Goal: Task Accomplishment & Management: Complete application form

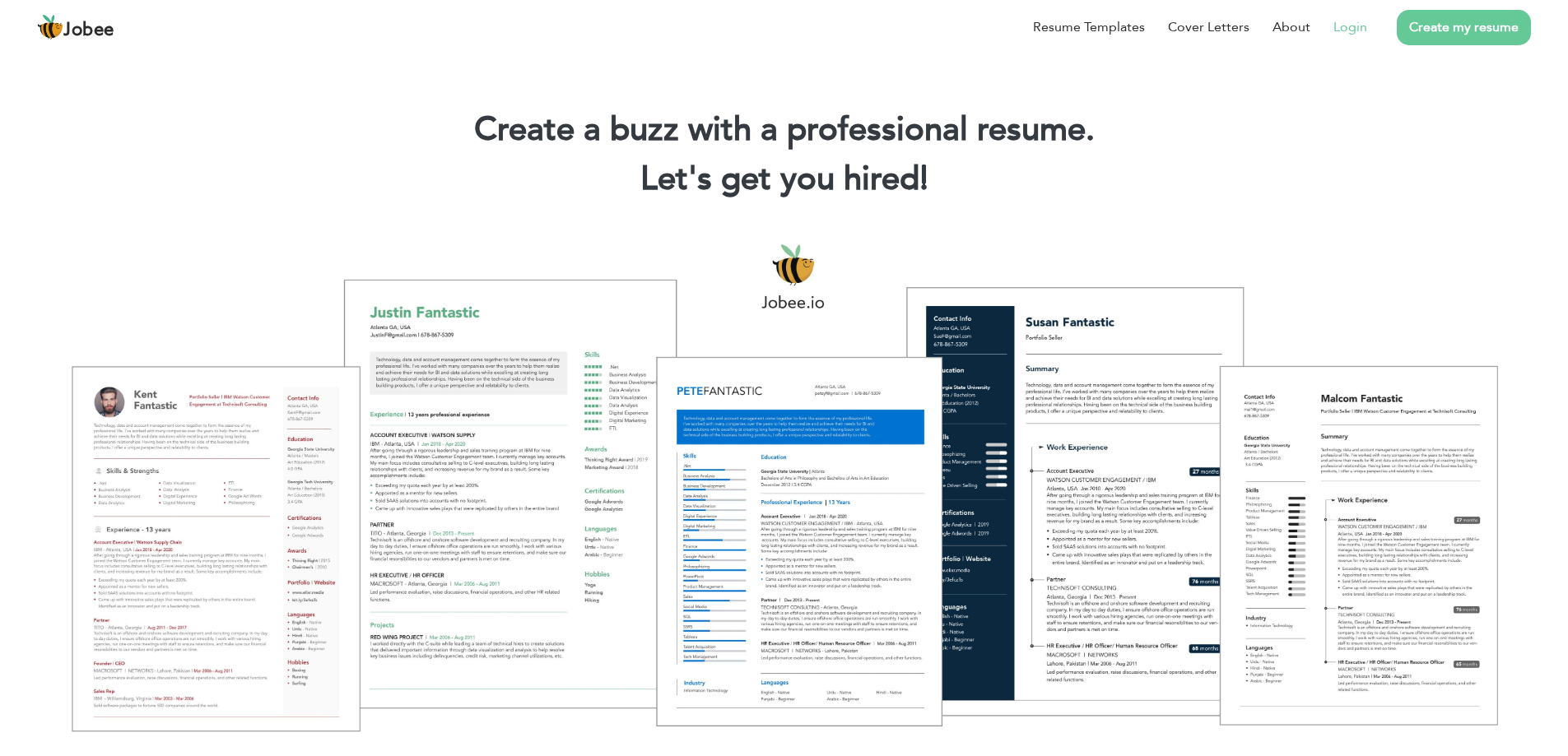
click at [1345, 30] on link "Login" at bounding box center [1351, 26] width 34 height 19
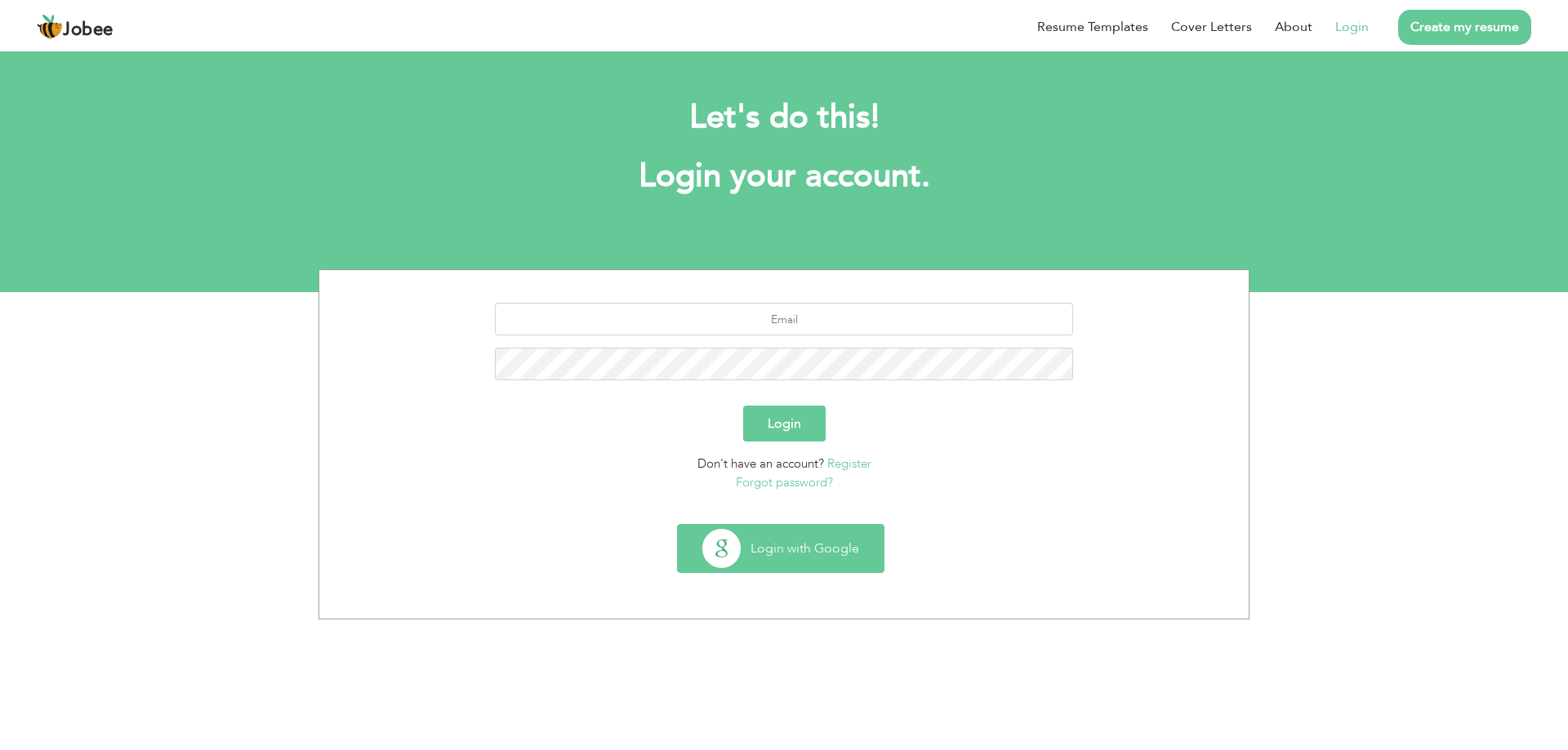
click at [780, 541] on button "Login with Google" at bounding box center [780, 549] width 206 height 47
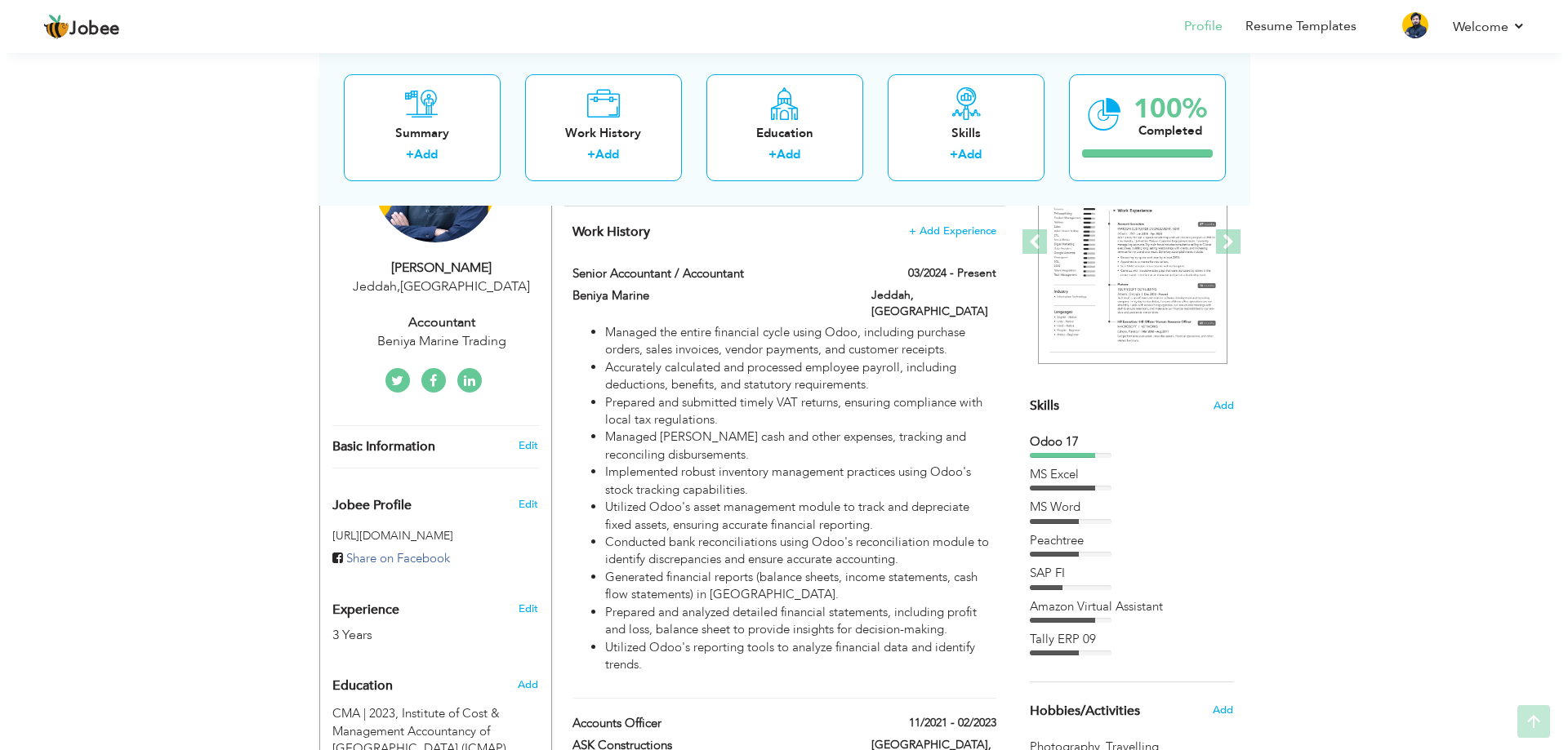
scroll to position [245, 0]
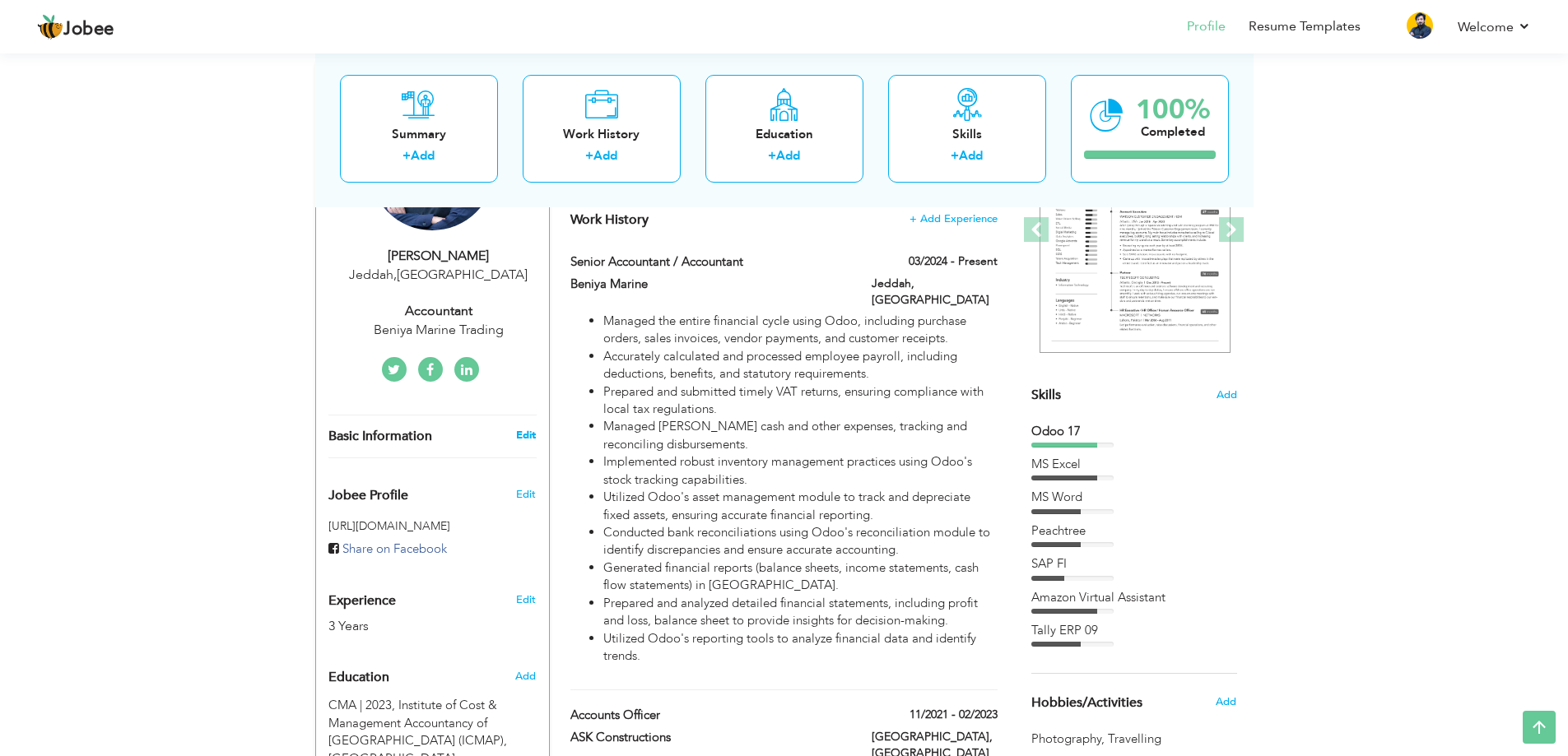
click at [528, 440] on link "Edit" at bounding box center [525, 436] width 19 height 15
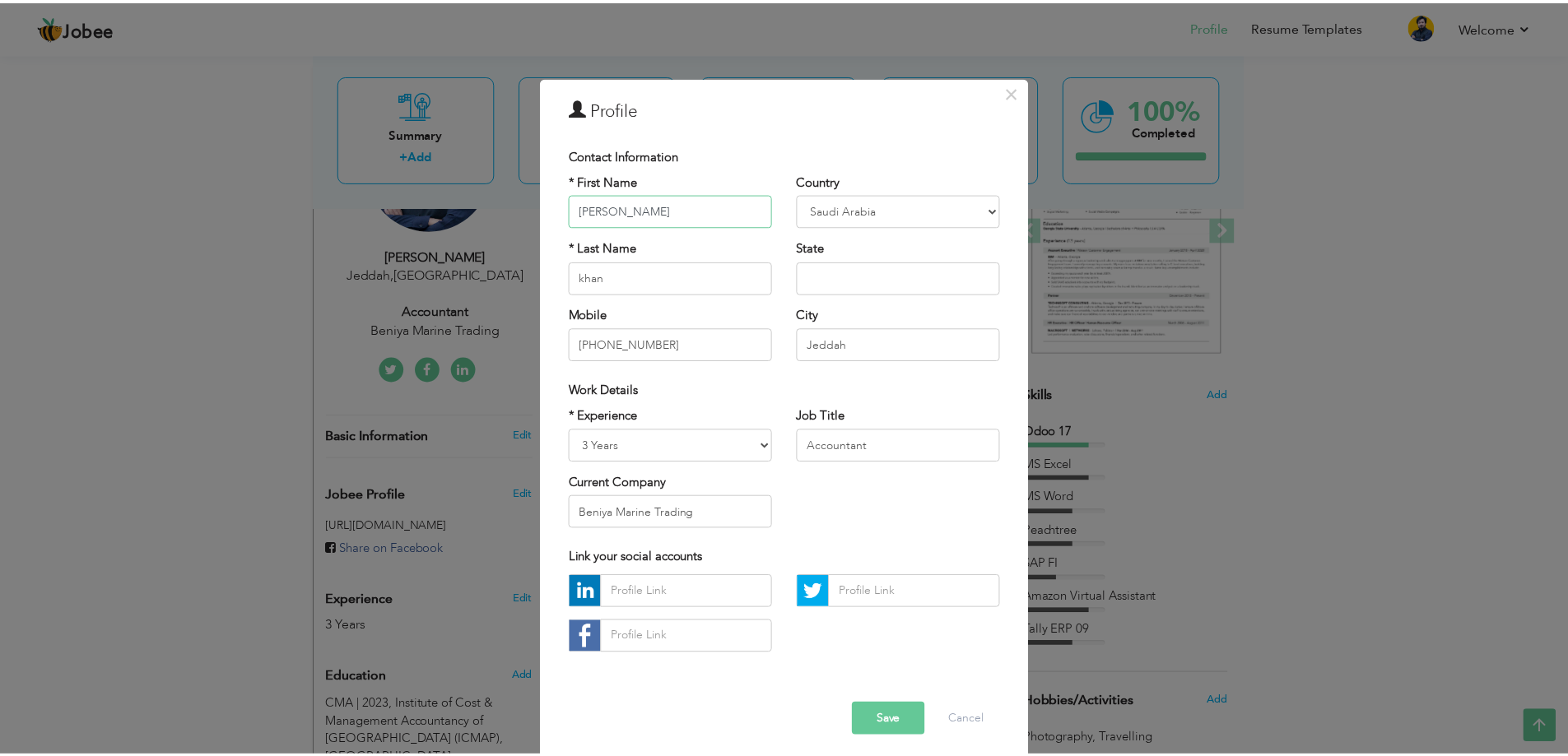
scroll to position [9, 0]
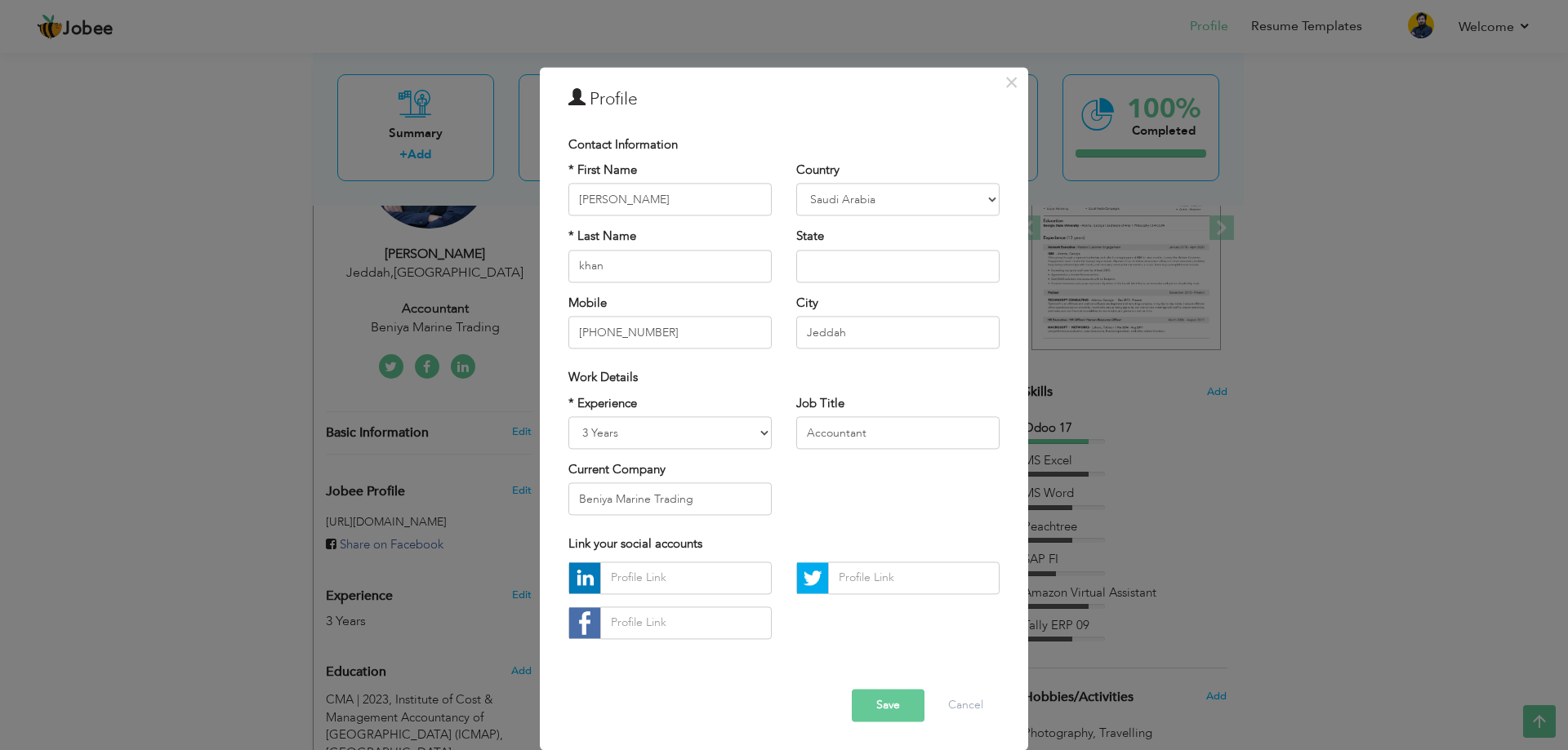
click at [159, 400] on div "× Profile Contact Information * First Name [PERSON_NAME] * Last Name khan" at bounding box center [784, 375] width 1568 height 750
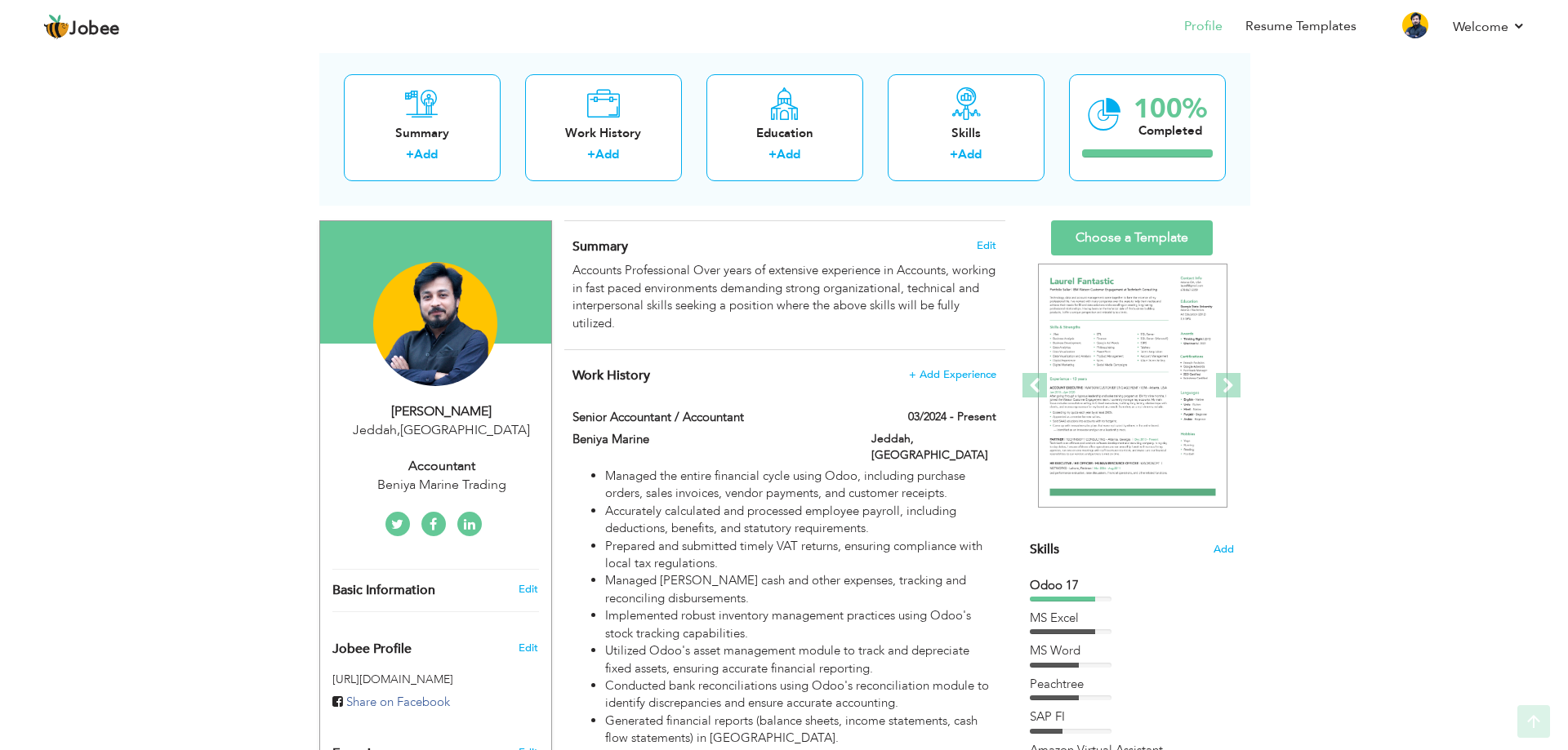
scroll to position [164, 0]
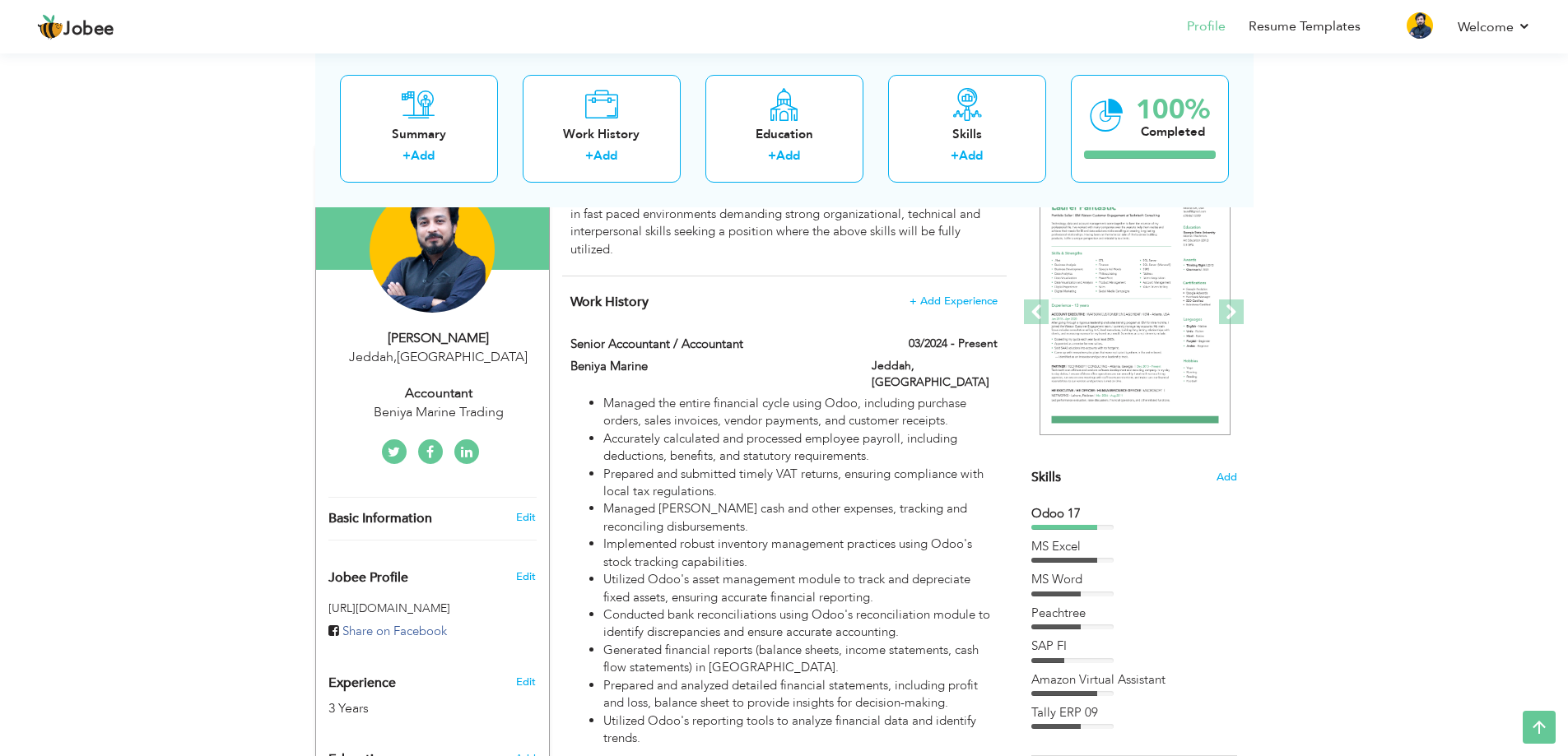
click at [435, 345] on div "[PERSON_NAME]" at bounding box center [438, 338] width 221 height 19
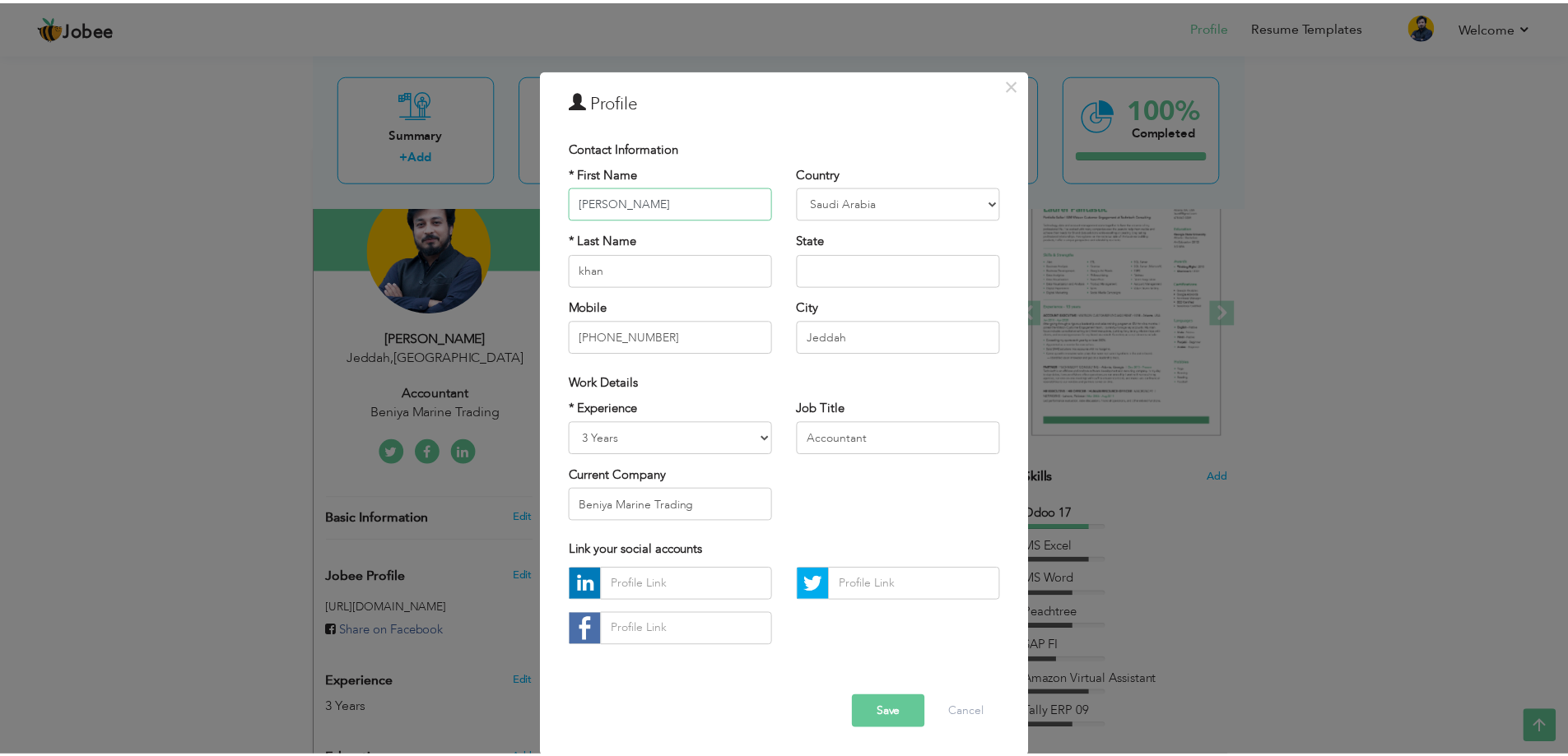
scroll to position [9, 0]
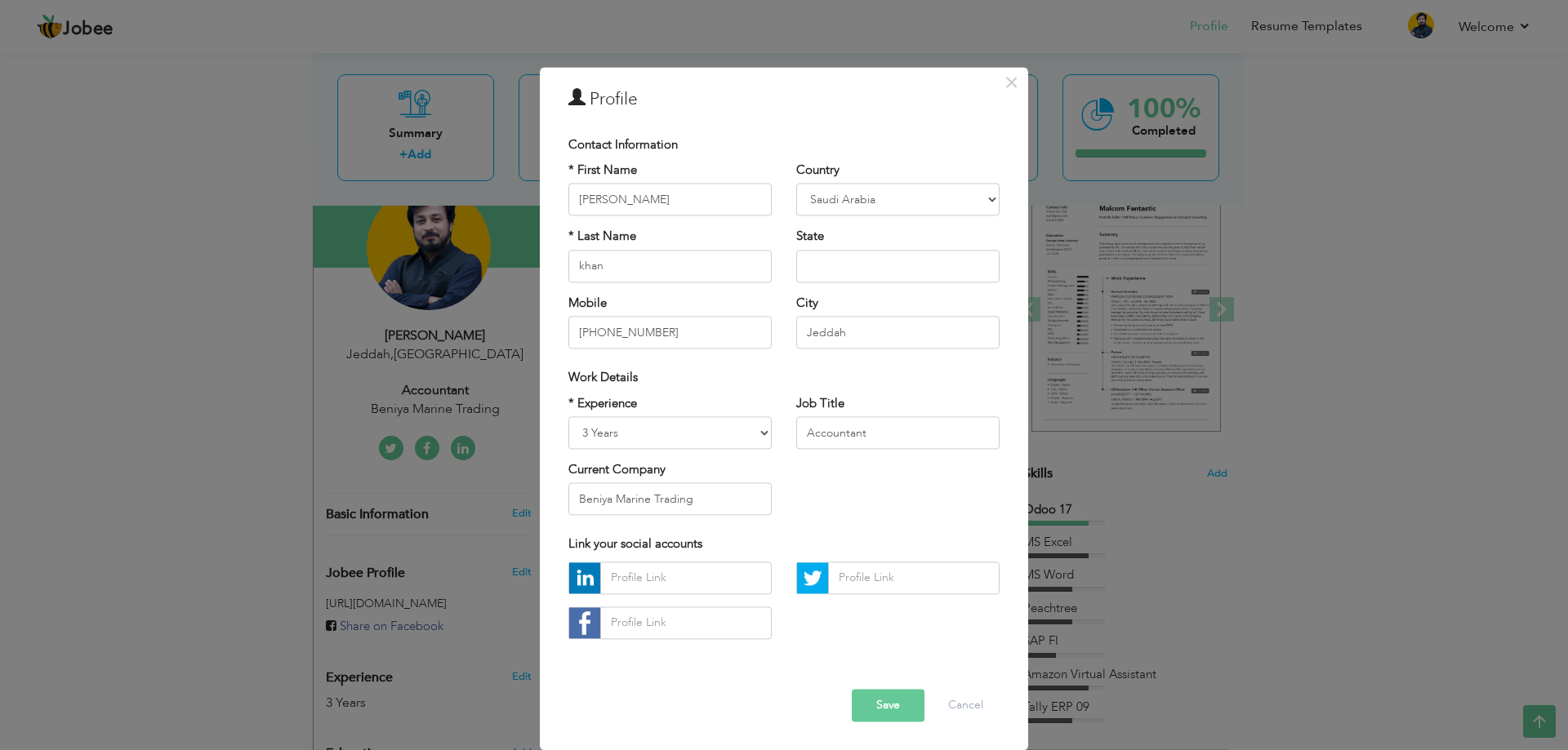
click at [886, 707] on button "Save" at bounding box center [888, 705] width 73 height 33
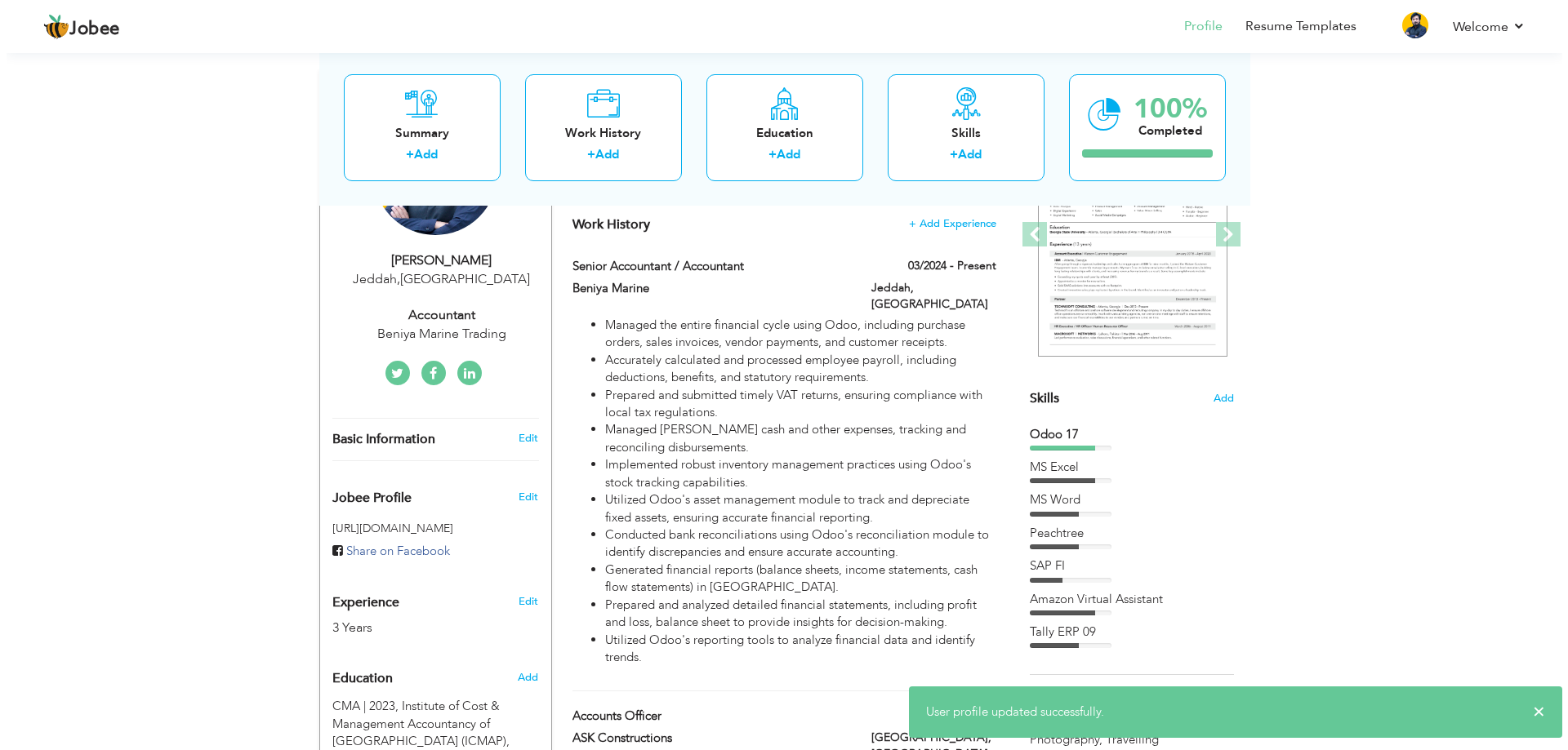
scroll to position [326, 0]
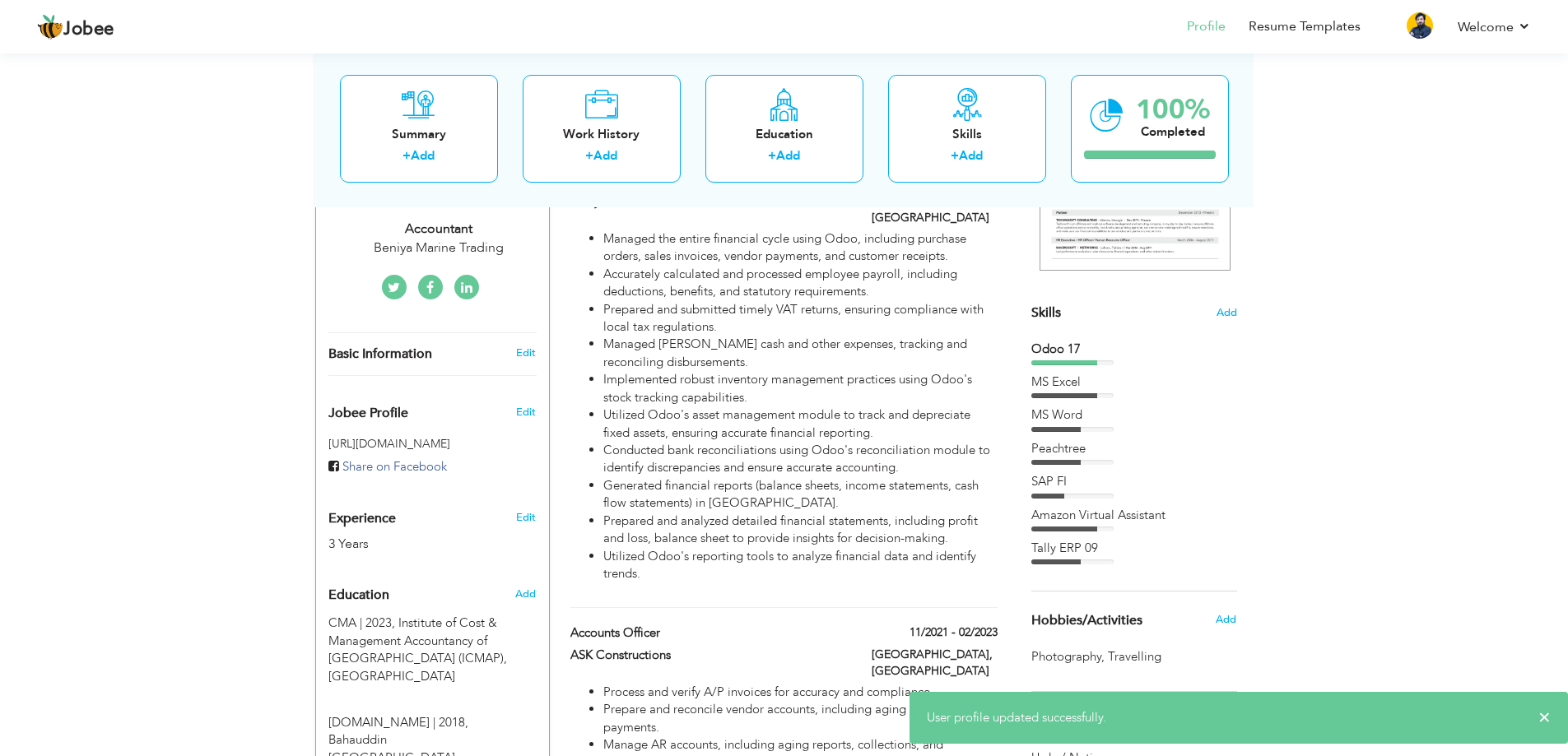
click at [513, 410] on div "Edit" at bounding box center [529, 408] width 39 height 40
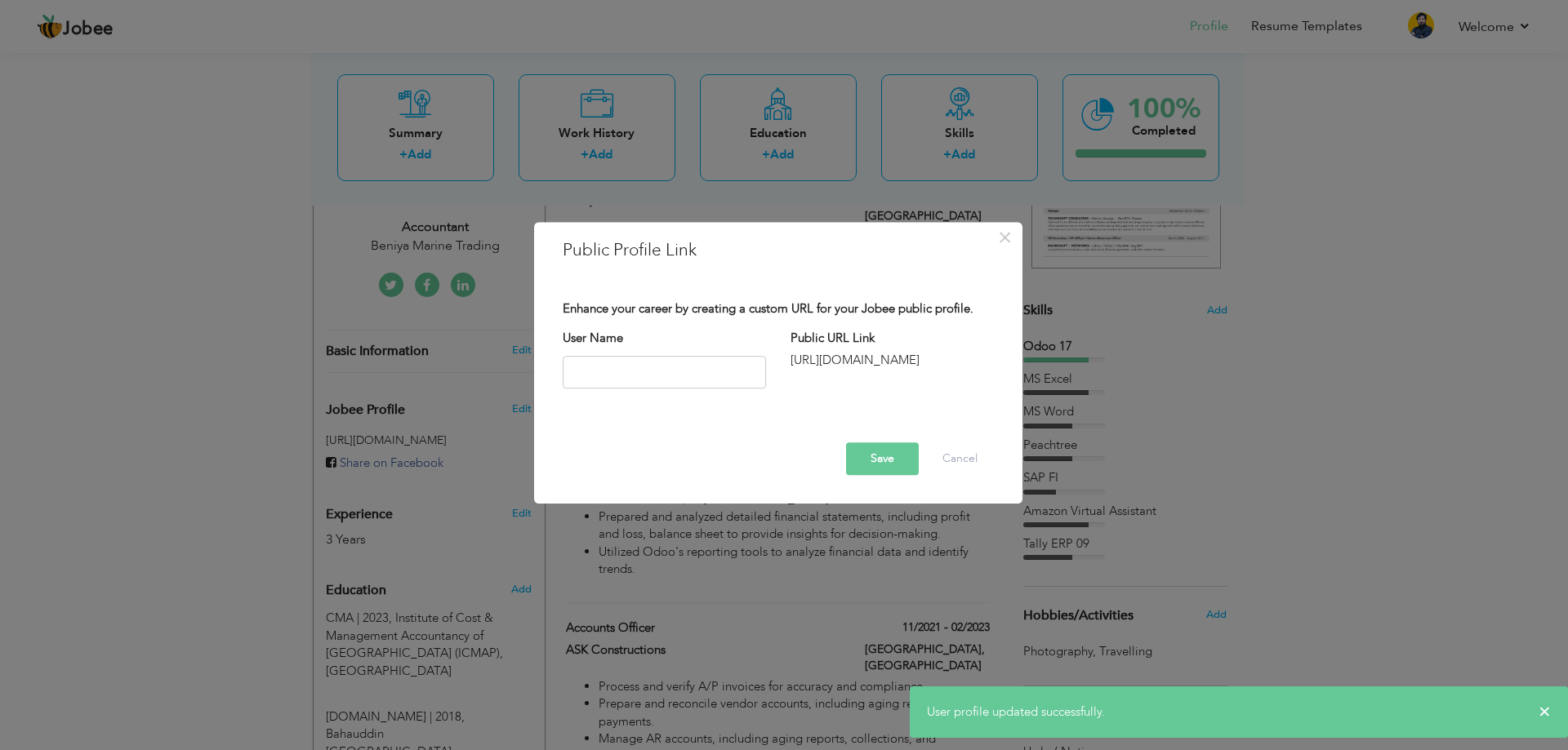
click at [900, 466] on button "Save" at bounding box center [882, 458] width 73 height 33
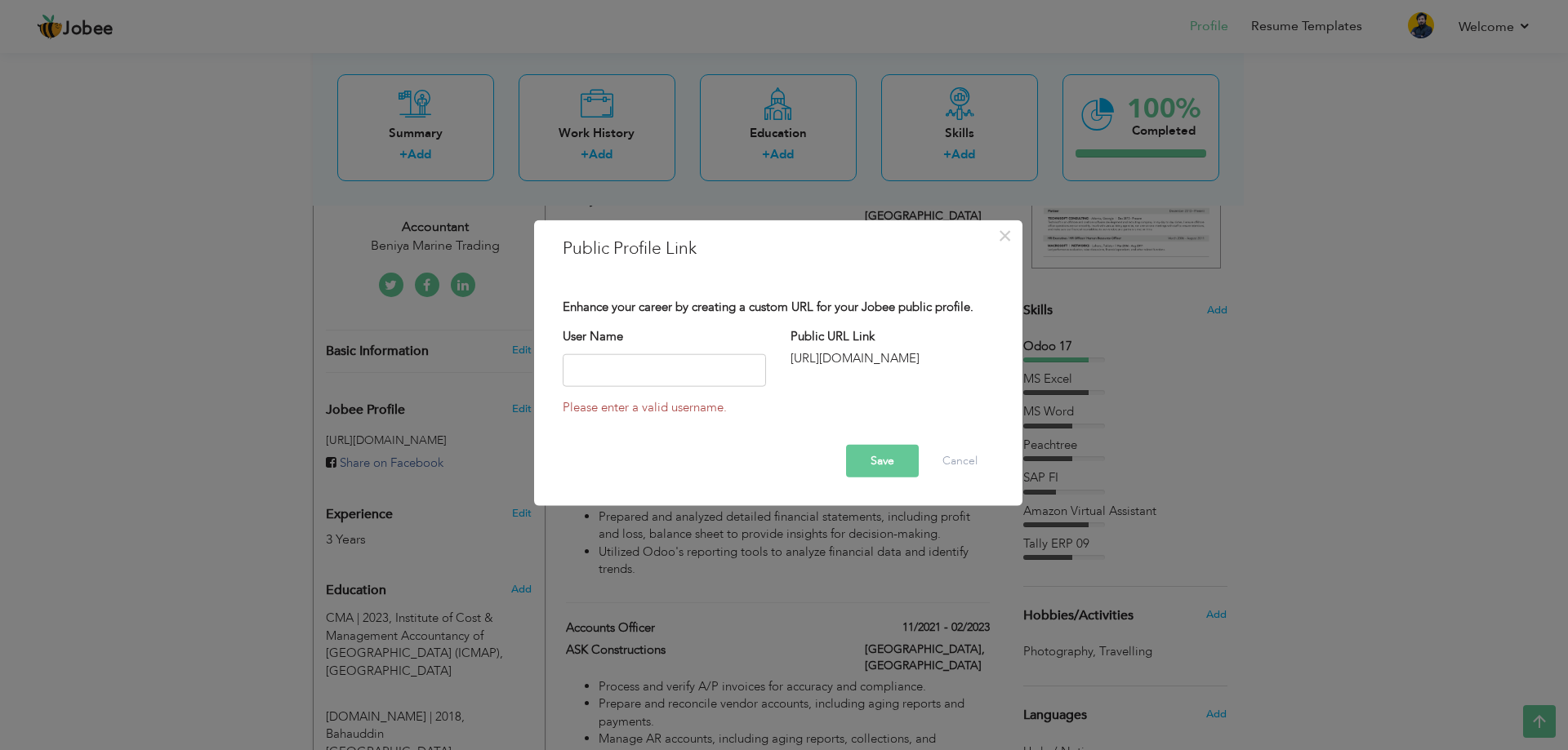
click at [876, 466] on button "Save" at bounding box center [882, 461] width 73 height 33
click at [974, 460] on button "Cancel" at bounding box center [959, 461] width 68 height 33
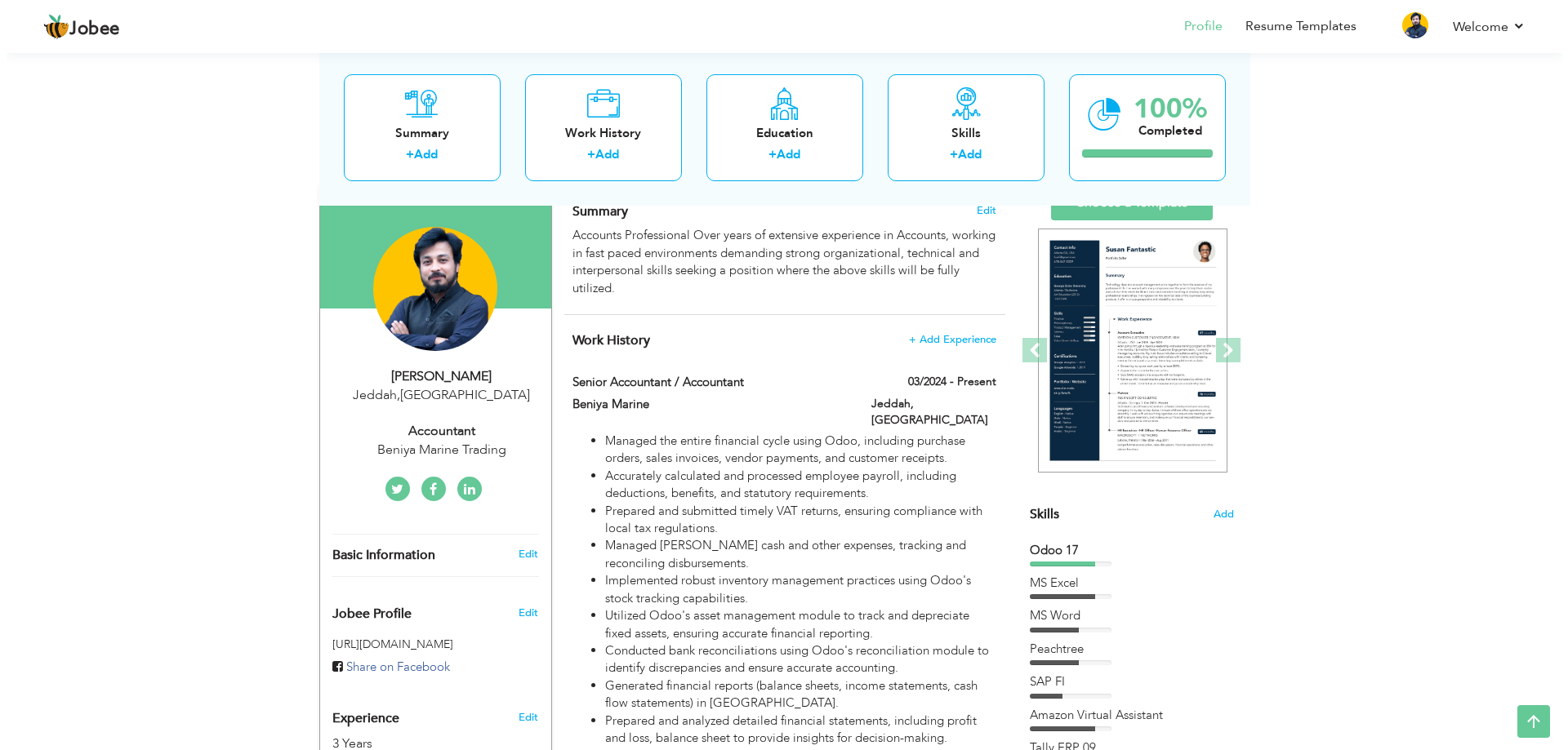
scroll to position [0, 0]
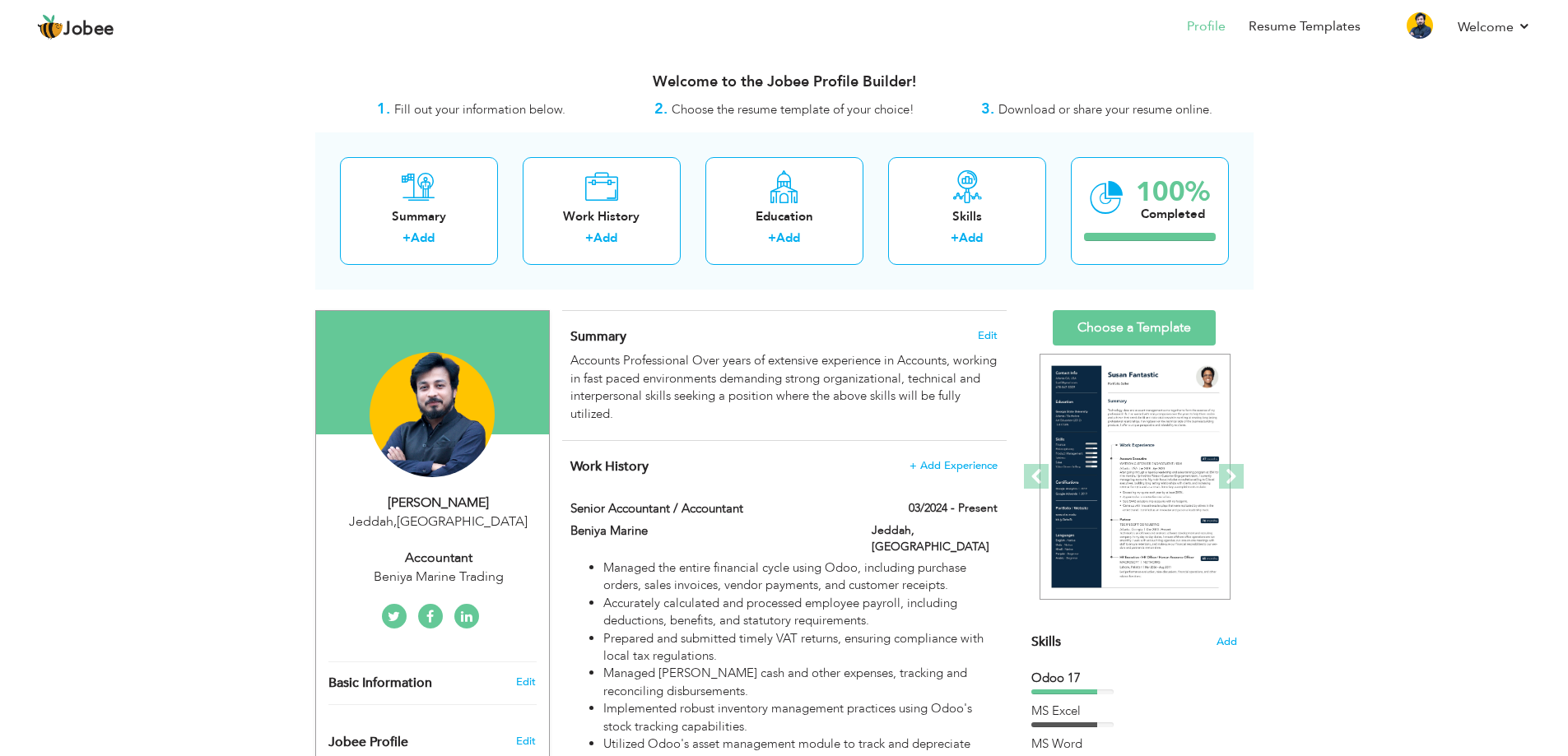
click at [440, 535] on div "Hassan khan Jeddah , Saudi Arabia Accountant Beniya Marine Trading" at bounding box center [432, 540] width 233 height 93
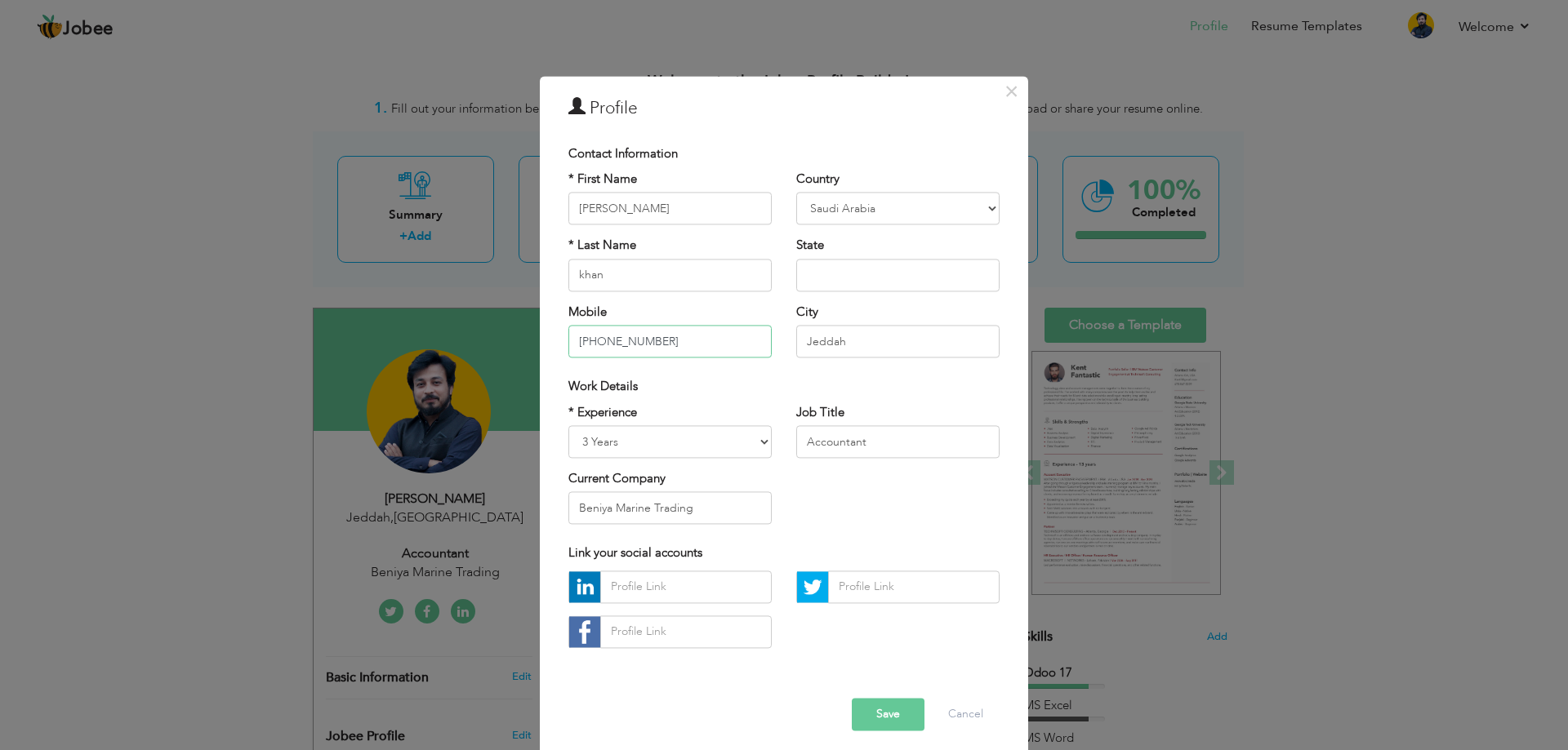
click at [672, 344] on input "+966564362604" at bounding box center [670, 341] width 203 height 33
type input "[PHONE_NUMBER]"
click at [881, 717] on button "Save" at bounding box center [888, 714] width 73 height 33
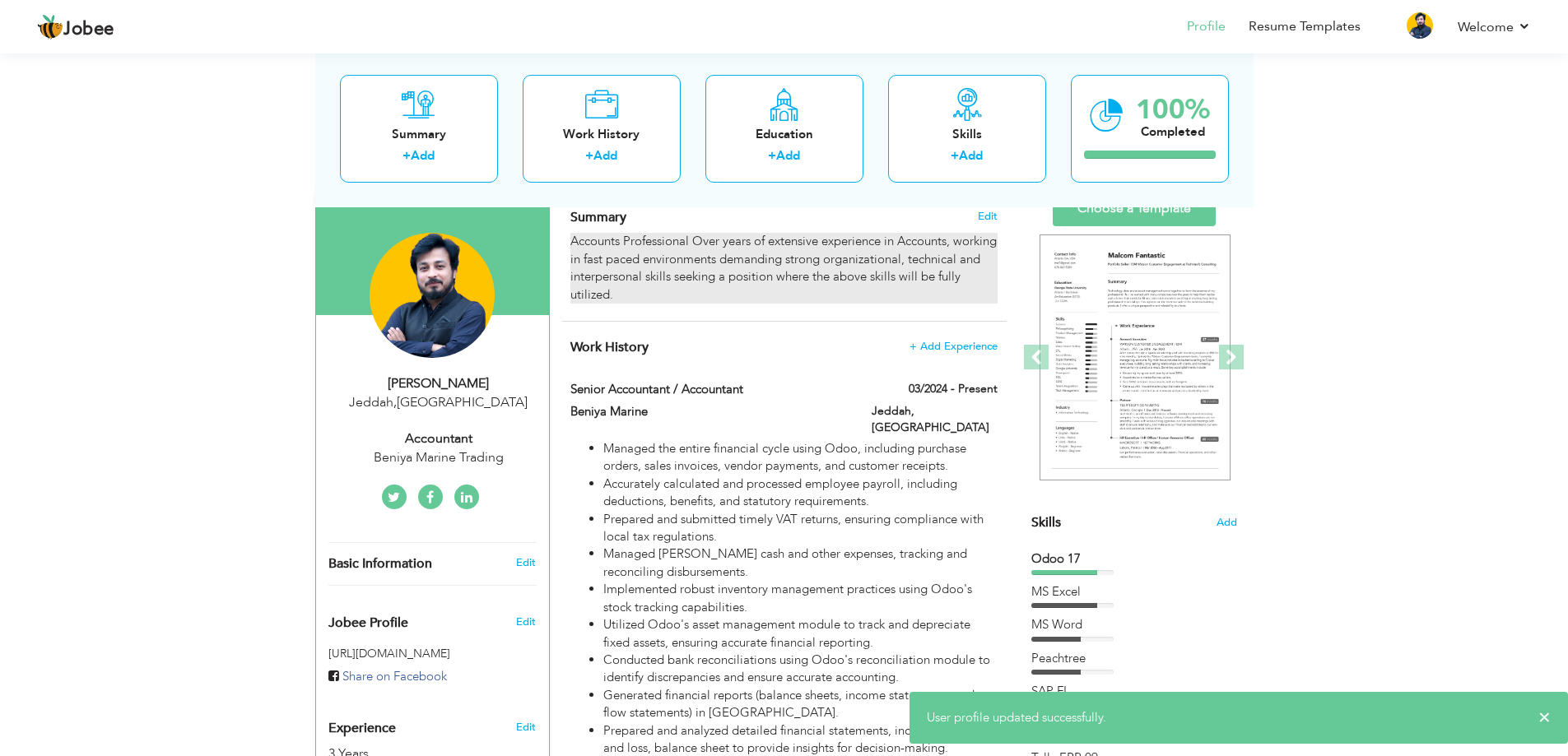
scroll to position [82, 0]
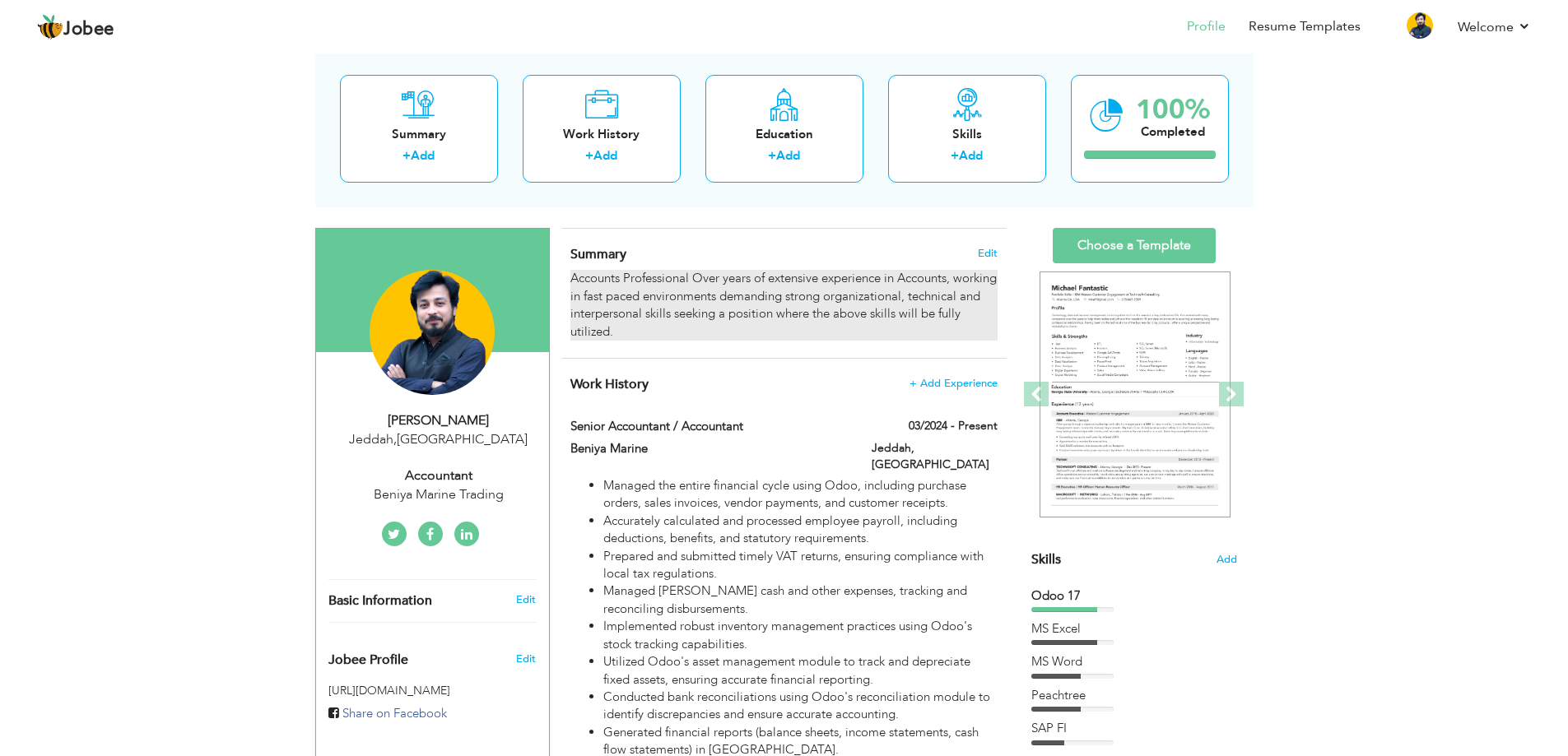
click at [657, 327] on div "Accounts Professional Over years of extensive experience in Accounts, working i…" at bounding box center [784, 305] width 426 height 71
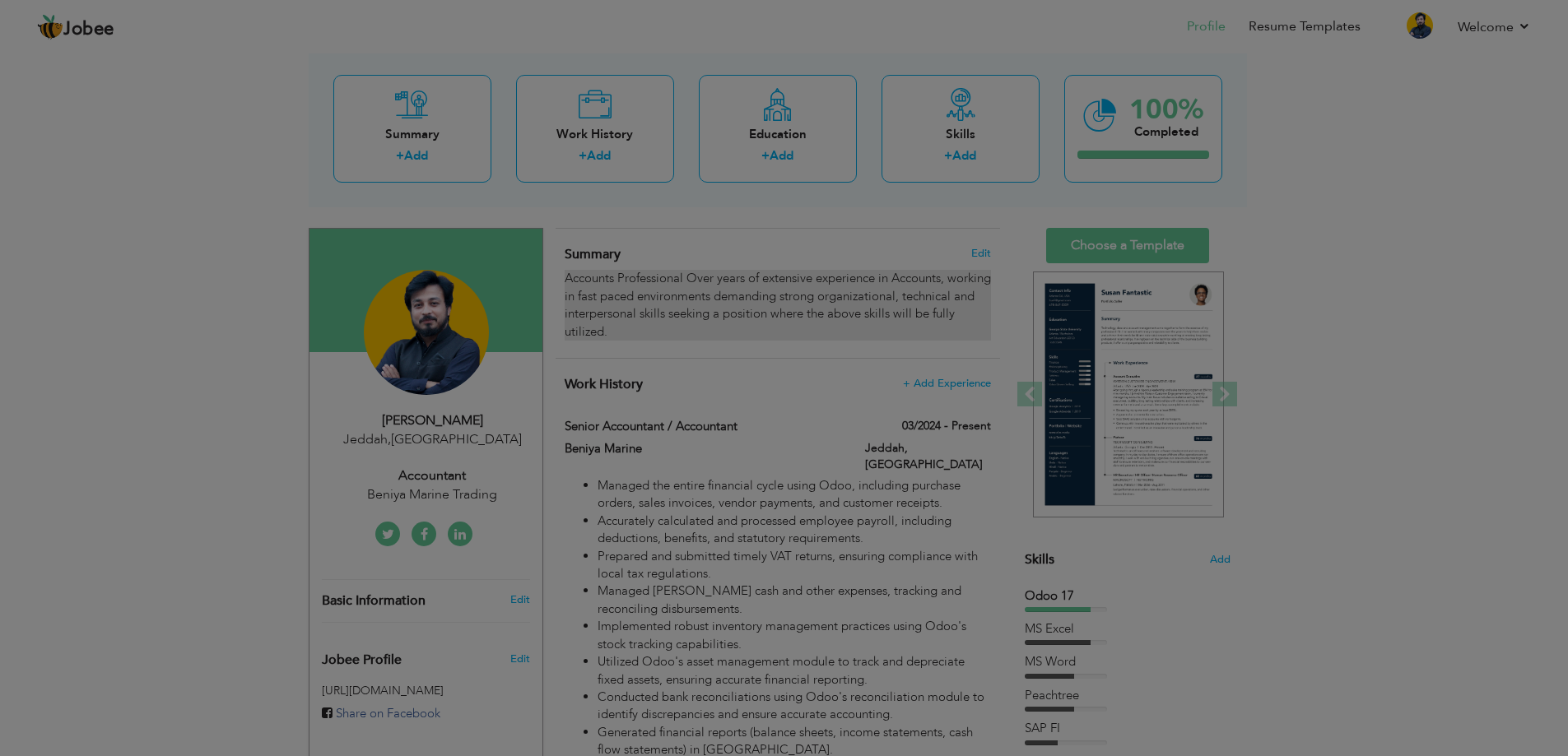
click at [657, 327] on div at bounding box center [784, 378] width 1568 height 756
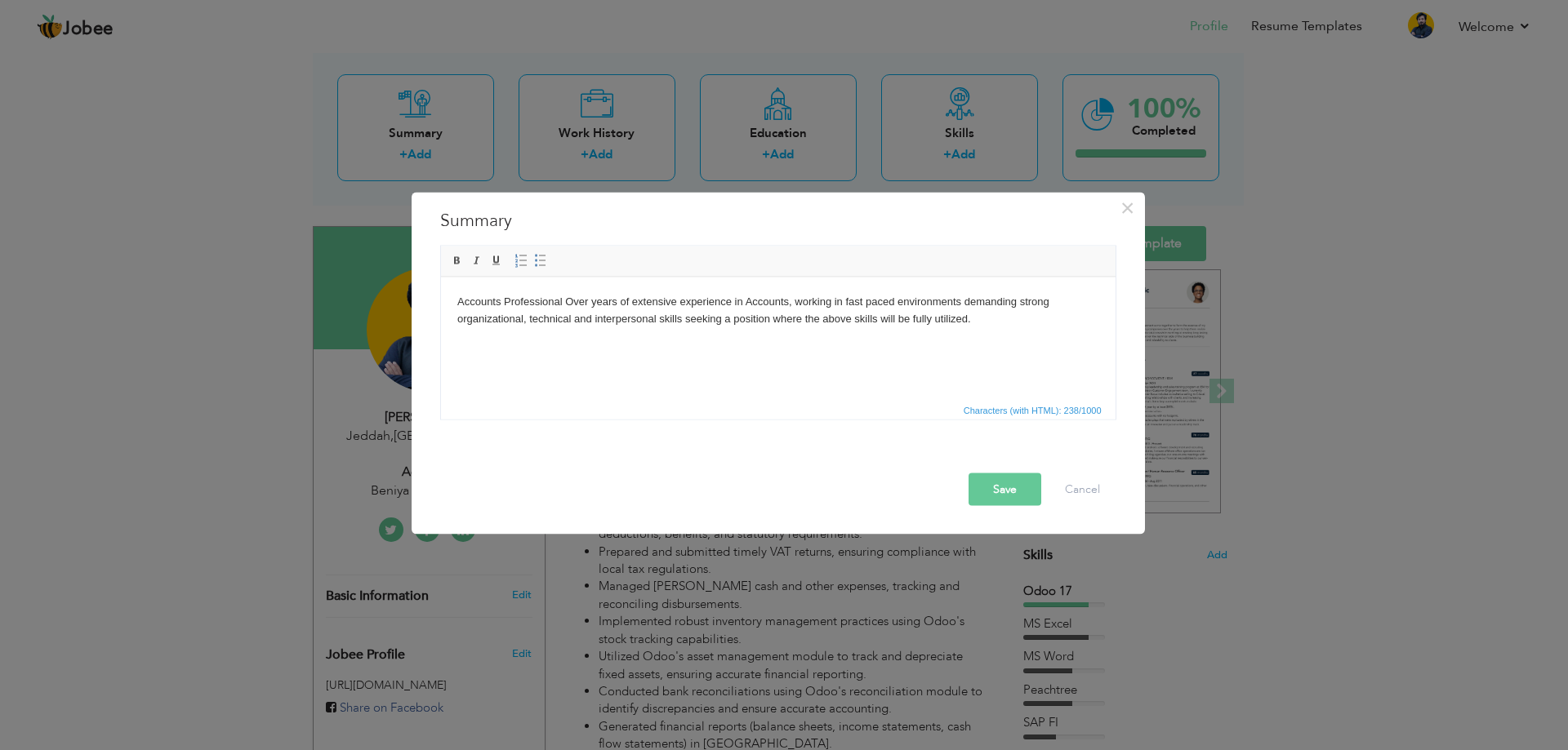
click at [645, 321] on body "Accounts Professional Over years of extensive experience in Accounts, working i…" at bounding box center [777, 310] width 642 height 34
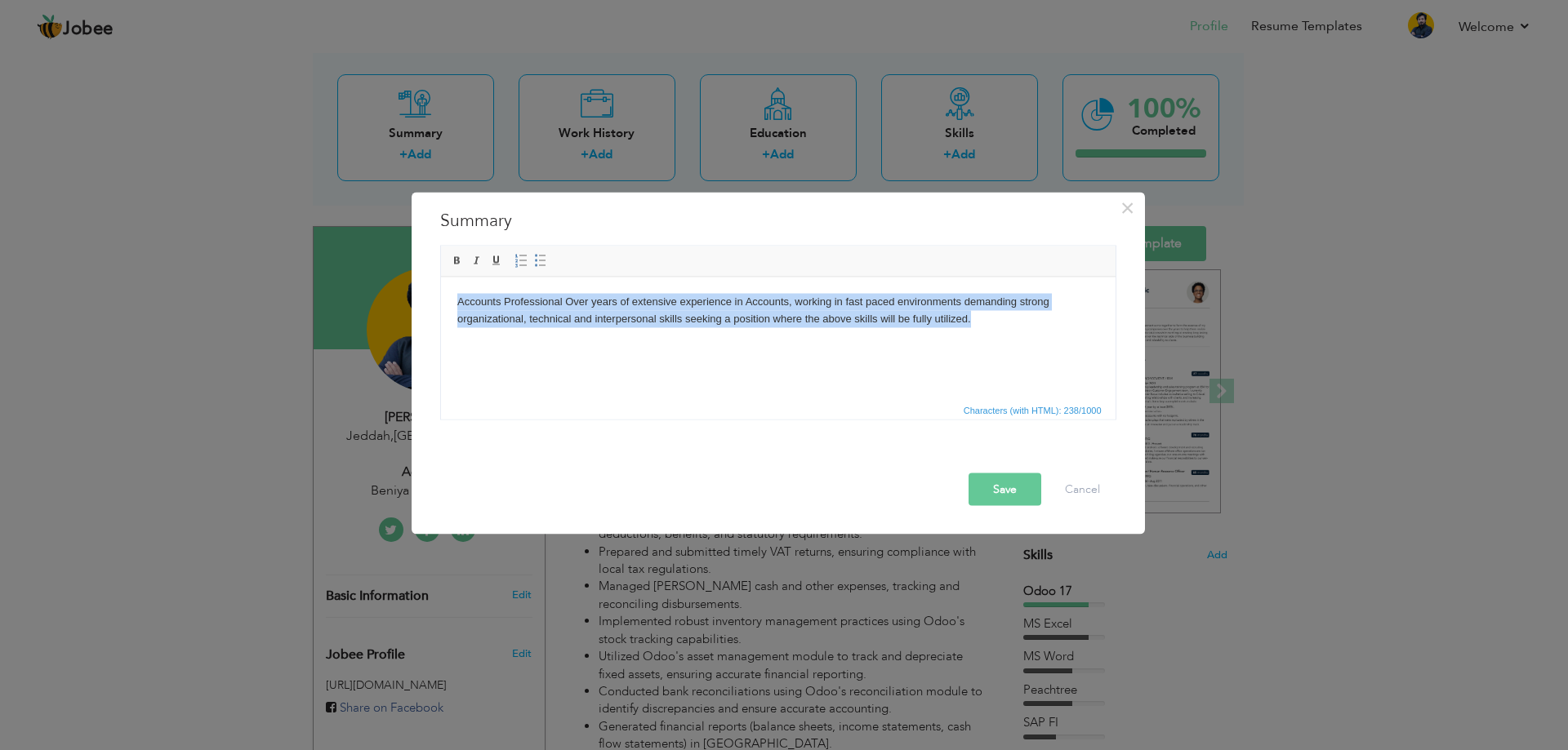
click at [645, 321] on body "Accounts Professional Over years of extensive experience in Accounts, working i…" at bounding box center [777, 310] width 642 height 34
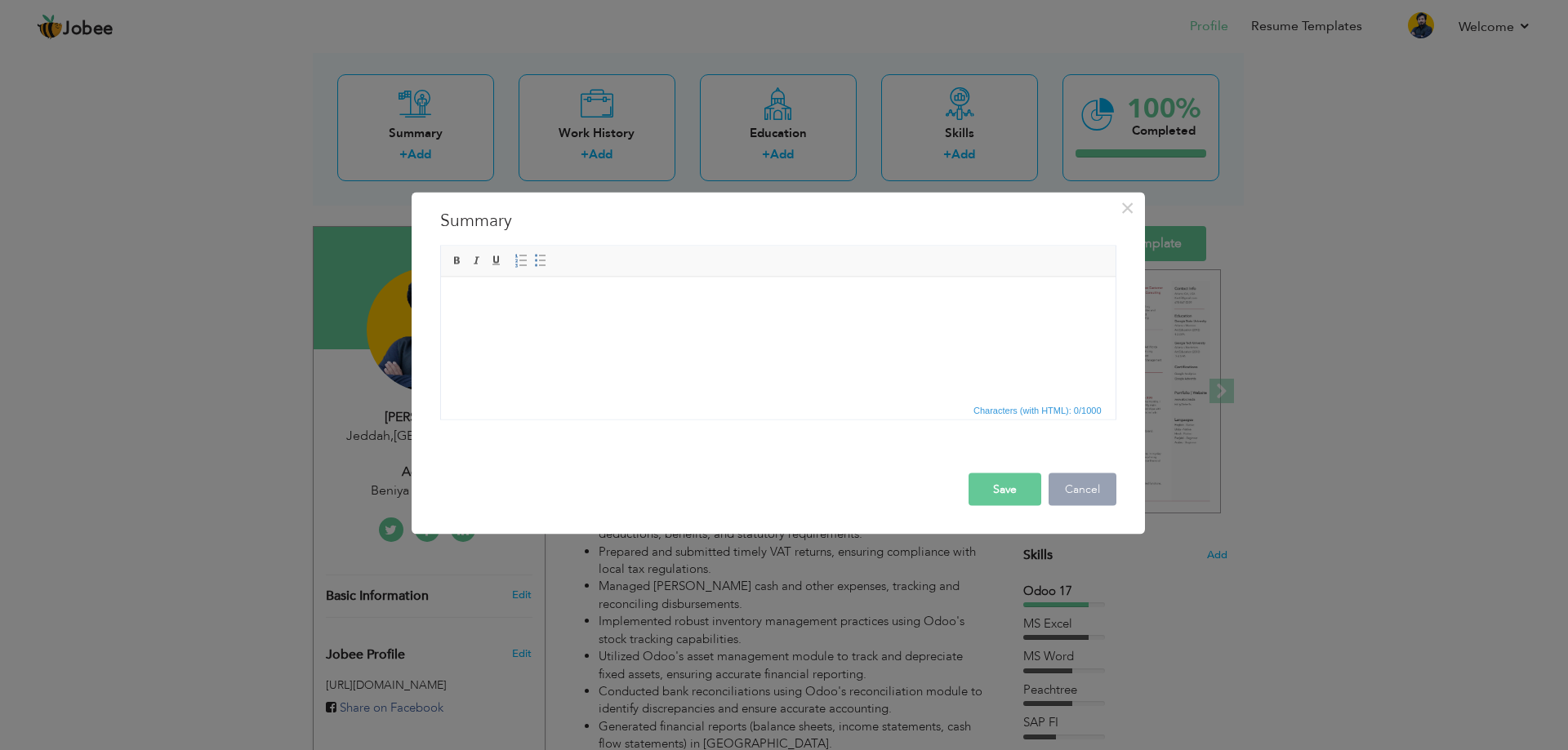
click at [1103, 486] on button "Cancel" at bounding box center [1082, 488] width 68 height 33
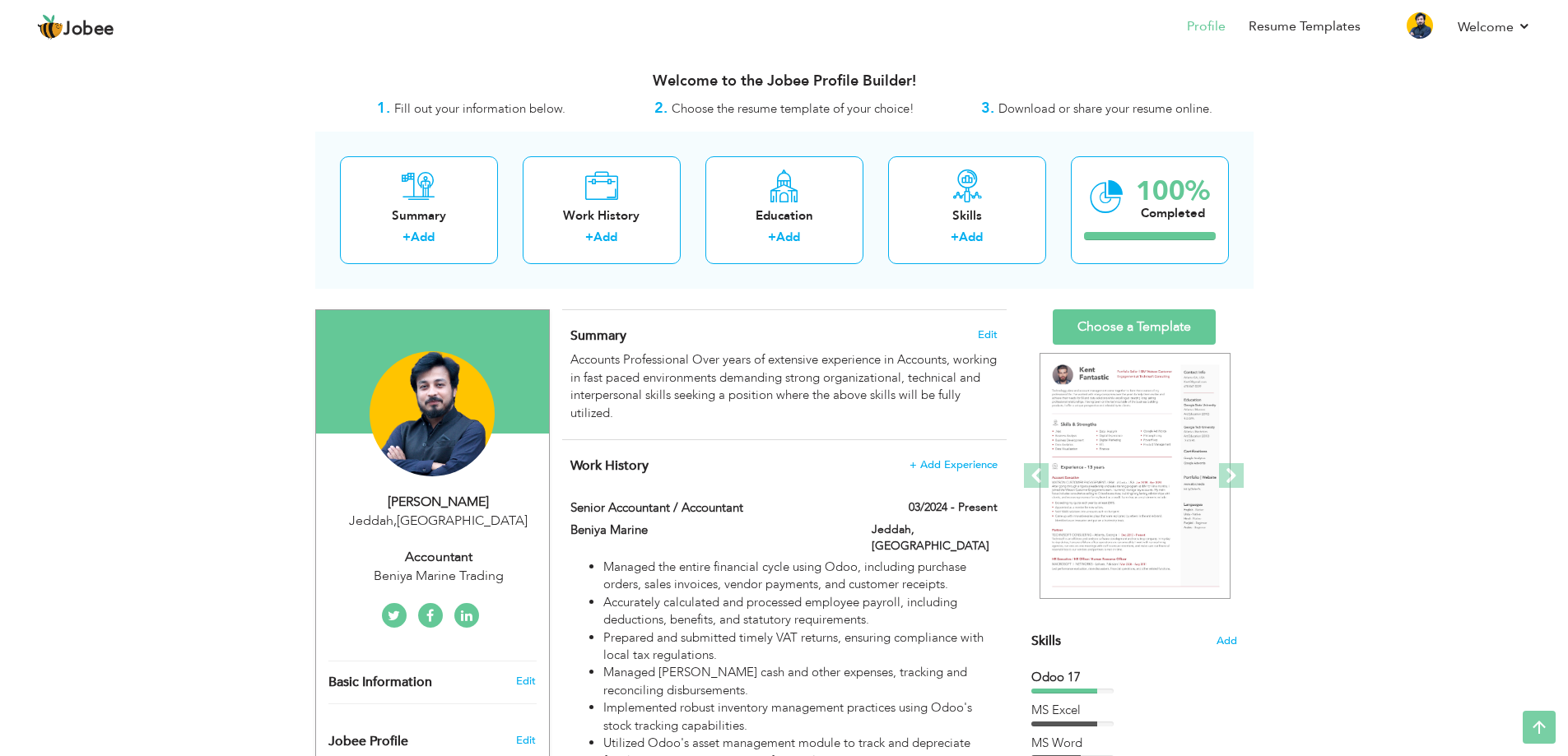
scroll to position [0, 0]
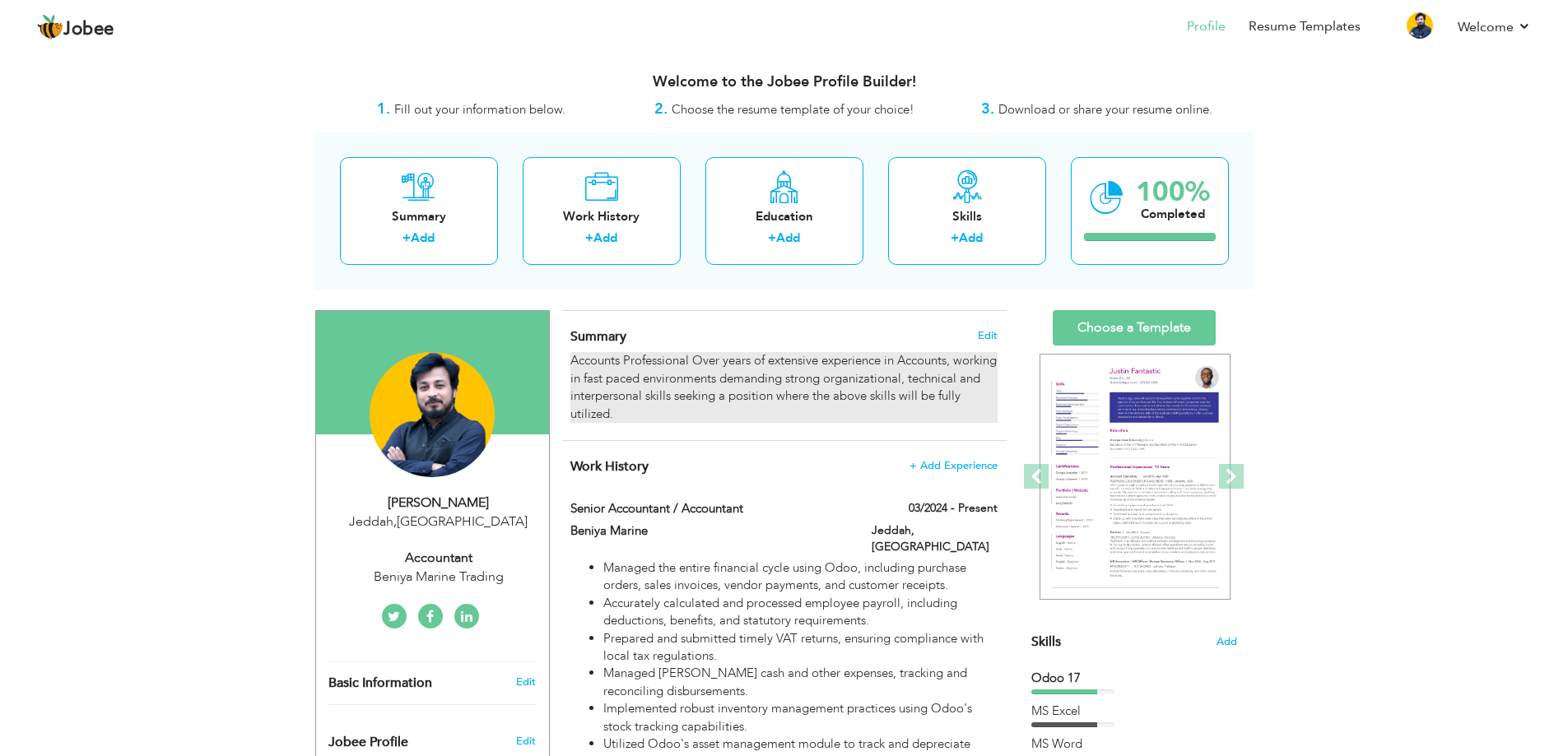
click at [612, 357] on div "Accounts Professional Over years of extensive experience in Accounts, working i…" at bounding box center [784, 387] width 426 height 71
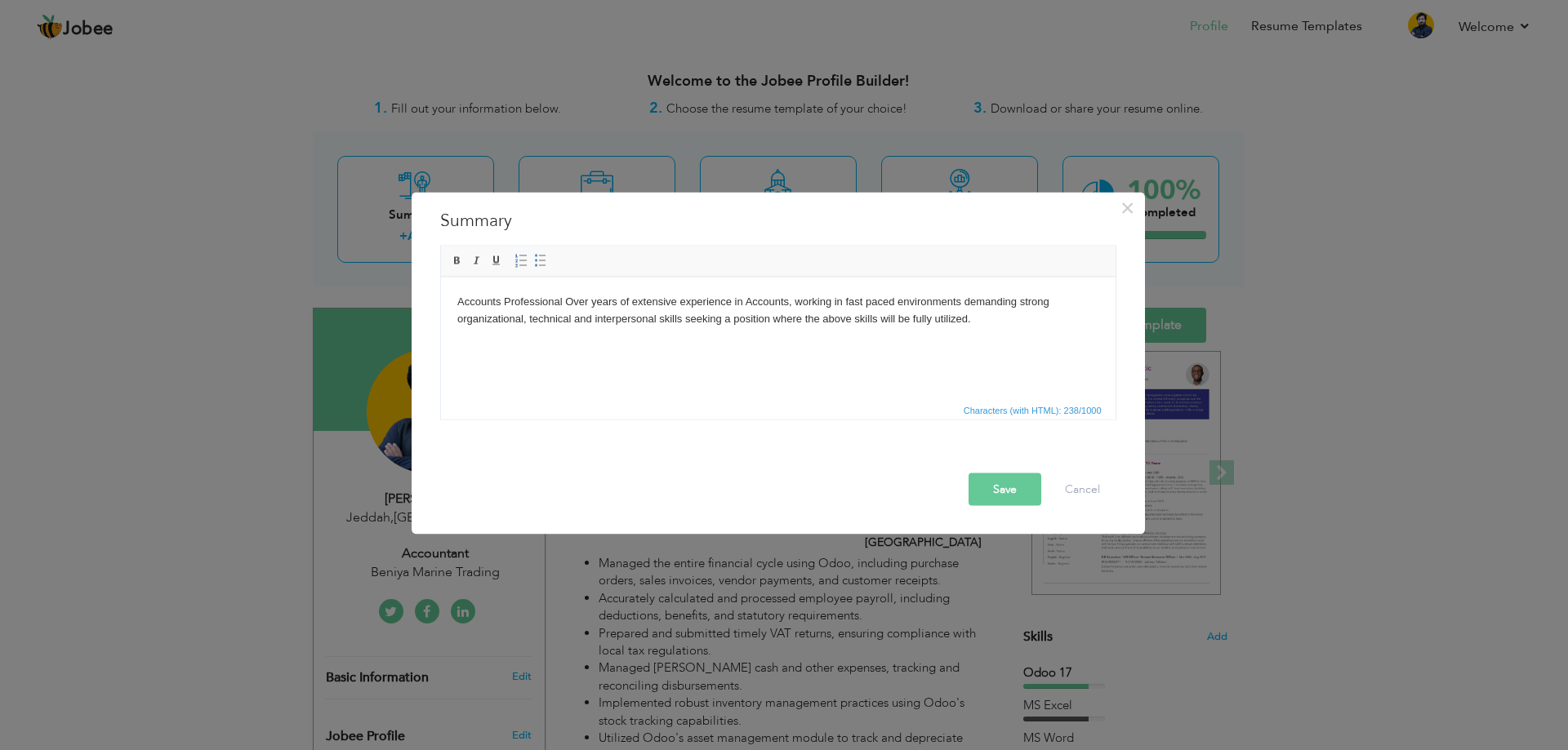
click at [596, 316] on body "Accounts Professional Over years of extensive experience in Accounts, working i…" at bounding box center [777, 310] width 642 height 34
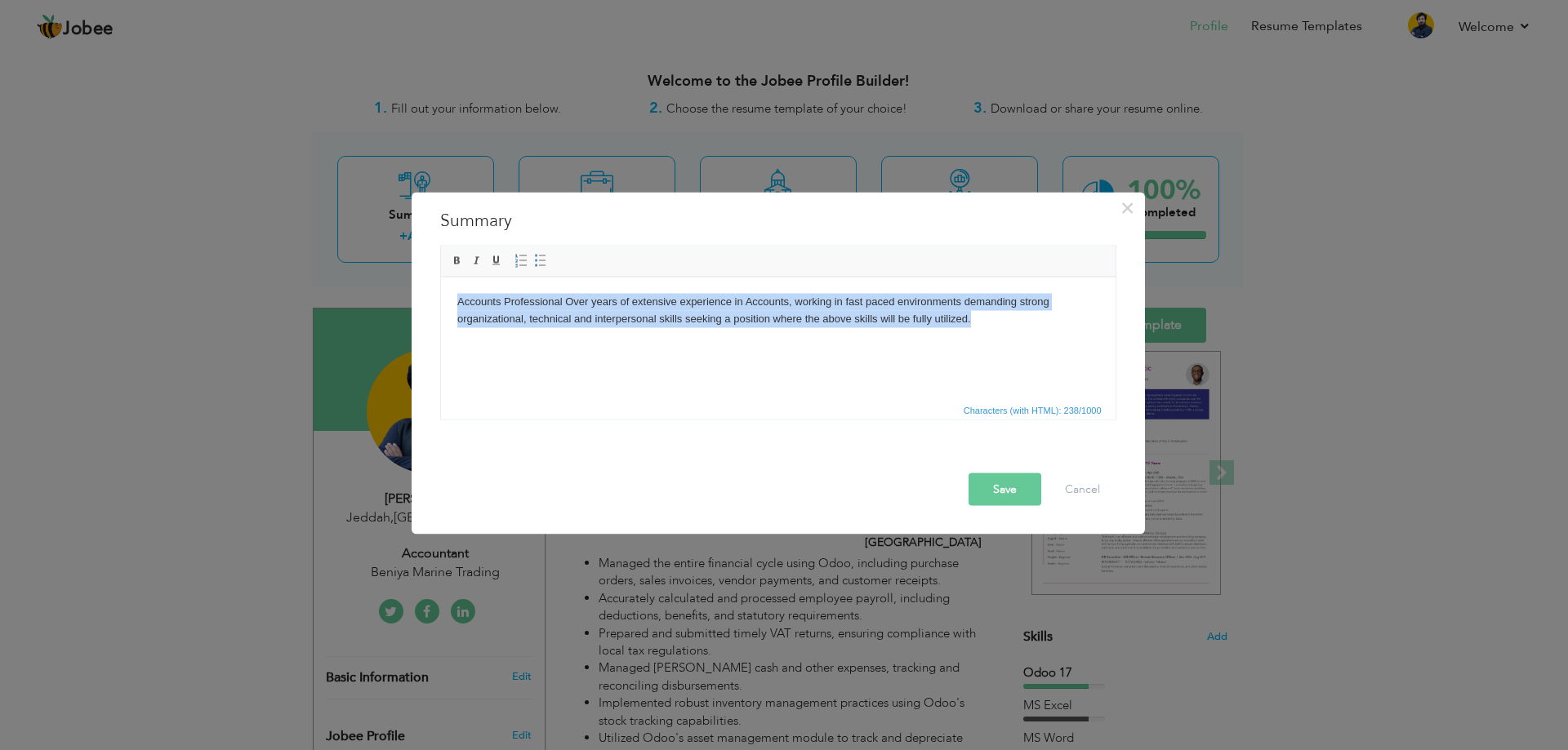
click at [596, 316] on body "Accounts Professional Over years of extensive experience in Accounts, working i…" at bounding box center [777, 310] width 642 height 34
copy body "Accounts Professional Over years of extensive experience in Accounts, working i…"
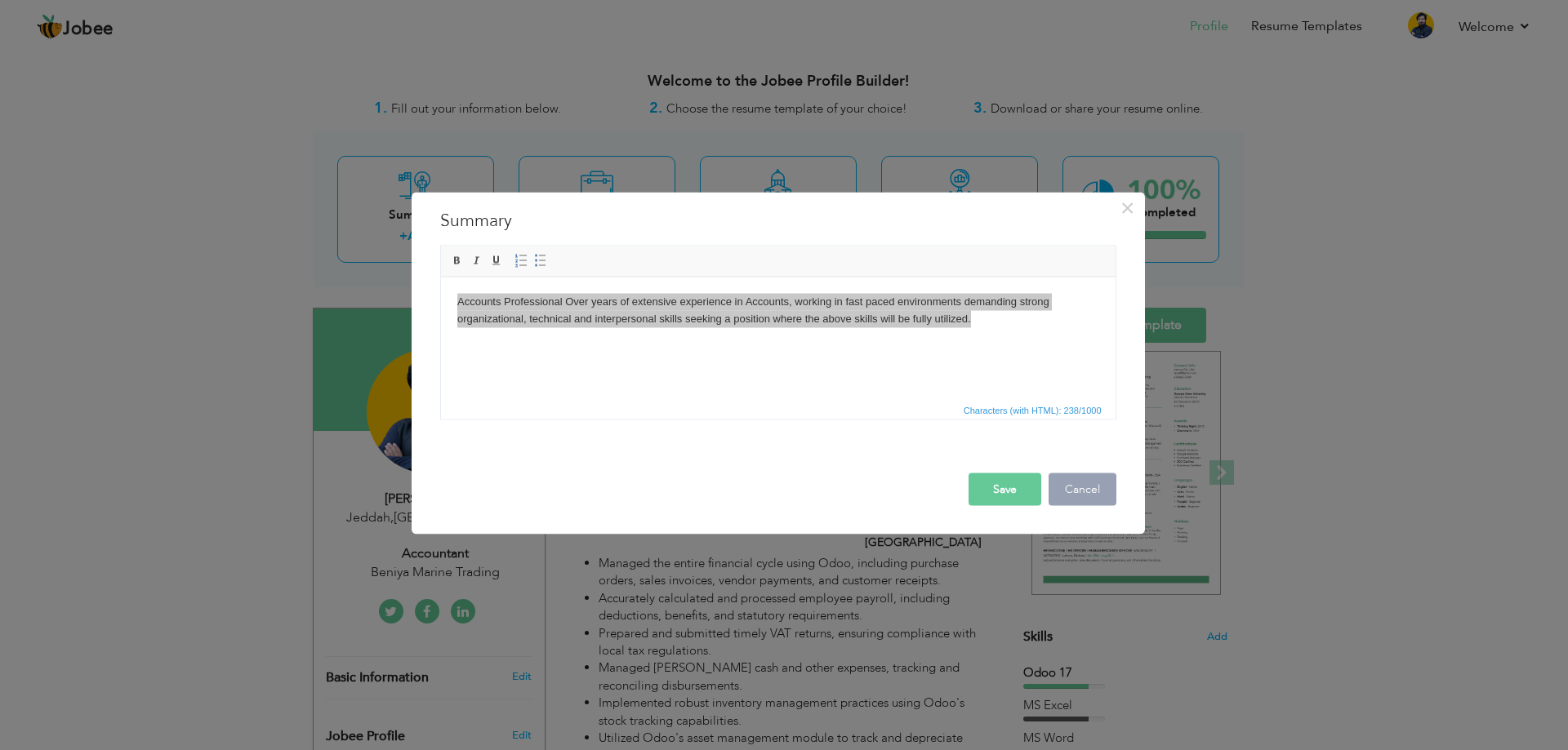
click at [1070, 488] on button "Cancel" at bounding box center [1082, 488] width 68 height 33
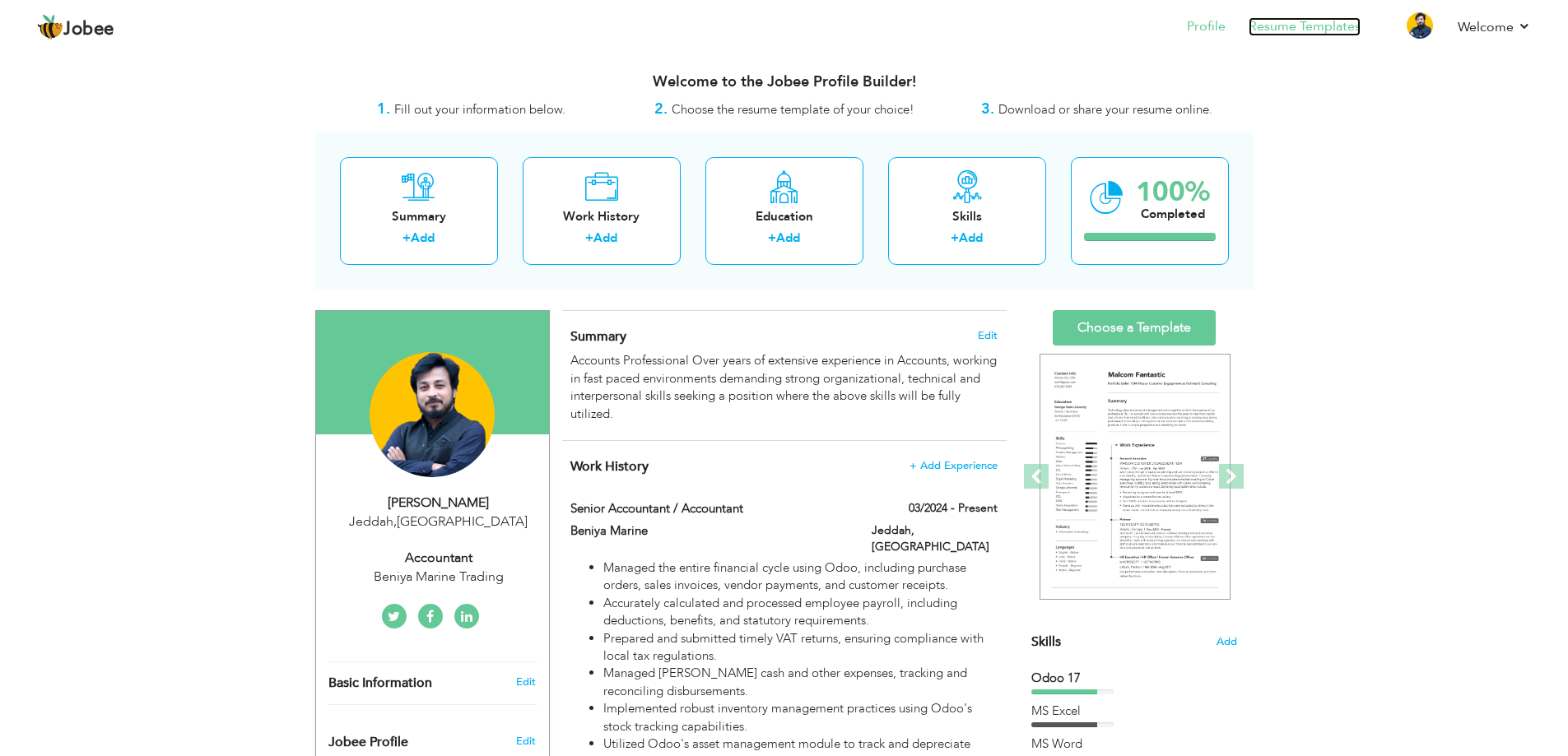
click at [1275, 32] on link "Resume Templates" at bounding box center [1305, 26] width 112 height 19
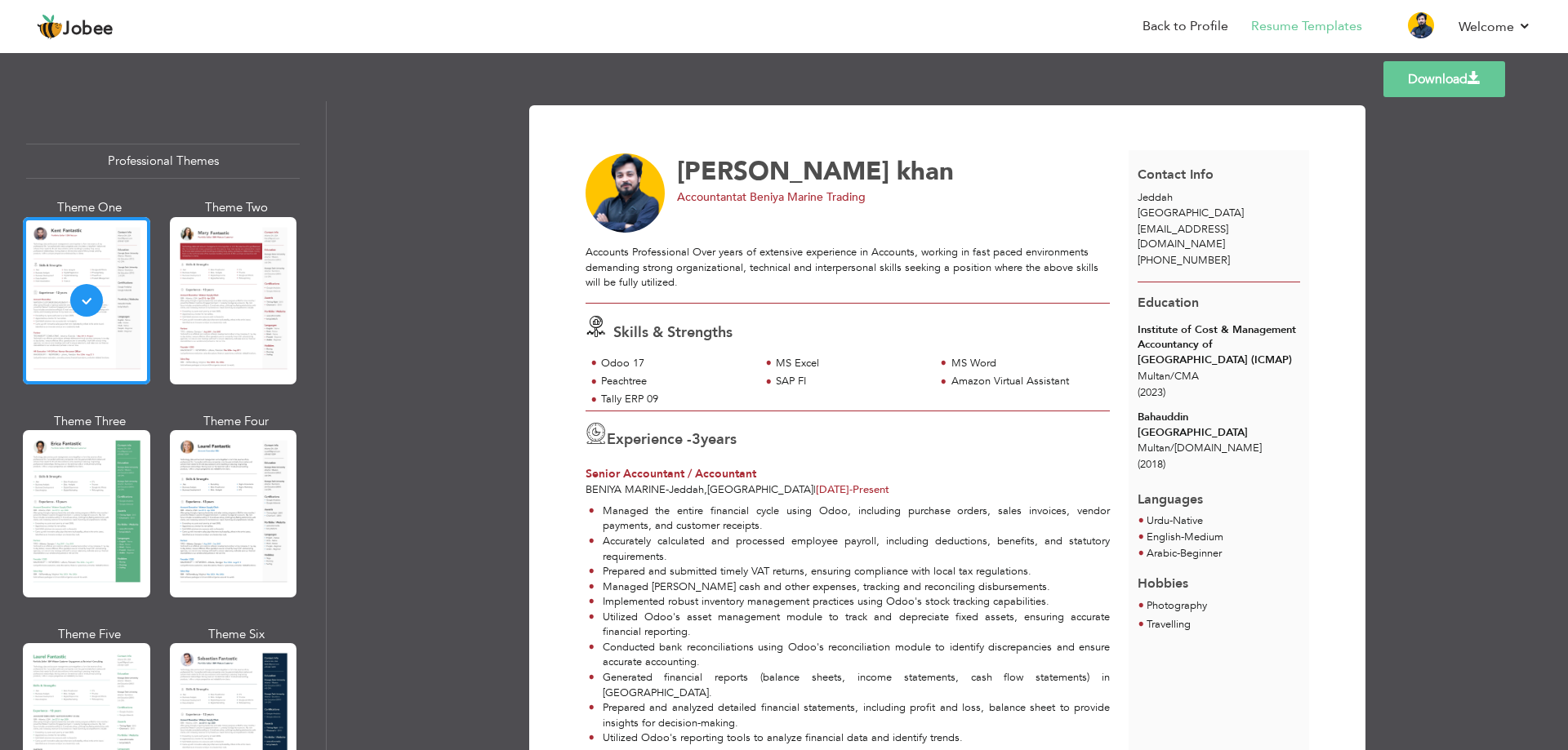
click at [1454, 86] on link "Download" at bounding box center [1444, 79] width 122 height 36
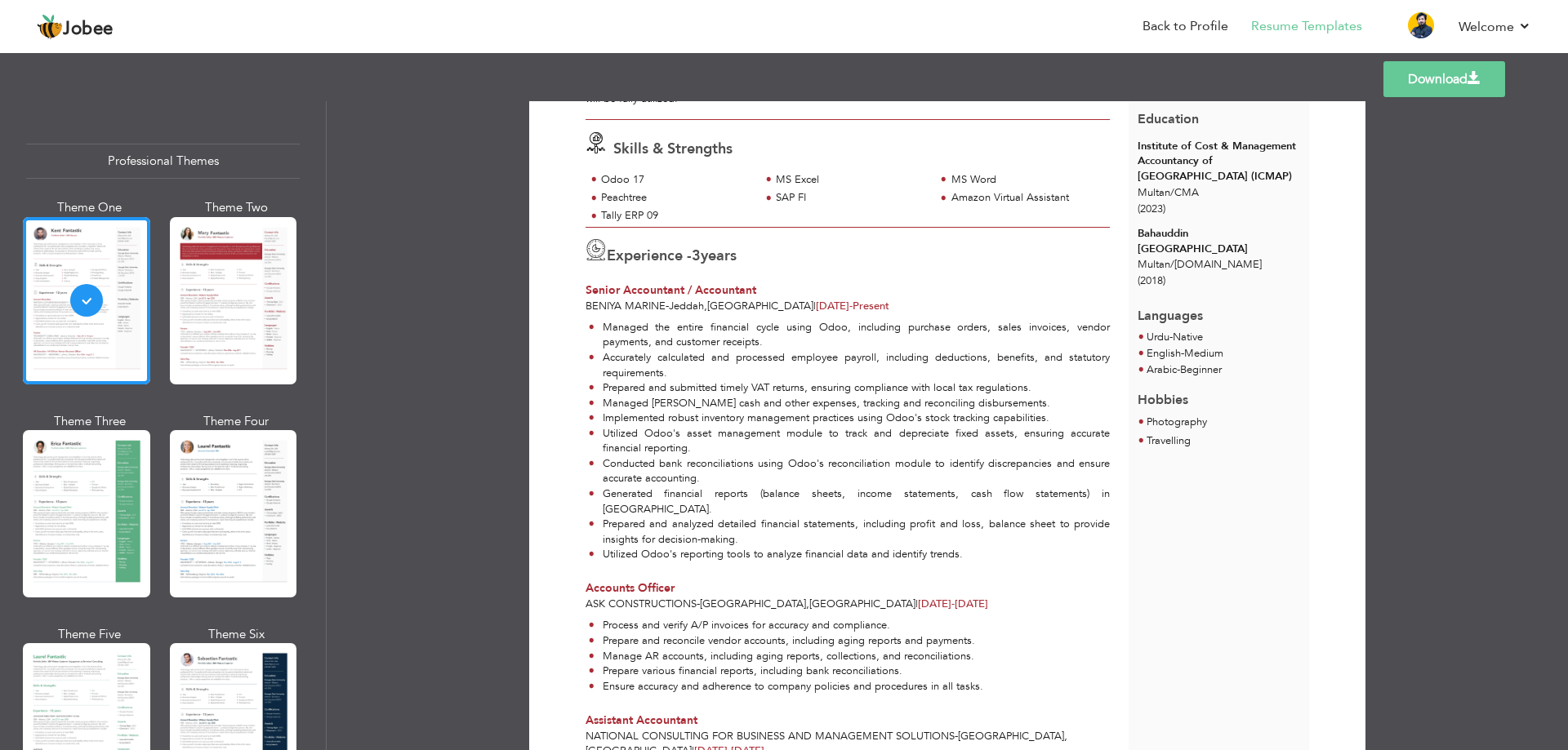
scroll to position [81, 0]
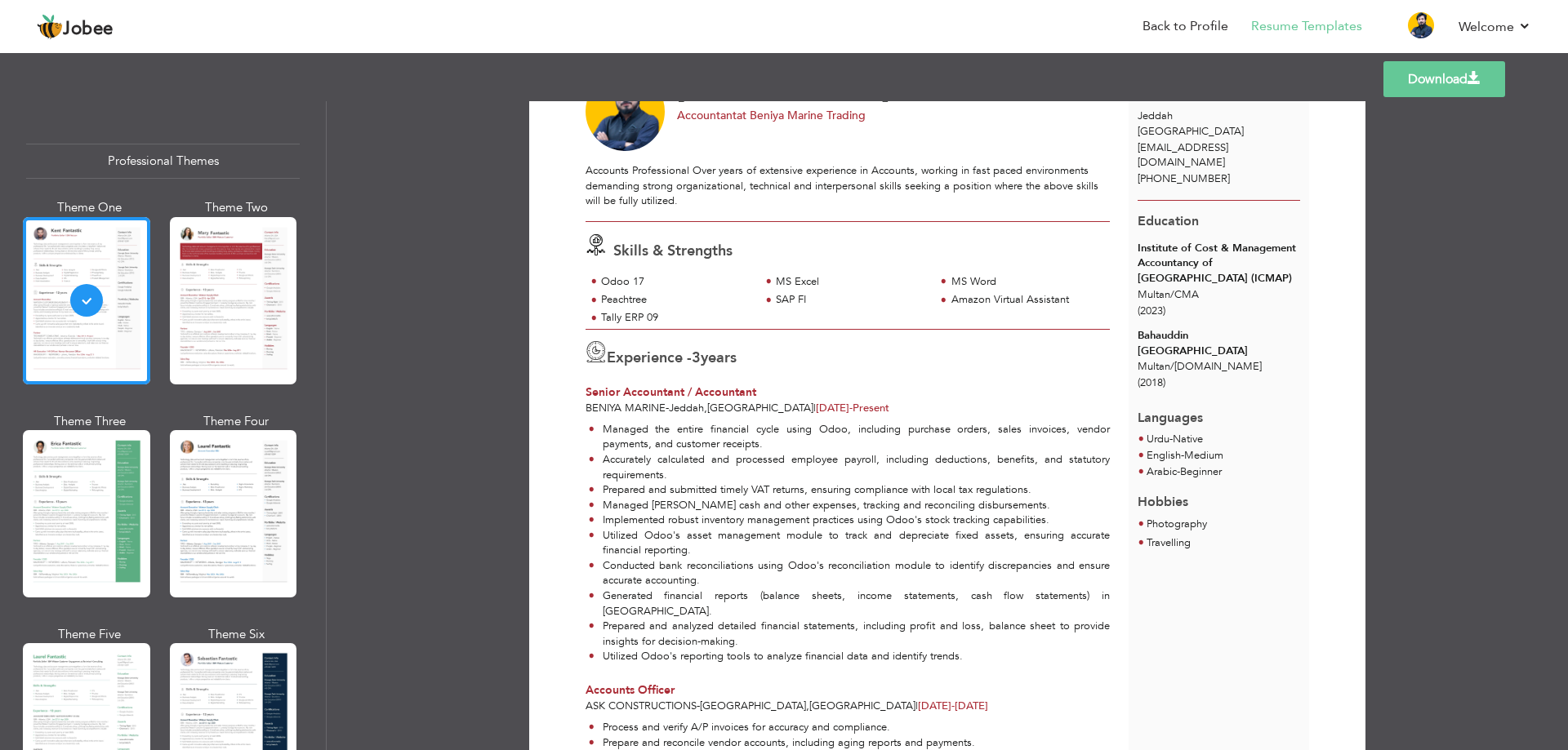
click at [874, 452] on li "Accurately calculated and processed employee payroll, including deductions, ben…" at bounding box center [849, 467] width 521 height 30
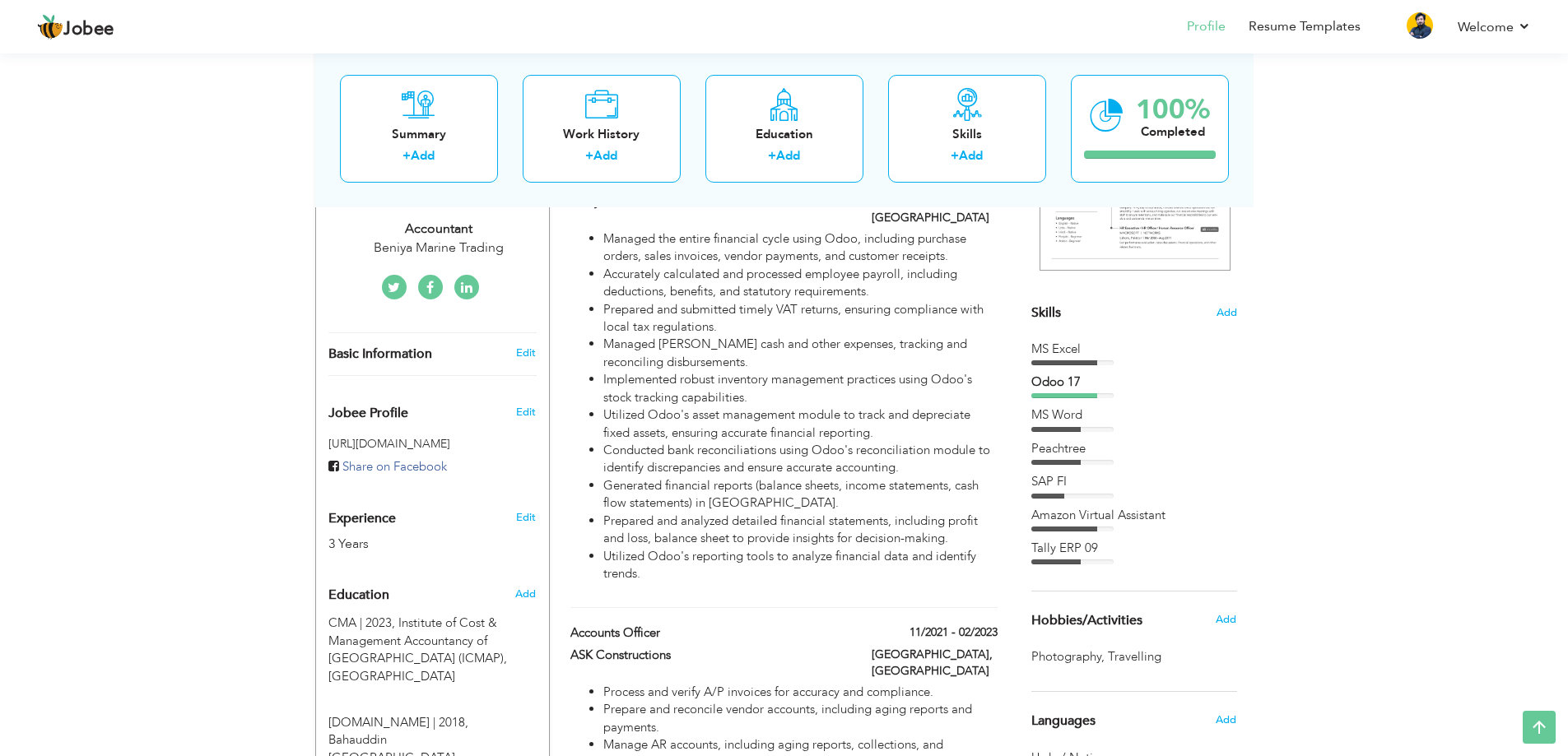
click at [795, 389] on li "Implemented robust inventory management practices using Odoo's stock tracking c…" at bounding box center [800, 389] width 393 height 36
type input "Senior Accountant / Accountant"
type input "Beniya Marine"
type input "03/2024"
type input "[GEOGRAPHIC_DATA]"
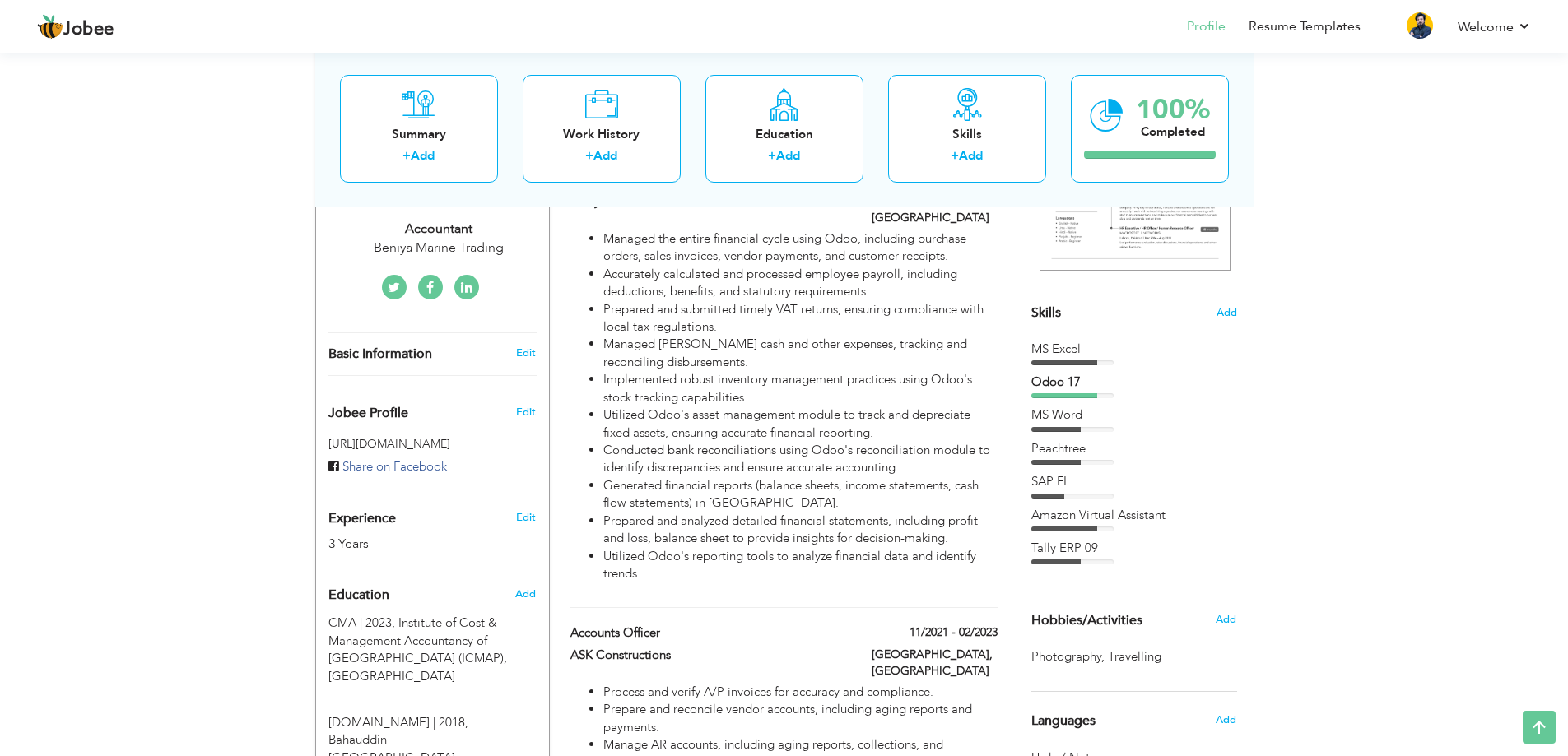
type input "Jeddah"
checkbox input "true"
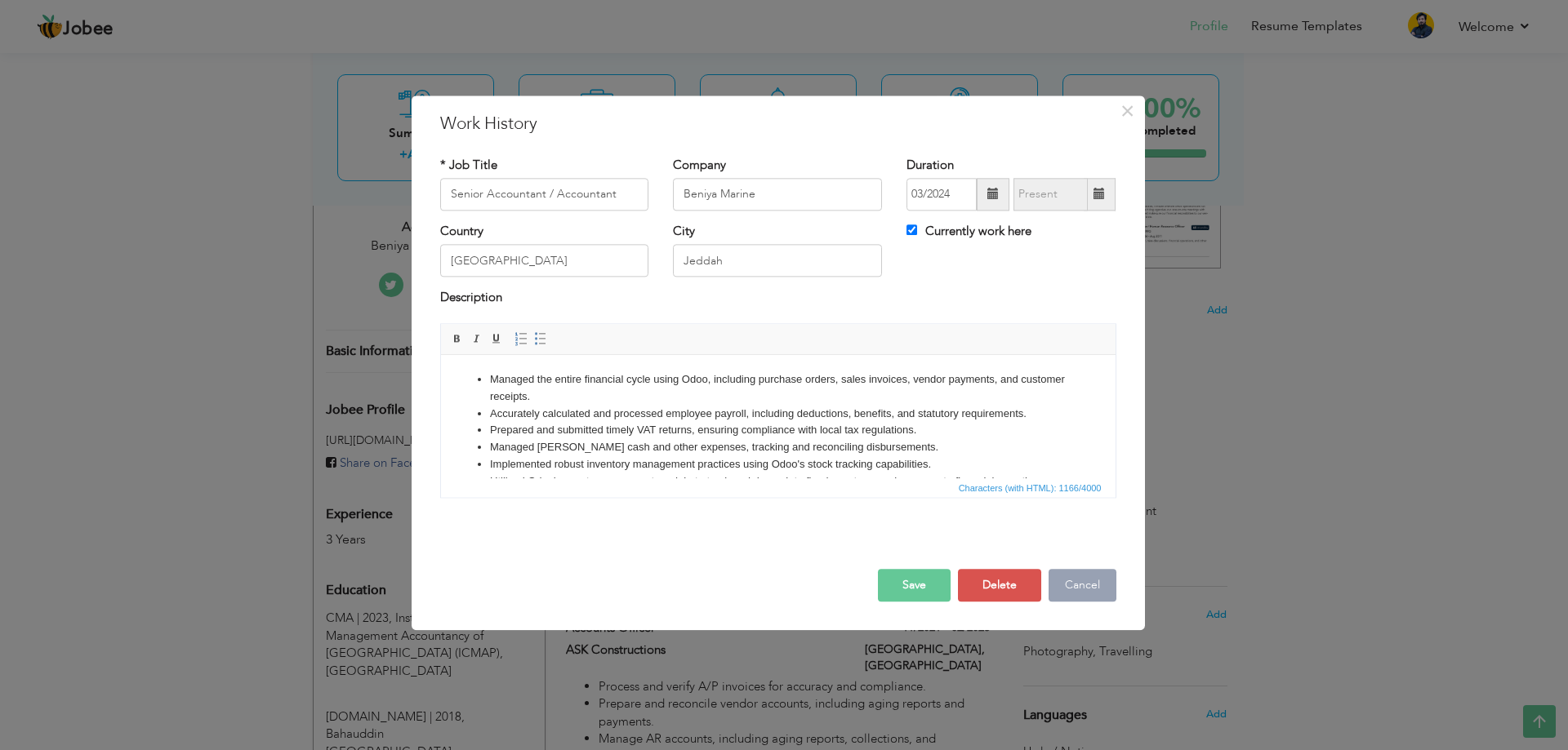
click at [1079, 581] on button "Cancel" at bounding box center [1082, 585] width 68 height 33
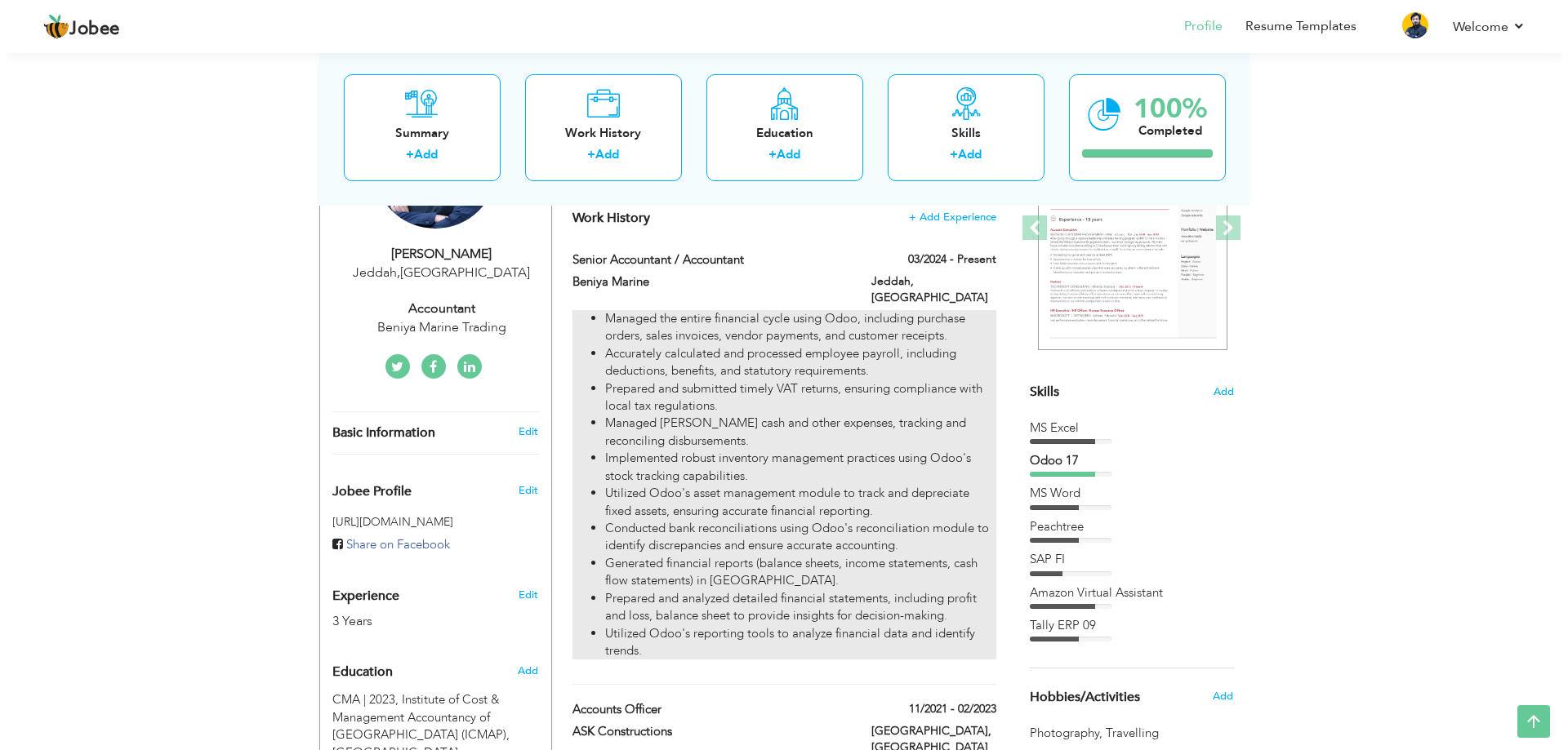
scroll to position [164, 0]
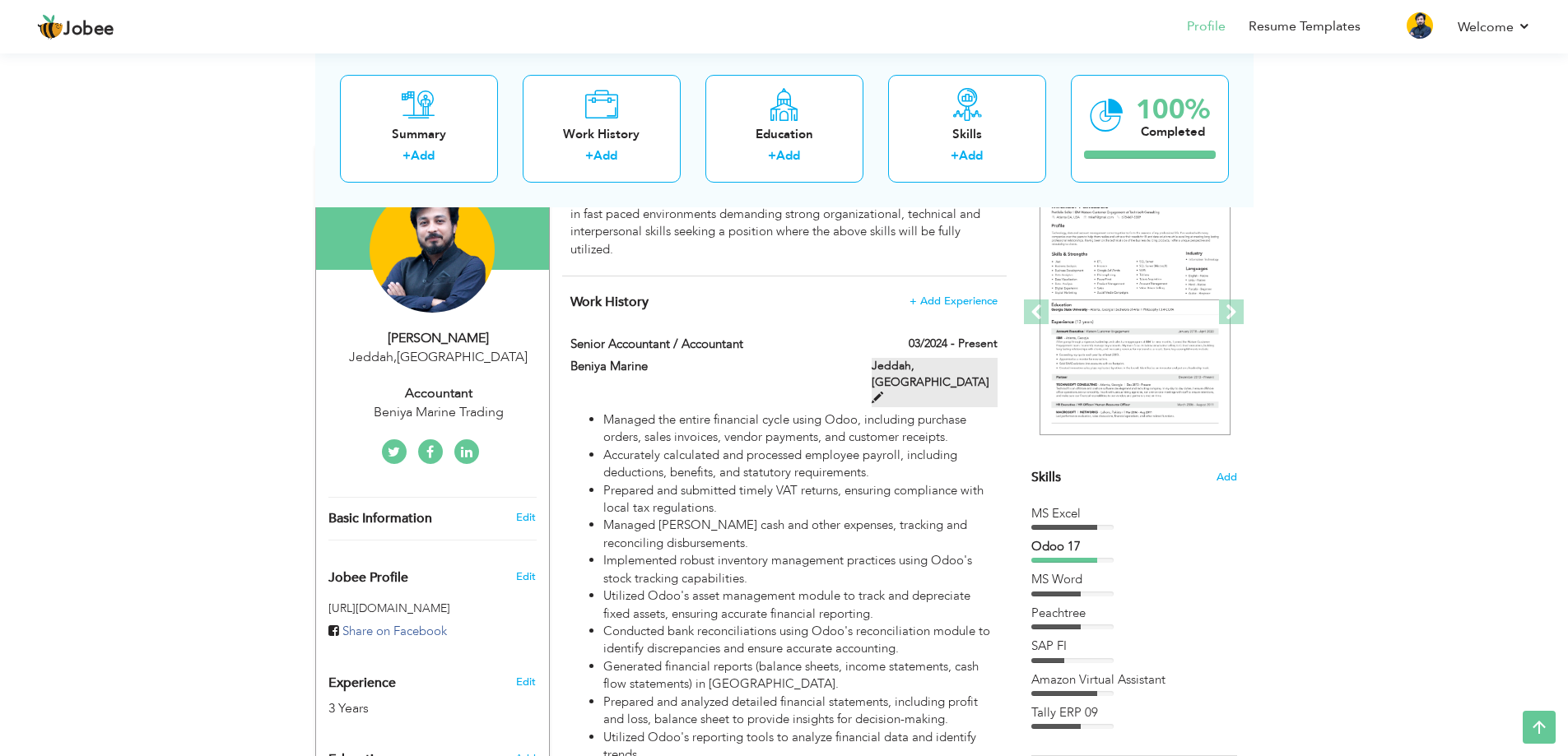
click at [883, 392] on span at bounding box center [878, 397] width 12 height 12
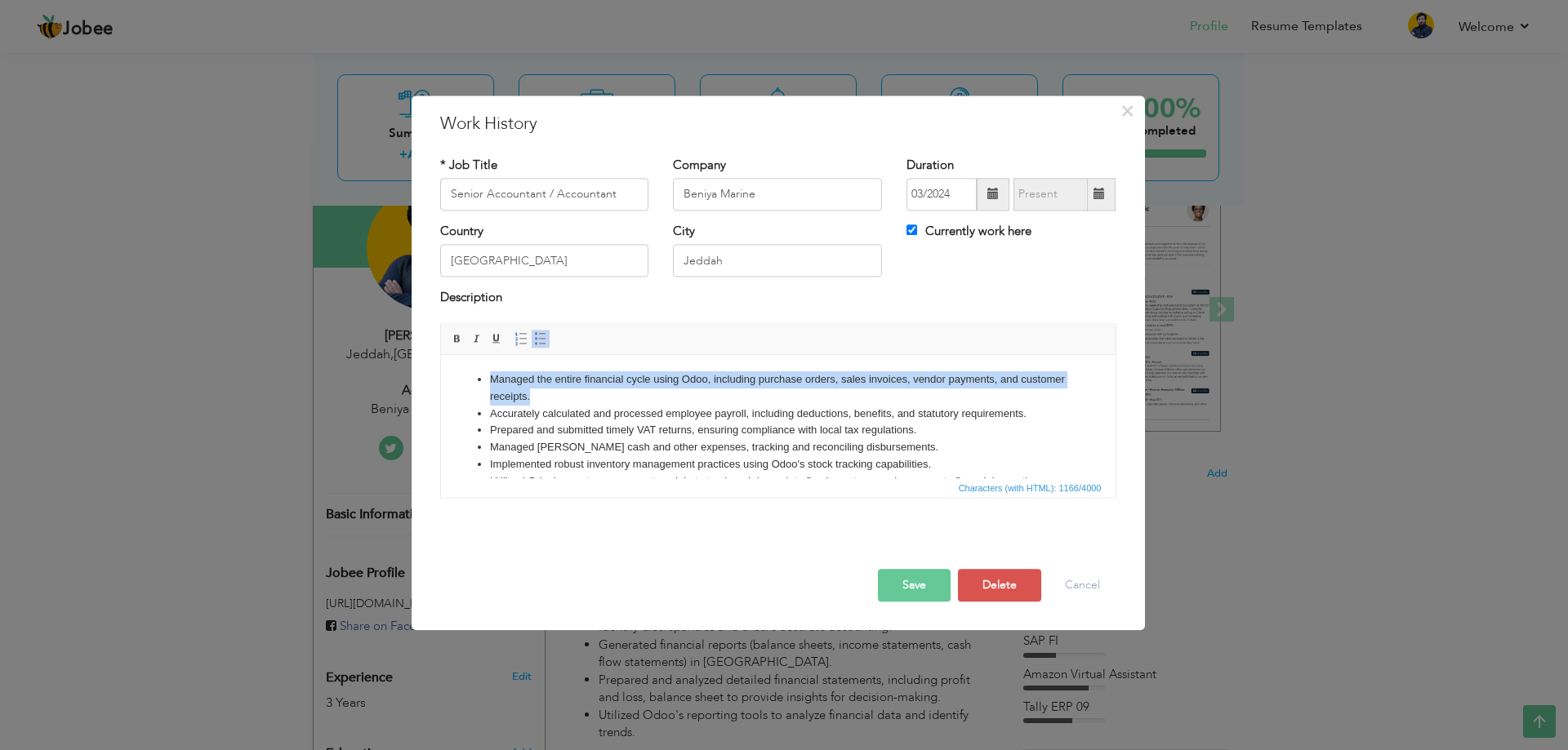
drag, startPoint x: 581, startPoint y: 400, endPoint x: 491, endPoint y: 372, distance: 94.3
click at [491, 372] on li "Managed the entire financial cycle using Odoo, including purchase orders, sales…" at bounding box center [777, 388] width 577 height 34
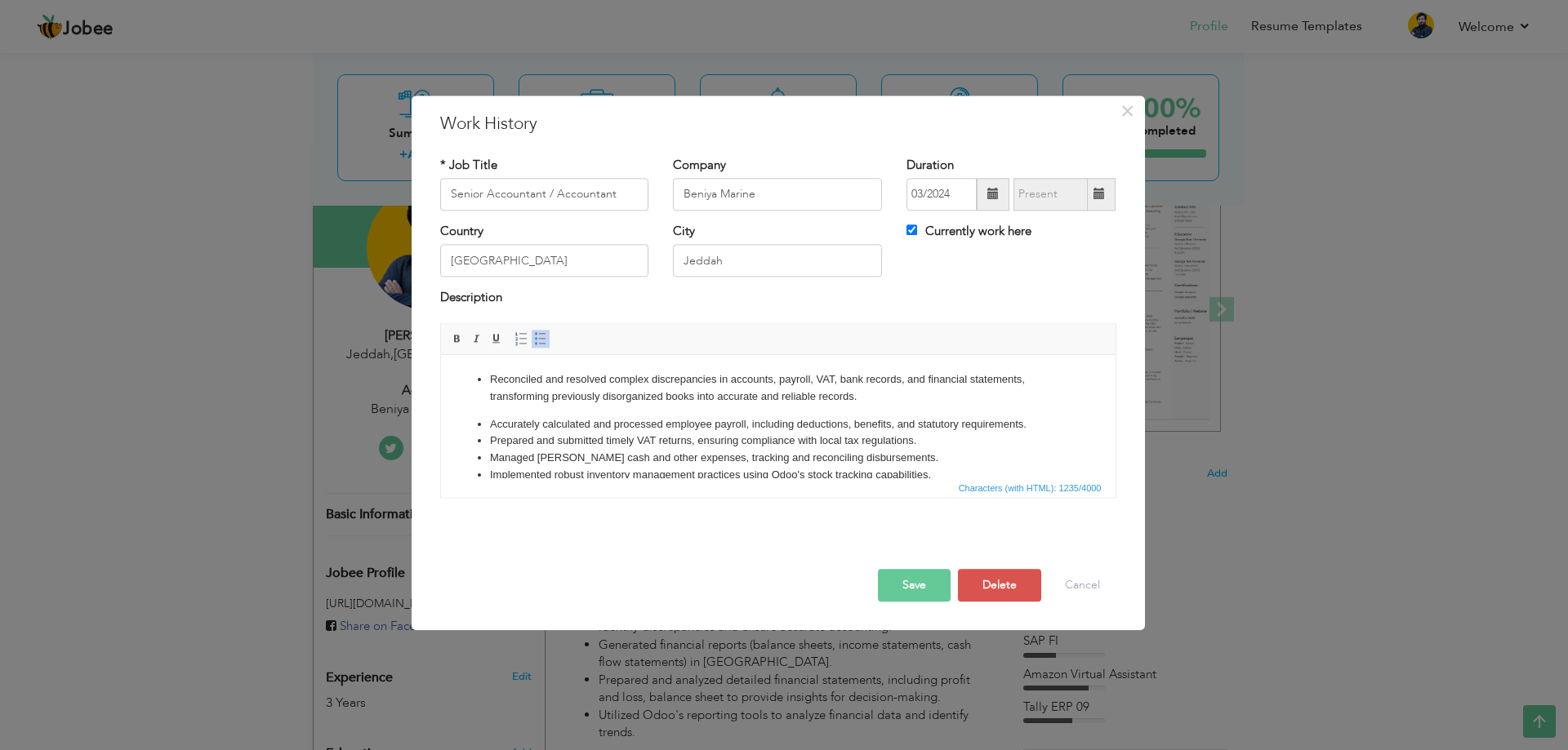
click at [501, 413] on ul "Reconciled and resolved complex discrepancies in accounts, payroll, VAT, bank r…" at bounding box center [777, 487] width 642 height 231
click at [473, 420] on ul "Reconciled and resolved complex discrepancies in accounts, payroll, VAT, bank r…" at bounding box center [777, 487] width 642 height 231
click at [473, 424] on ul "Reconciled and resolved complex discrepancies in accounts, payroll, VAT, bank r…" at bounding box center [777, 487] width 642 height 231
click at [487, 408] on ul "Reconciled and resolved complex discrepancies in accounts, payroll, VAT, bank r…" at bounding box center [777, 487] width 642 height 231
click at [513, 404] on p "Reconciled and resolved complex discrepancies in accounts, payroll, VAT, bank r…" at bounding box center [777, 388] width 577 height 34
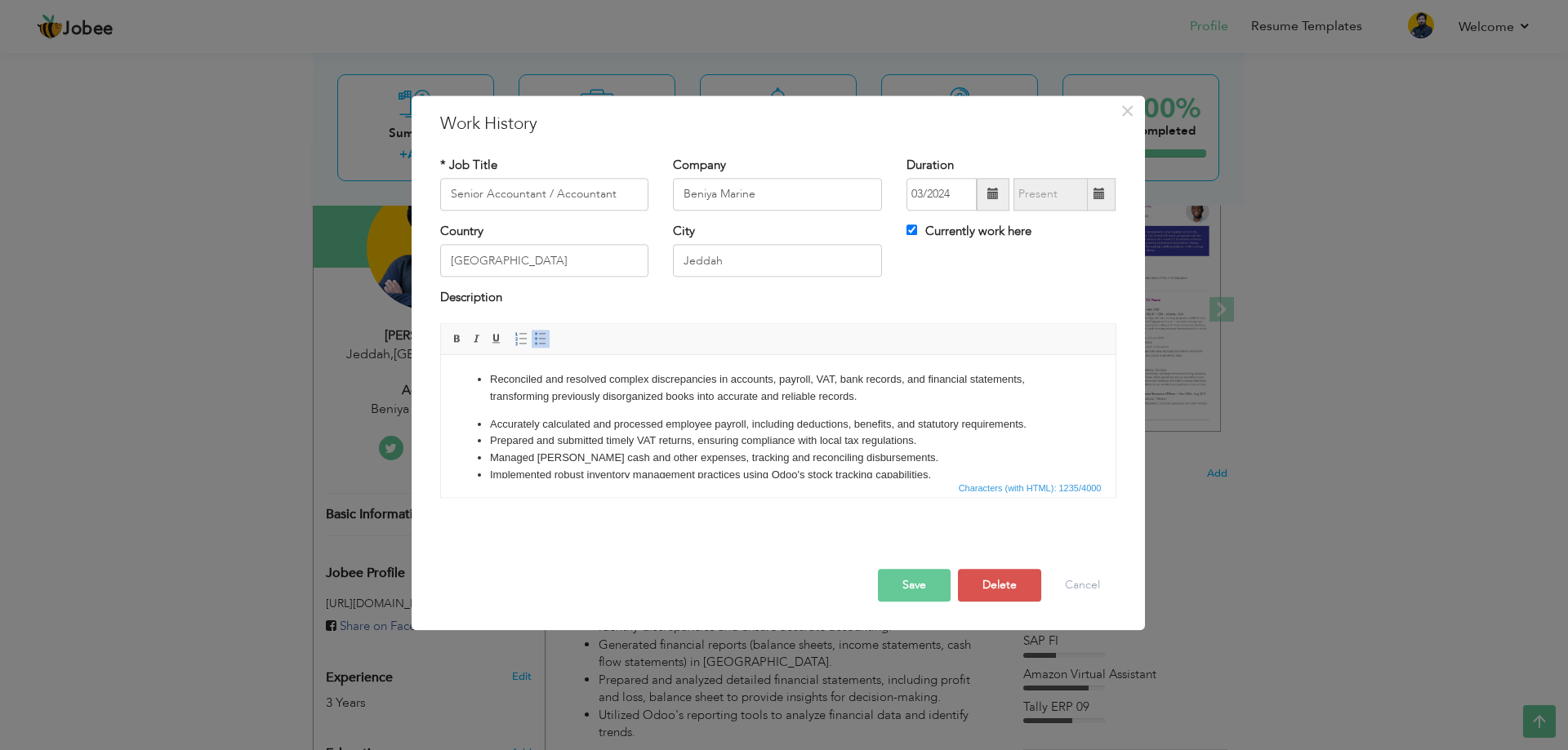
click at [870, 404] on p "Reconciled and resolved complex discrepancies in accounts, payroll, VAT, bank r…" at bounding box center [777, 388] width 577 height 34
click at [486, 423] on ul "Reconciled and resolved complex discrepancies in accounts, payroll, VAT, bank r…" at bounding box center [777, 487] width 642 height 231
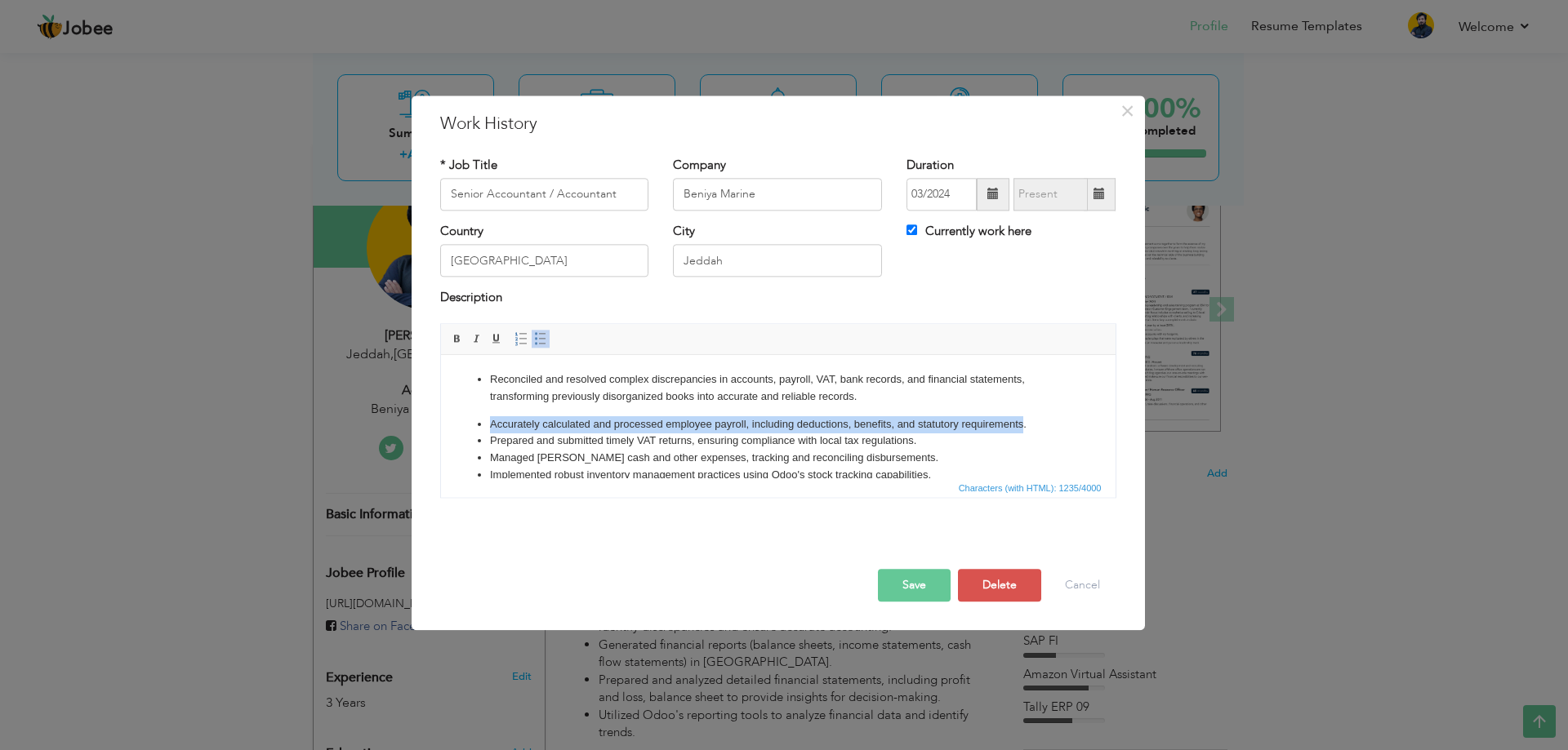
drag, startPoint x: 489, startPoint y: 420, endPoint x: 1022, endPoint y: 423, distance: 533.0
click at [1022, 423] on li "Accurately calculated and processed employee payroll, including deductions, ben…" at bounding box center [777, 424] width 577 height 17
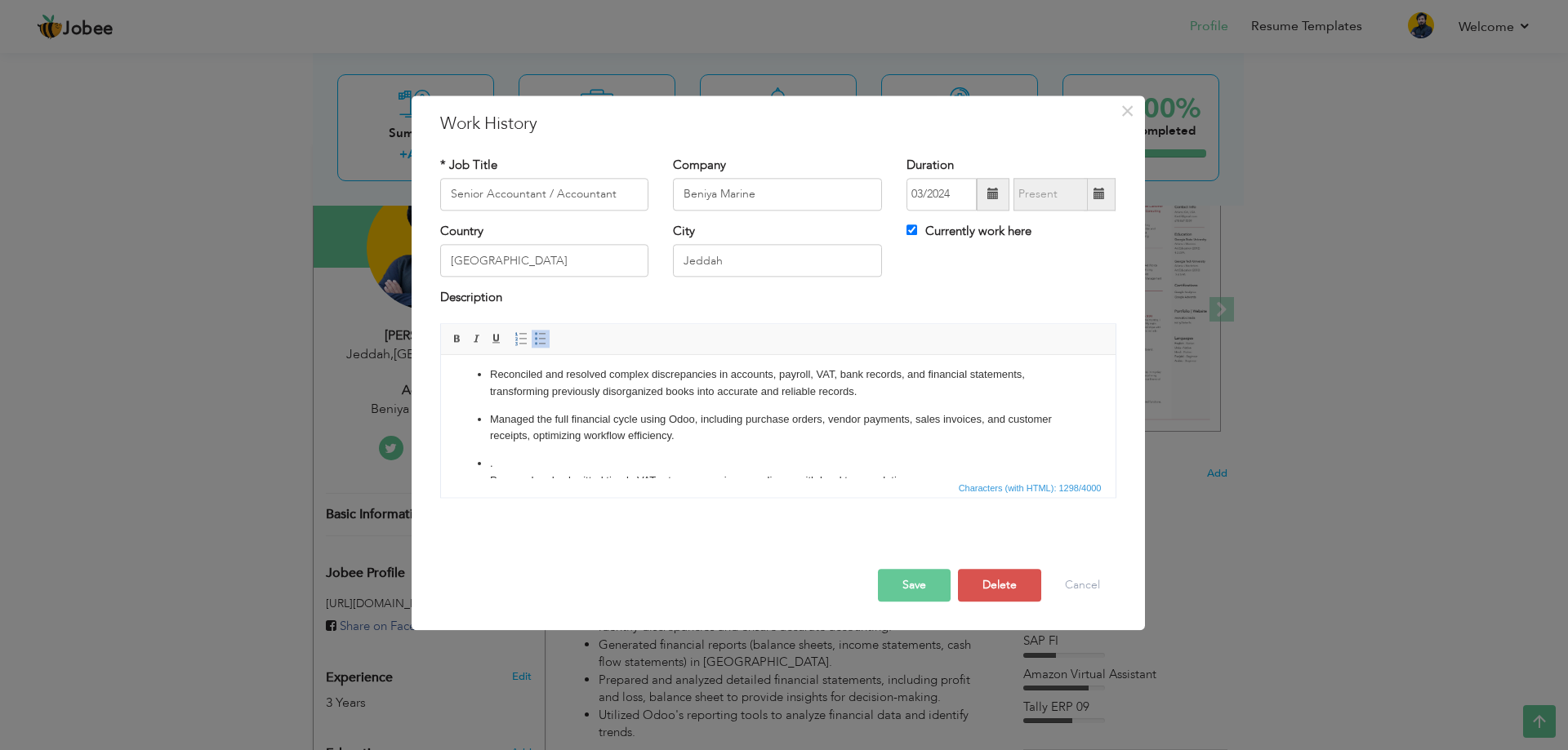
scroll to position [0, 0]
click at [470, 419] on ul "Reconciled and resolved complex discrepancies in accounts, payroll, VAT, bank r…" at bounding box center [777, 509] width 642 height 276
click at [480, 400] on ul "Reconciled and resolved complex discrepancies in accounts, payroll, VAT, bank r…" at bounding box center [777, 509] width 642 height 276
click at [489, 405] on ul "Reconciled and resolved complex discrepancies in accounts, payroll, VAT, bank r…" at bounding box center [777, 509] width 642 height 276
click at [881, 401] on p "Reconciled and resolved complex discrepancies in accounts, payroll, VAT, bank r…" at bounding box center [777, 388] width 577 height 34
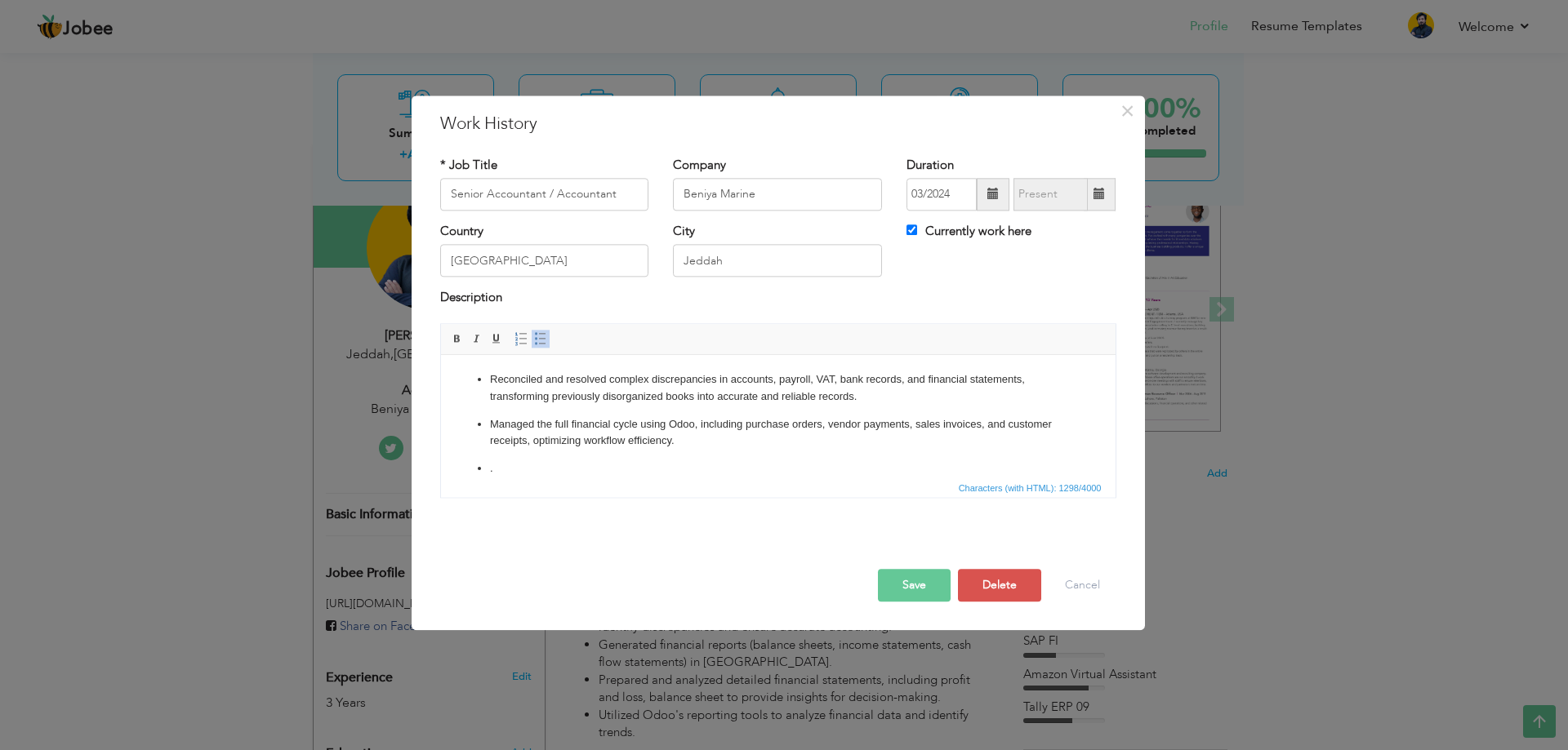
click at [875, 411] on ul "Reconciled and resolved complex discrepancies in accounts, payroll, VAT, bank r…" at bounding box center [777, 509] width 642 height 276
click at [492, 408] on ul "Reconciled and resolved complex discrepancies in accounts, payroll, VAT, bank r…" at bounding box center [777, 509] width 642 height 276
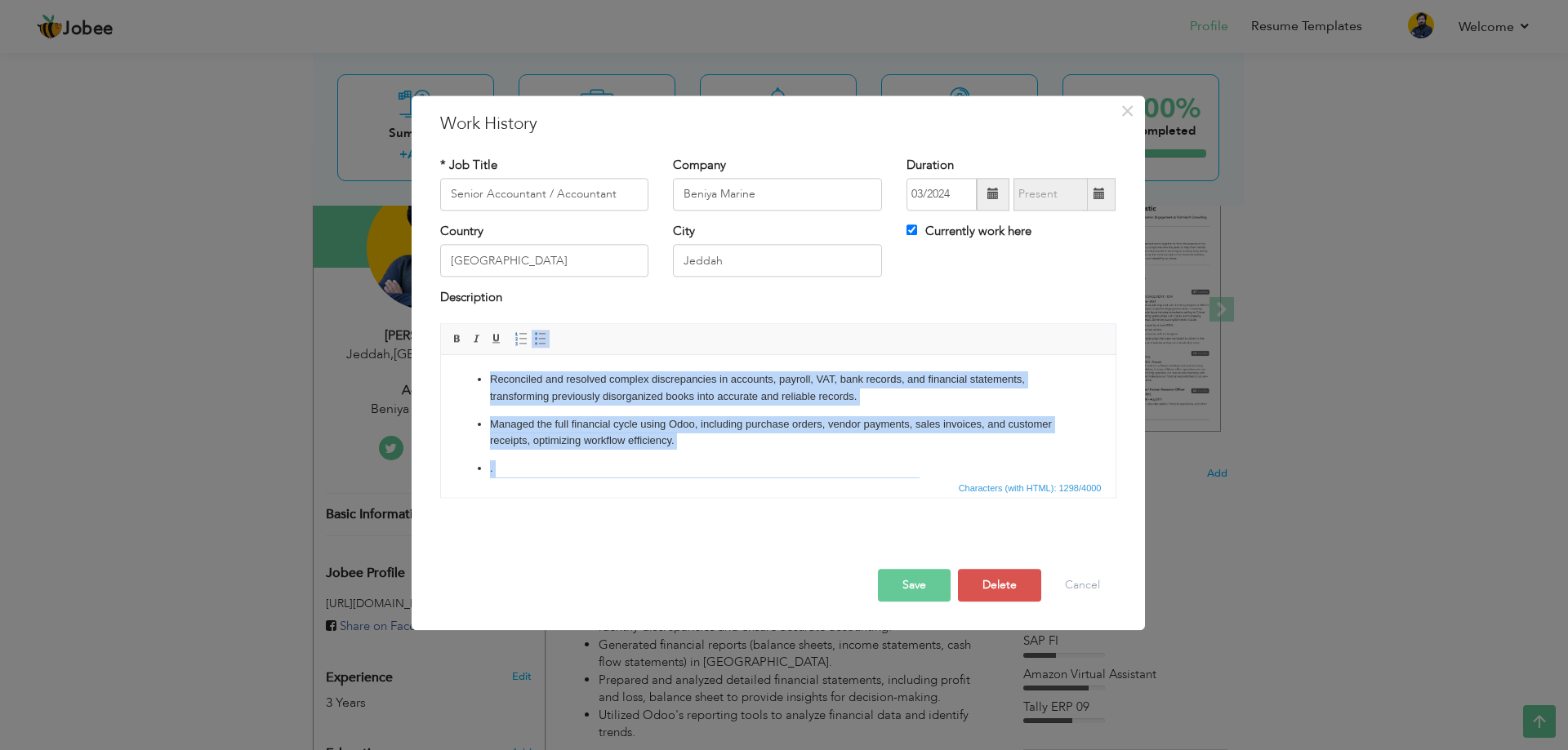
drag, startPoint x: 840, startPoint y: 455, endPoint x: 991, endPoint y: 659, distance: 253.8
click at [551, 355] on html "Reconciled and resolved complex discrepancies in accounts, payroll, VAT, bank r…" at bounding box center [777, 509] width 675 height 309
click at [529, 336] on link "Insert/Remove Numbered List" at bounding box center [520, 338] width 18 height 18
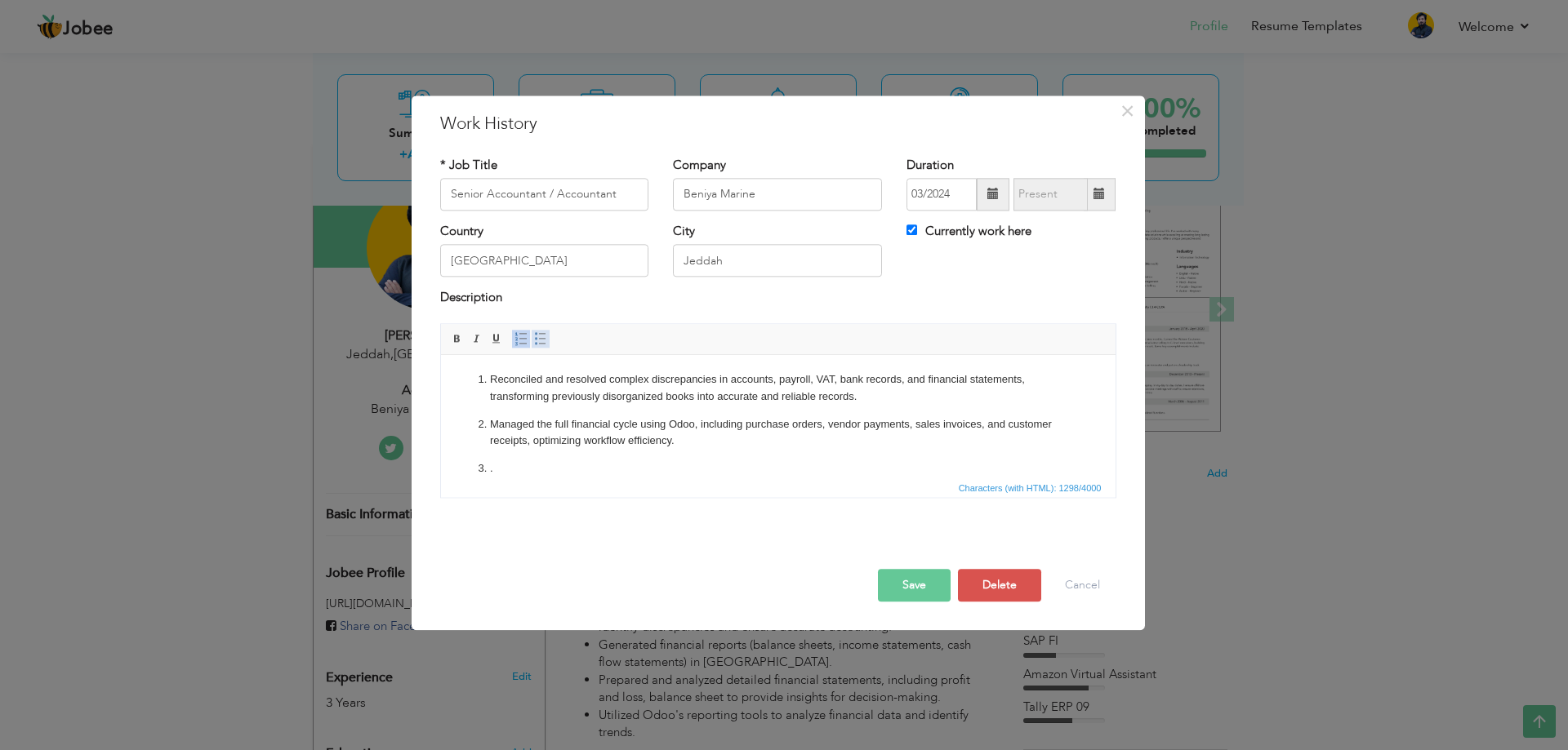
click at [537, 336] on span at bounding box center [541, 339] width 13 height 13
click at [546, 462] on li "." at bounding box center [777, 469] width 577 height 17
click at [626, 405] on ul "Reconciled and resolved complex discrepancies in accounts, payroll, VAT, bank r…" at bounding box center [777, 501] width 642 height 258
click at [482, 411] on ul "Reconciled and resolved complex discrepancies in accounts, payroll, VAT, bank r…" at bounding box center [777, 501] width 642 height 258
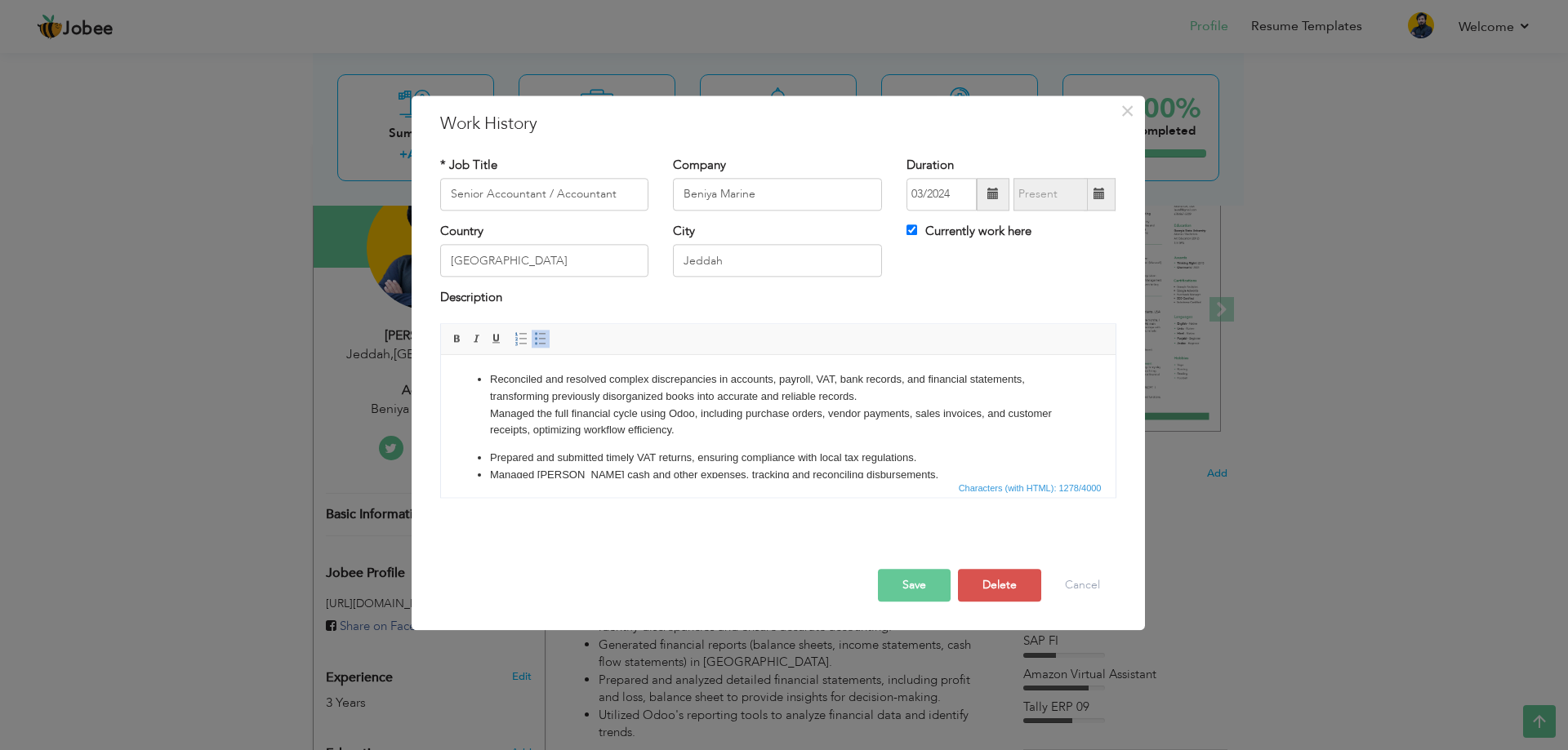
click at [538, 339] on span at bounding box center [541, 339] width 13 height 13
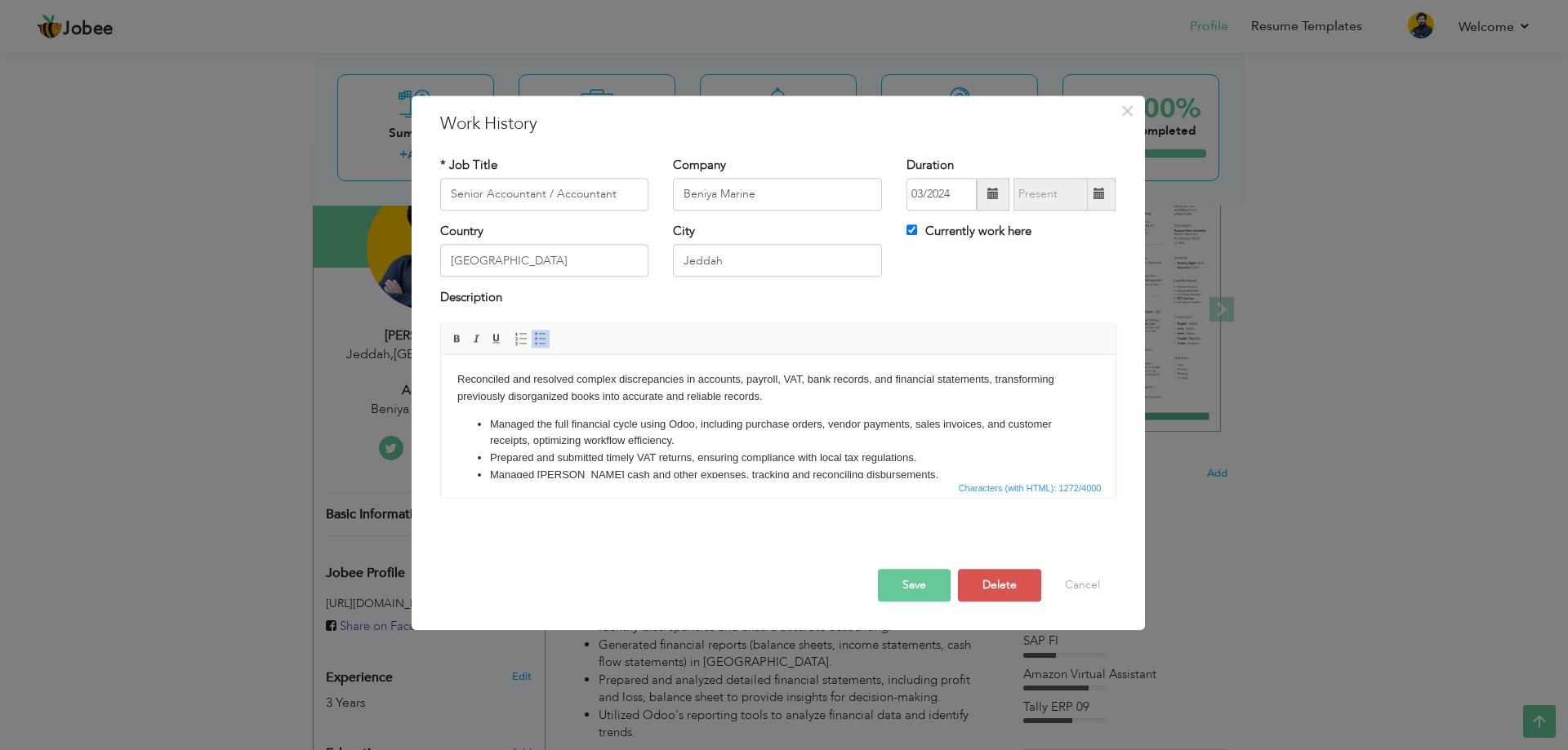
click at [457, 378] on p "Reconciled and resolved complex discrepancies in accounts, payroll, VAT, bank r…" at bounding box center [777, 388] width 642 height 34
click at [534, 342] on span at bounding box center [541, 339] width 13 height 13
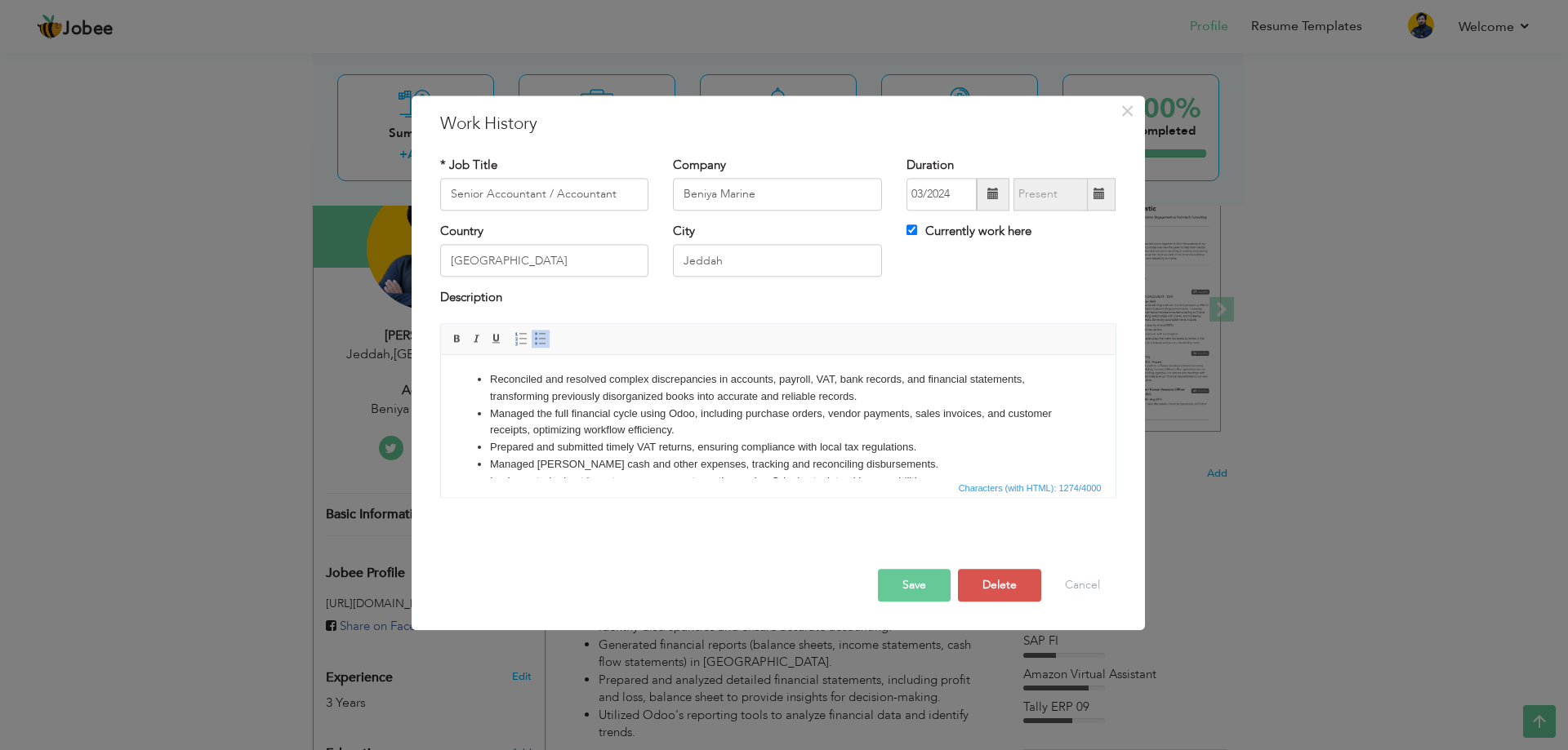
click at [943, 578] on button "Save" at bounding box center [914, 585] width 73 height 33
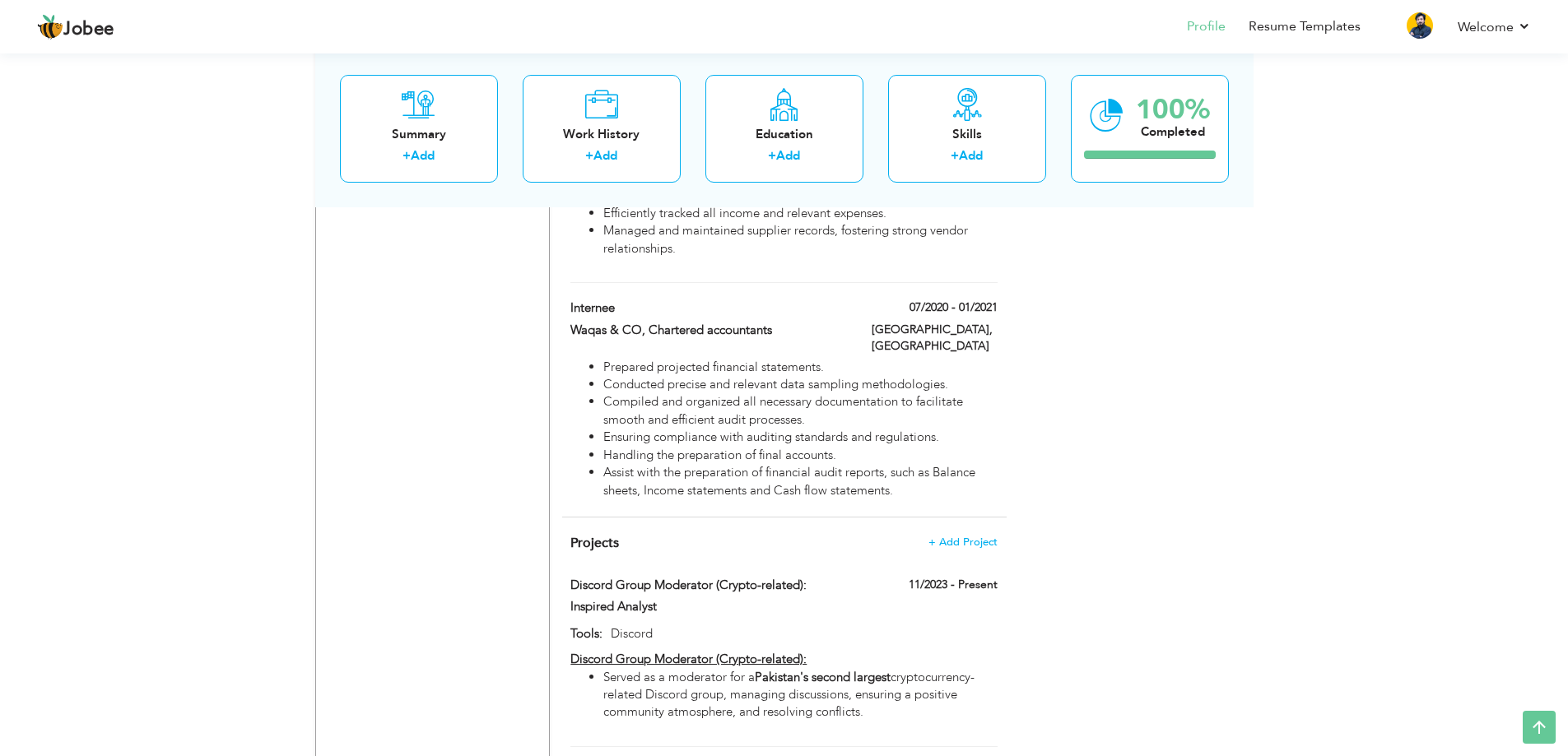
scroll to position [1756, 0]
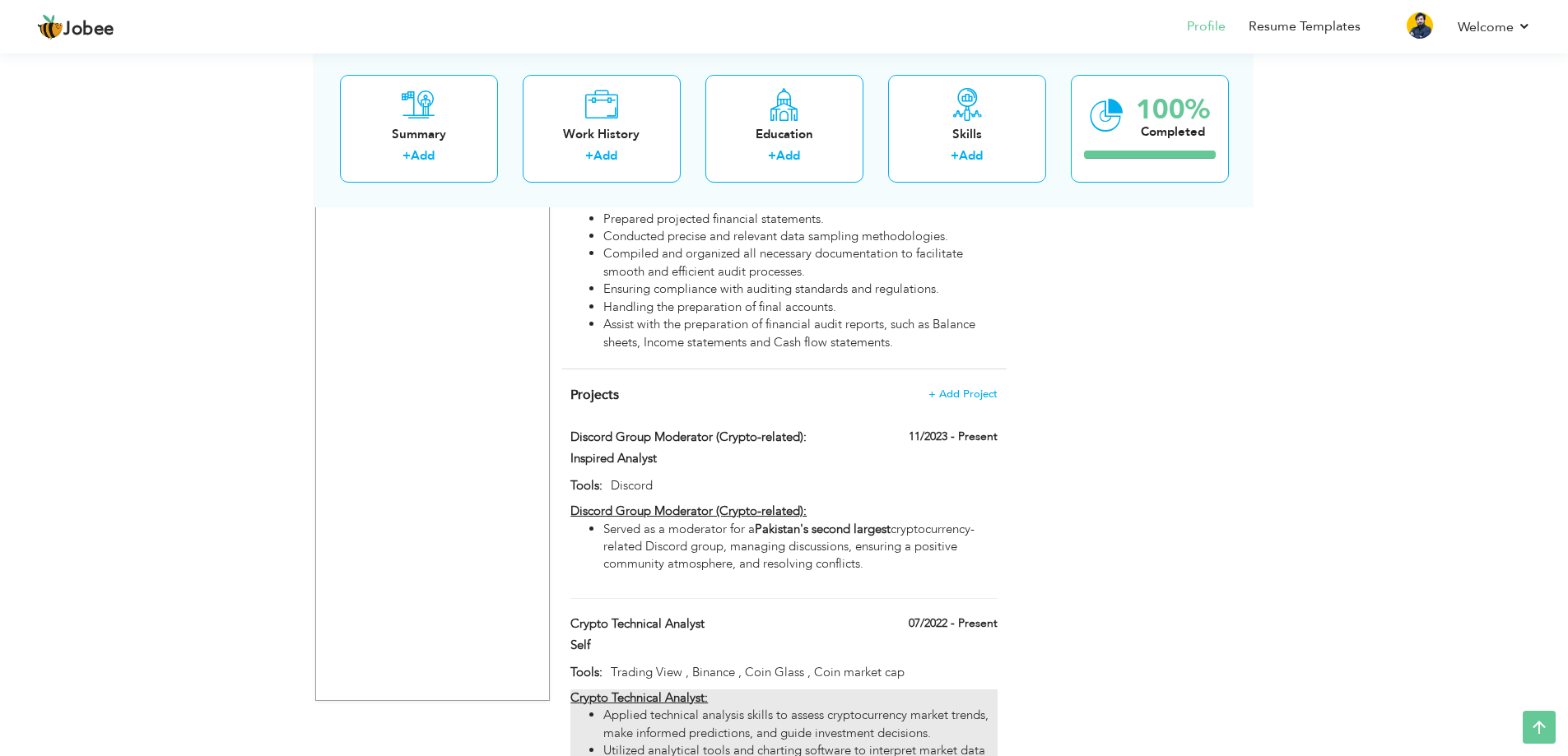
click at [655, 707] on li "Applied technical analysis skills to assess cryptocurrency market trends, make …" at bounding box center [800, 725] width 393 height 36
type input "Crypto Technical Analyst"
type input "Self"
type input "07/2022"
type input "Trading View , Binance , Coin Glass , Coin market cap"
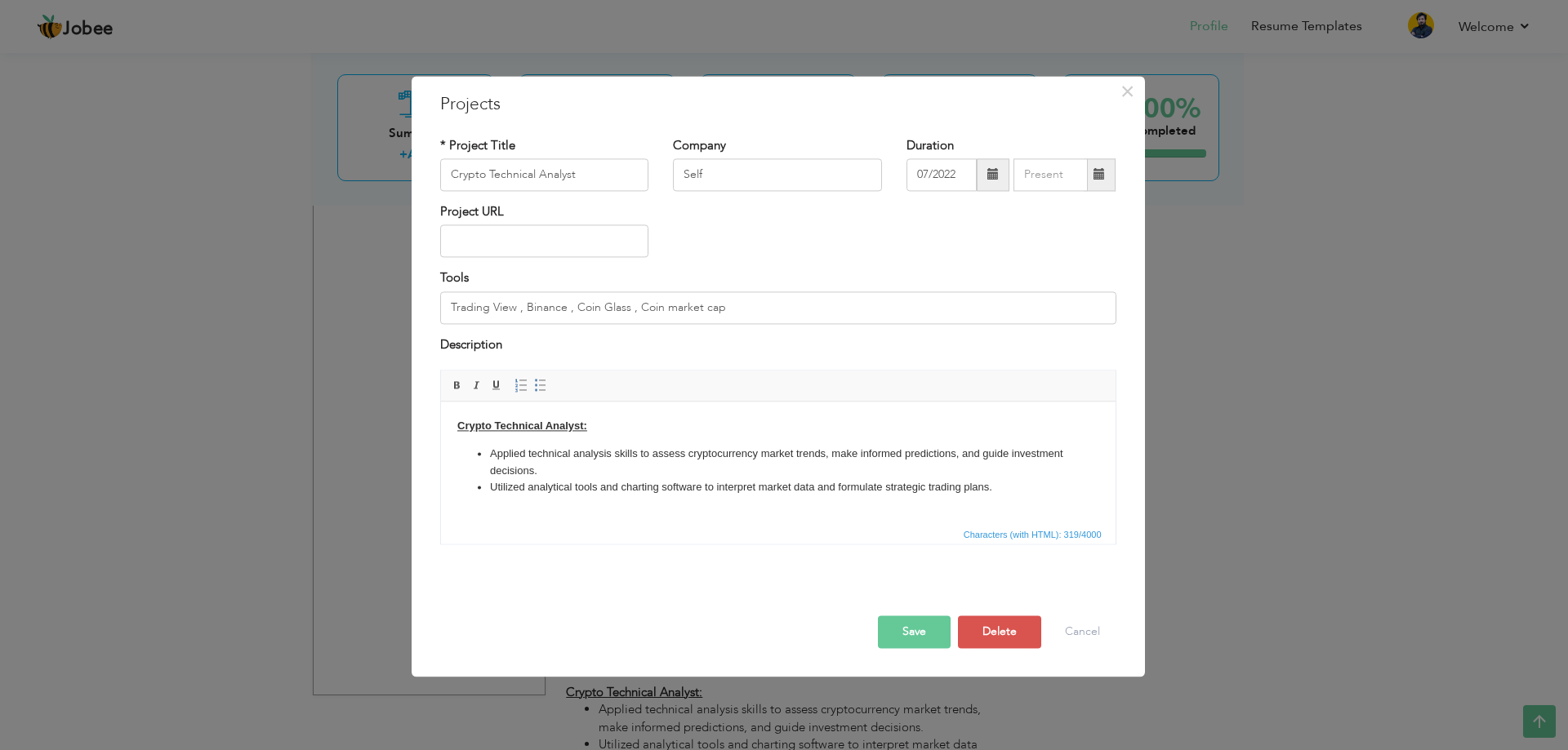
click at [759, 454] on li "Applied technical analysis skills to assess cryptocurrency market trends, make …" at bounding box center [777, 462] width 577 height 34
click at [630, 484] on li "Utilized analytical tools and charting software to interpret market data and fo…" at bounding box center [777, 487] width 577 height 17
click at [1008, 495] on li "Utilized analytical tools and charting software to interpret market data and fo…" at bounding box center [777, 487] width 577 height 17
click at [925, 635] on button "Save" at bounding box center [914, 632] width 73 height 33
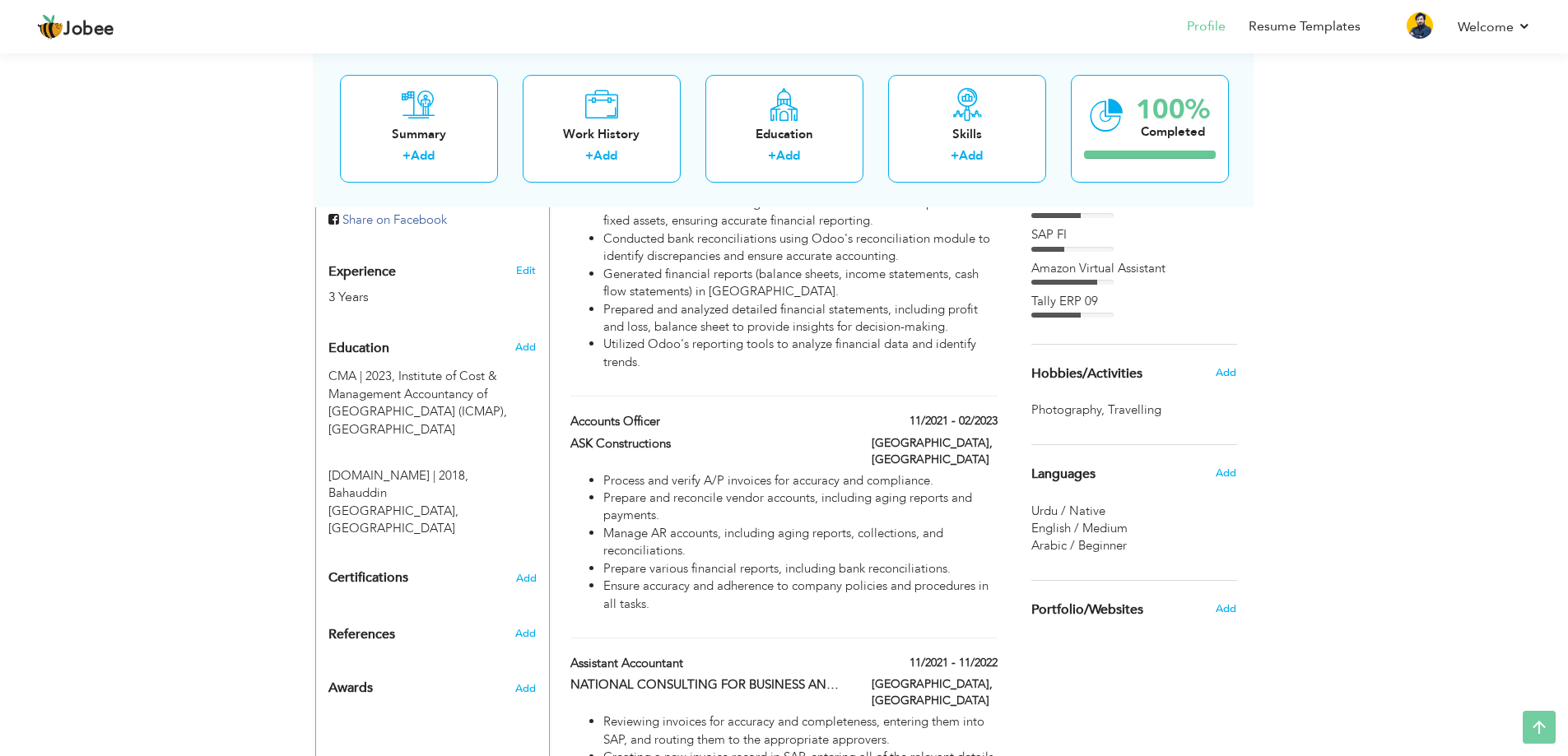
scroll to position [0, 0]
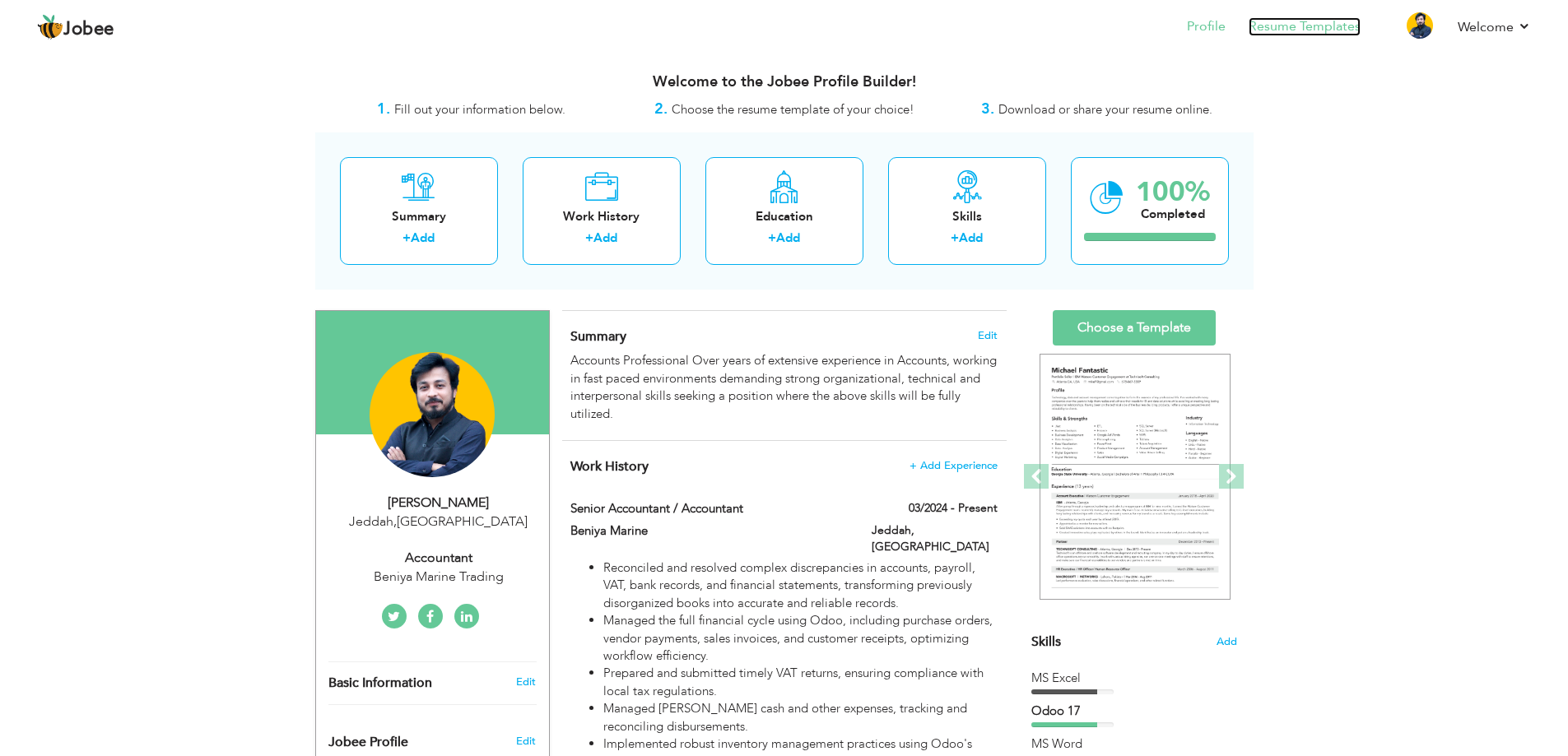
click at [1279, 32] on link "Resume Templates" at bounding box center [1305, 26] width 112 height 19
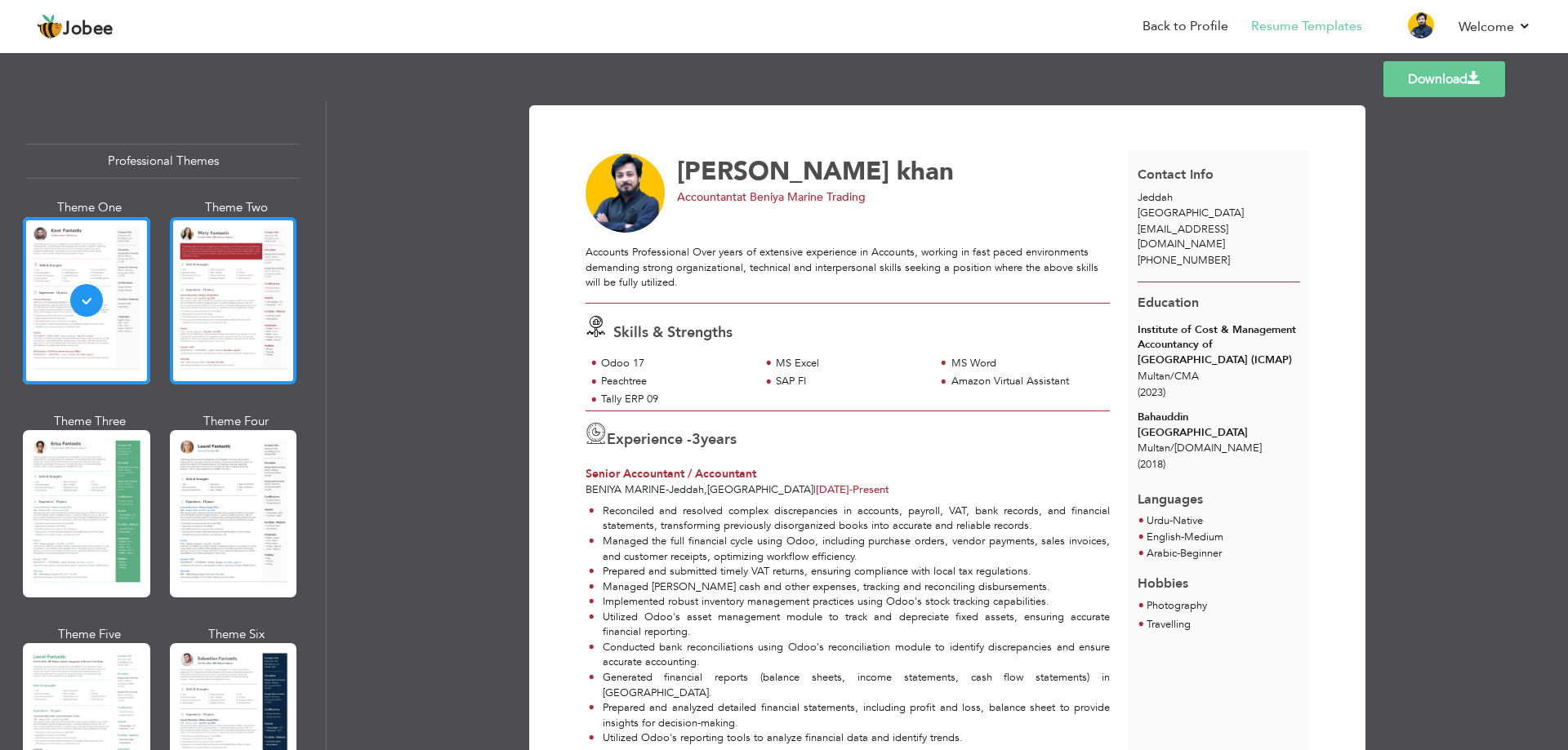
click at [201, 369] on div at bounding box center [233, 300] width 128 height 167
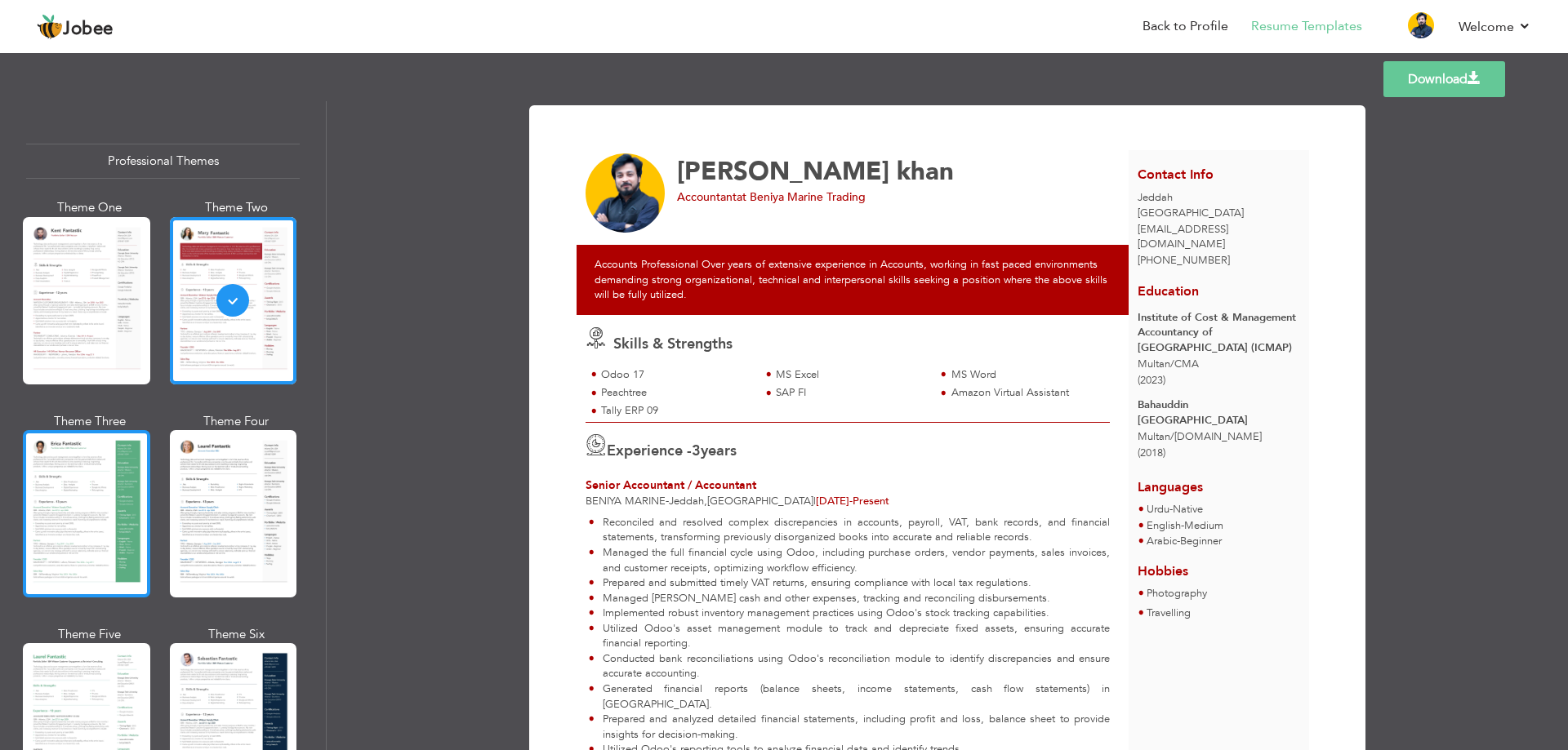
click at [59, 508] on div at bounding box center [86, 513] width 128 height 167
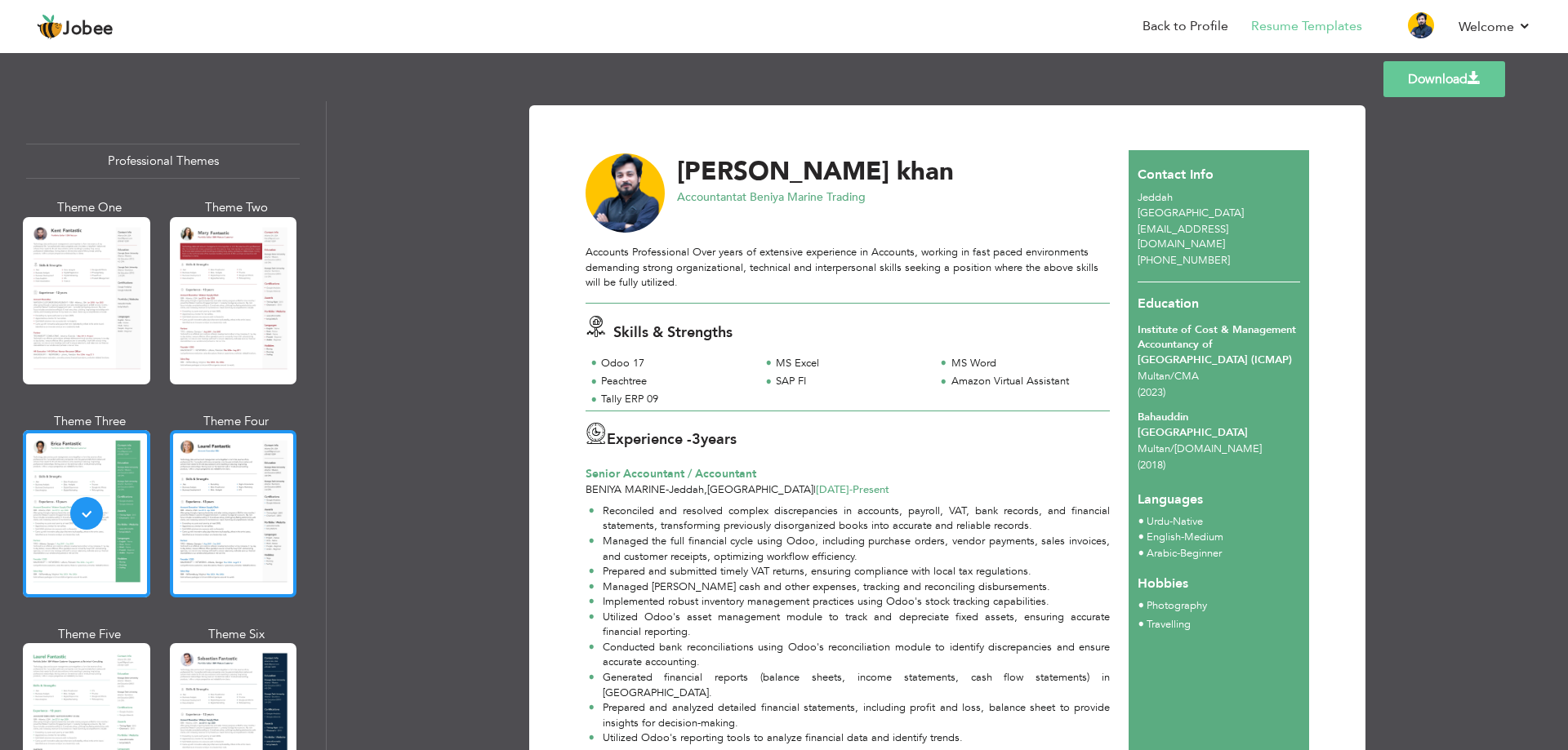
click at [178, 515] on div at bounding box center [233, 513] width 128 height 167
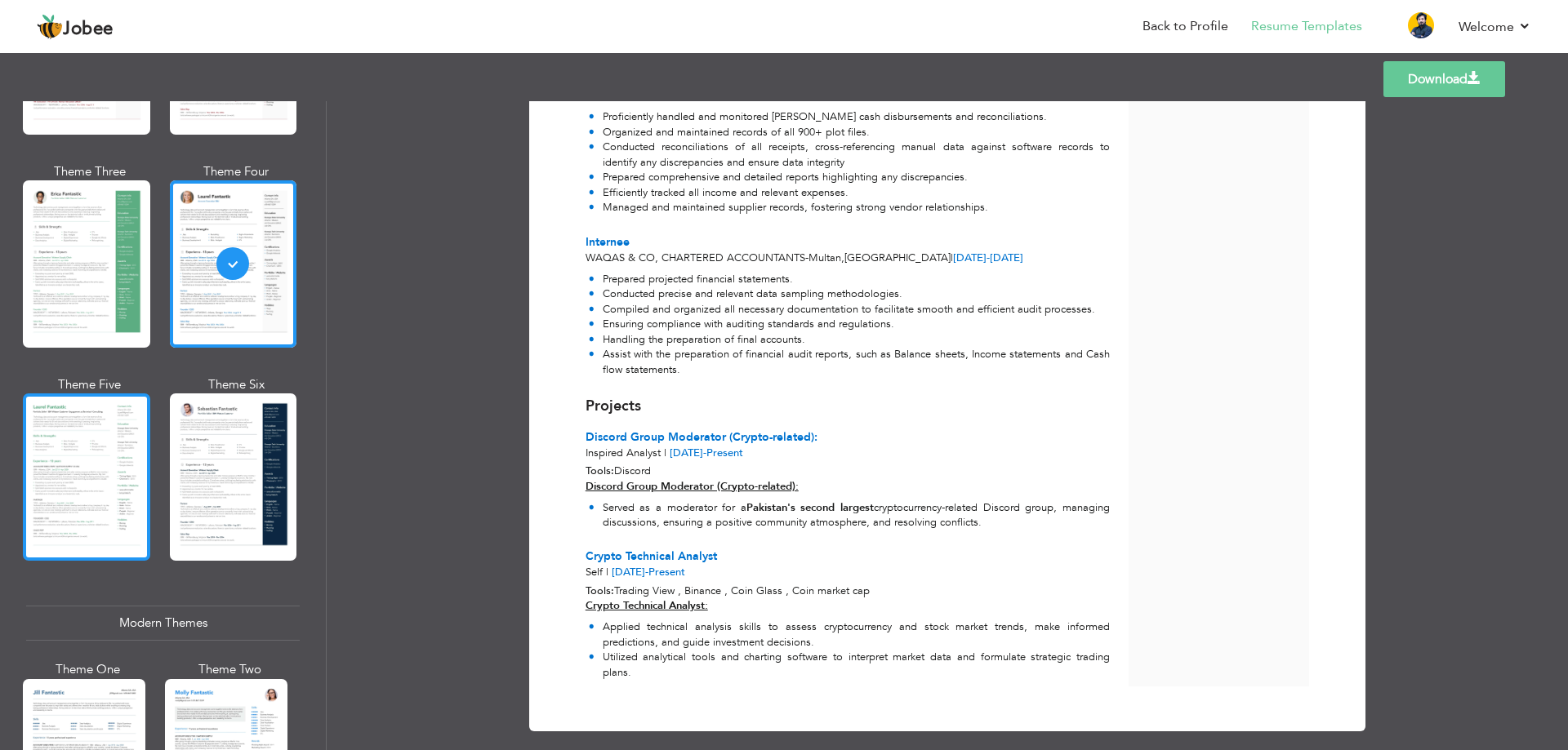
scroll to position [245, 0]
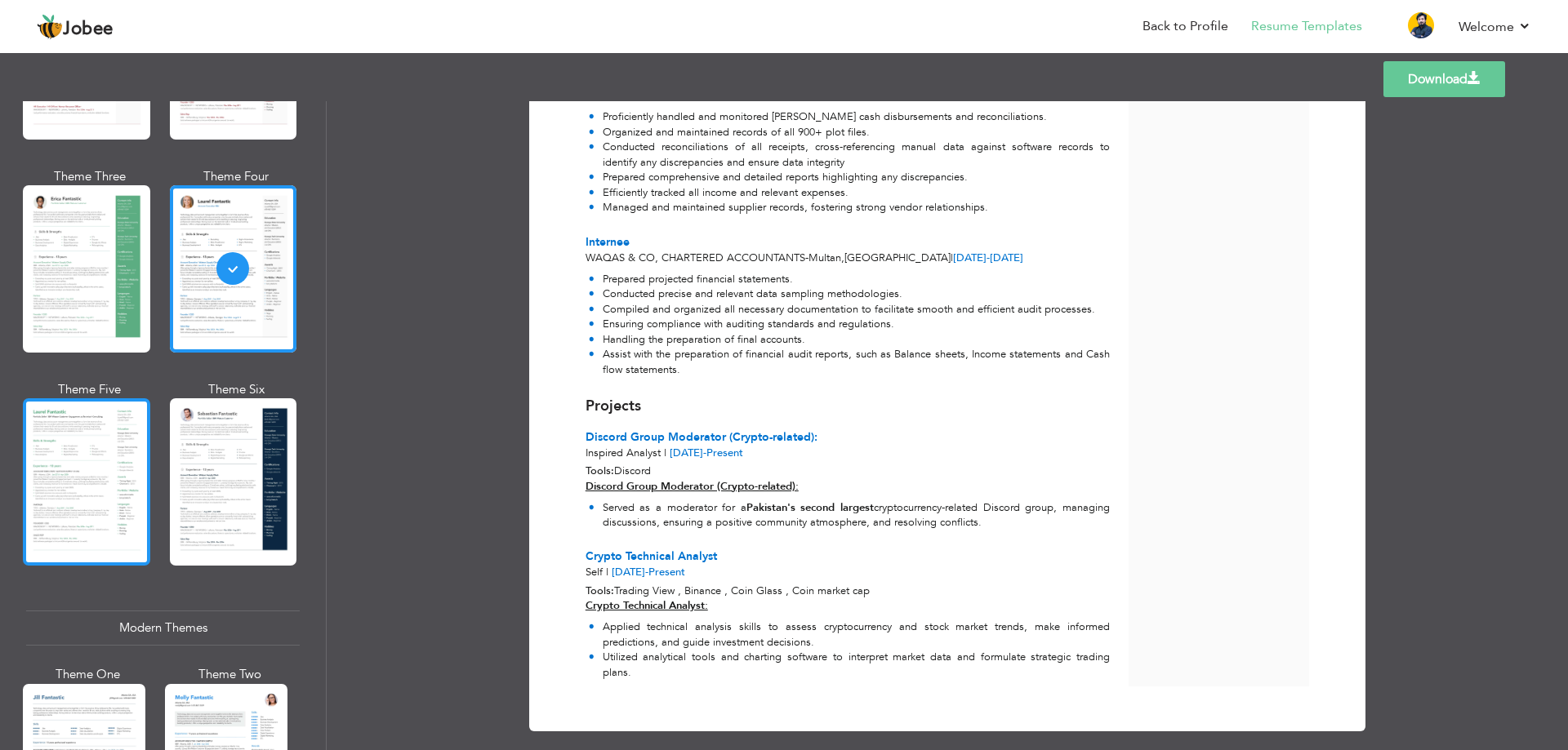
click at [97, 510] on div at bounding box center [86, 482] width 128 height 167
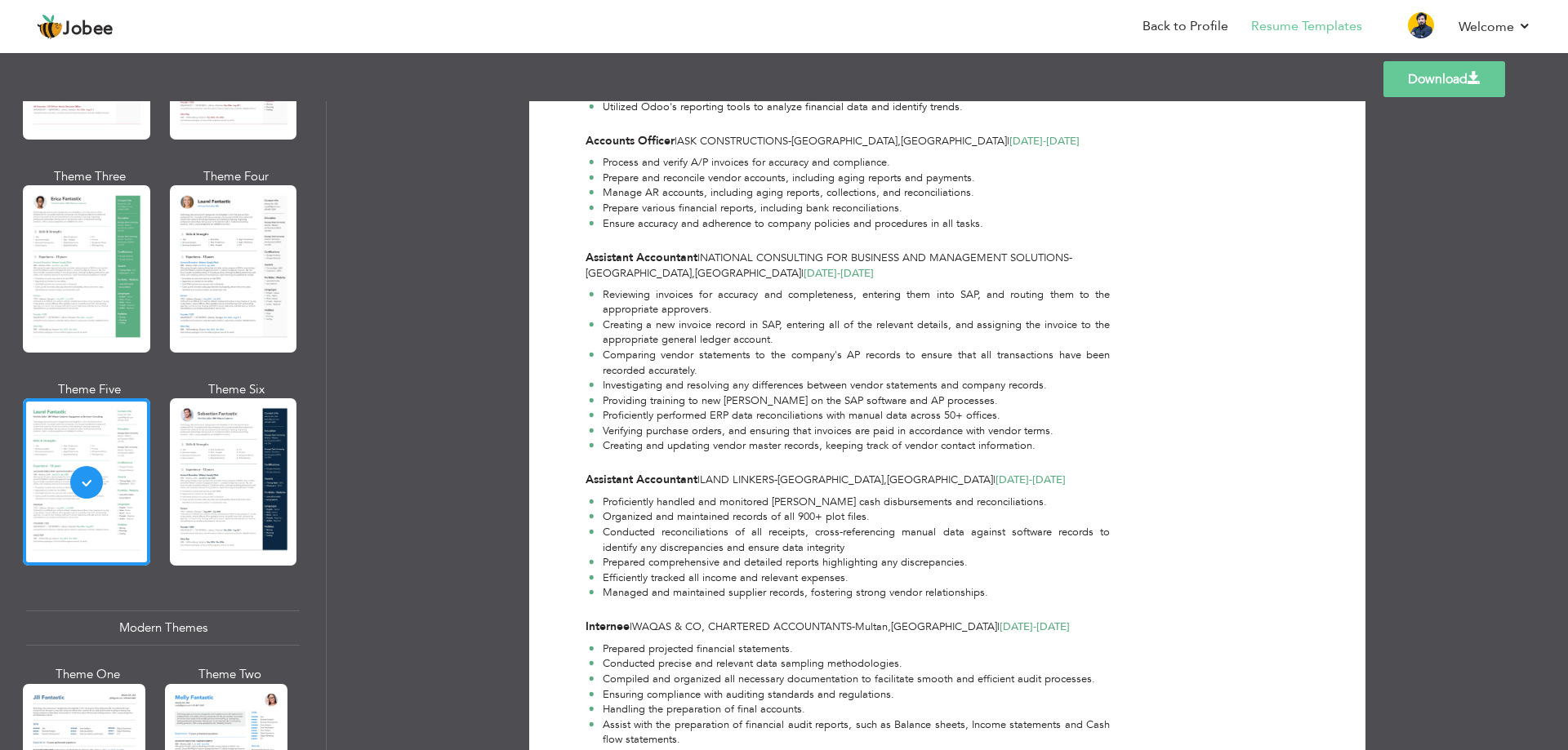
scroll to position [909, 0]
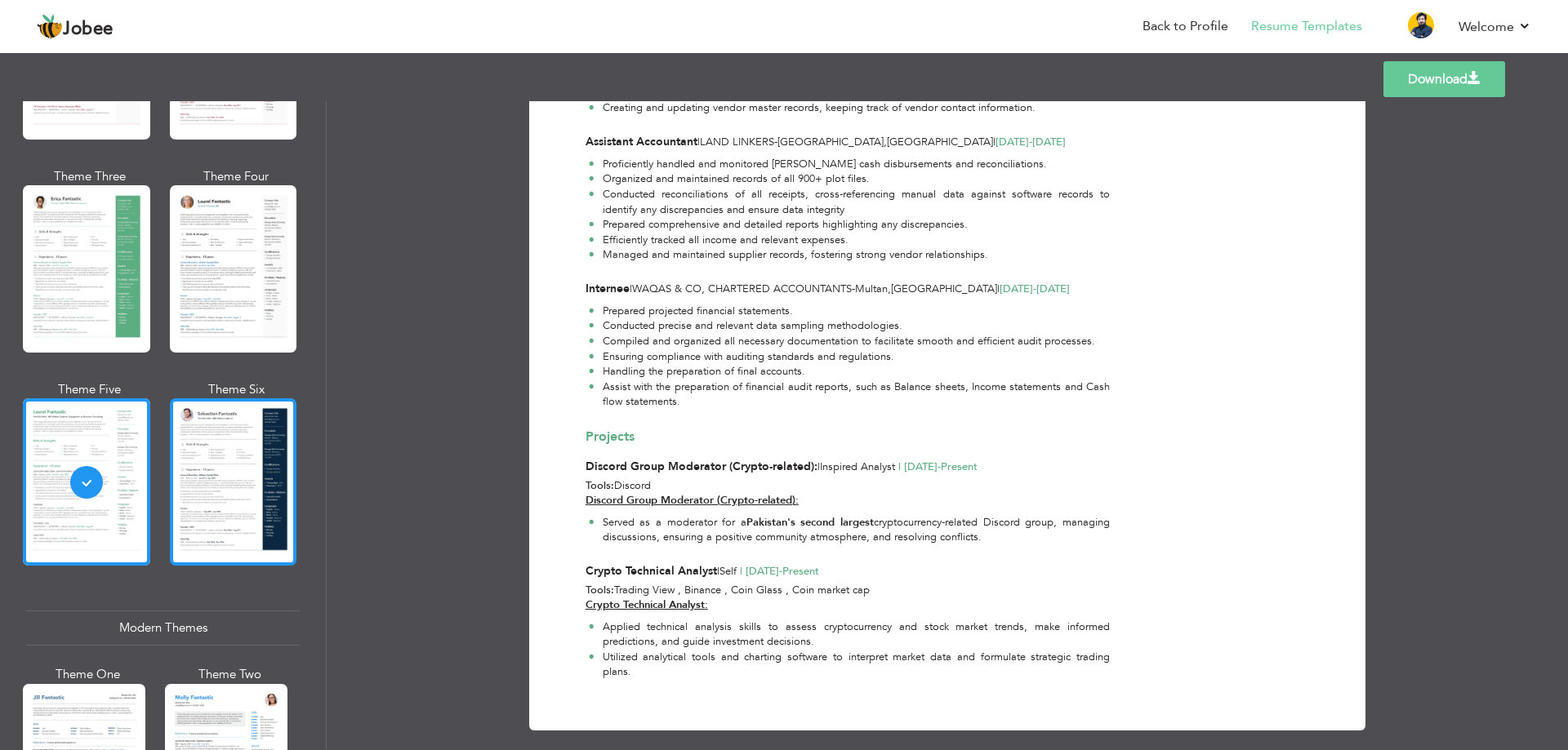
click at [217, 537] on div at bounding box center [233, 482] width 128 height 167
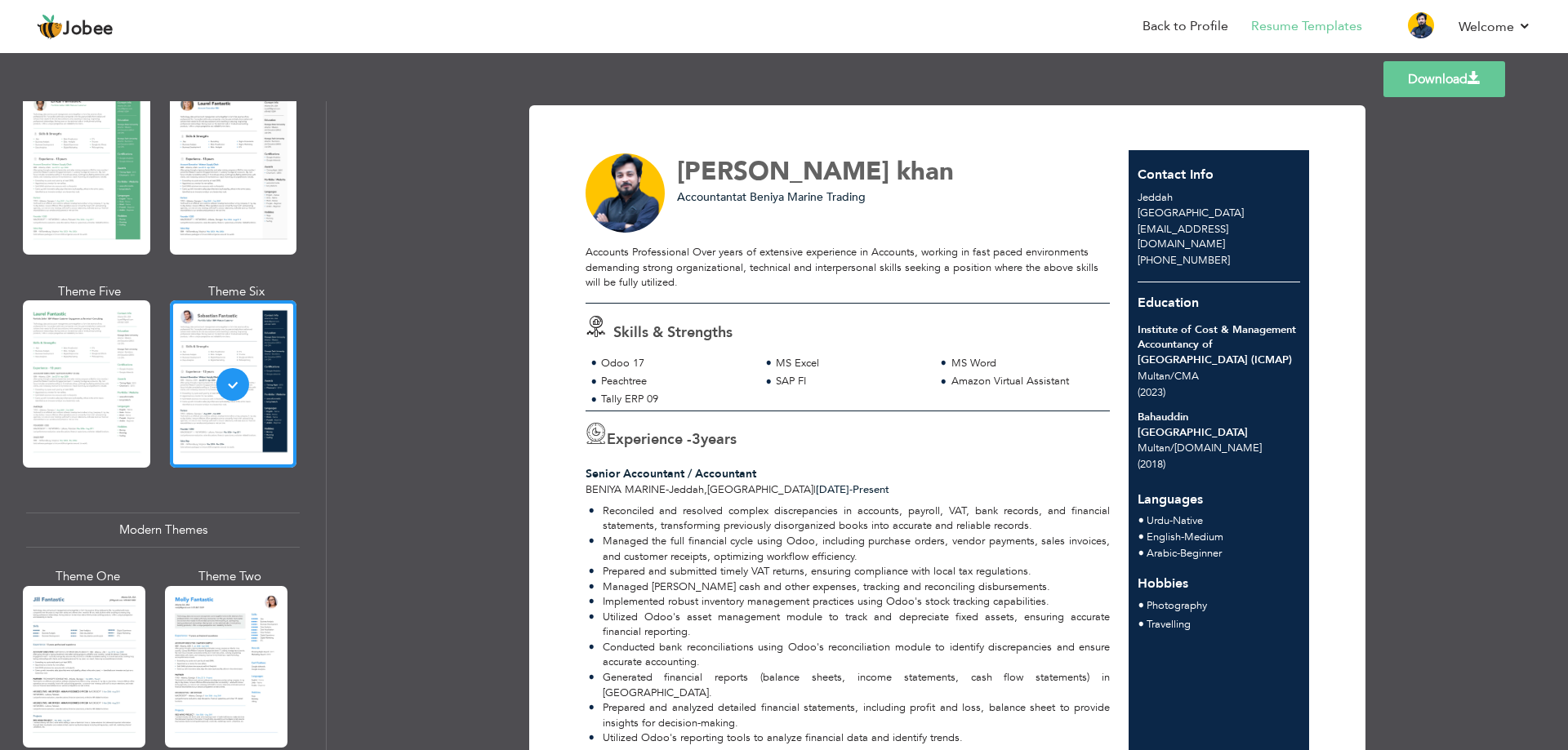
scroll to position [653, 0]
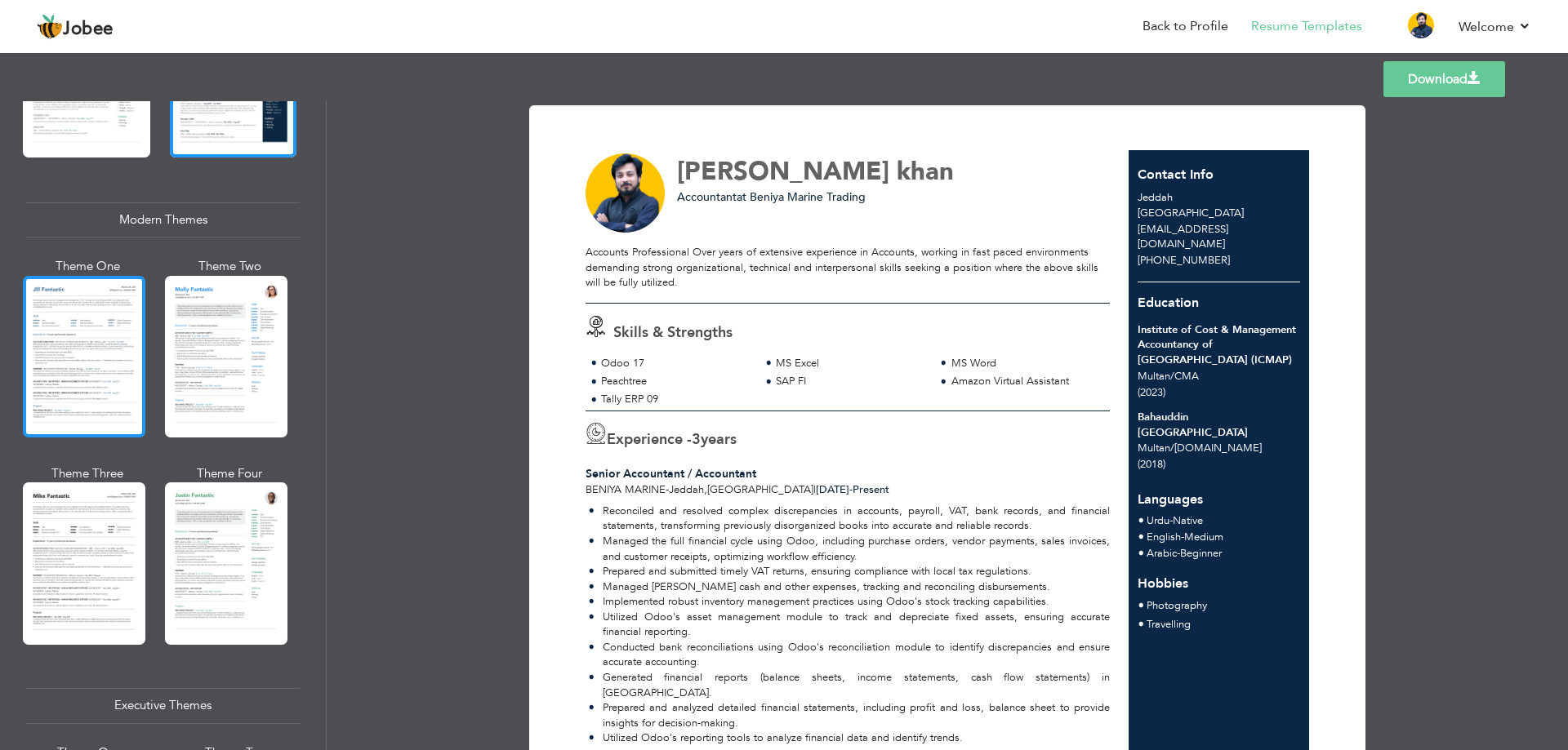
click at [76, 392] on div at bounding box center [84, 357] width 123 height 162
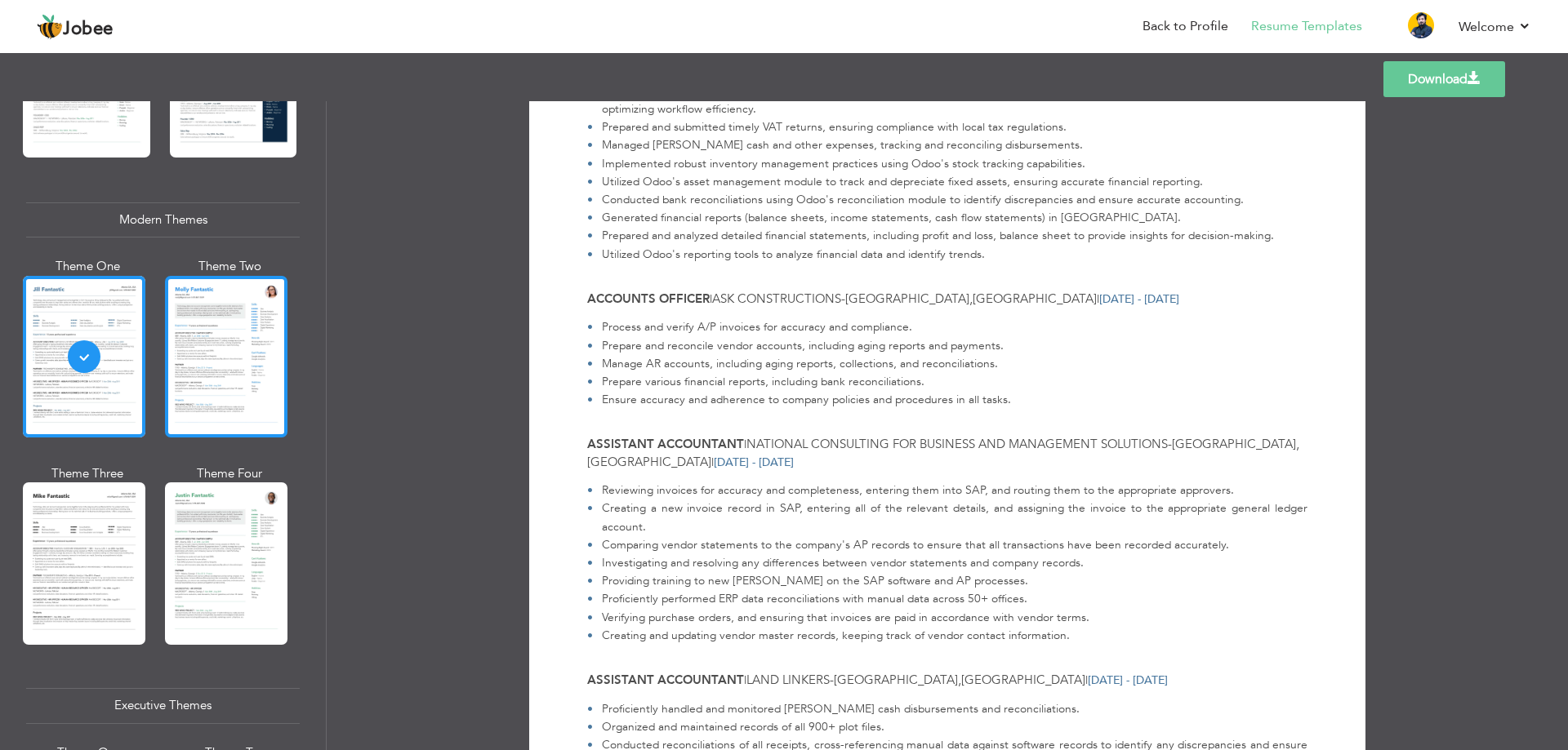
click at [269, 380] on div at bounding box center [227, 357] width 123 height 162
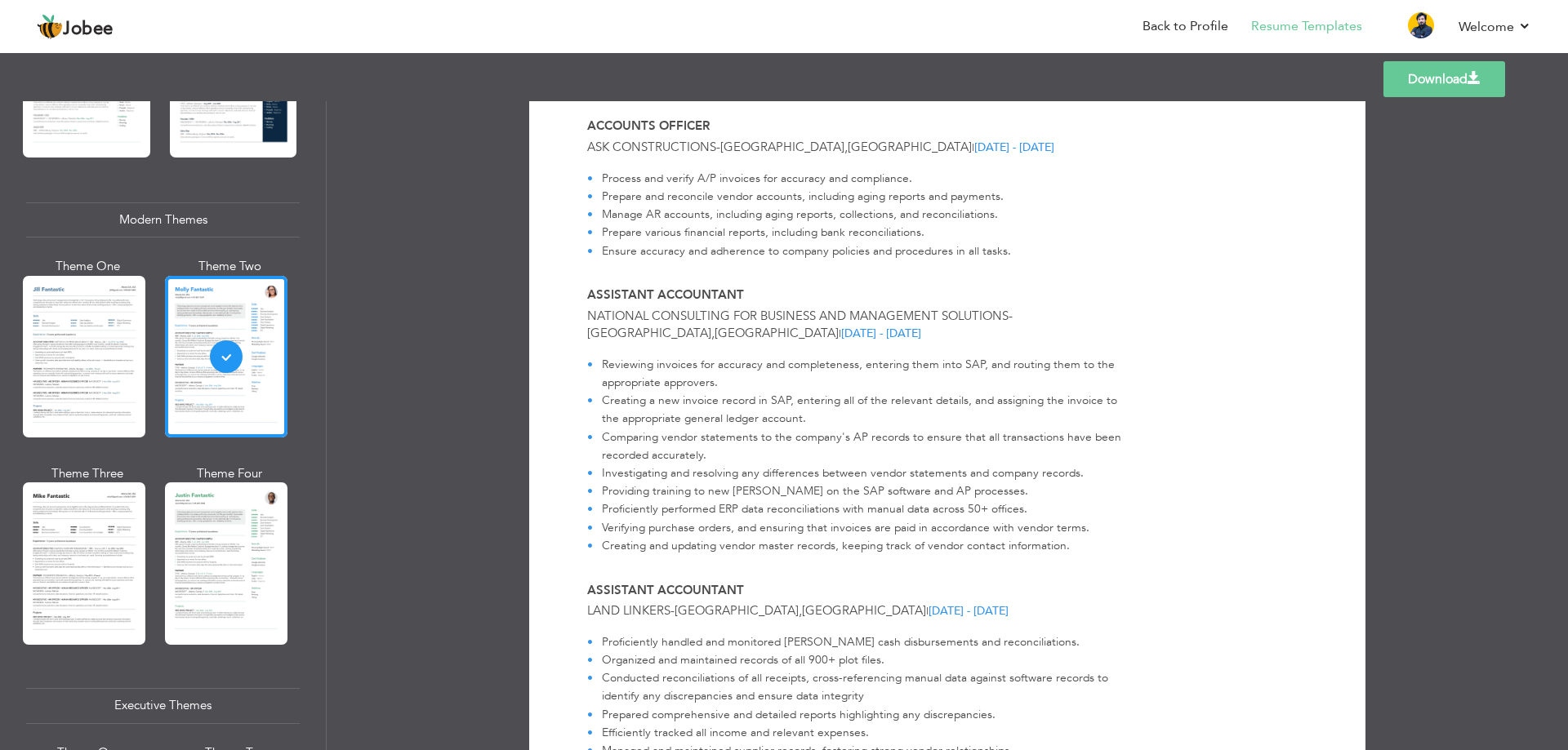
scroll to position [1224, 0]
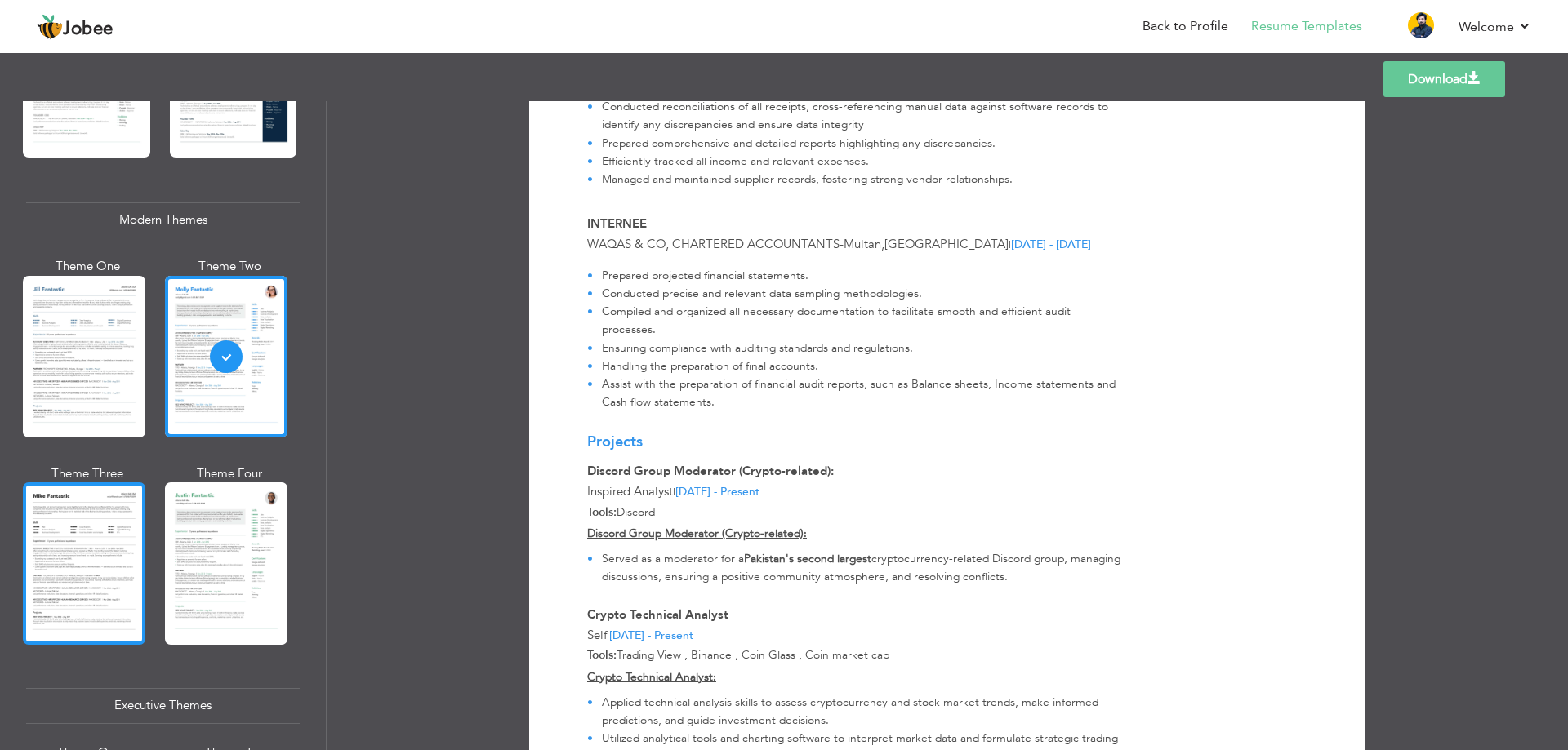
click at [89, 544] on div at bounding box center [84, 563] width 123 height 162
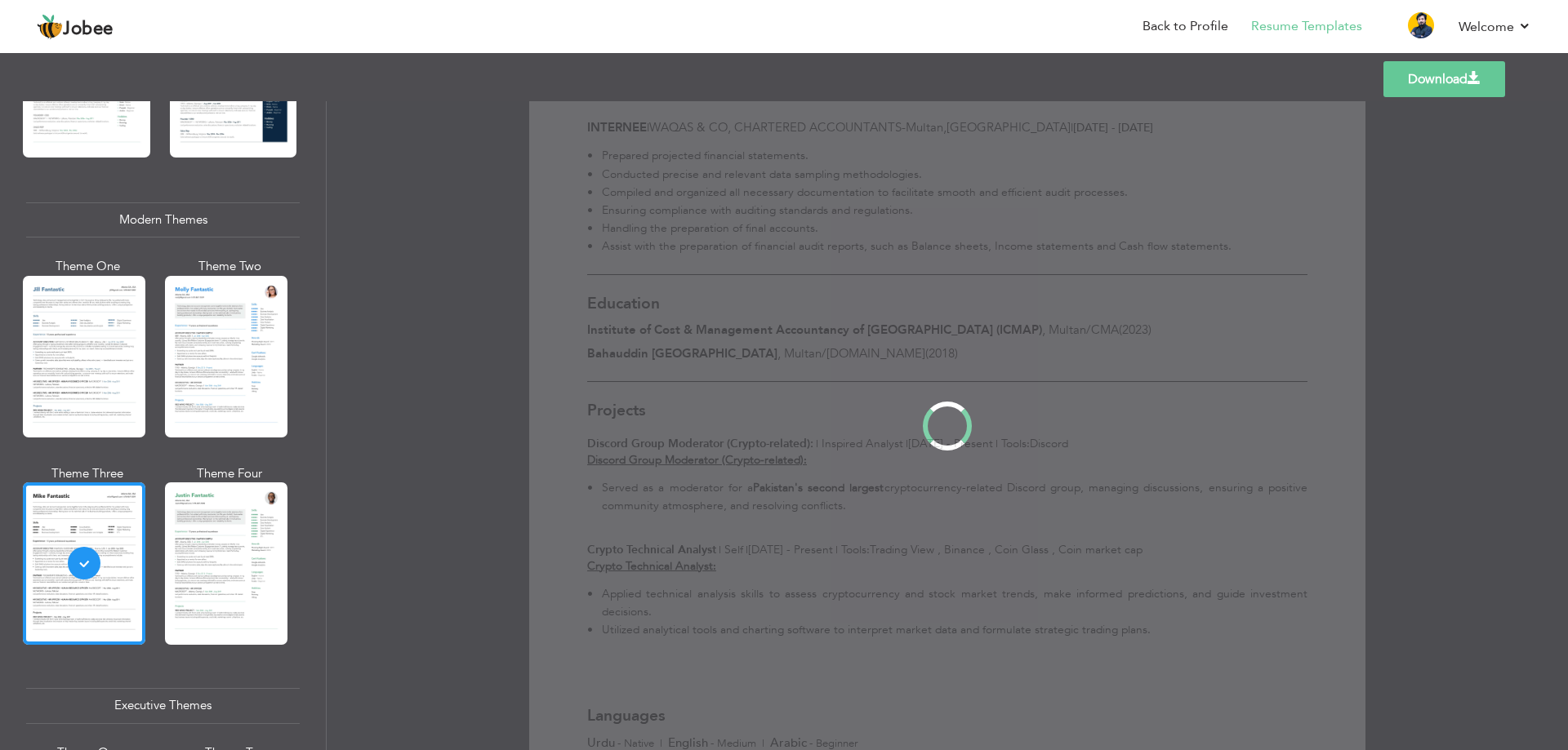
scroll to position [0, 0]
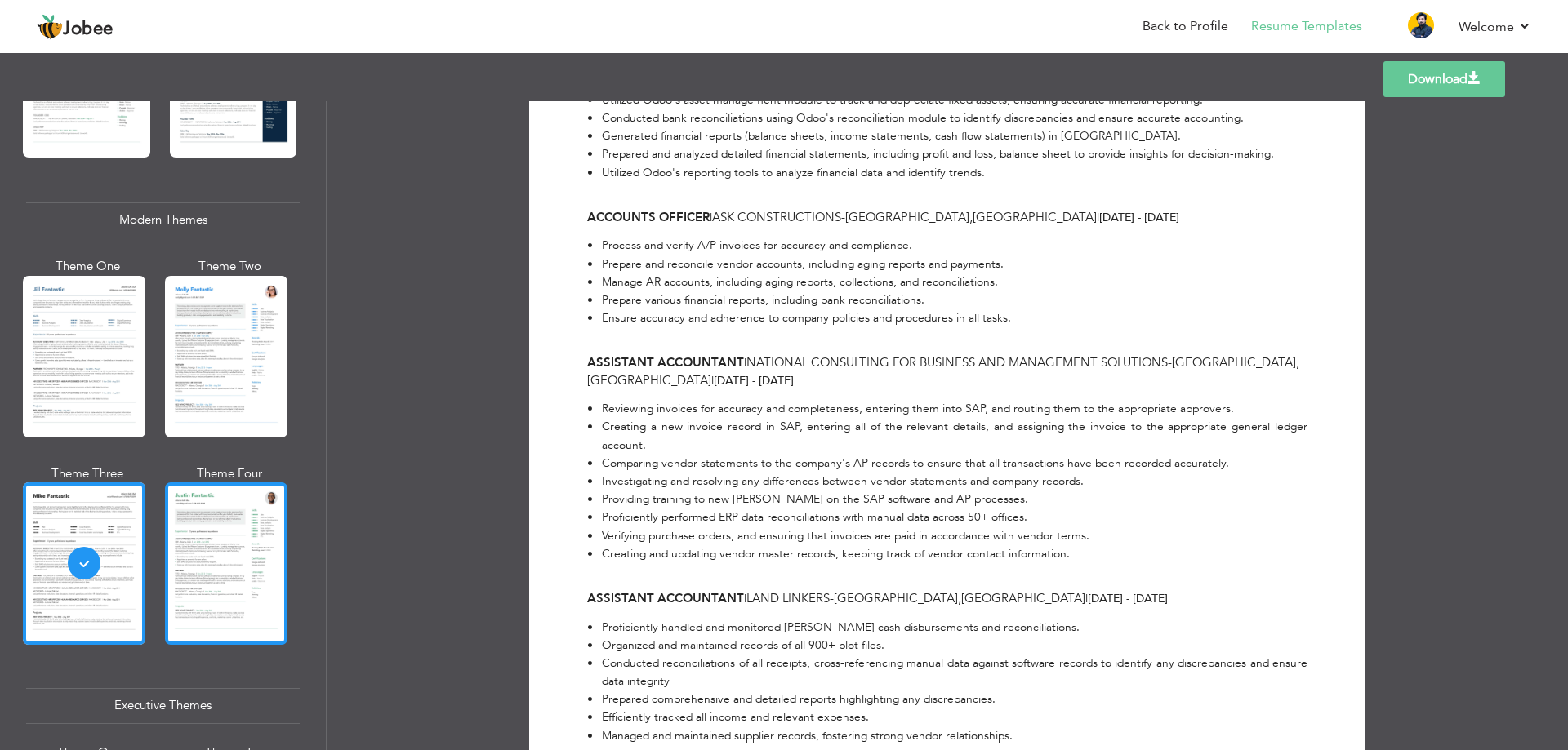
click at [206, 565] on div at bounding box center [227, 563] width 123 height 162
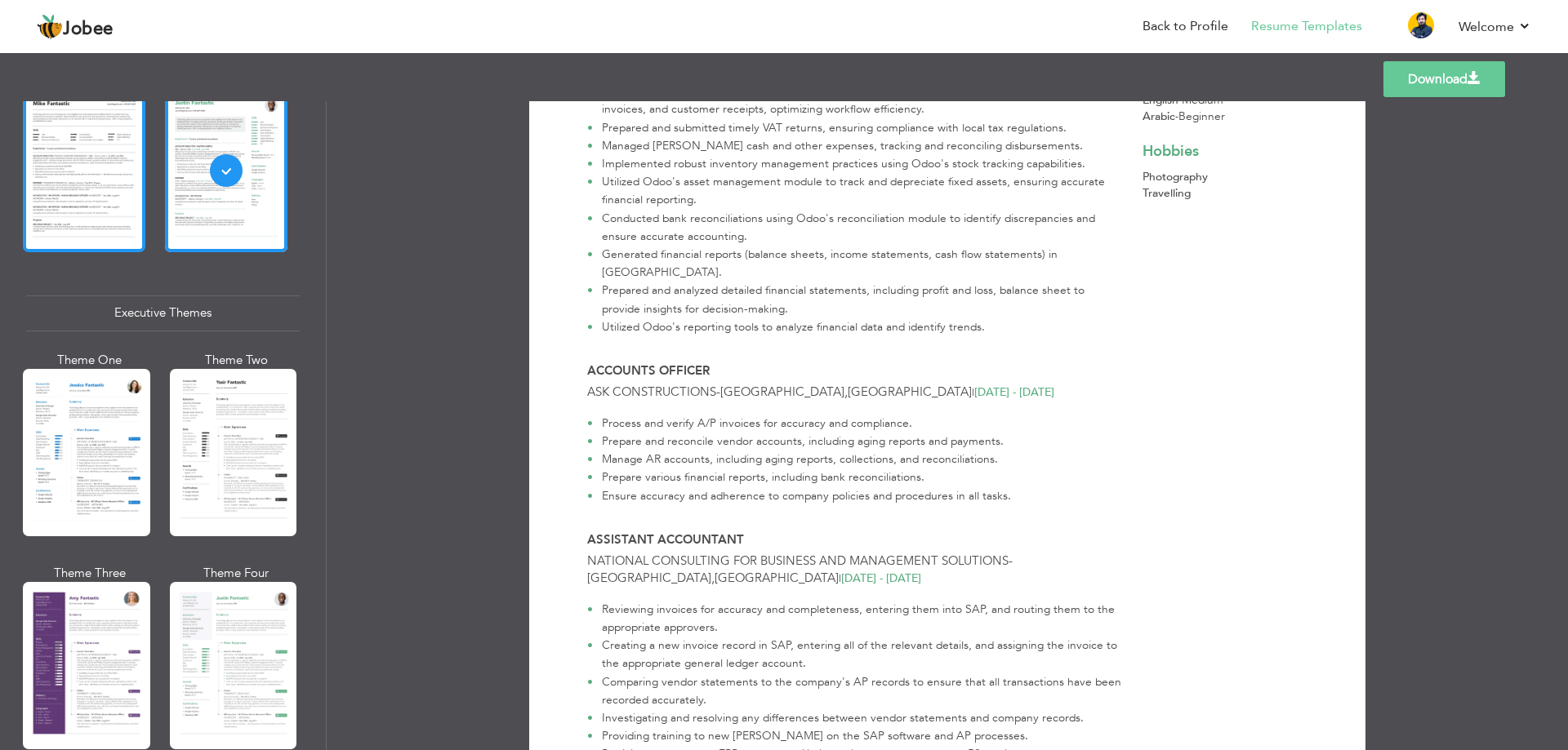
scroll to position [1061, 0]
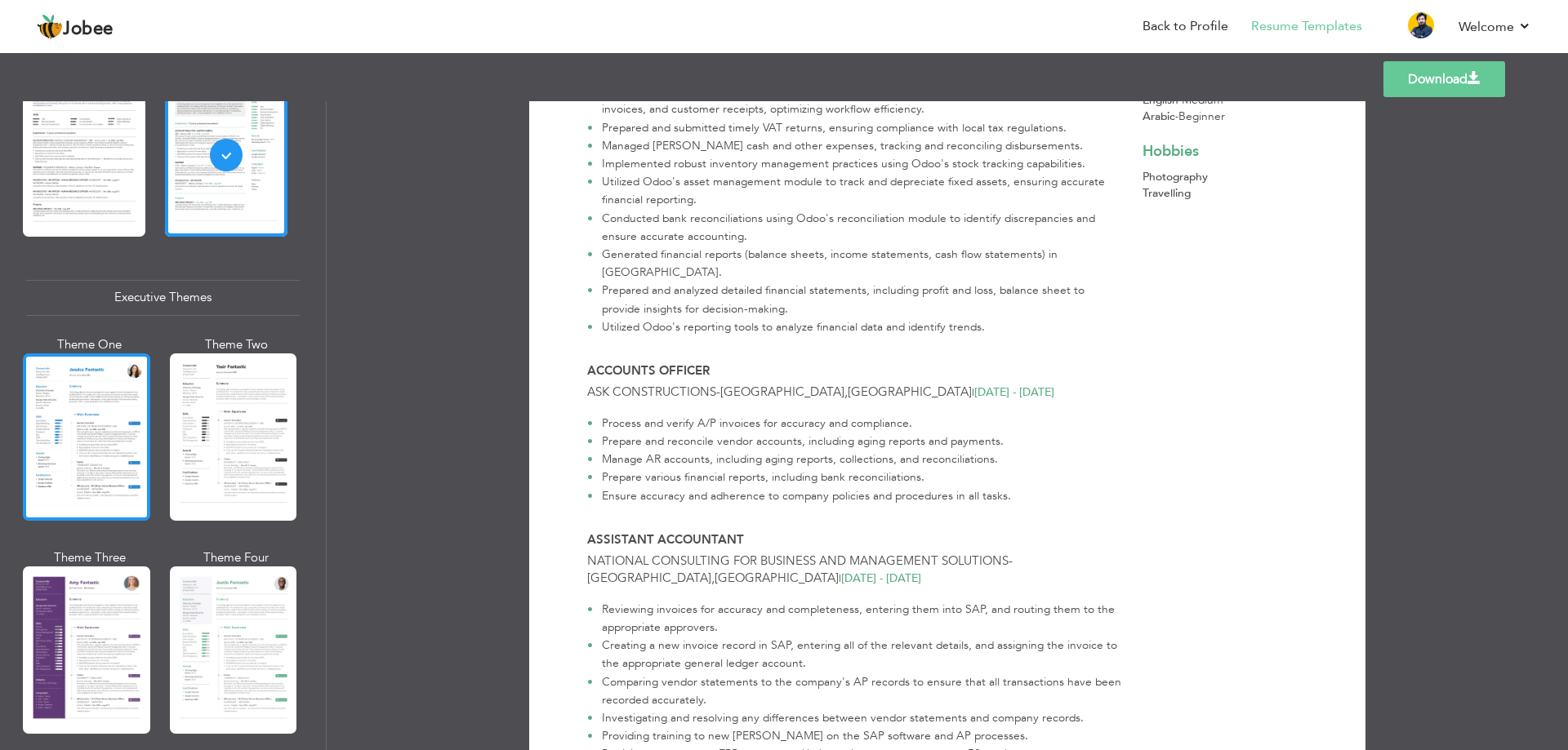
click at [88, 449] on div at bounding box center [86, 436] width 128 height 167
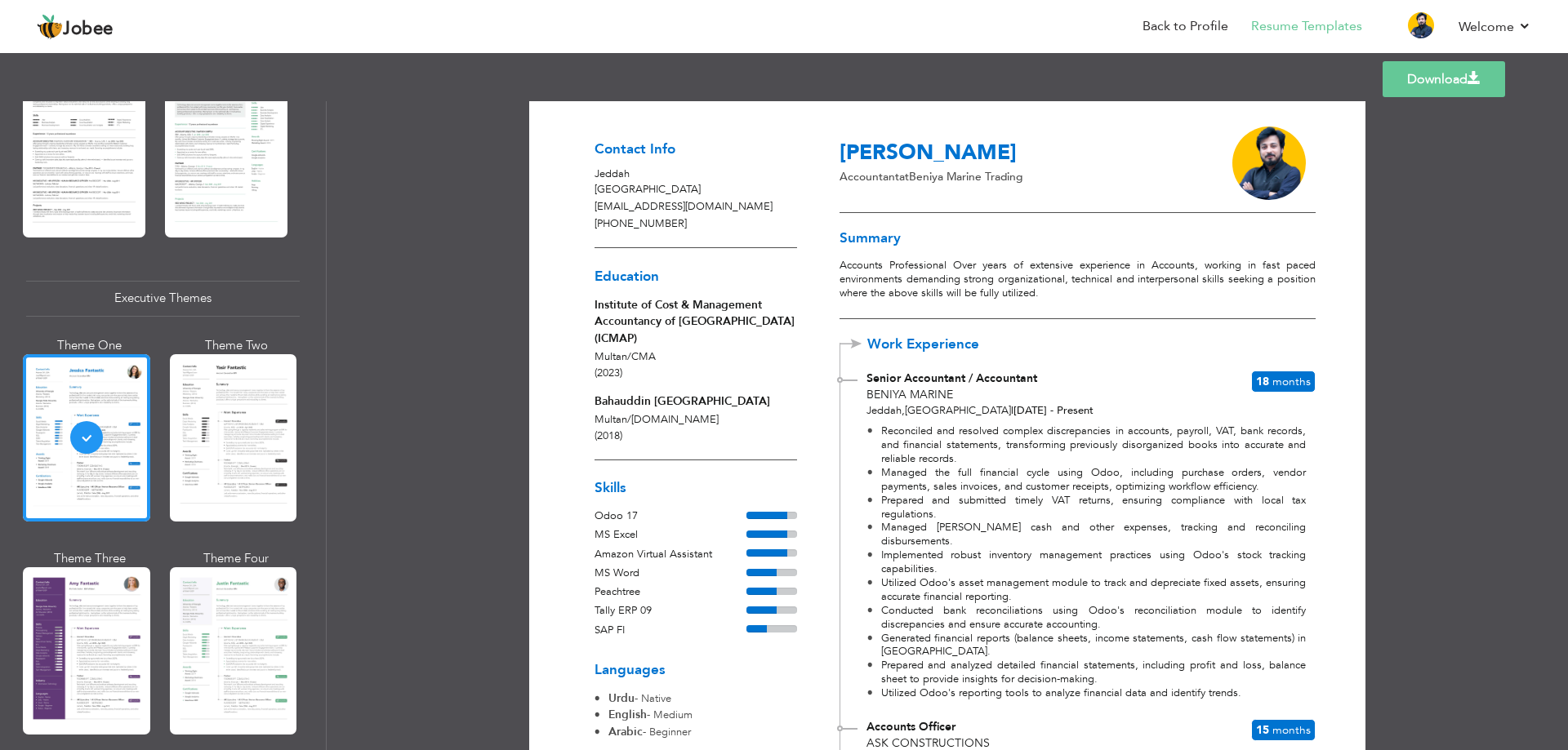
scroll to position [0, 0]
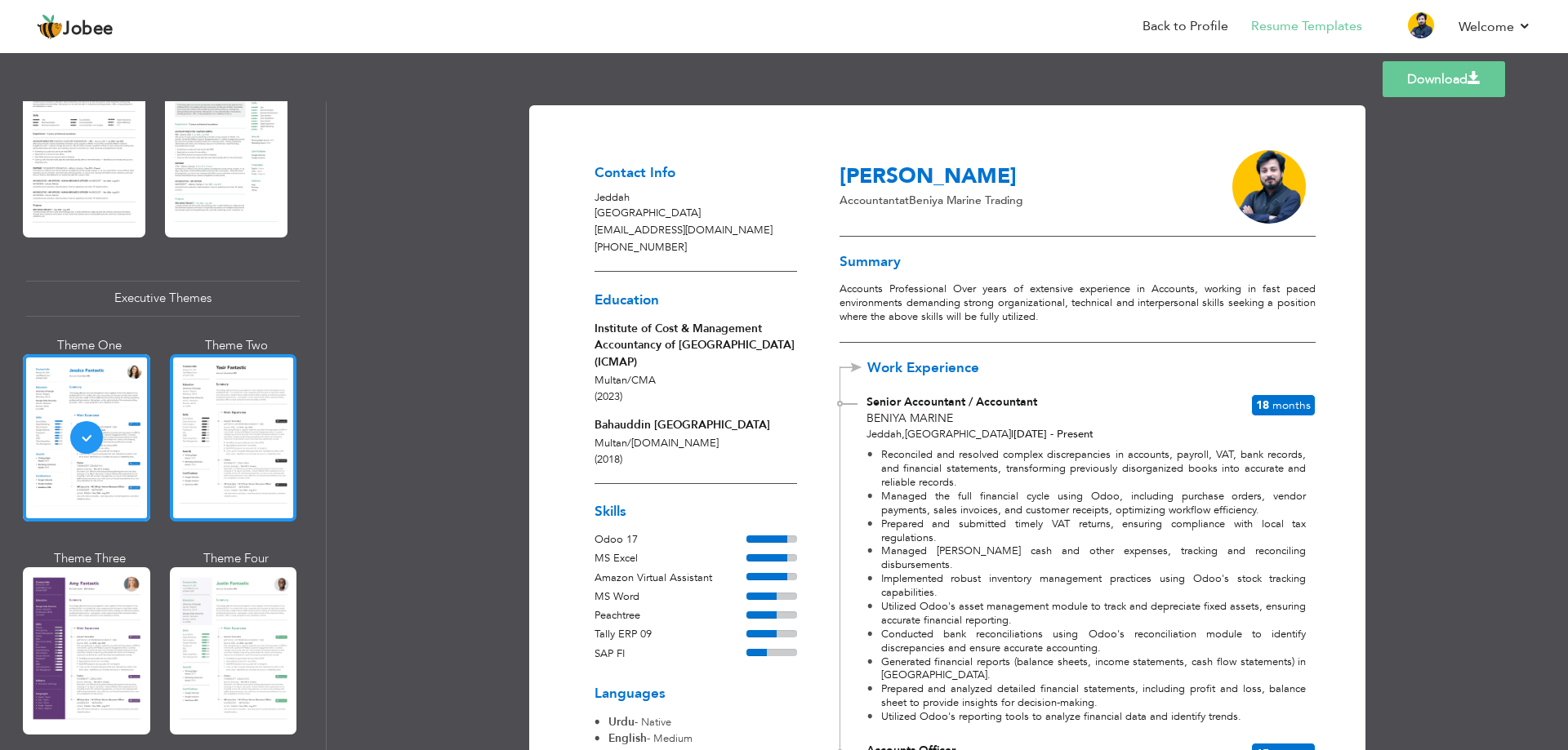
click at [195, 467] on div at bounding box center [233, 437] width 128 height 167
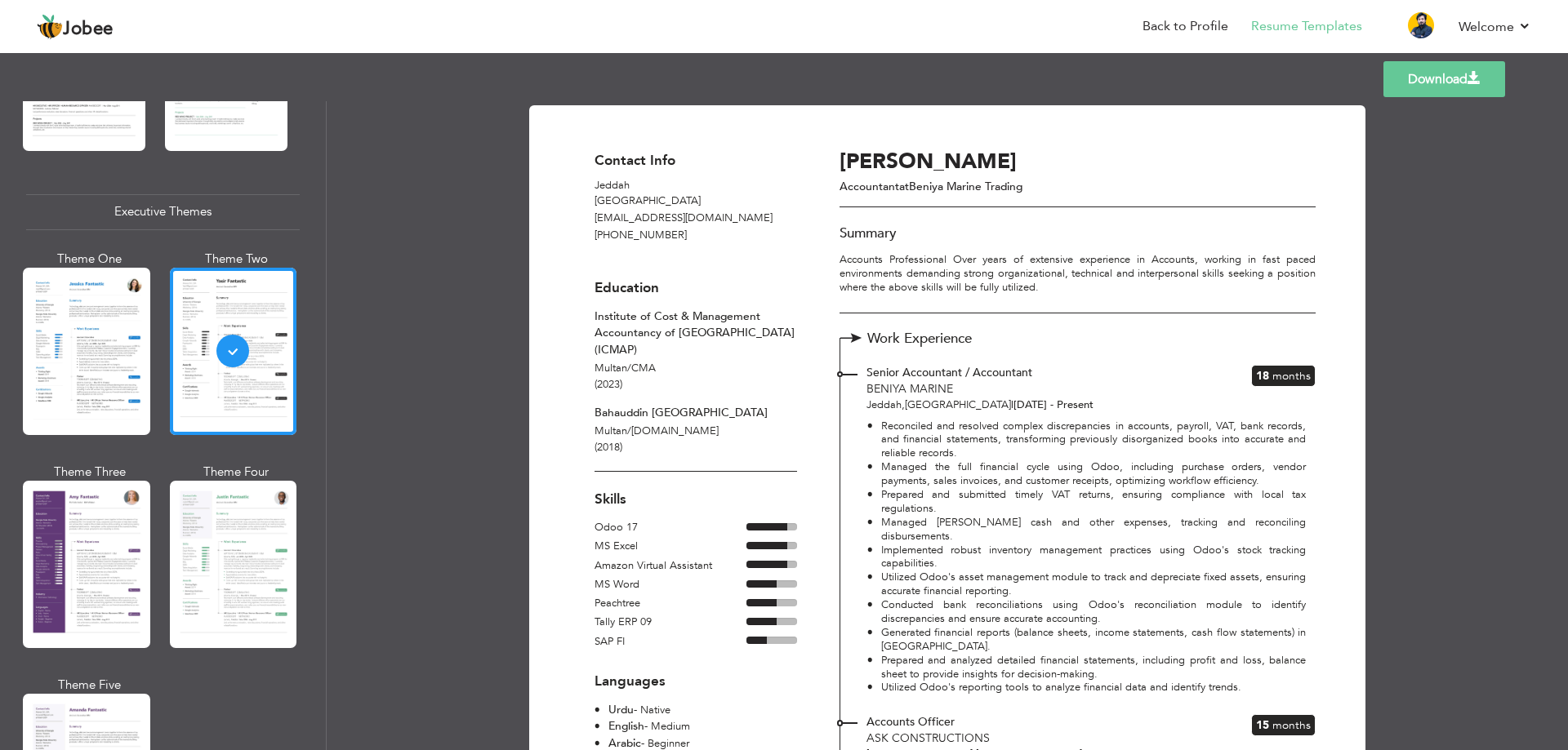
scroll to position [1224, 0]
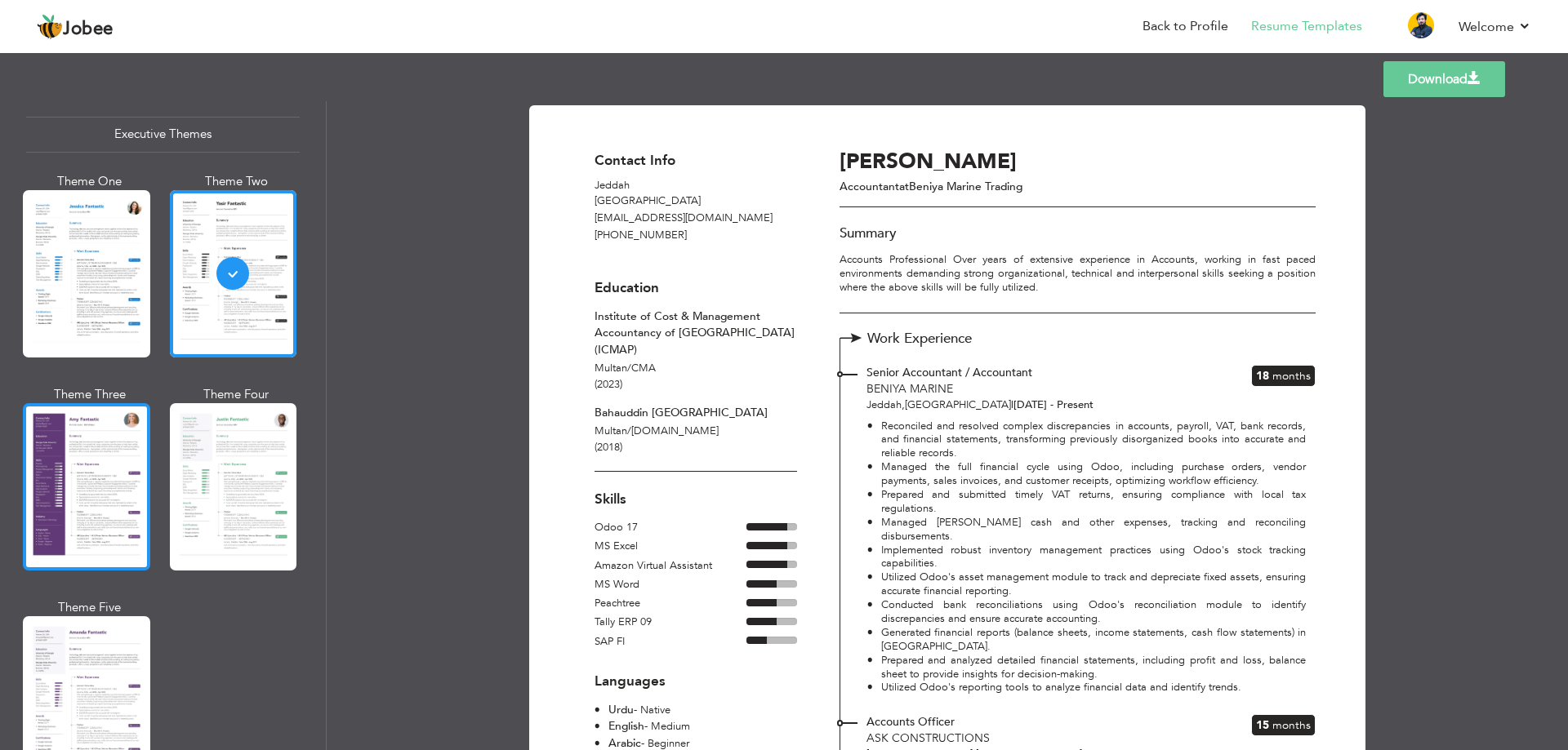
click at [100, 474] on div at bounding box center [86, 487] width 128 height 167
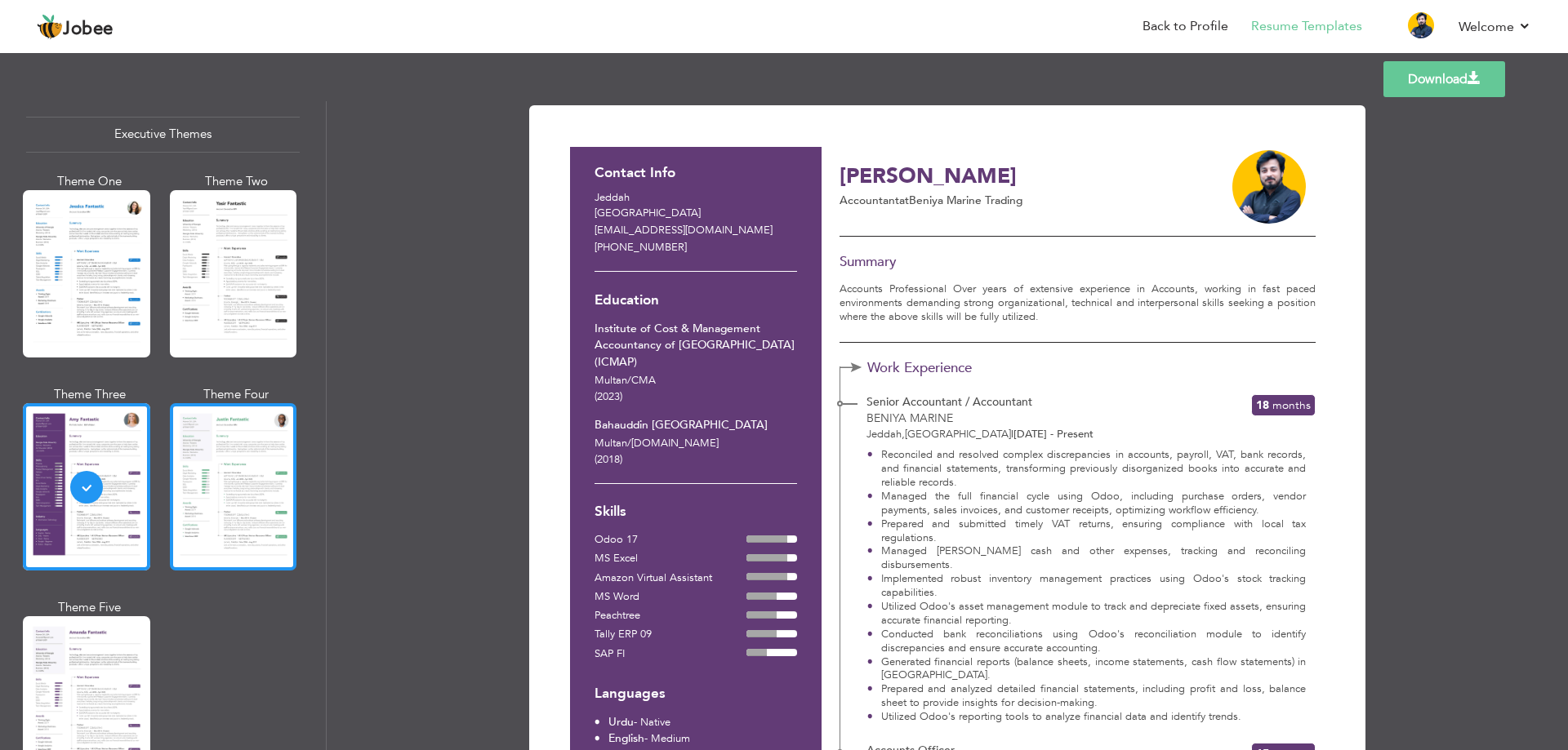
click at [223, 488] on div at bounding box center [233, 487] width 128 height 167
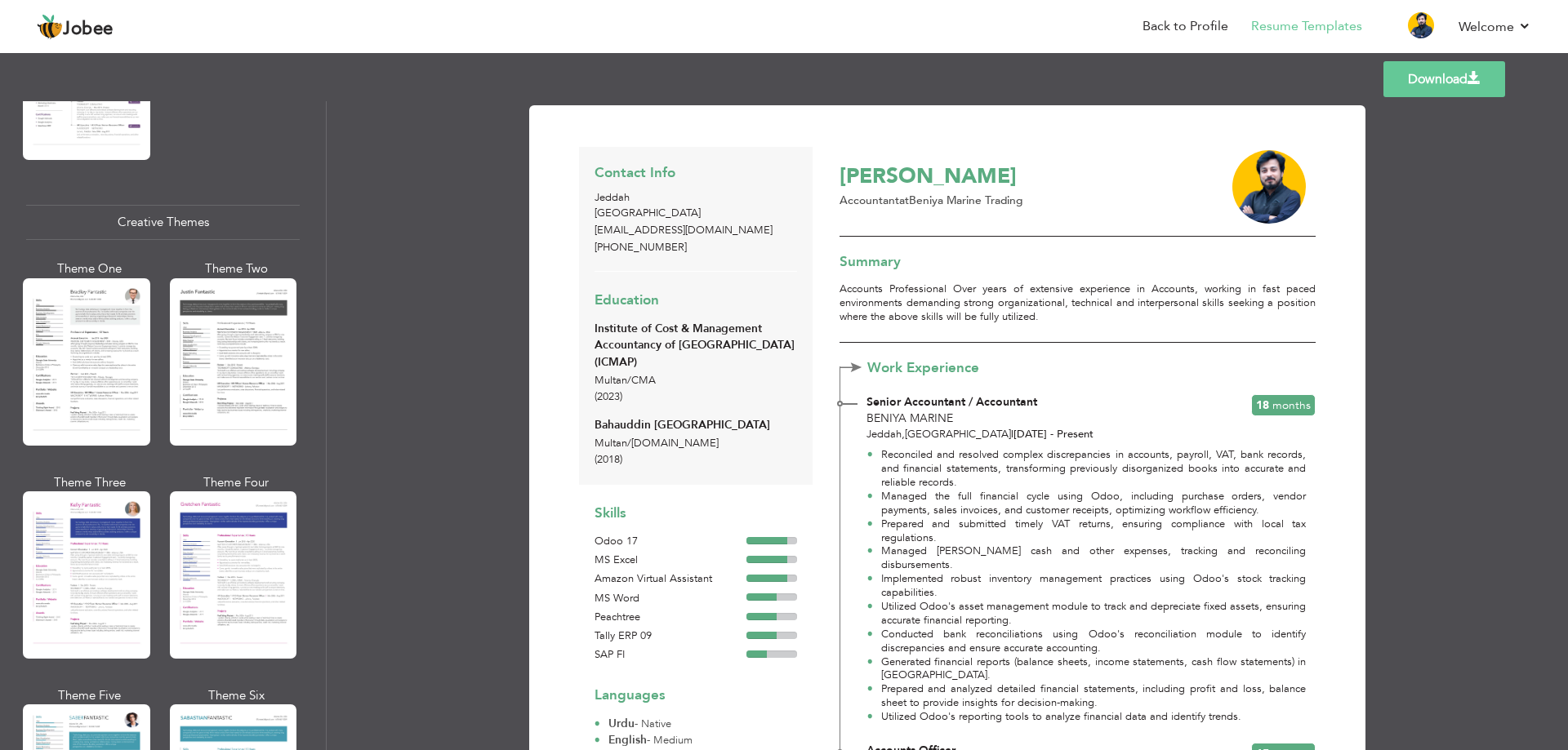
scroll to position [1877, 0]
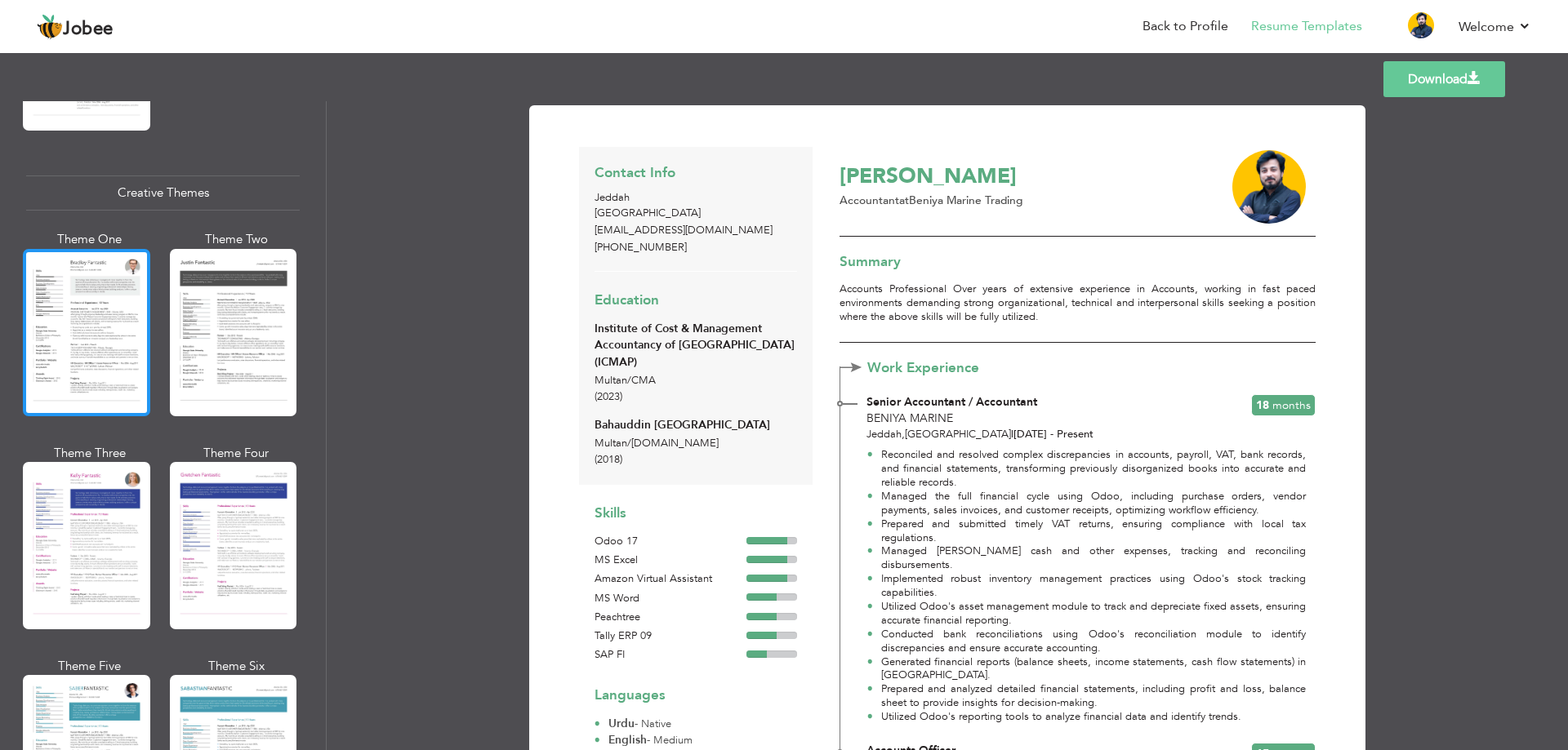
click at [131, 321] on div at bounding box center [86, 332] width 128 height 167
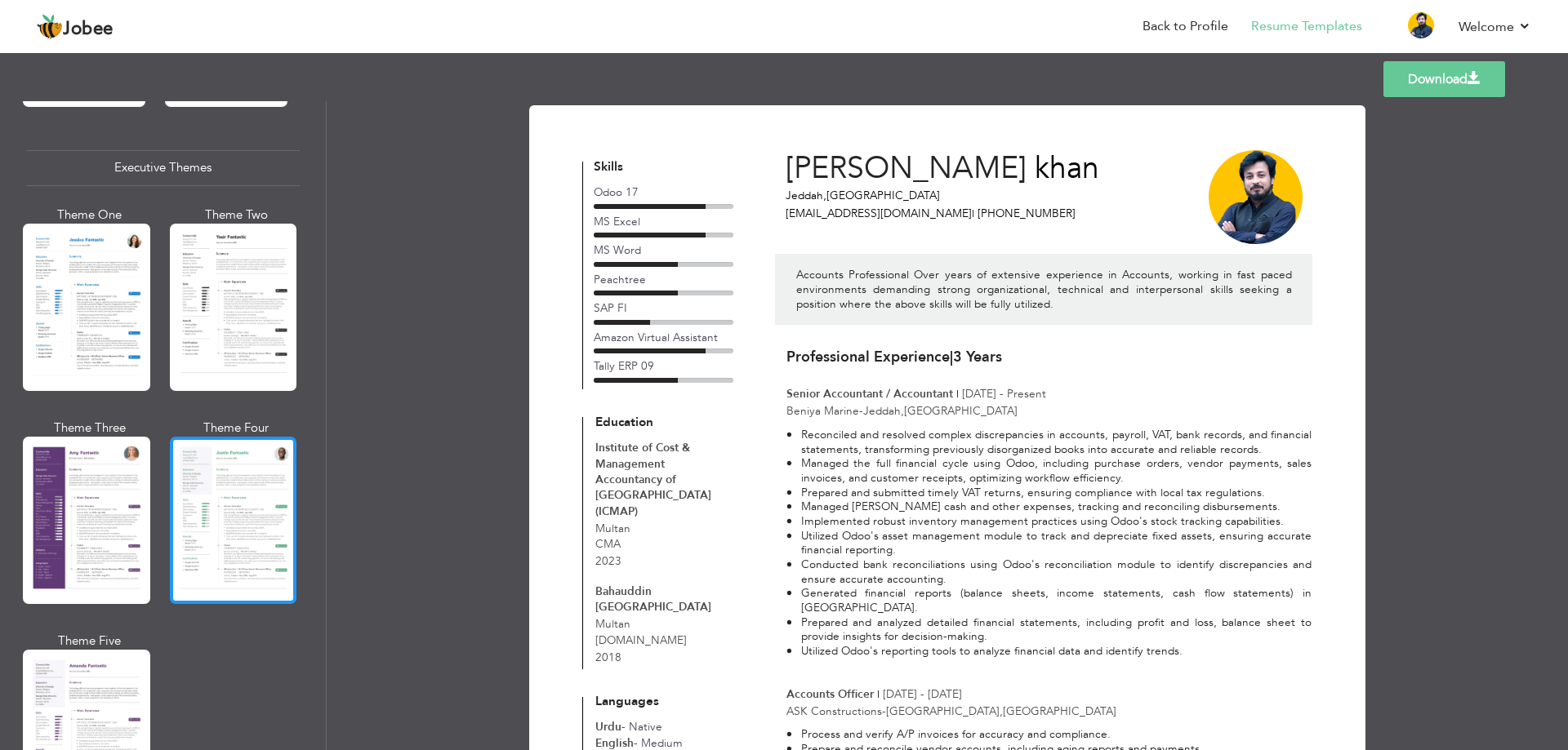
scroll to position [1143, 0]
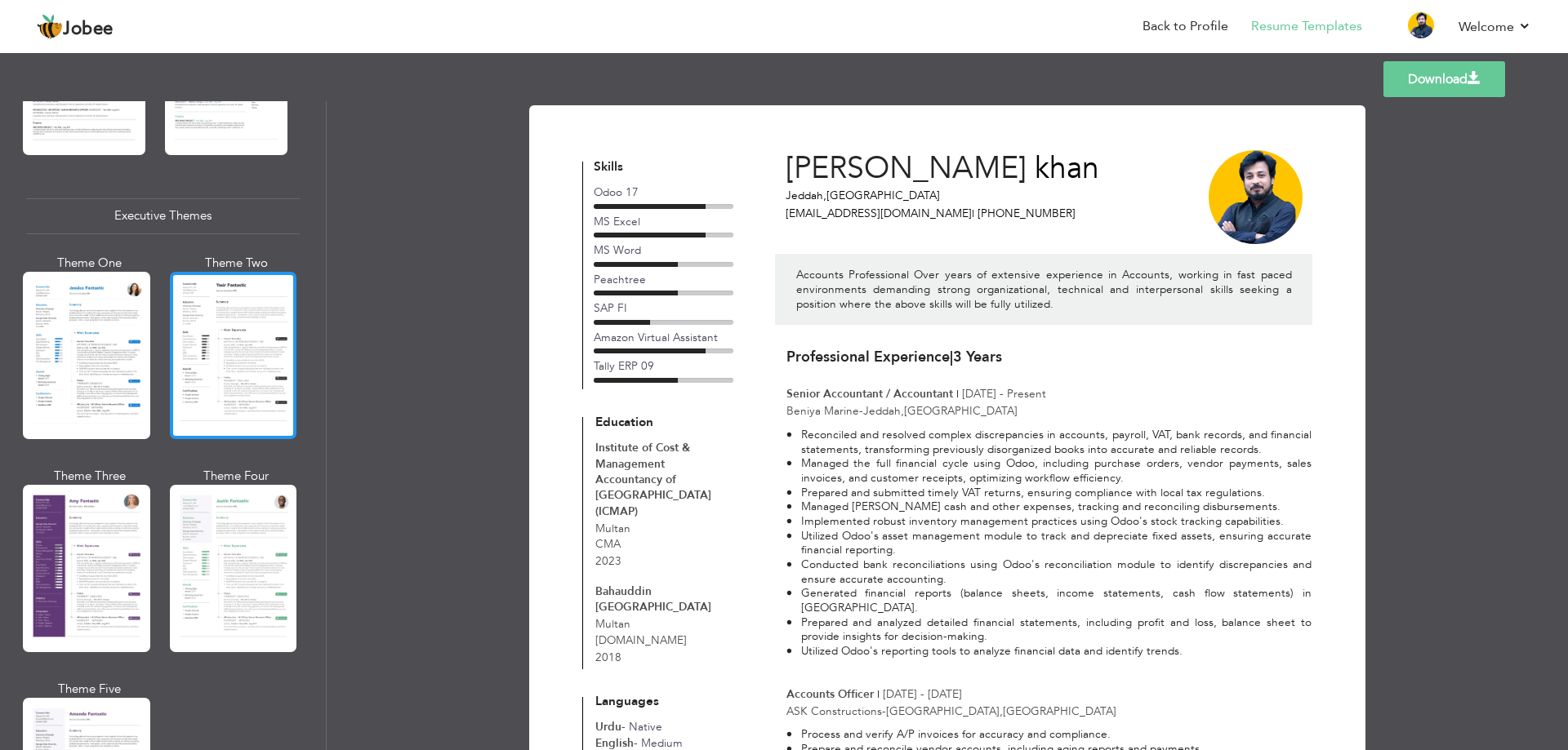
click at [206, 344] on div at bounding box center [233, 355] width 128 height 167
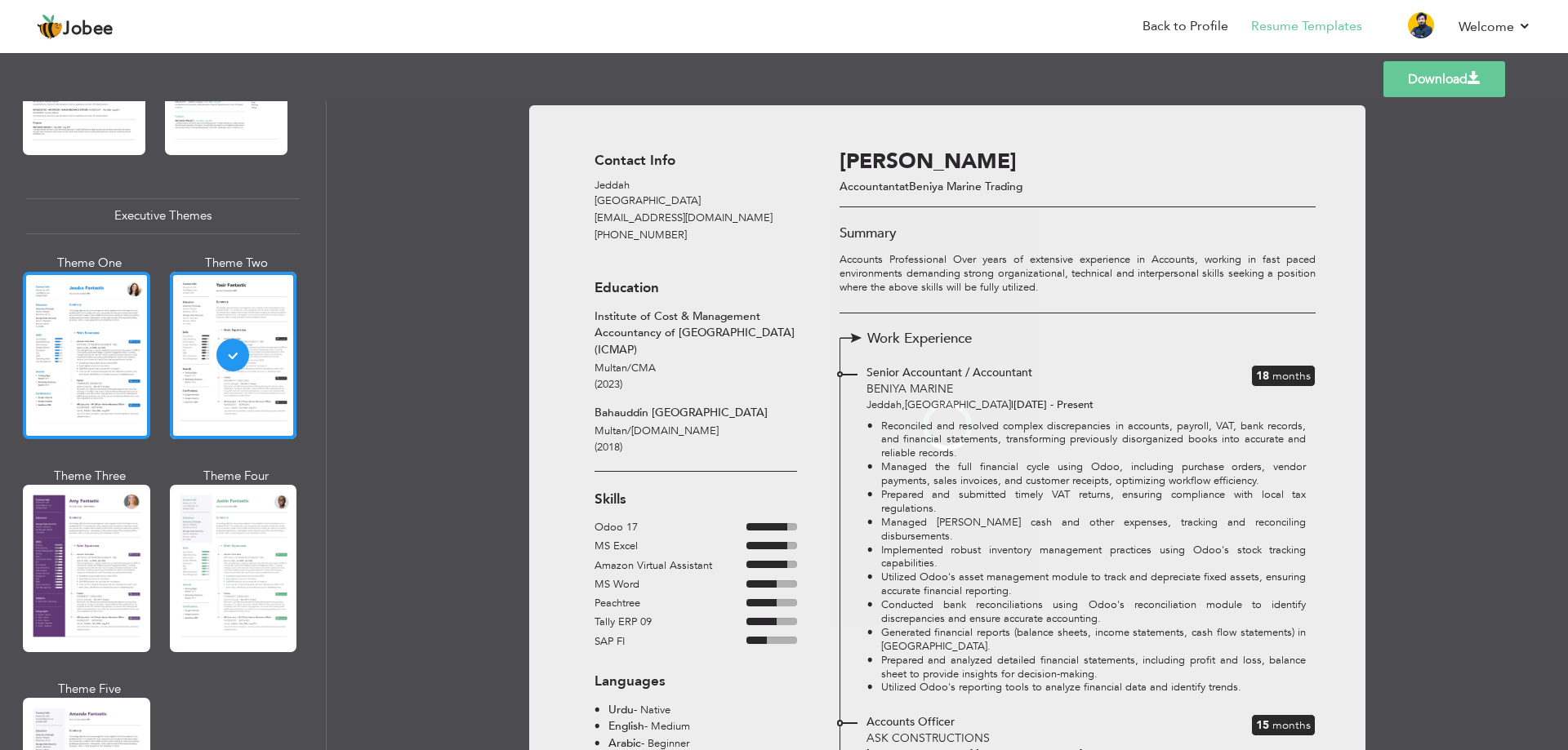
click at [29, 345] on div at bounding box center [86, 355] width 128 height 167
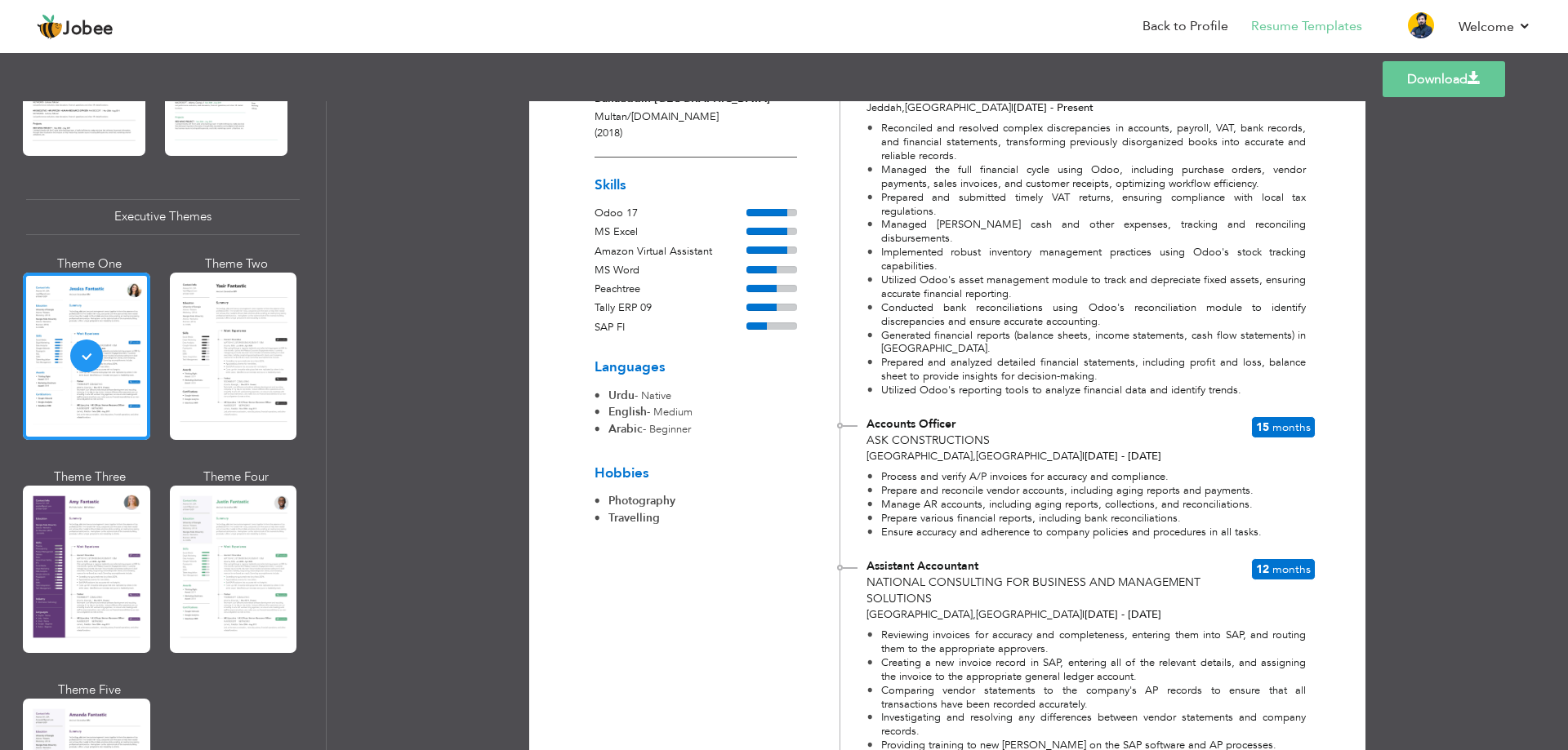
scroll to position [0, 0]
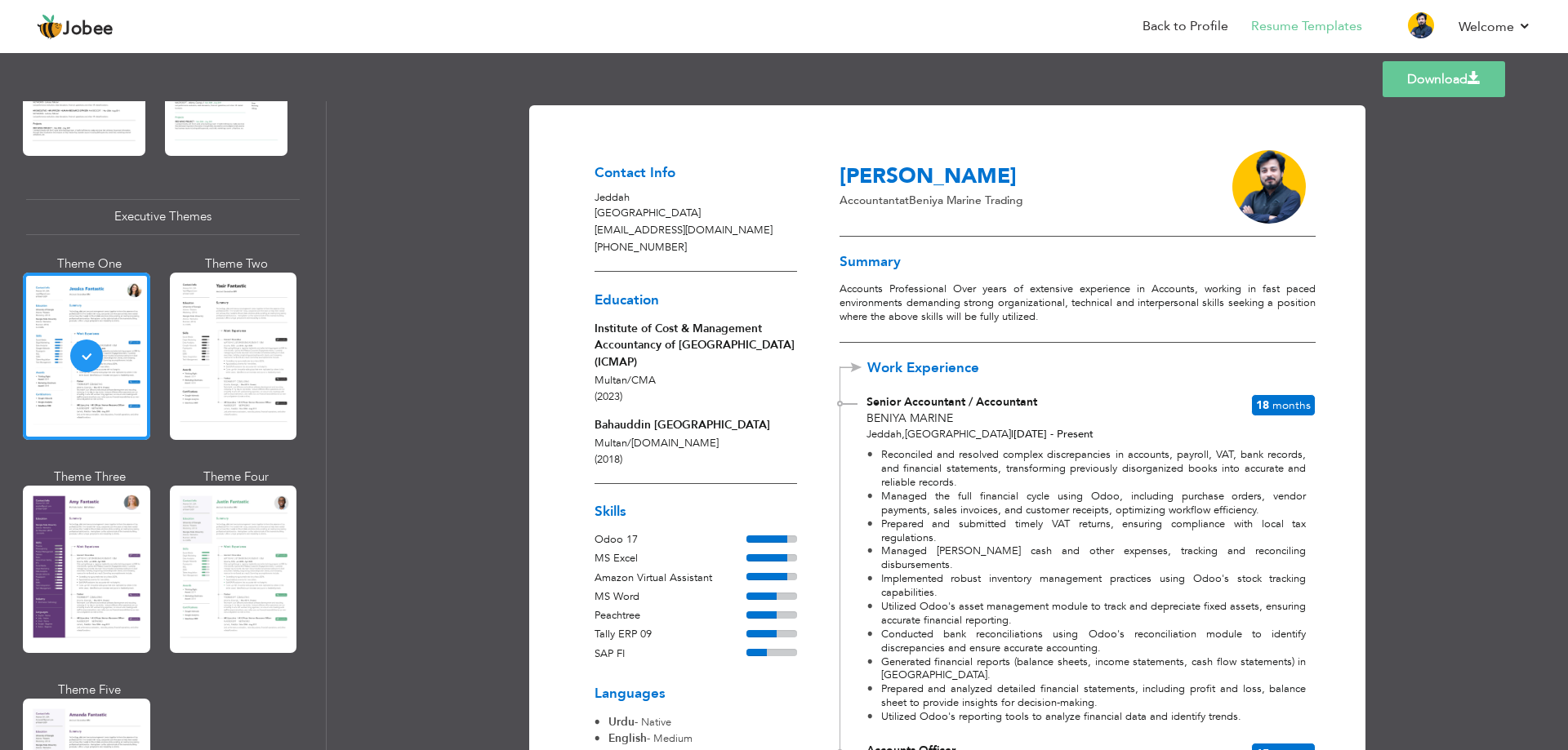
click at [1444, 83] on link "Download" at bounding box center [1444, 79] width 123 height 36
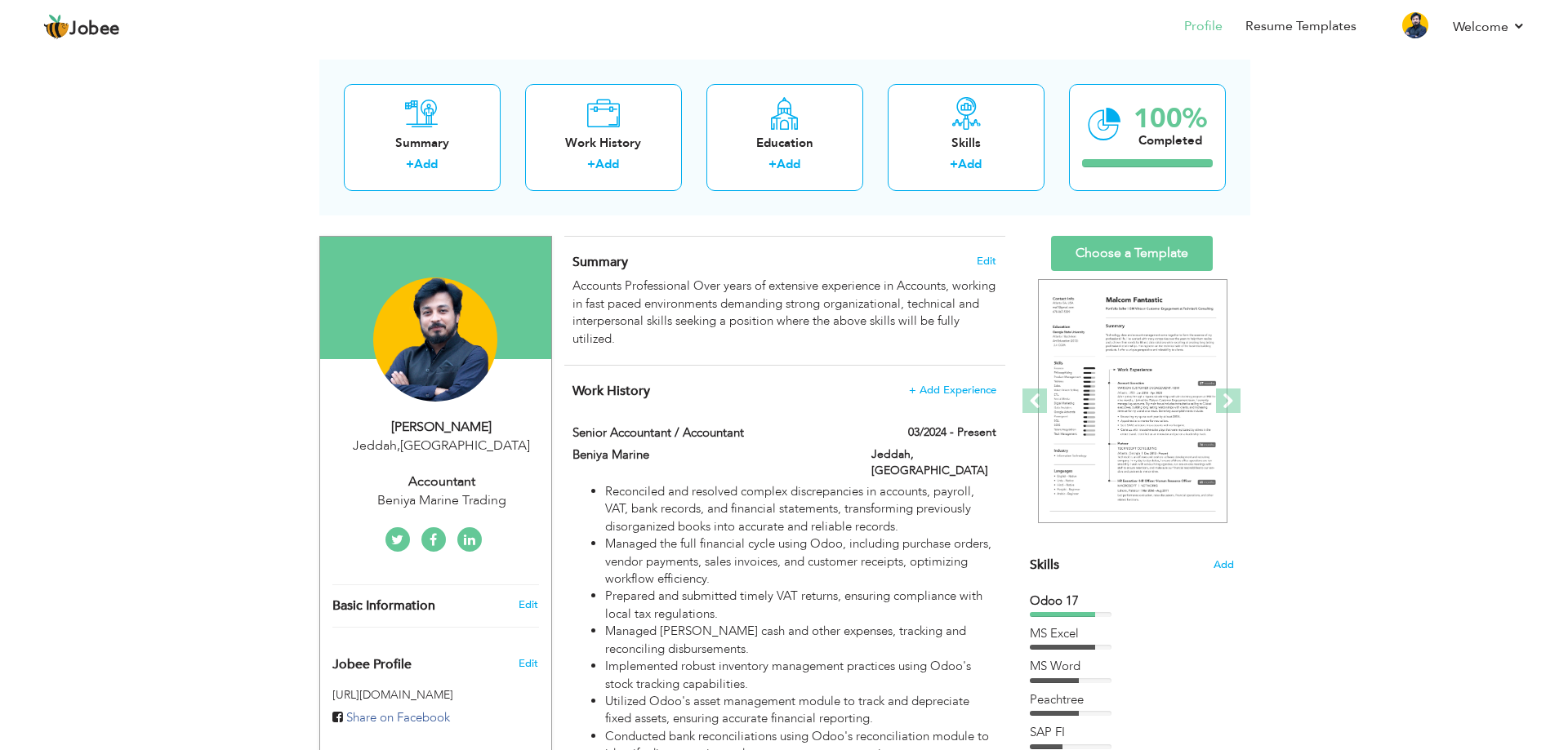
scroll to position [81, 0]
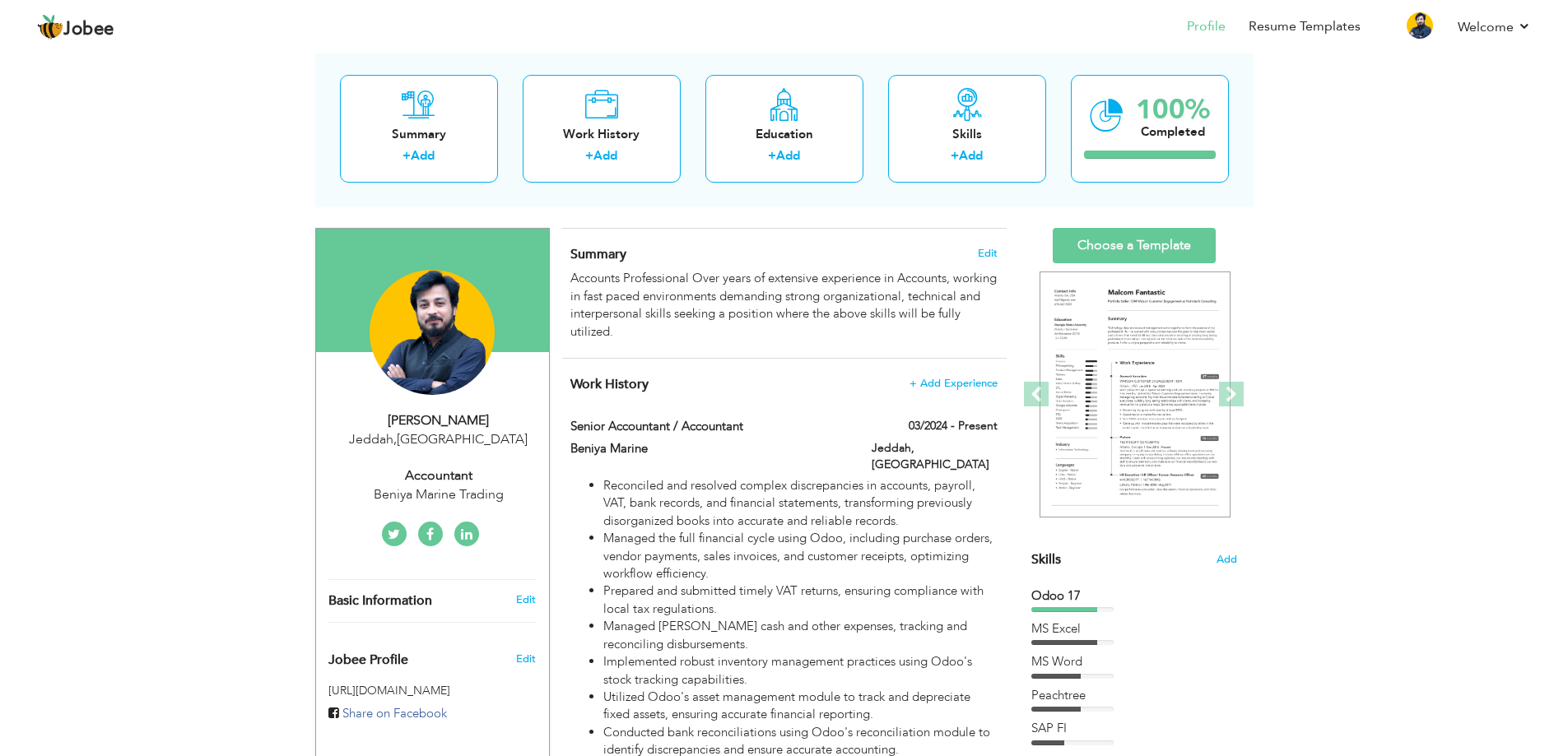
click at [471, 486] on div "Beniya Marine Trading" at bounding box center [438, 495] width 221 height 19
select select "number:191"
select select "number:5"
type input "Beniya Marine Trading"
type input "Accountant"
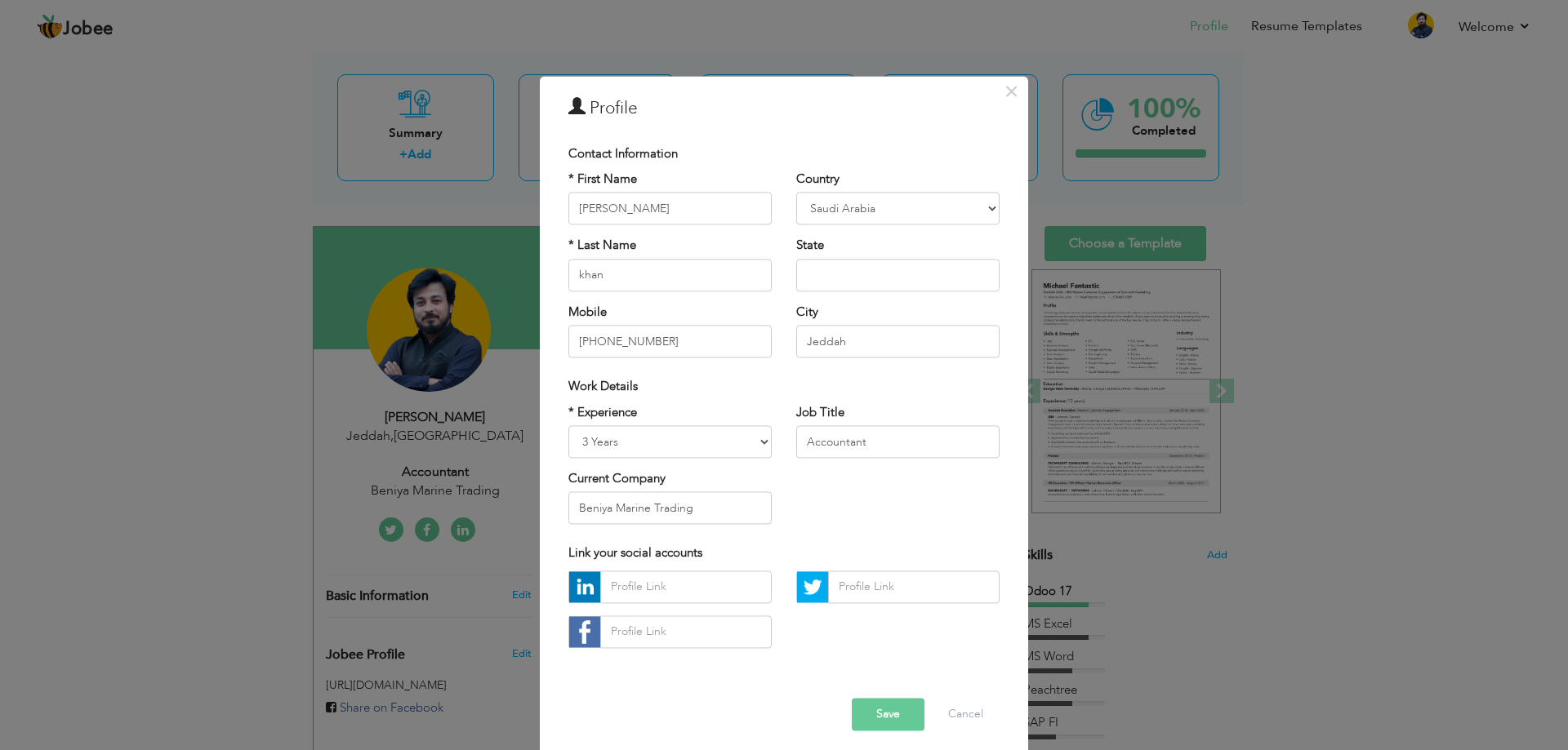
click at [217, 444] on div "× Profile Contact Information * First Name [PERSON_NAME] * Last Name khan" at bounding box center [784, 375] width 1568 height 750
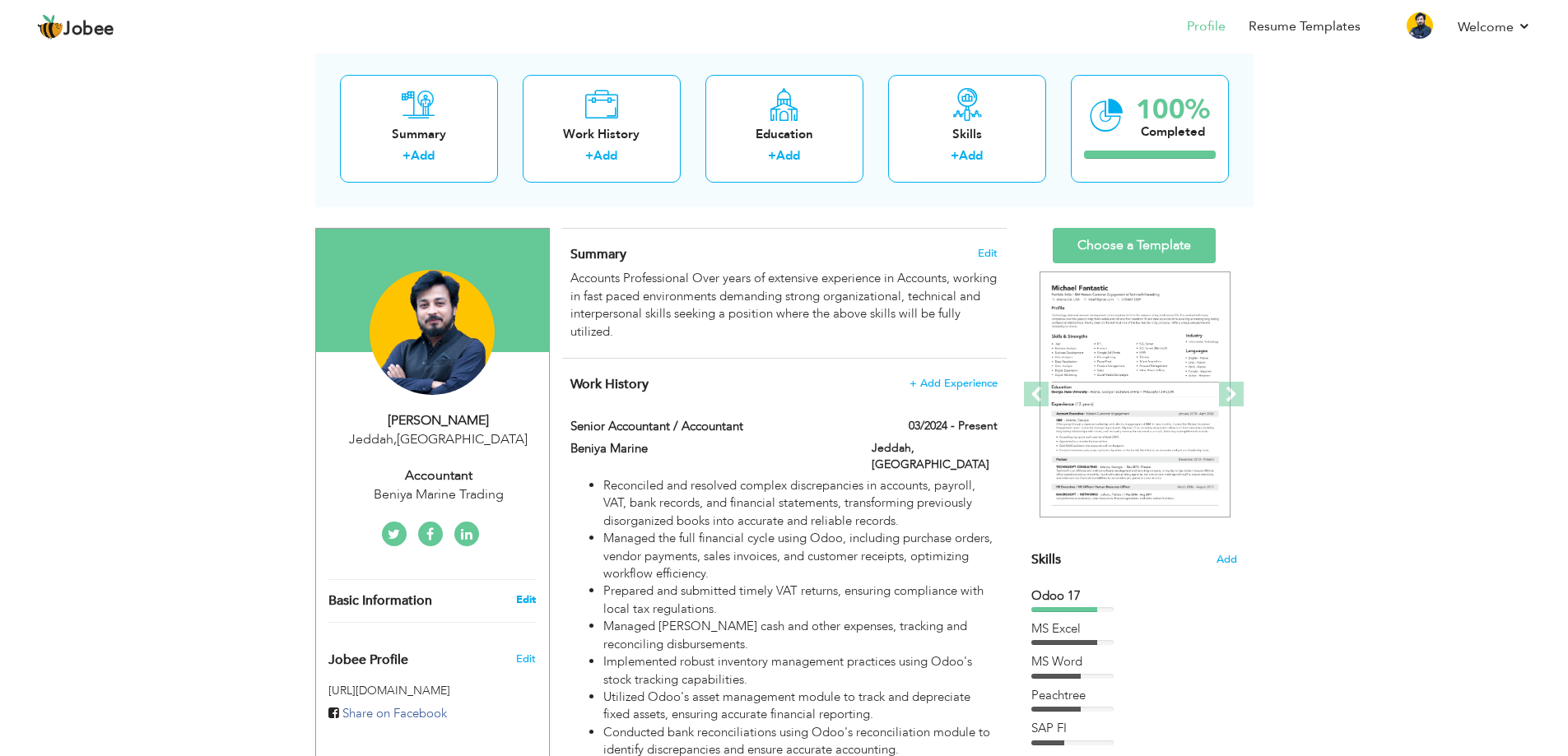
click at [522, 601] on link "Edit" at bounding box center [525, 600] width 19 height 15
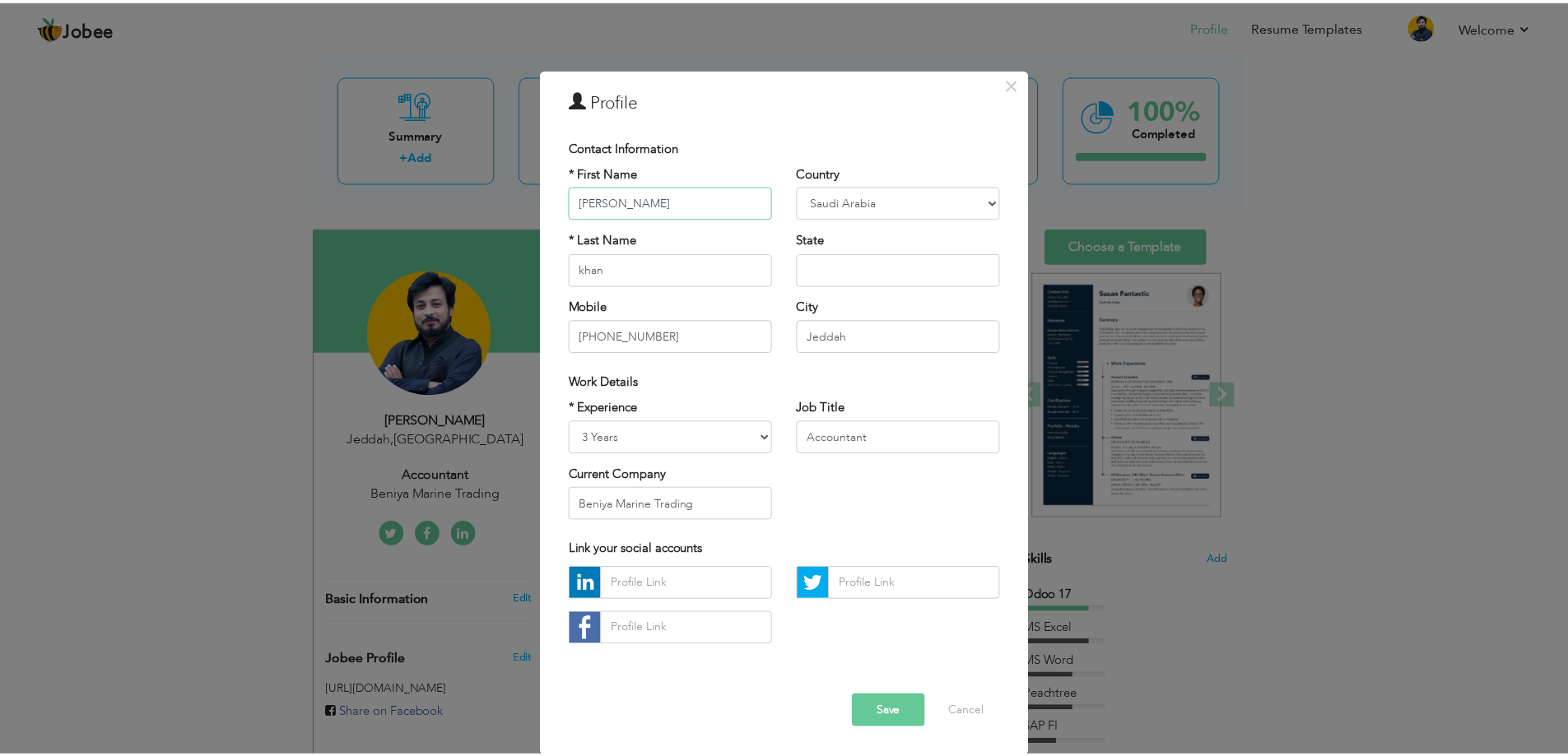
scroll to position [9, 0]
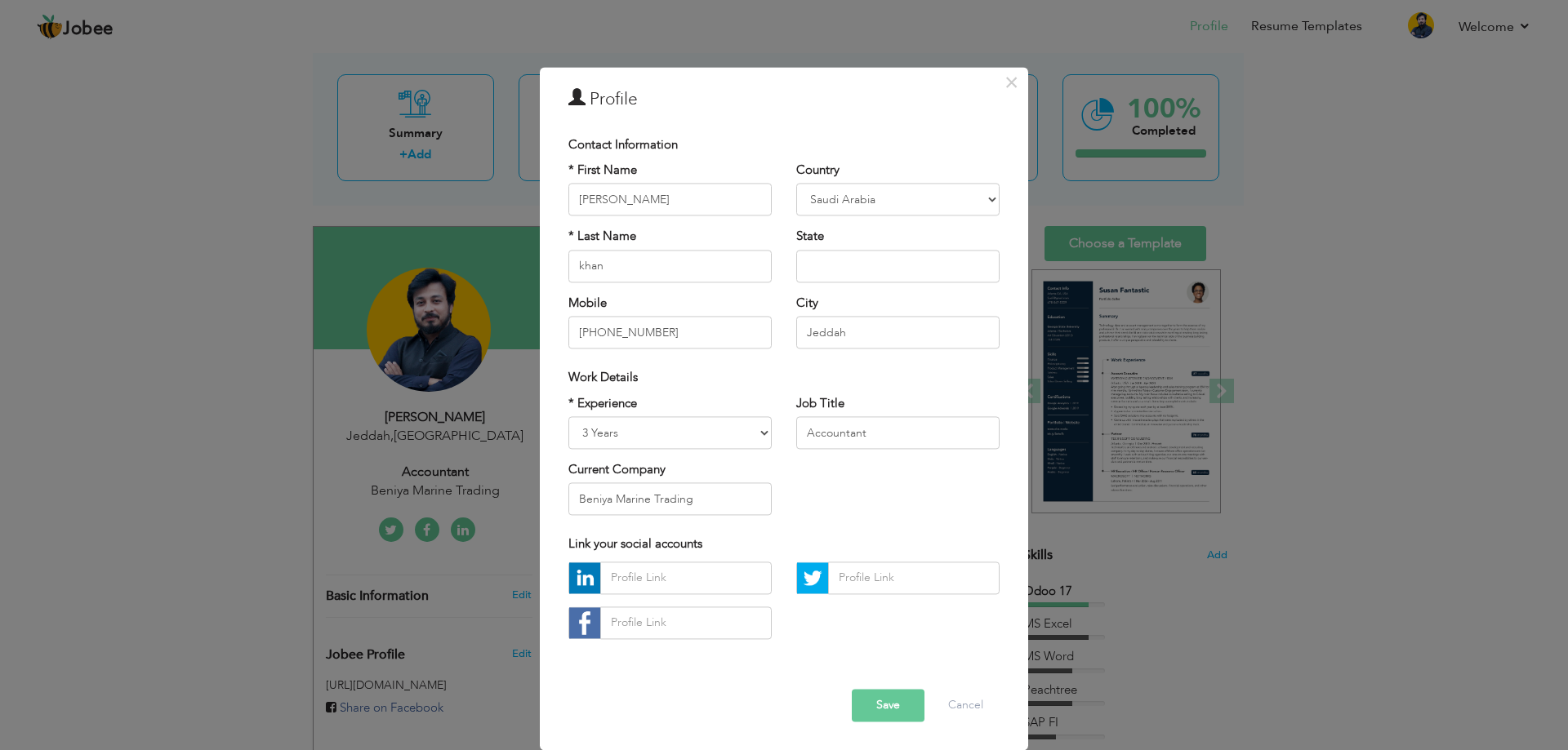
click at [59, 444] on div "× Profile Contact Information * First Name [PERSON_NAME] * Last Name khan" at bounding box center [784, 375] width 1568 height 750
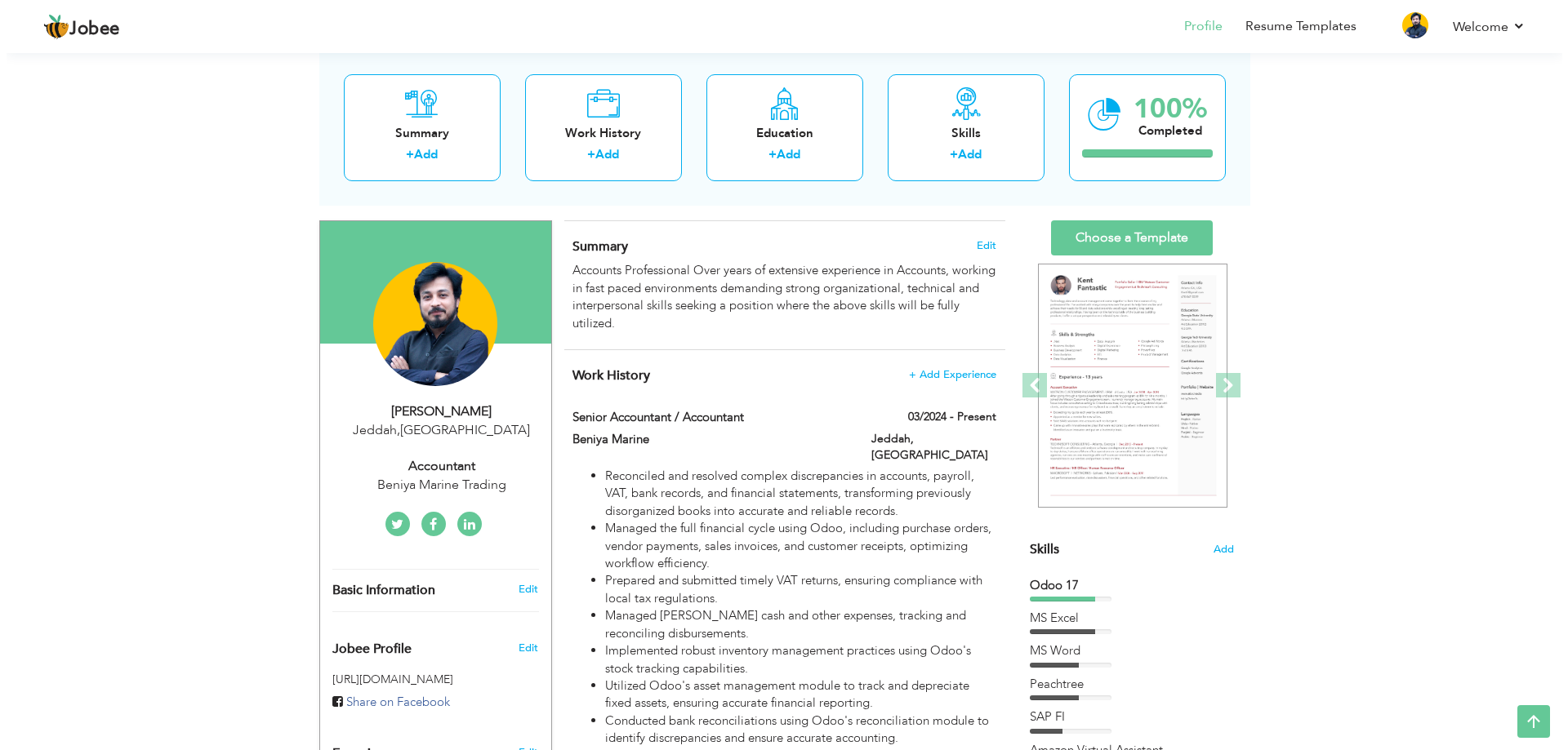
scroll to position [81, 0]
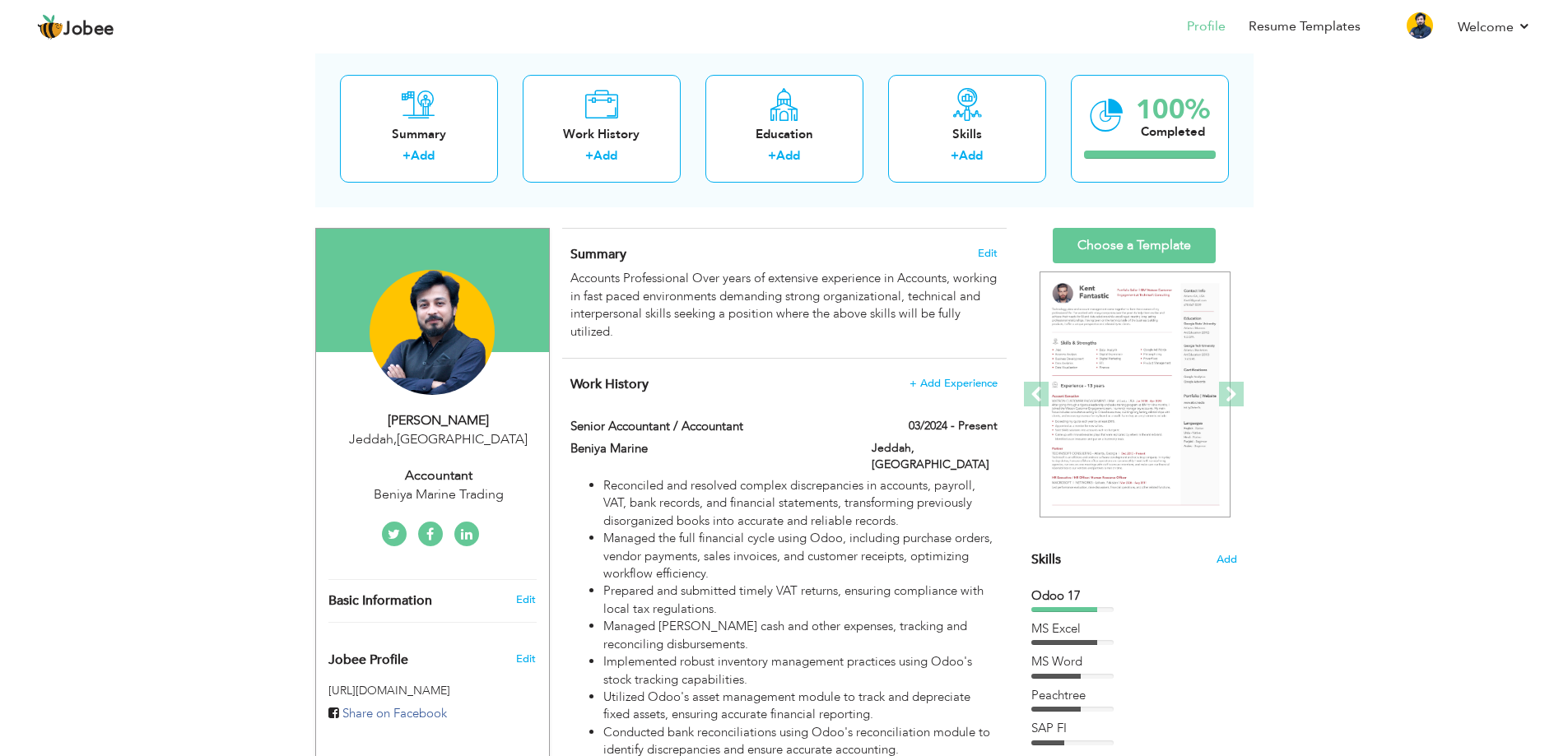
click at [449, 443] on div "Jeddah , [GEOGRAPHIC_DATA]" at bounding box center [438, 440] width 221 height 19
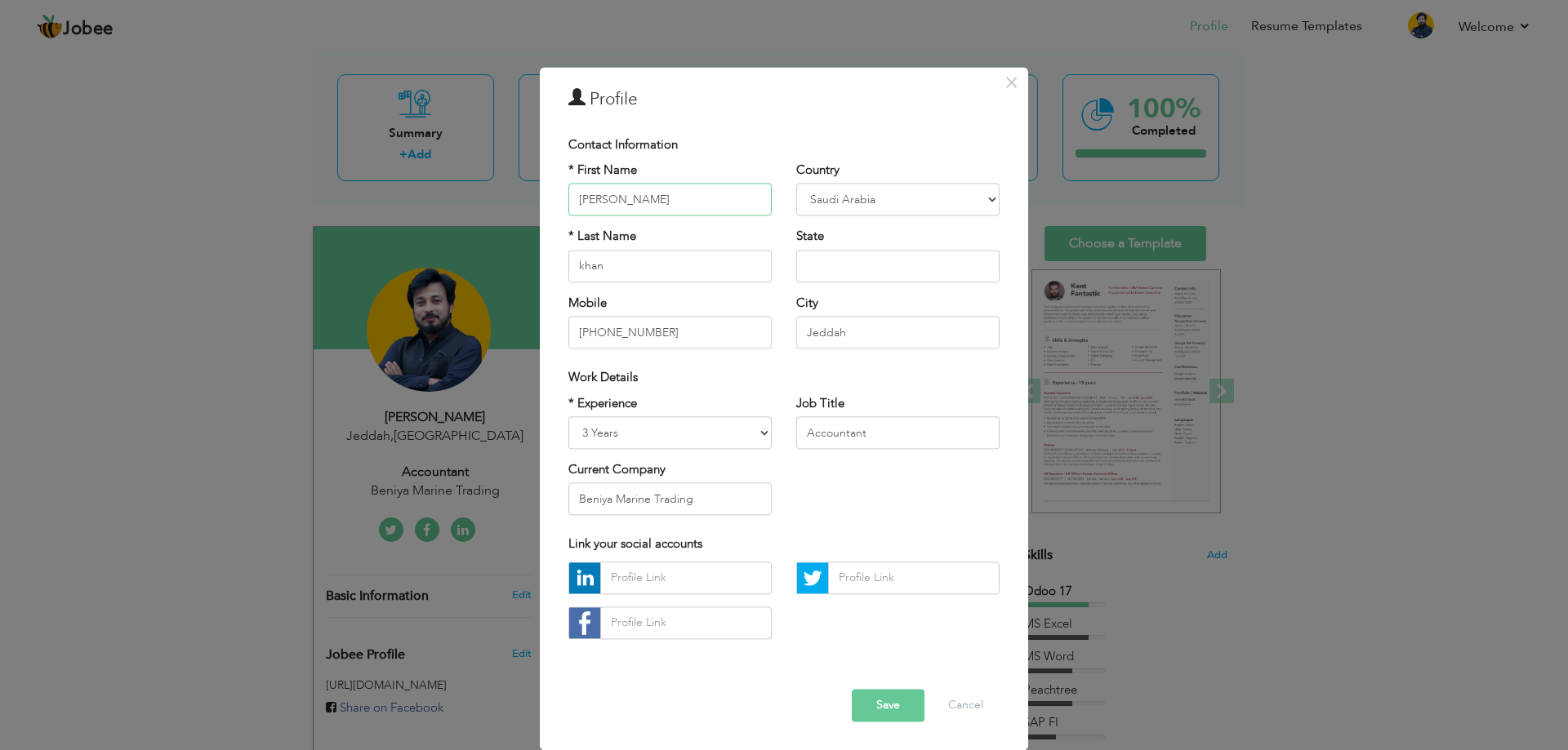
scroll to position [0, 0]
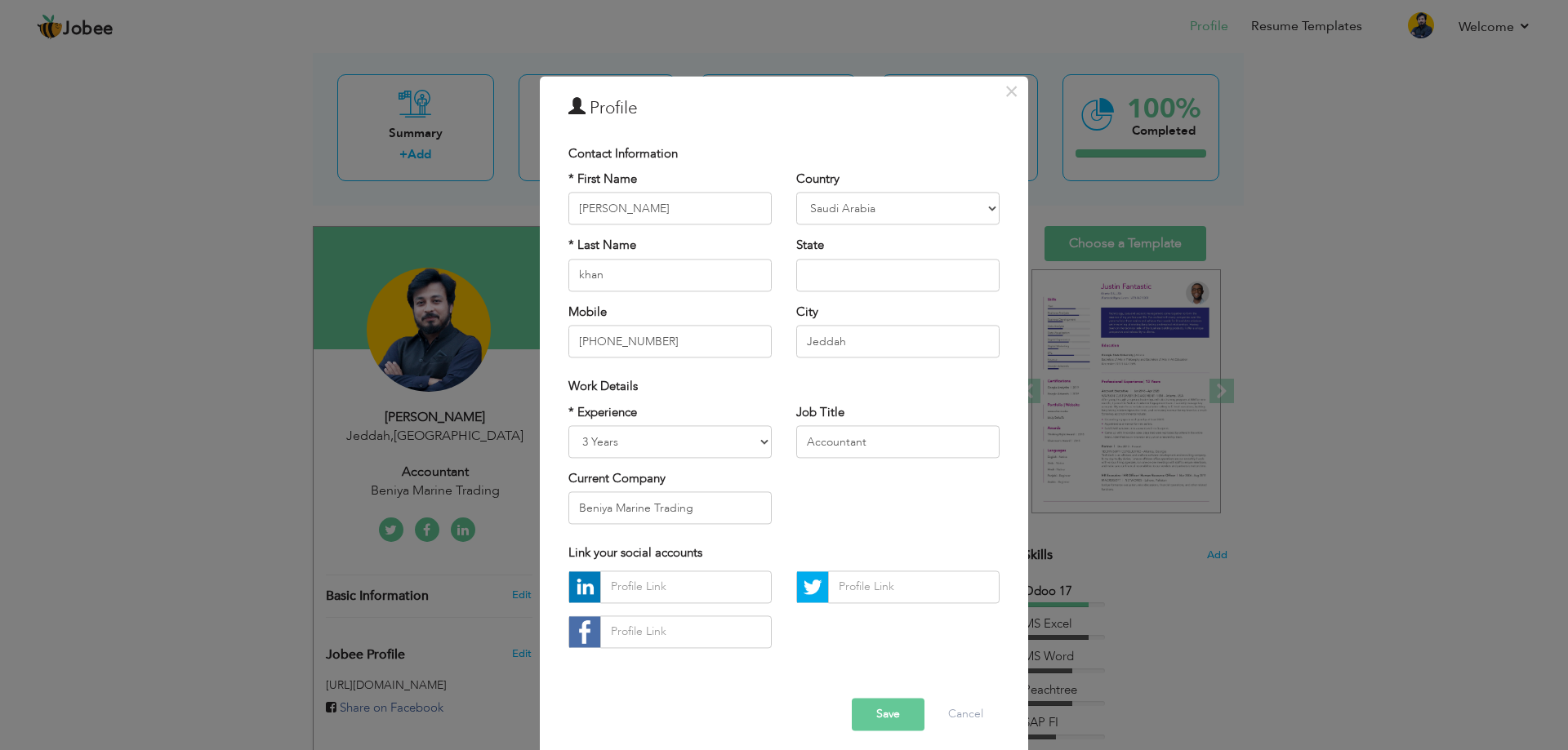
click at [653, 699] on div "Error Save Cancel" at bounding box center [783, 701] width 456 height 82
click at [867, 727] on button "Save" at bounding box center [888, 714] width 73 height 33
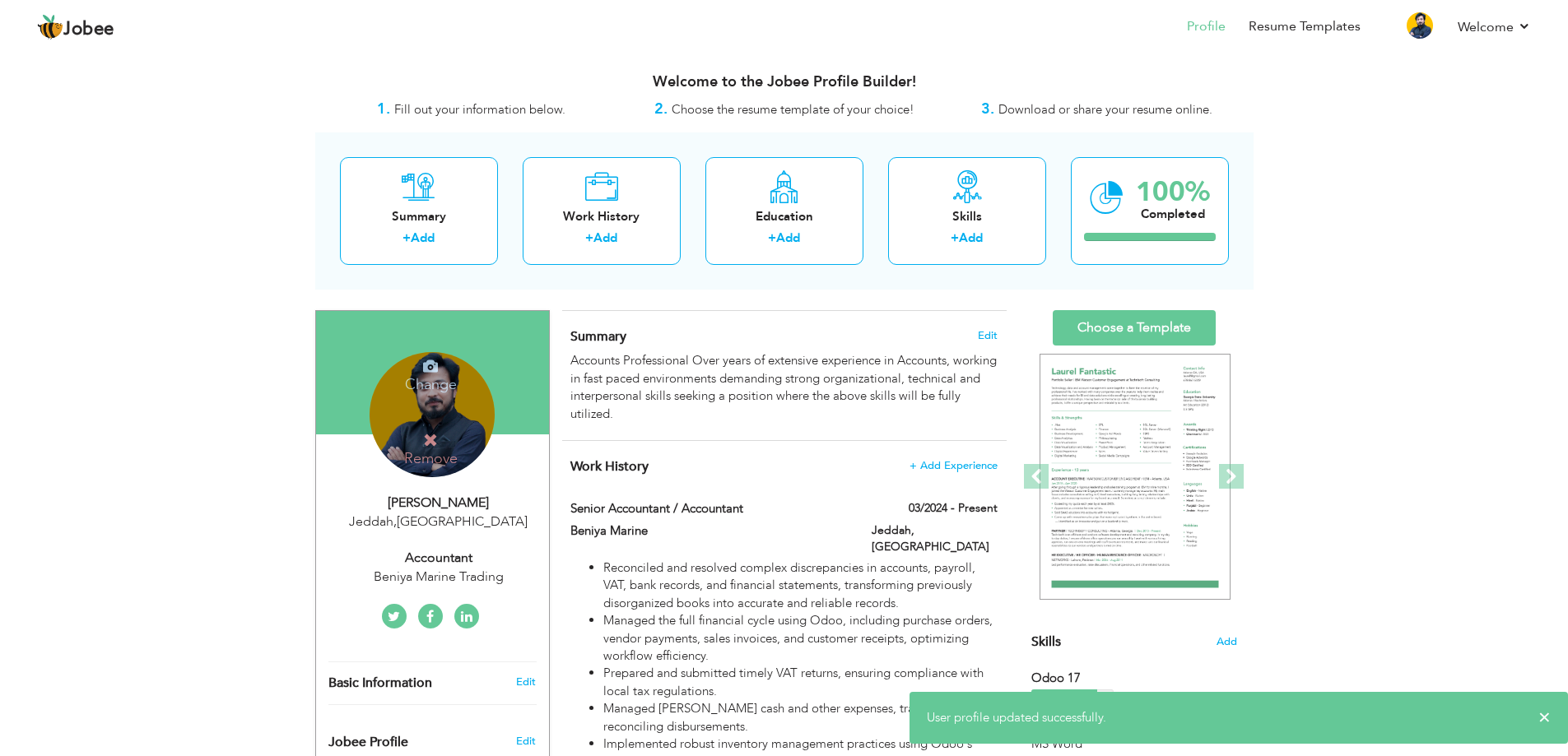
click at [465, 432] on h4 "Remove" at bounding box center [431, 450] width 118 height 36
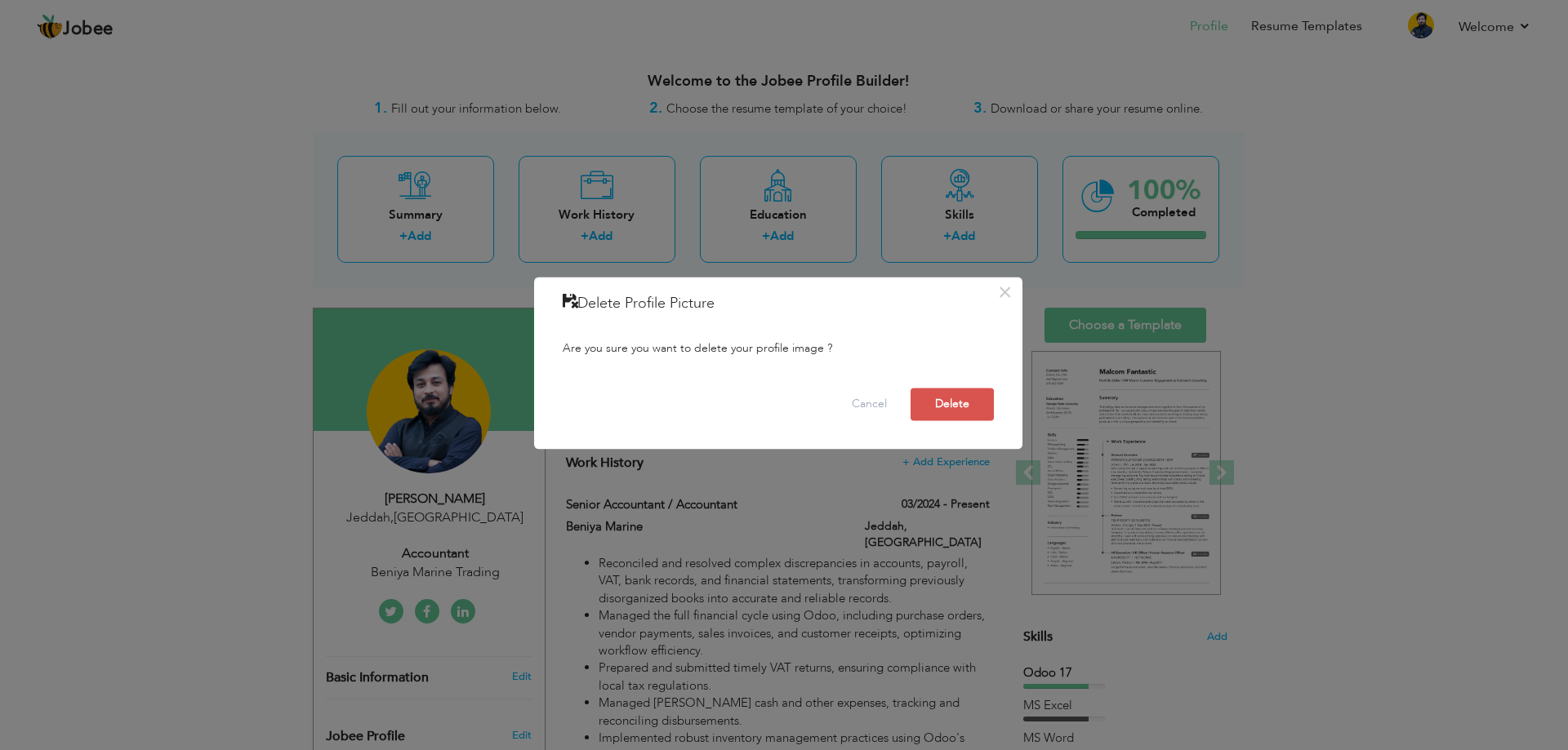
click at [462, 428] on div "× Delete Profile Picture Are you sure you want to delete your profile image ? C…" at bounding box center [784, 375] width 1568 height 750
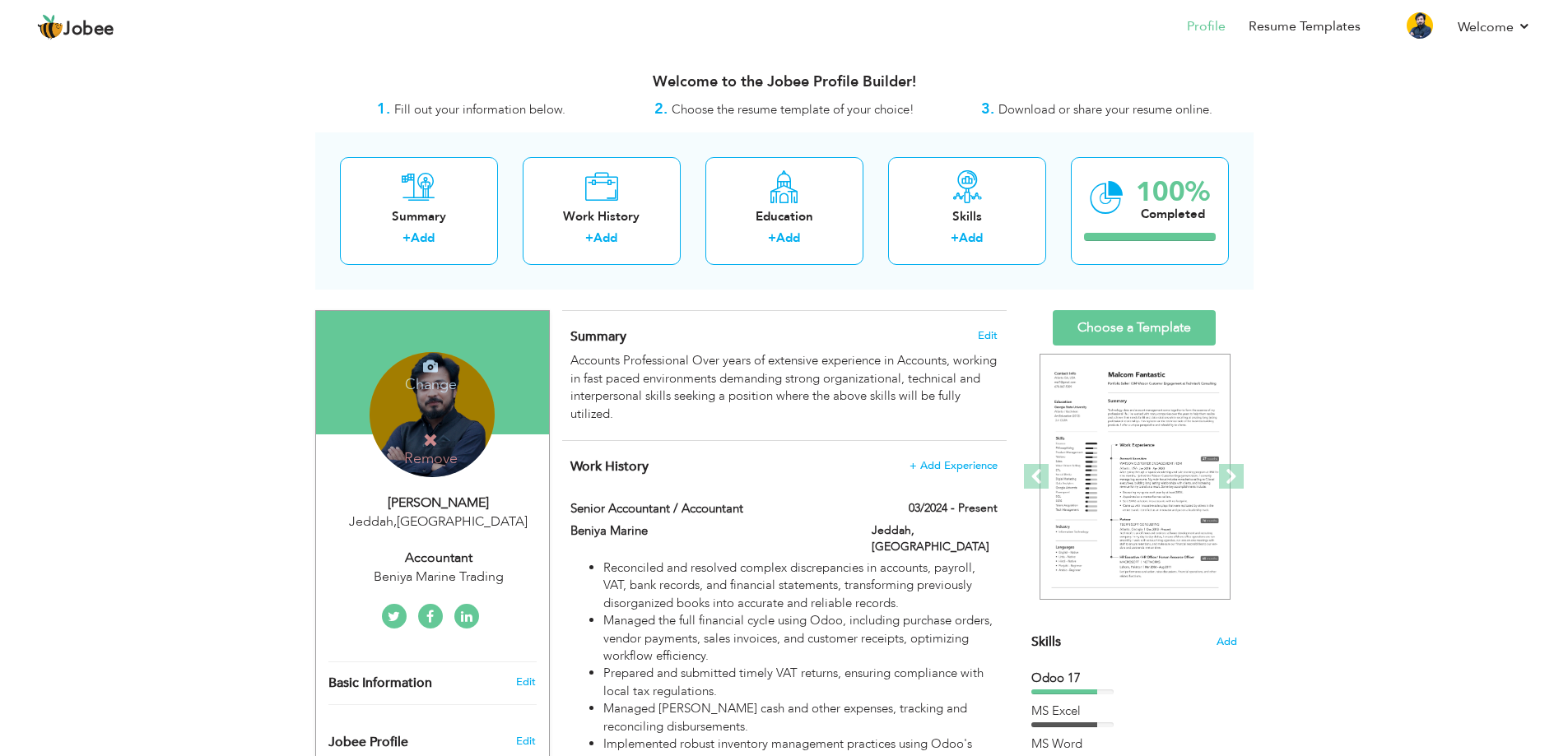
click at [481, 500] on div "[PERSON_NAME]" at bounding box center [438, 503] width 221 height 19
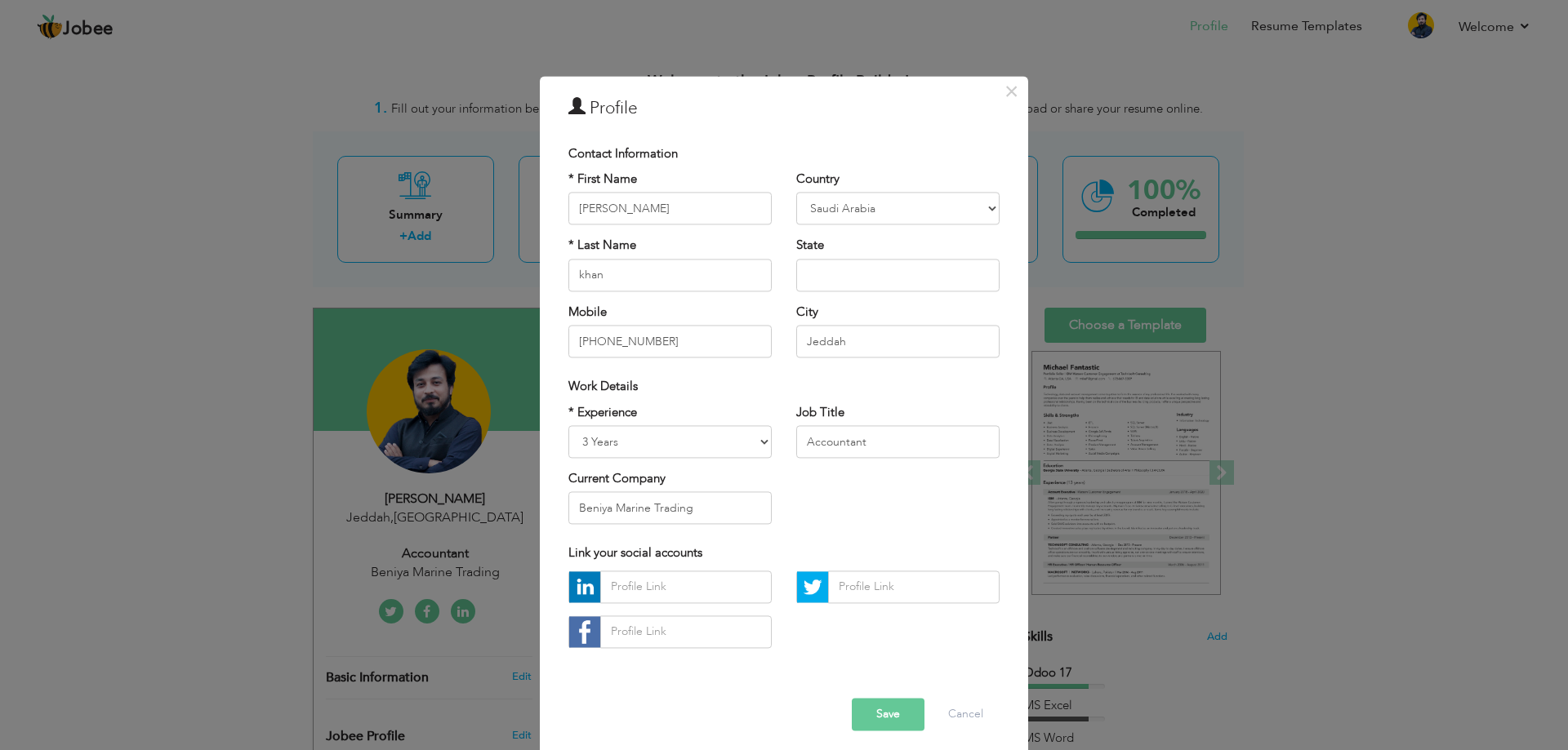
click at [904, 716] on button "Save" at bounding box center [888, 714] width 73 height 33
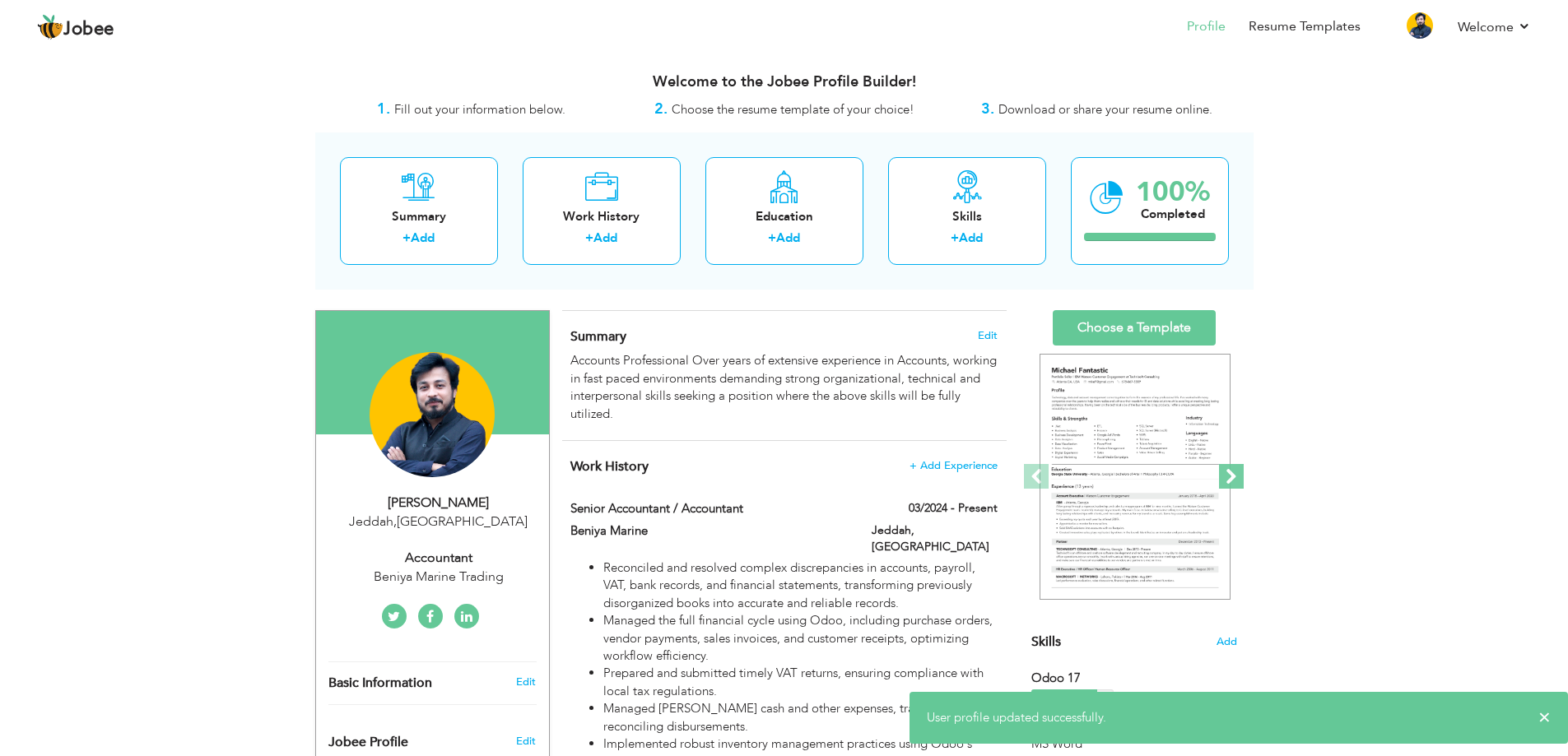
click at [1230, 473] on span at bounding box center [1231, 476] width 25 height 25
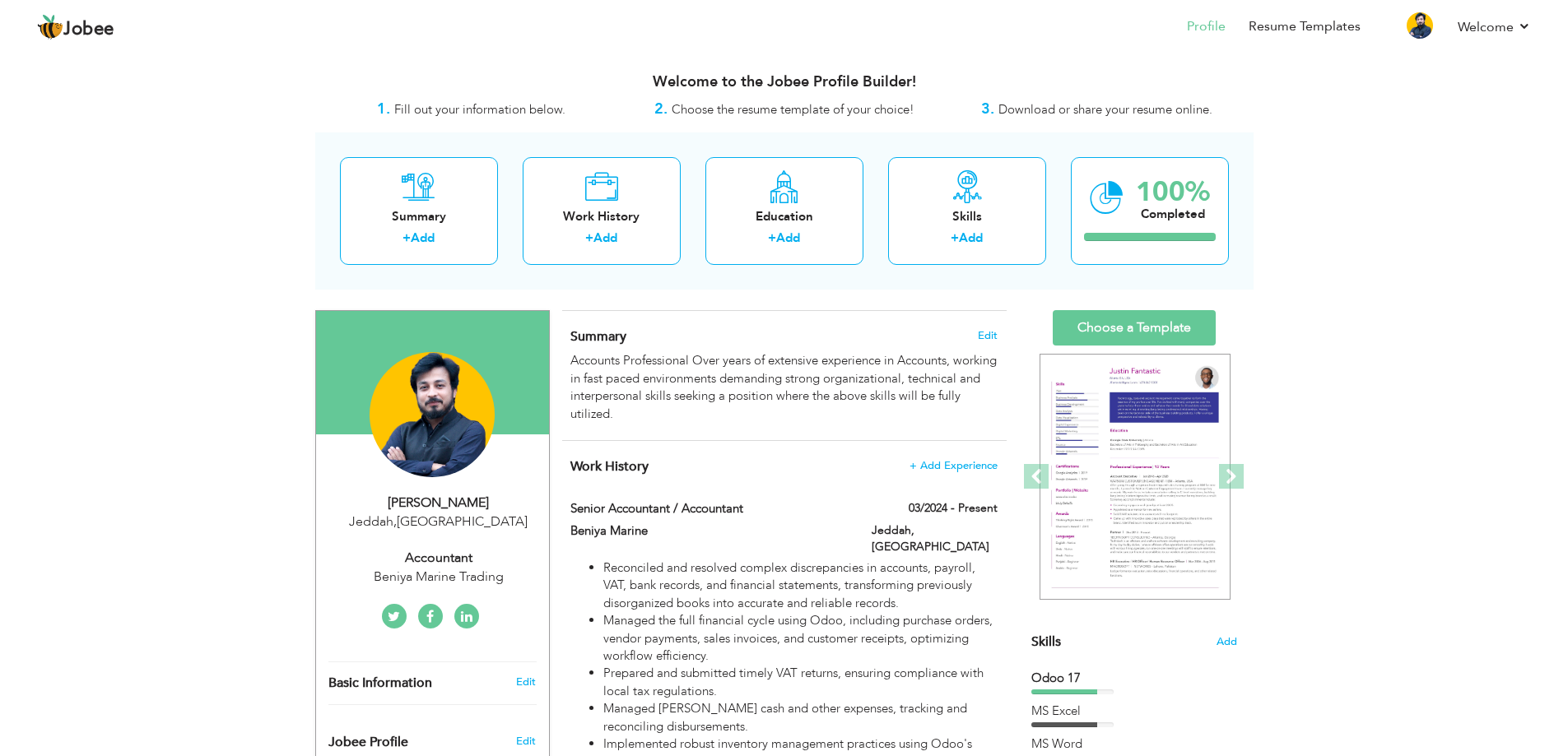
click at [443, 529] on div "Jeddah , [GEOGRAPHIC_DATA]" at bounding box center [438, 522] width 221 height 19
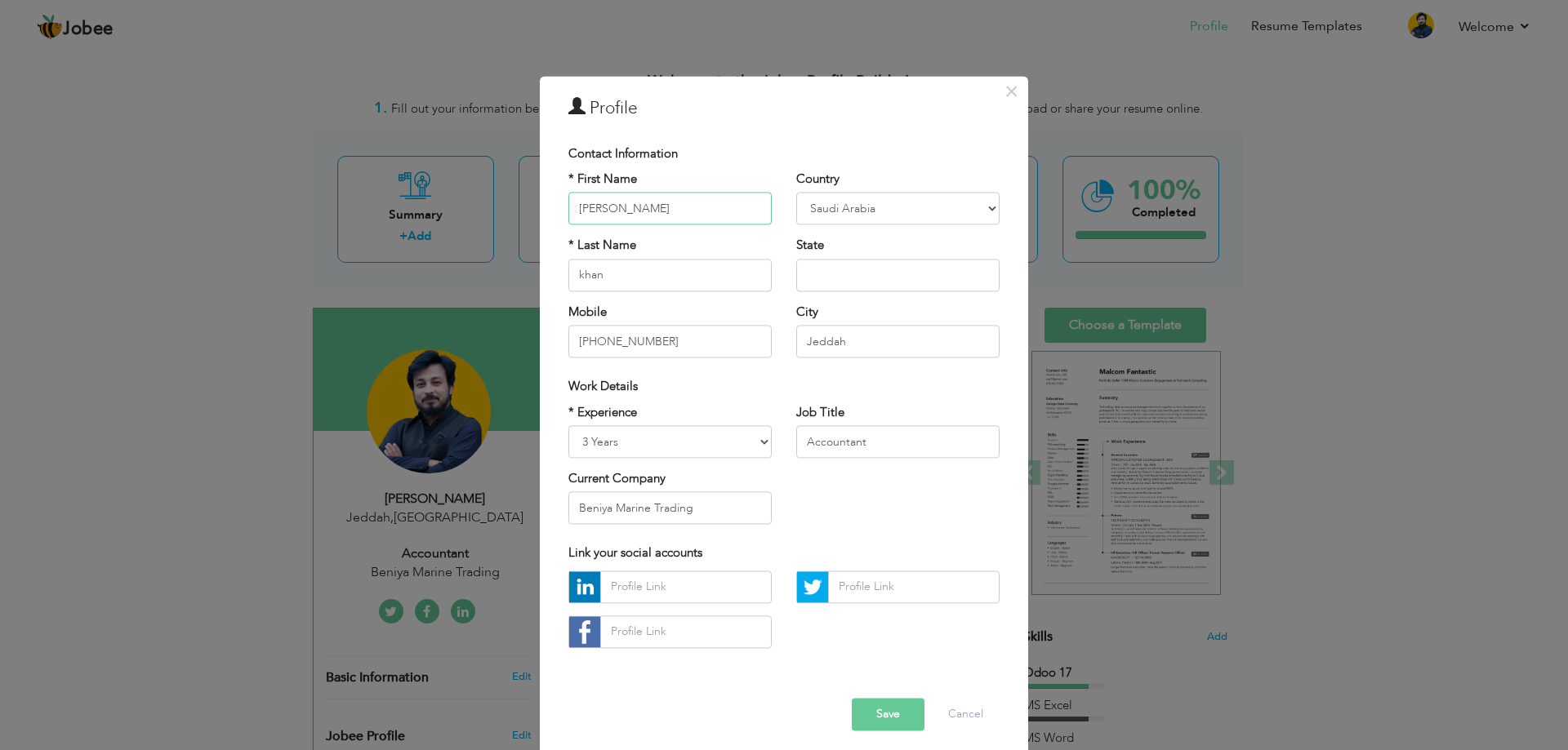
scroll to position [9, 0]
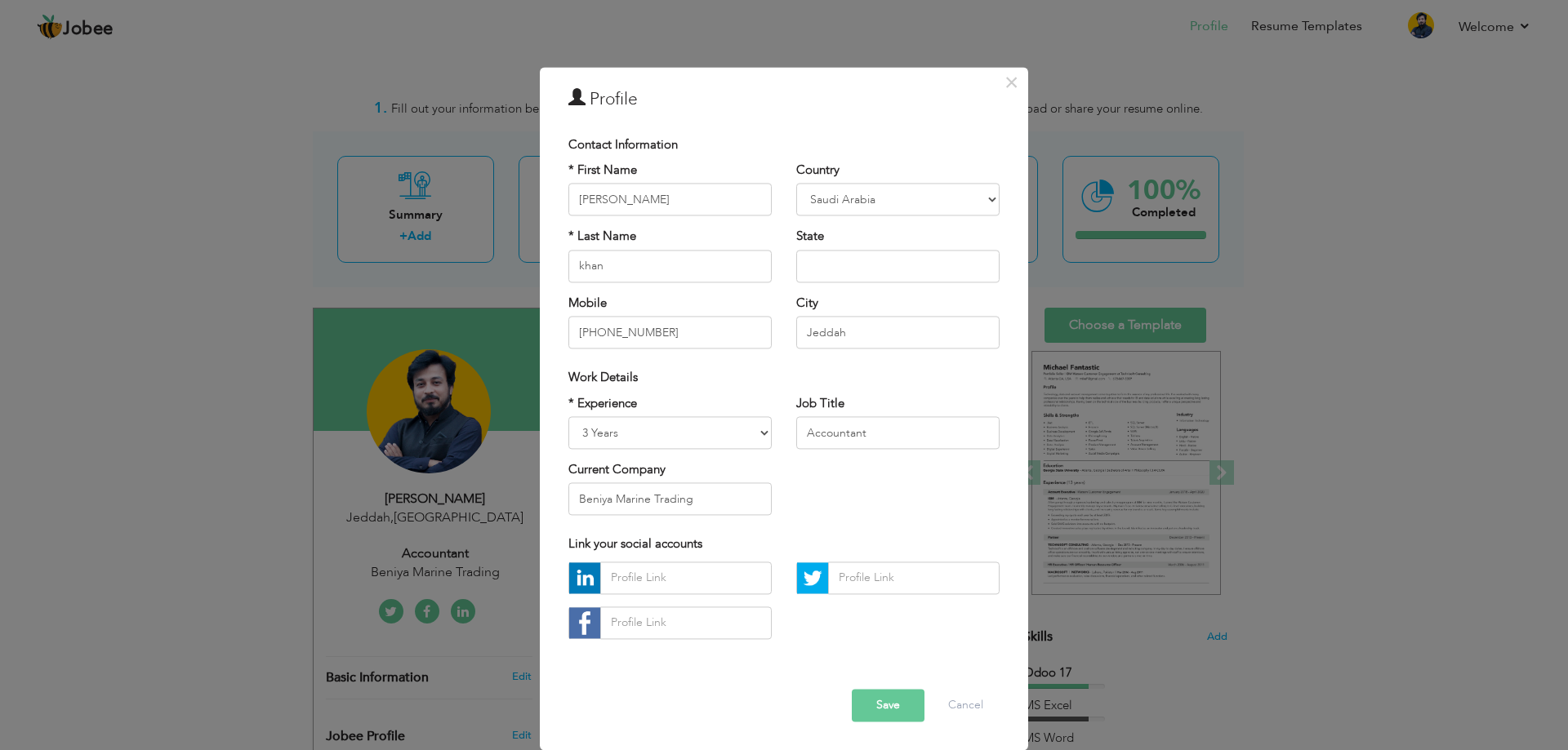
click at [893, 506] on div "* Experience Entry Level Less than 1 Year 1 Year 2 Years 3 Years 4 Years 5 Year…" at bounding box center [783, 461] width 456 height 133
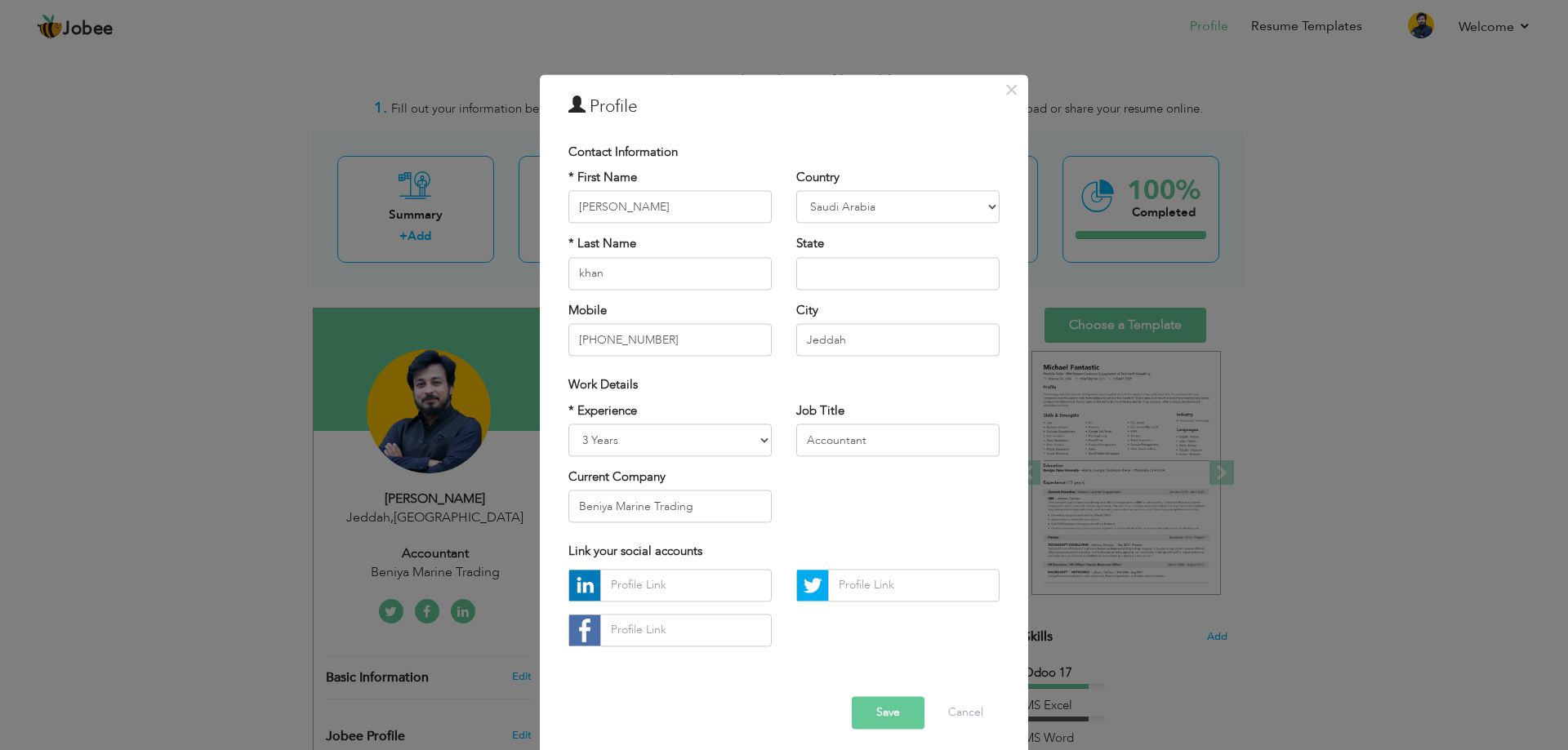
scroll to position [0, 0]
click at [943, 515] on div "* Experience Entry Level Less than 1 Year 1 Year 2 Years 3 Years 4 Years 5 Year…" at bounding box center [783, 471] width 456 height 133
click at [1005, 104] on span "×" at bounding box center [1011, 91] width 14 height 29
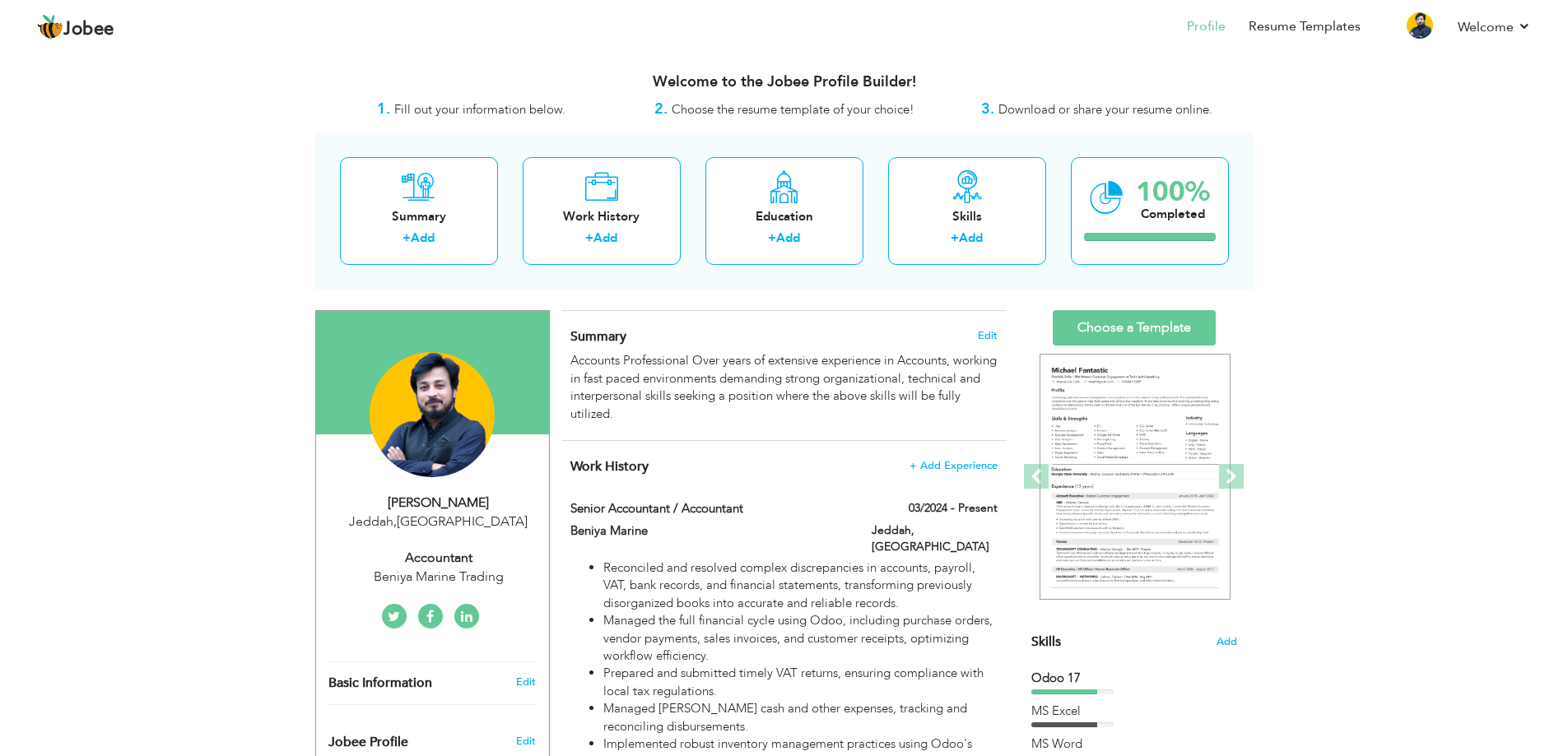
click at [441, 581] on div "Beniya Marine Trading" at bounding box center [438, 577] width 221 height 19
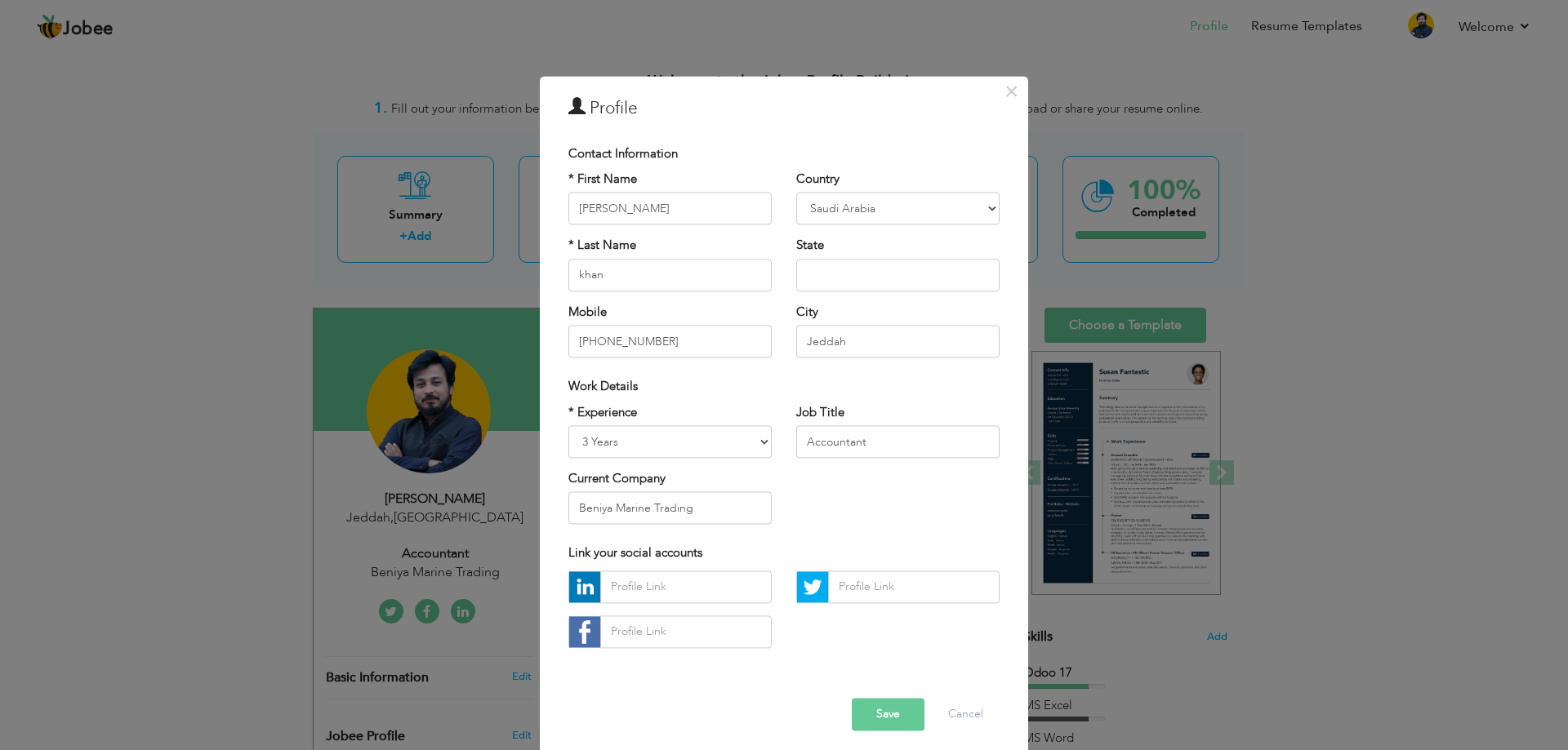
click at [862, 725] on button "Save" at bounding box center [888, 714] width 73 height 33
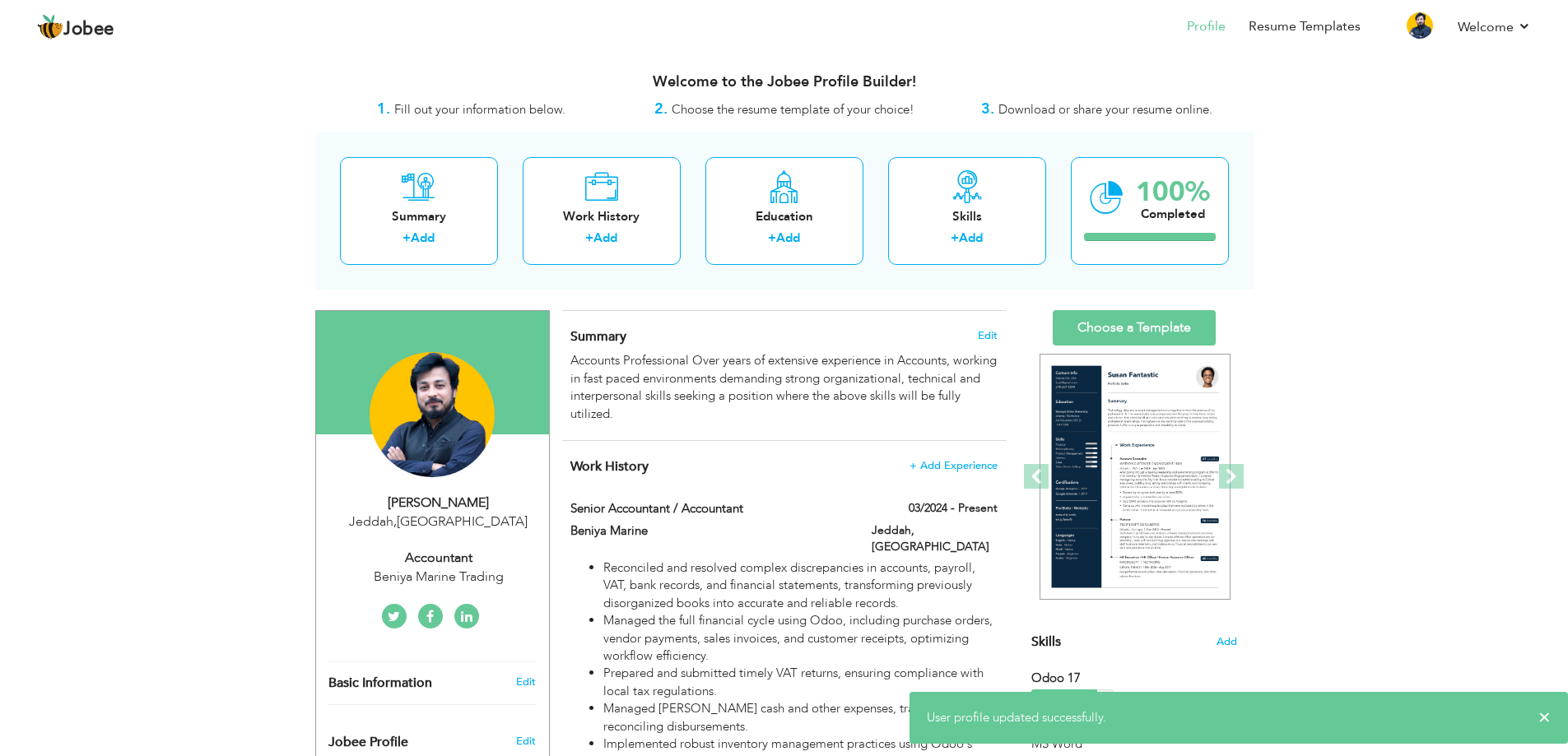
click at [454, 518] on div "Jeddah , [GEOGRAPHIC_DATA]" at bounding box center [438, 522] width 221 height 19
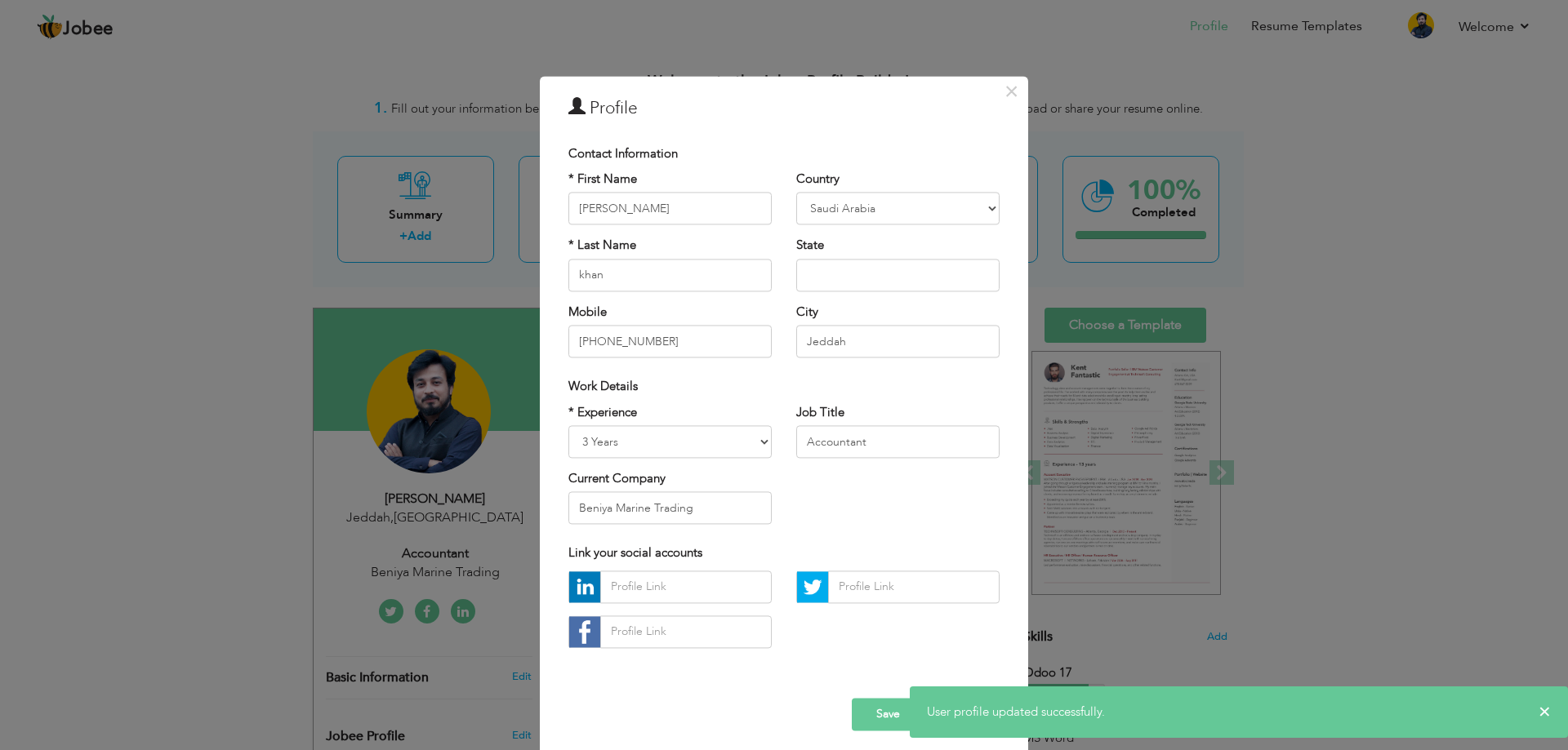
click at [870, 712] on button "Save" at bounding box center [888, 714] width 73 height 33
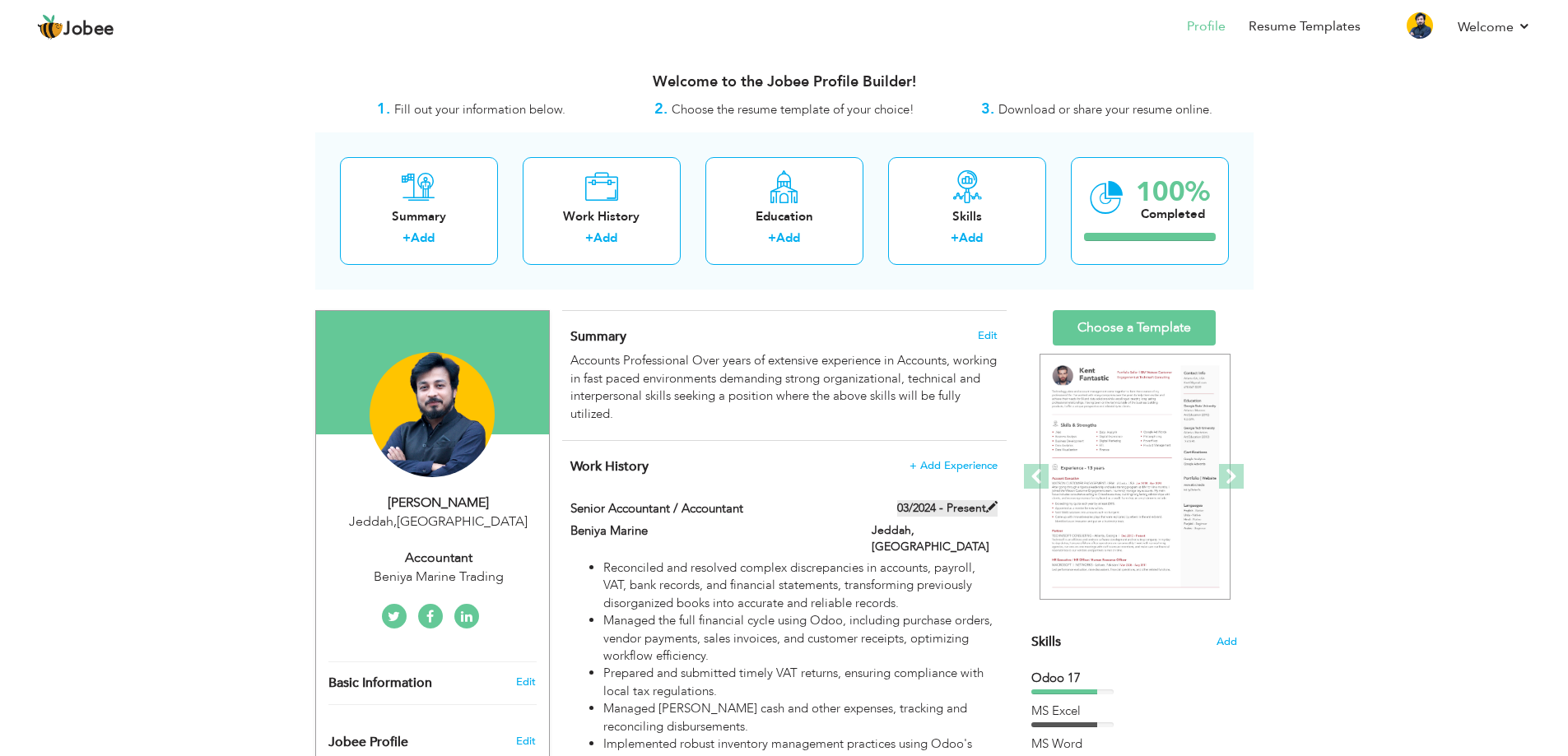
click at [990, 504] on span at bounding box center [992, 507] width 12 height 12
type input "Senior Accountant / Accountant"
type input "Beniya Marine"
type input "03/2024"
type input "[GEOGRAPHIC_DATA]"
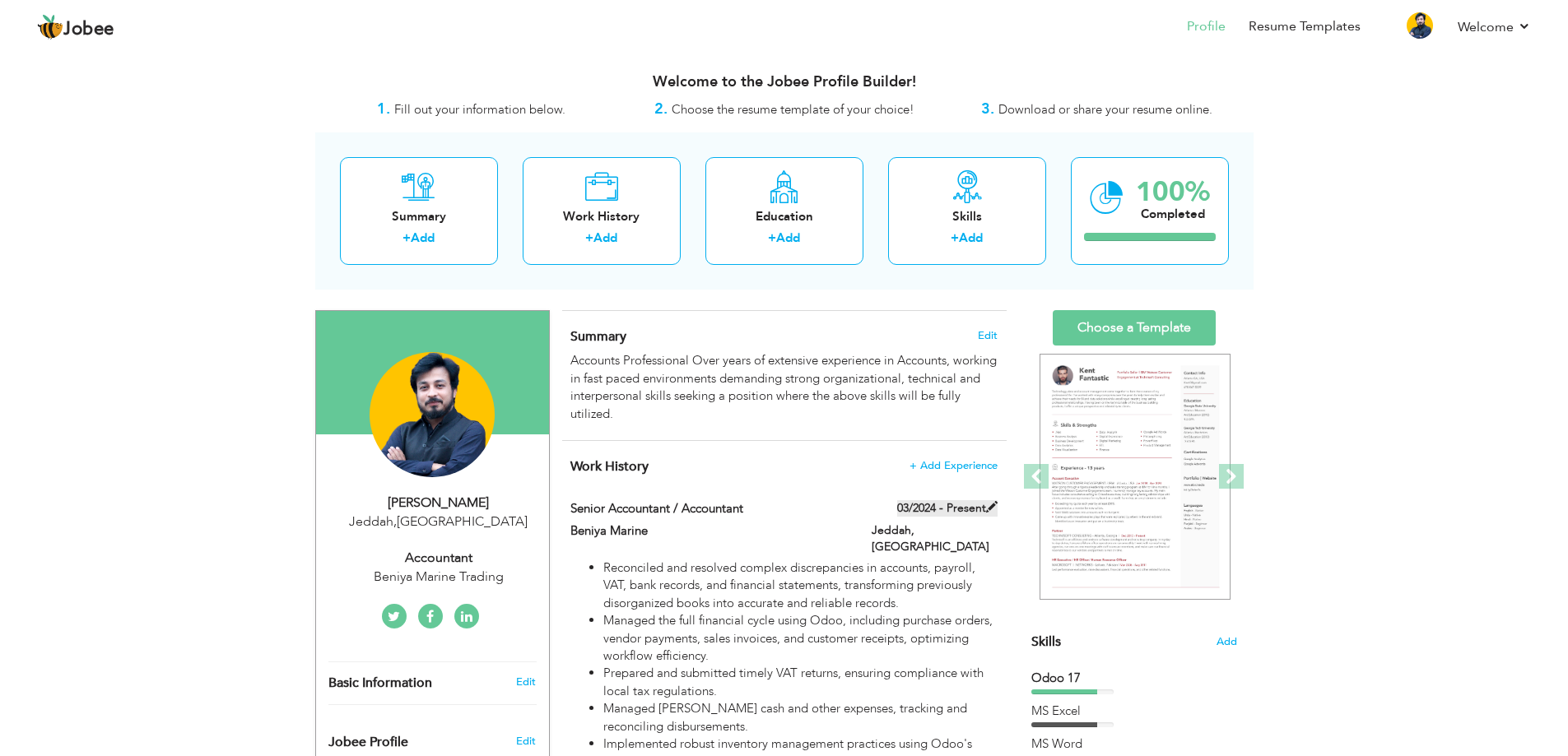
type input "Jeddah"
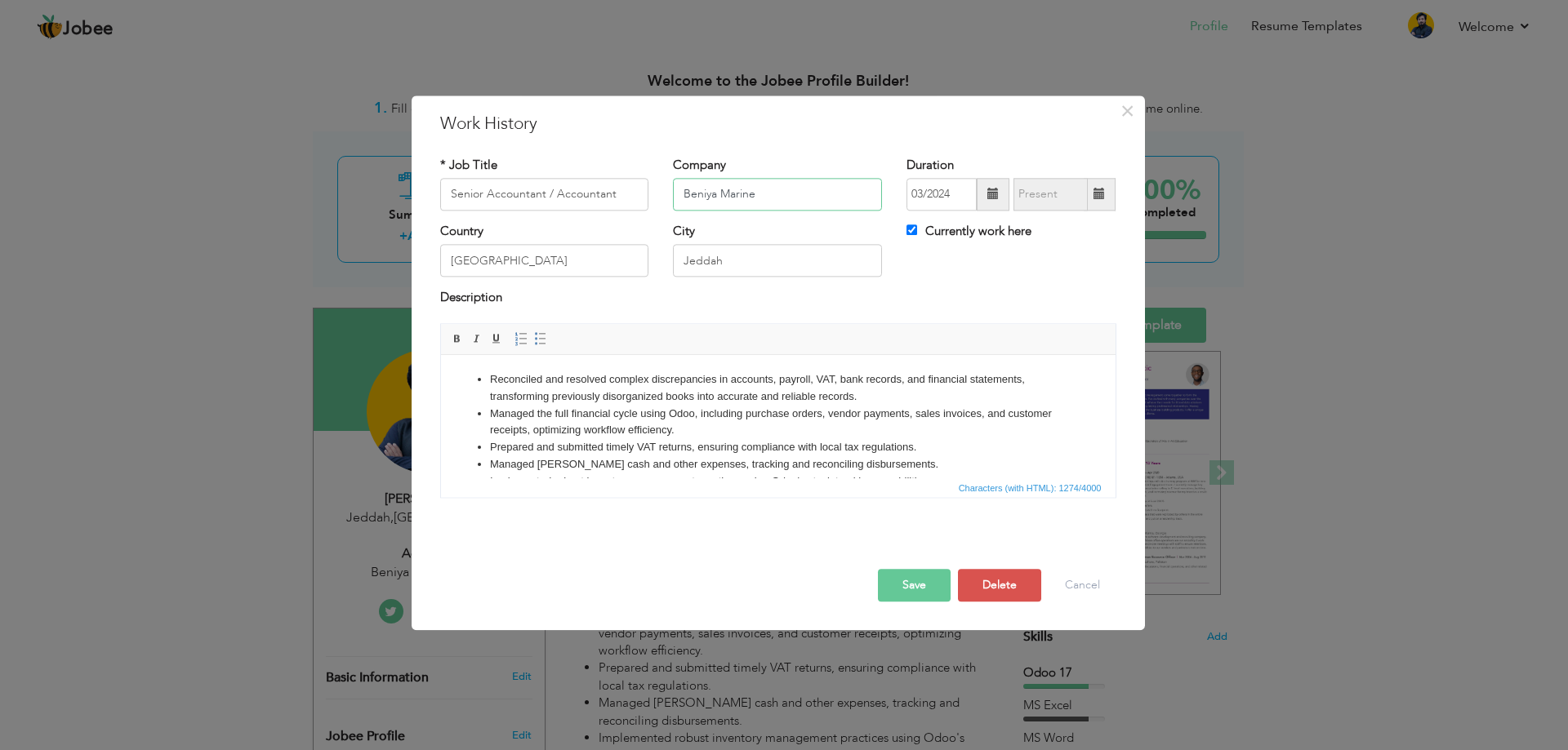
click at [766, 201] on input "Beniya Marine" at bounding box center [777, 194] width 209 height 33
type input "Beniya Marine Trading LLC"
click at [925, 578] on button "Save" at bounding box center [914, 585] width 73 height 33
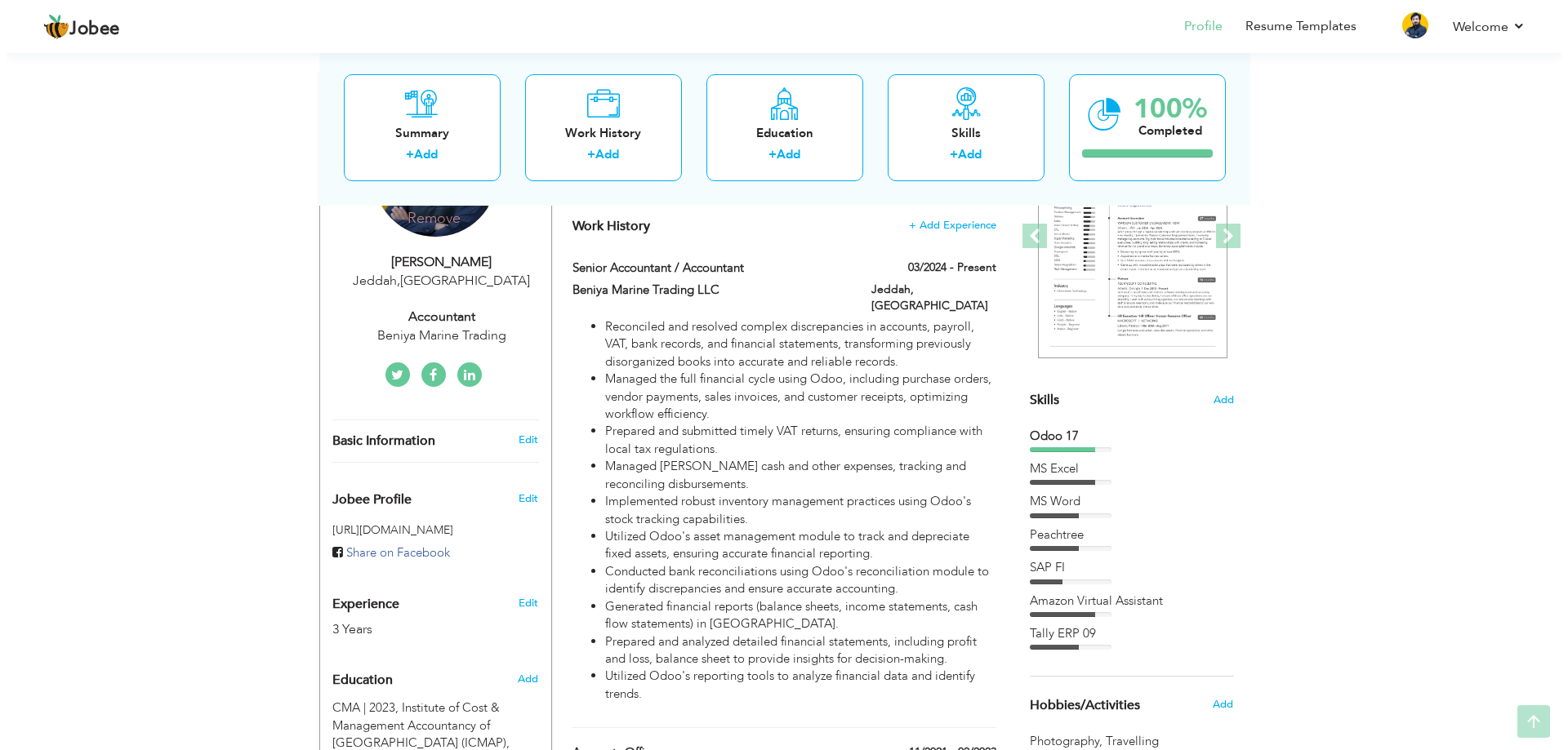
scroll to position [245, 0]
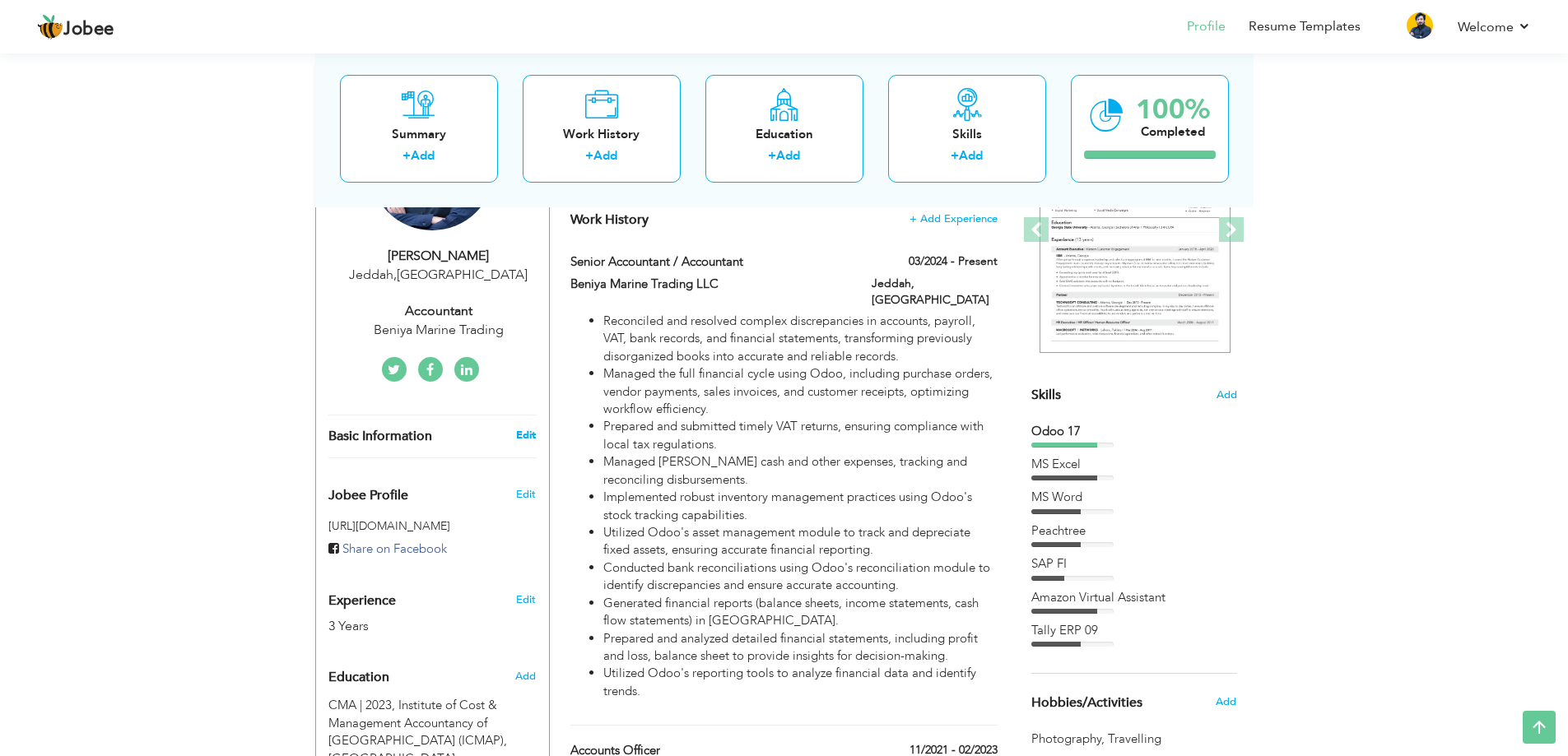
click at [520, 430] on link "Edit" at bounding box center [525, 436] width 19 height 15
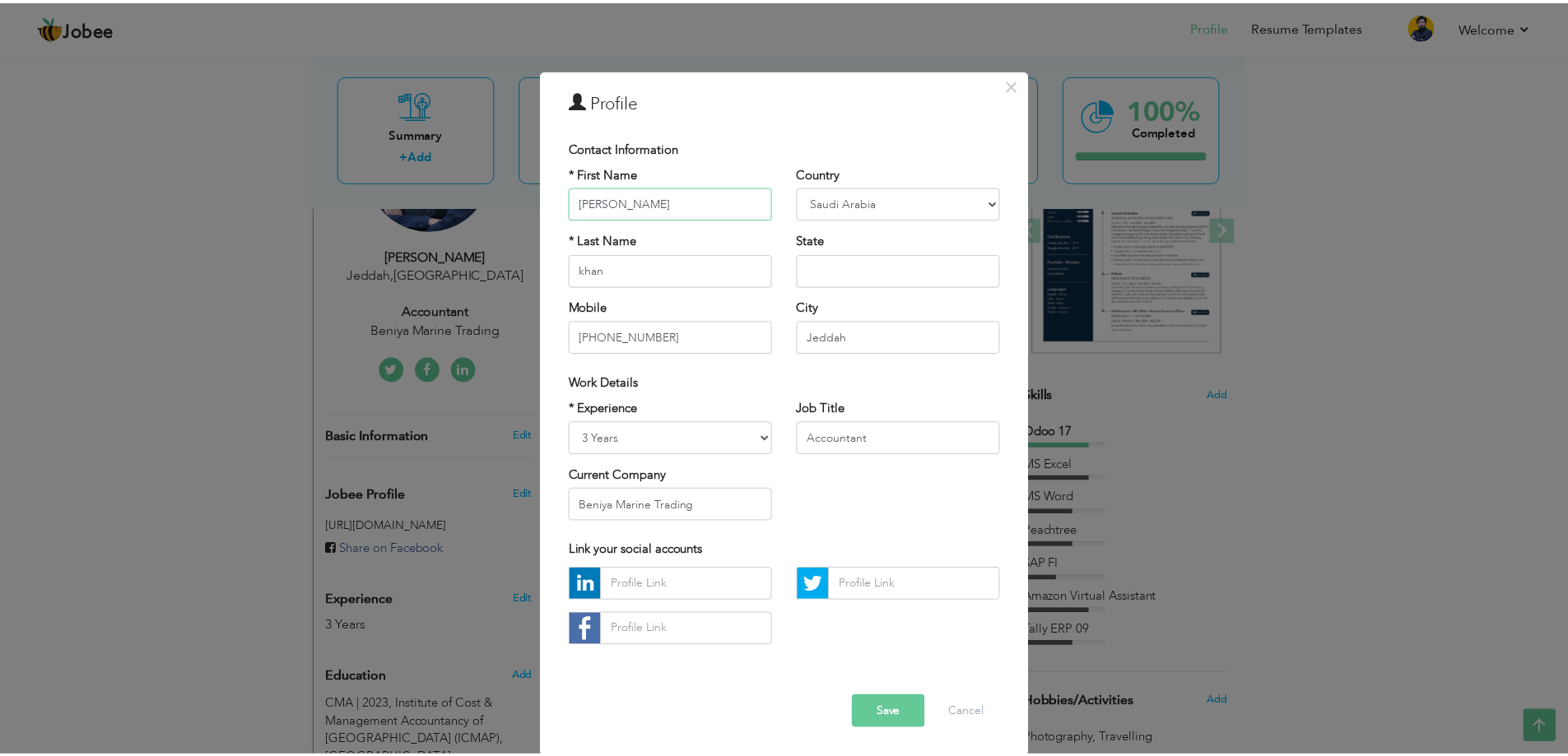
scroll to position [9, 0]
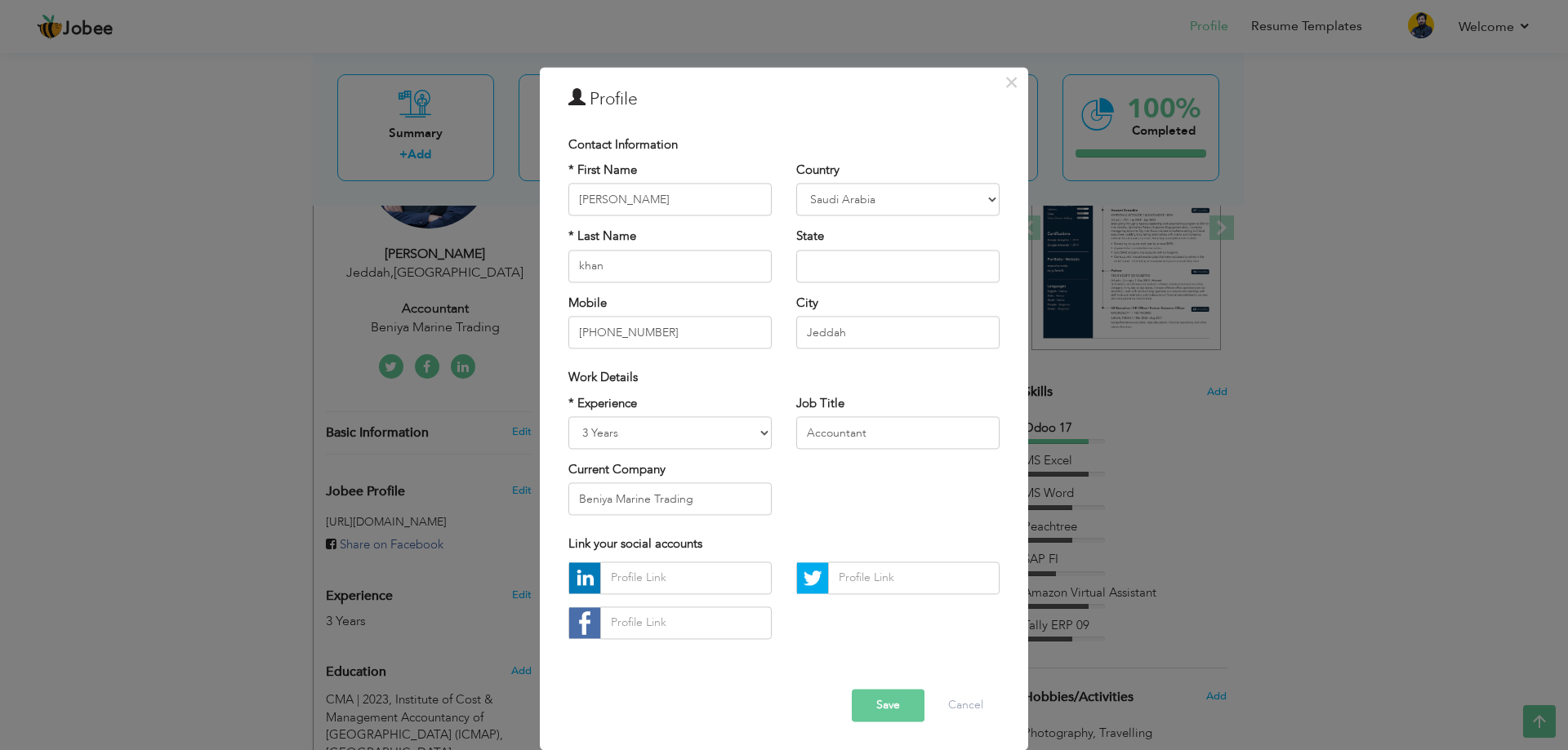
click at [68, 375] on div "× Profile Contact Information * First Name [PERSON_NAME] * Last Name khan" at bounding box center [784, 375] width 1568 height 750
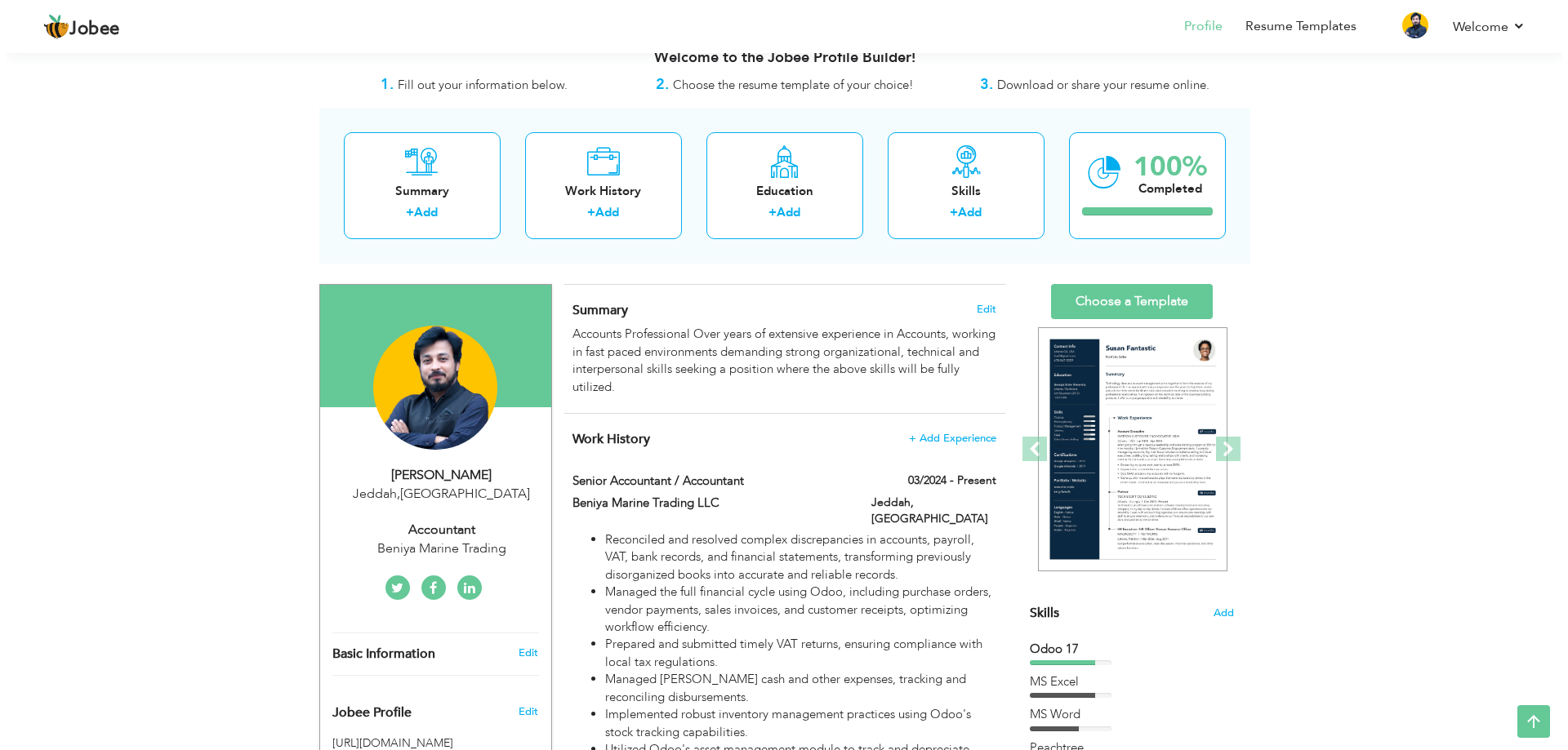
scroll to position [0, 0]
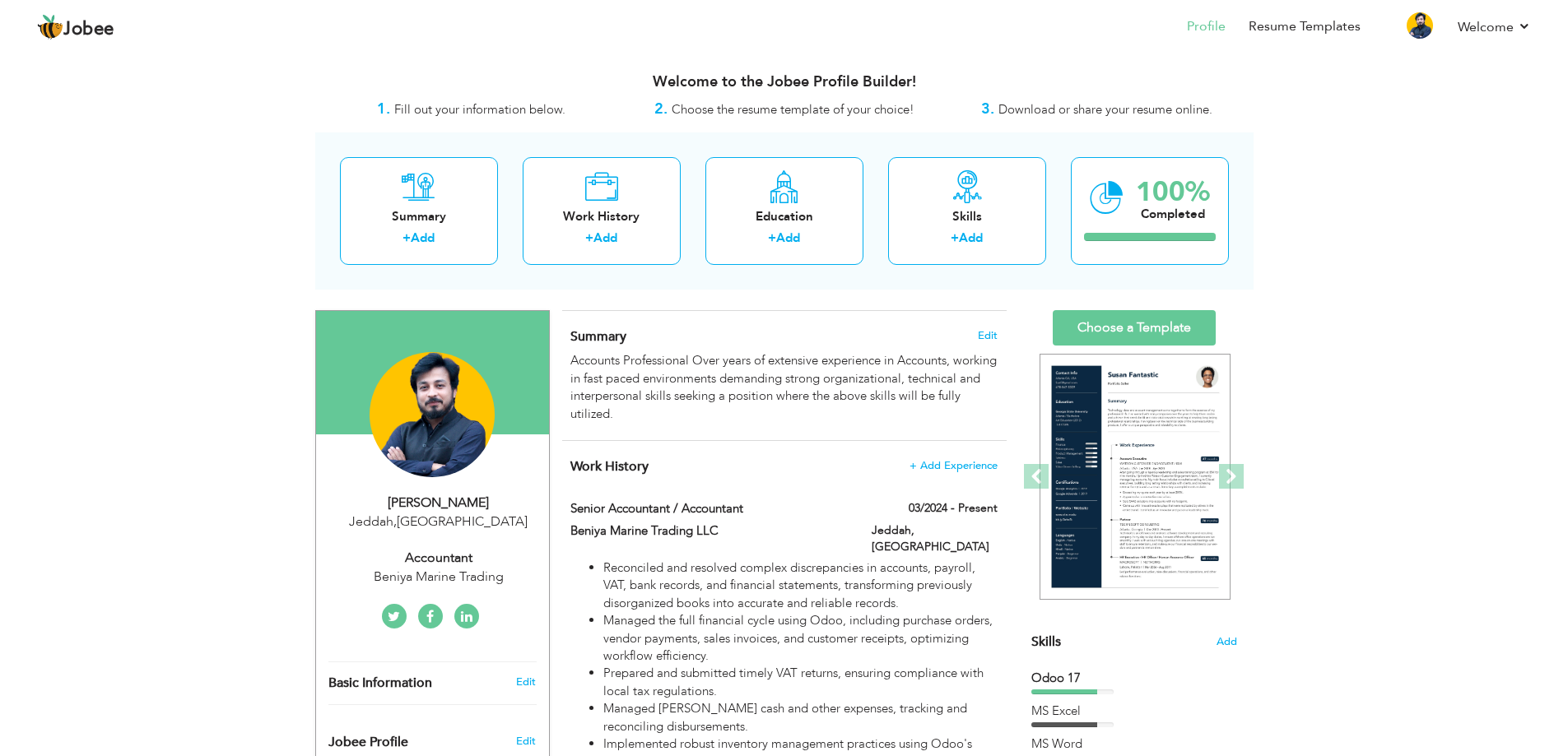
click at [437, 570] on div "Beniya Marine Trading" at bounding box center [438, 577] width 221 height 19
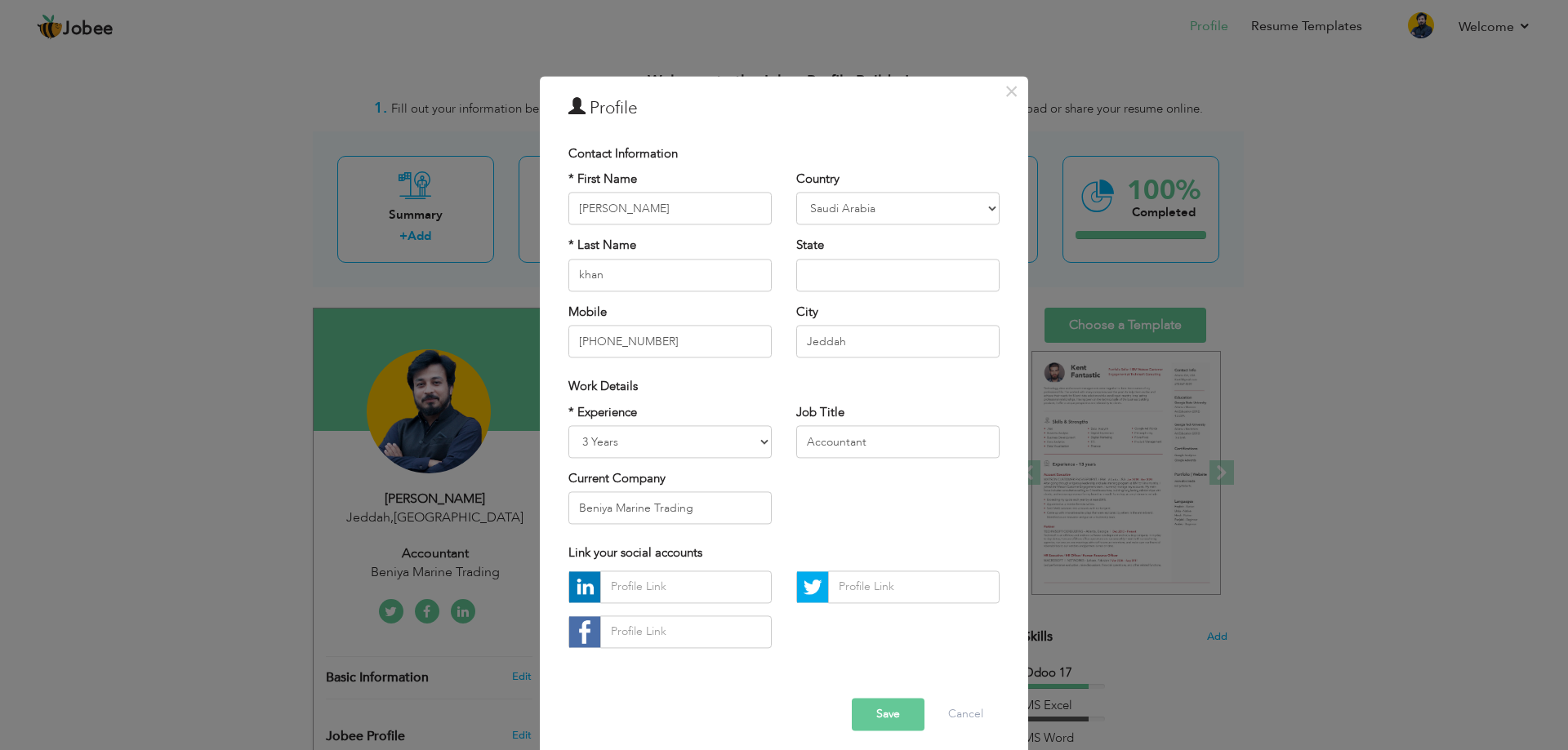
click at [422, 549] on div "× Profile Contact Information * First Name [PERSON_NAME] * Last Name khan" at bounding box center [784, 375] width 1568 height 750
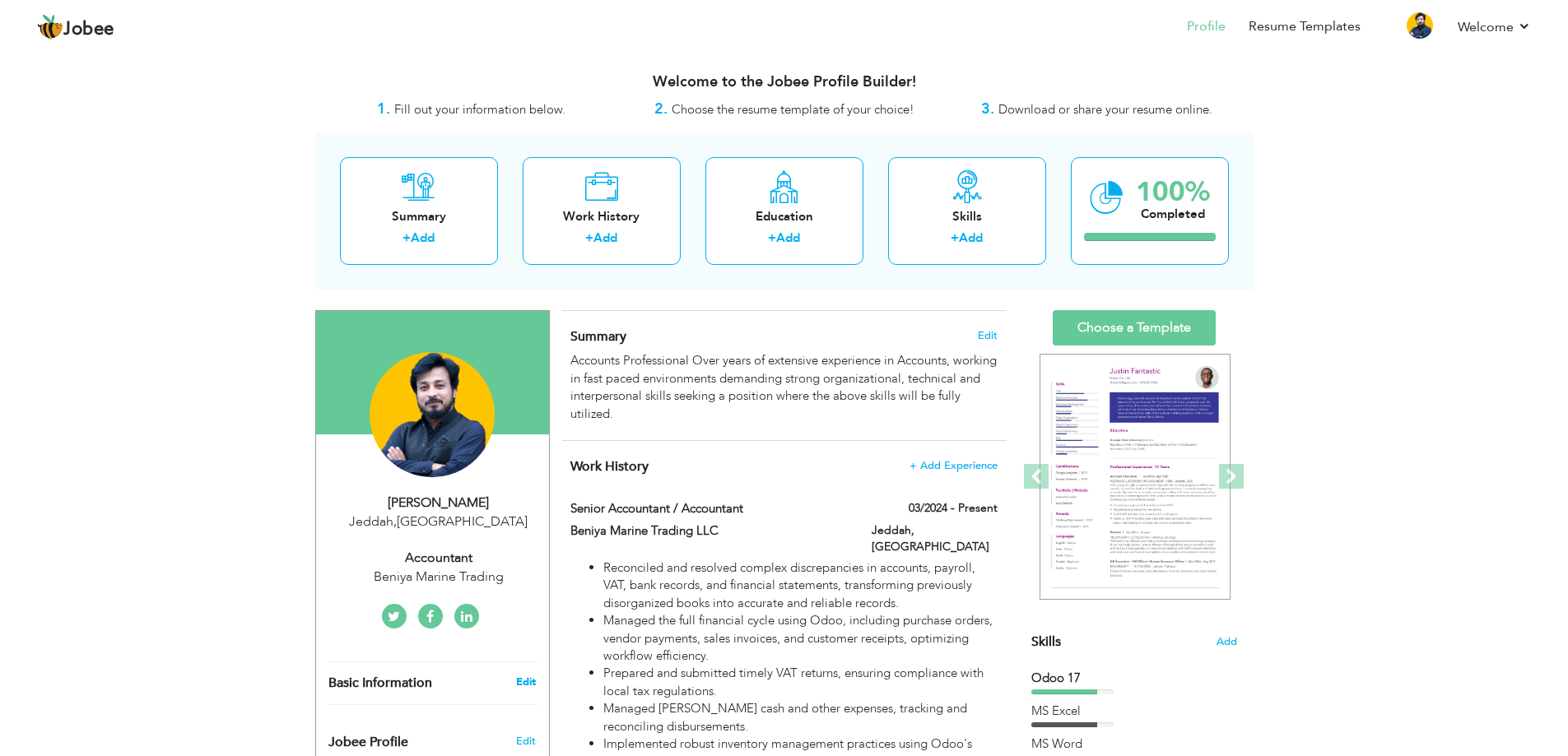
click at [534, 683] on link "Edit" at bounding box center [525, 682] width 19 height 15
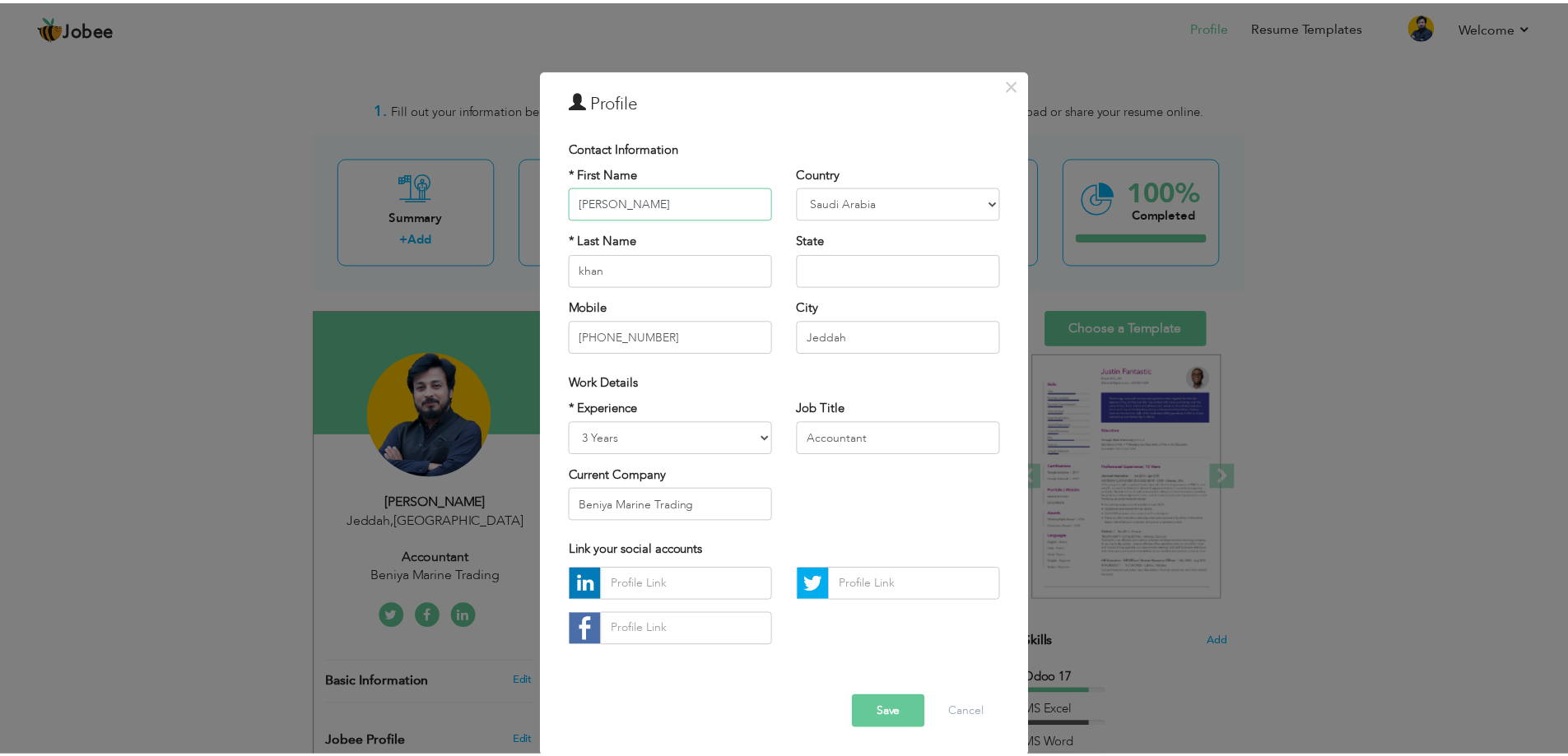
scroll to position [9, 0]
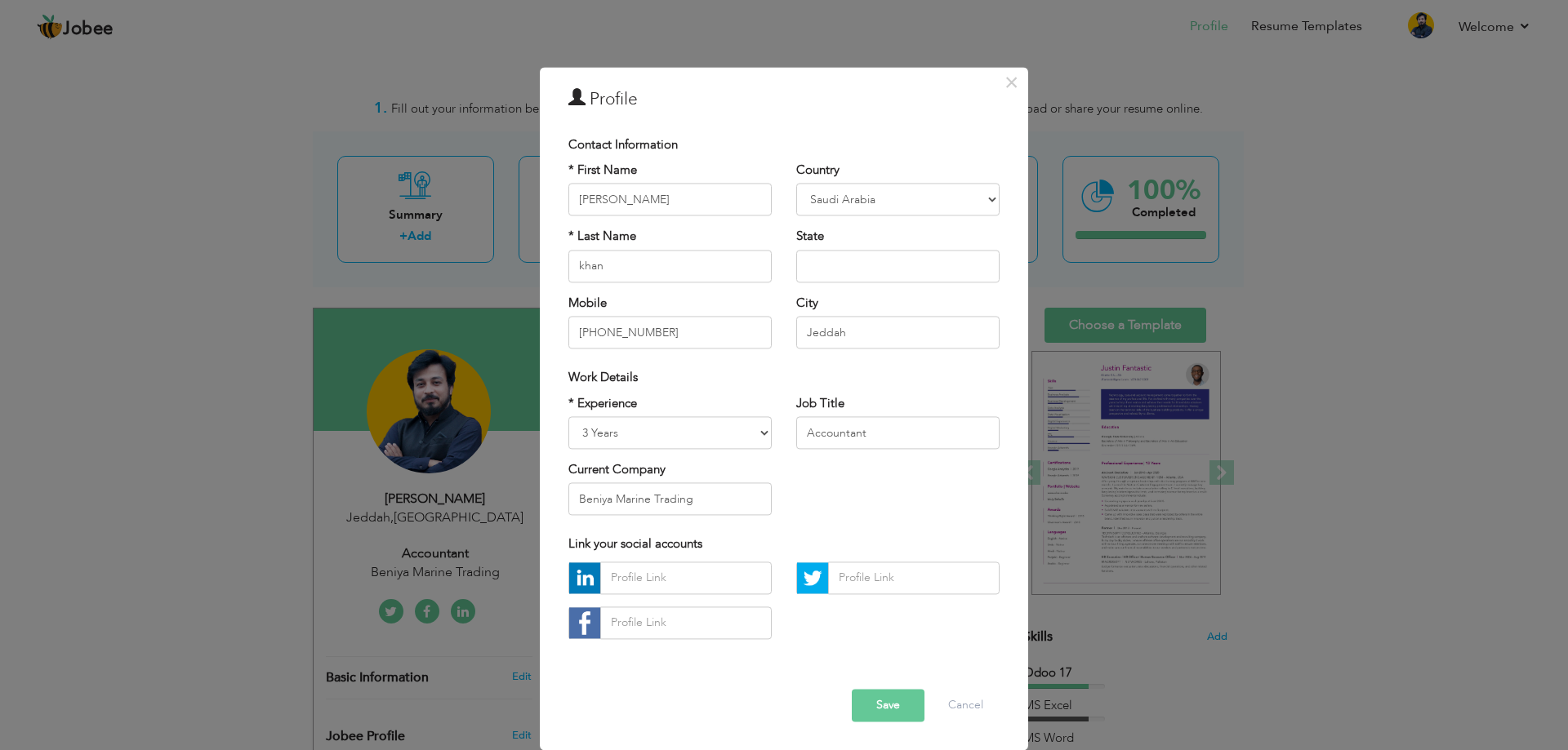
click at [895, 705] on button "Save" at bounding box center [888, 705] width 73 height 33
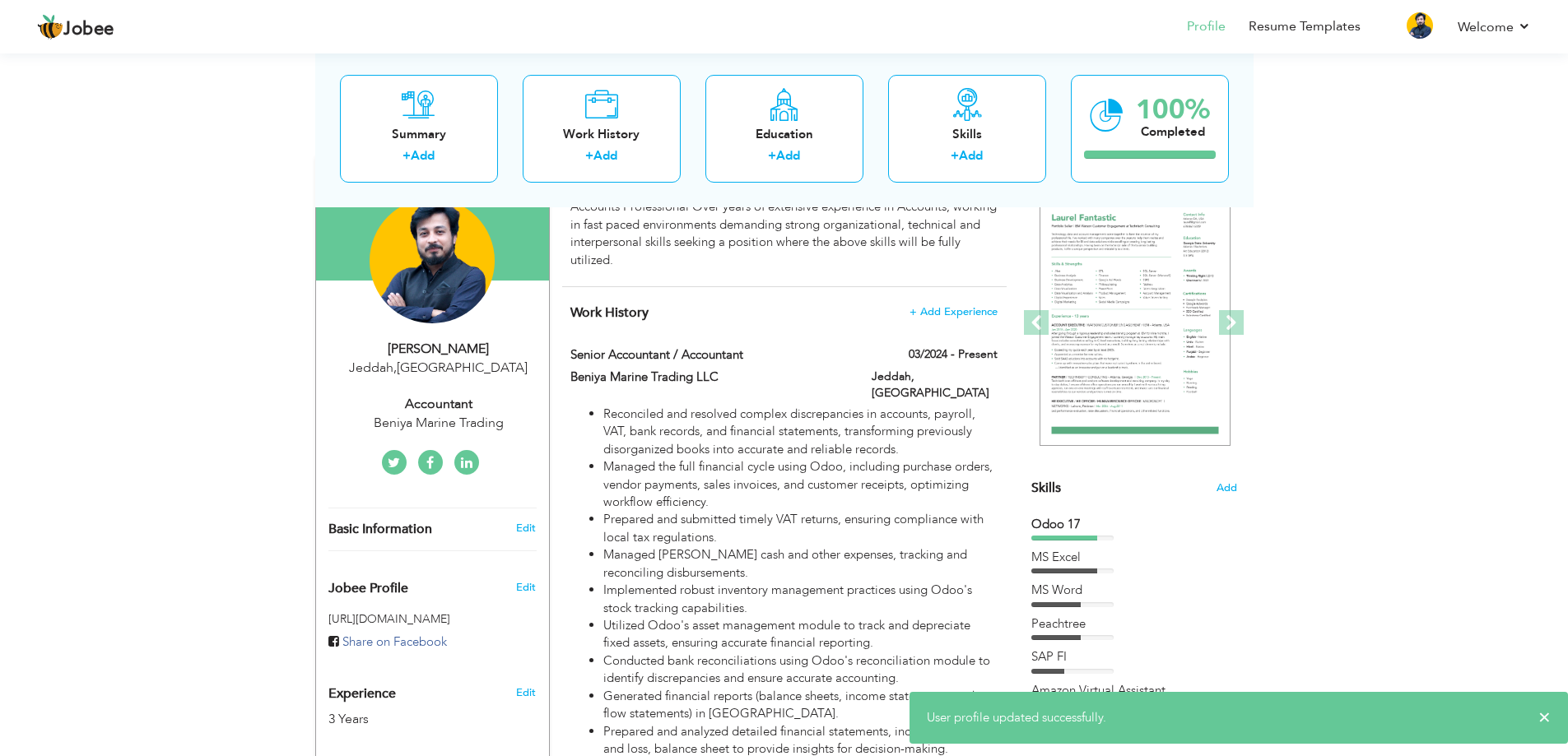
scroll to position [165, 0]
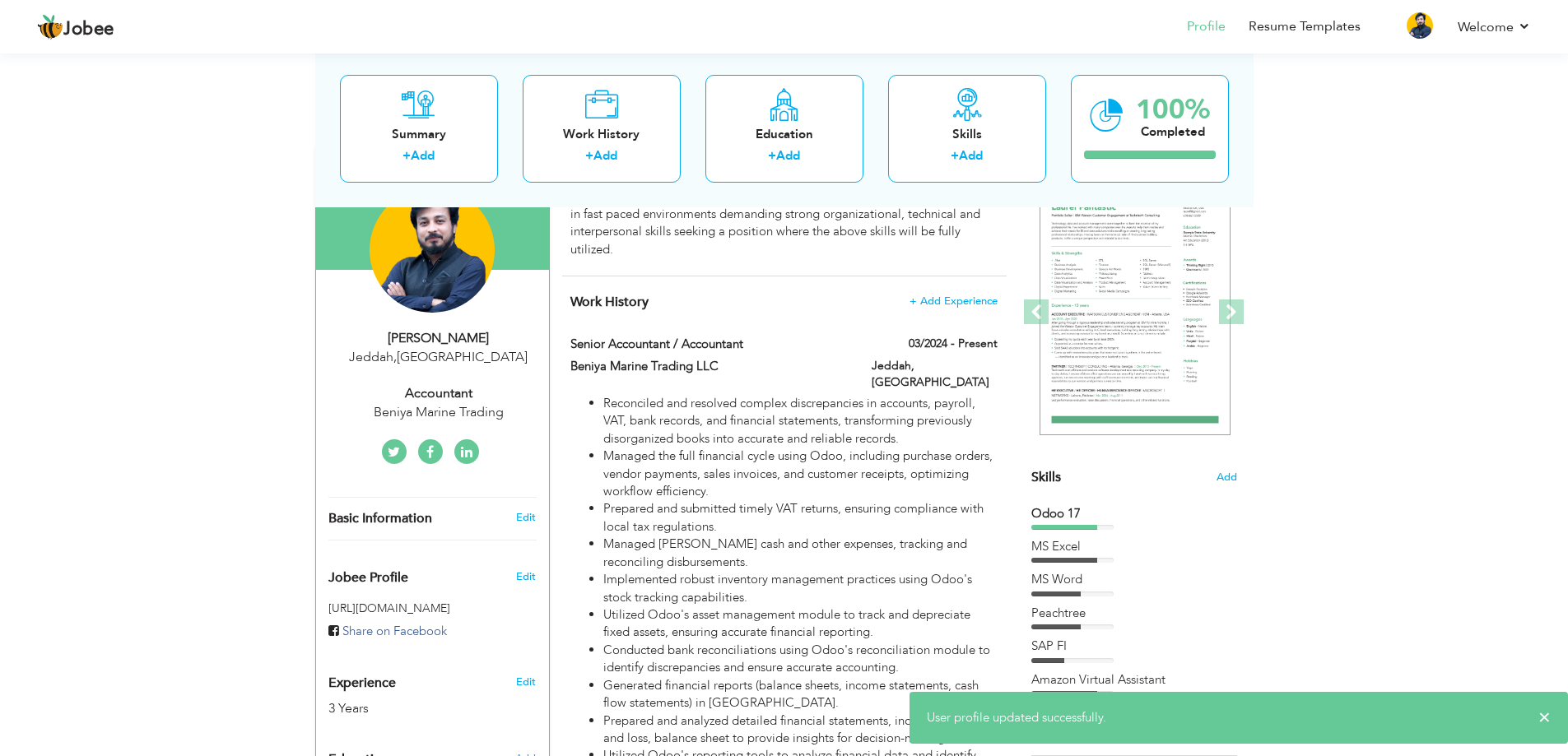
click at [687, 260] on div "Summary Edit Accounts Professional Over years of extensive experience in Accoun…" at bounding box center [784, 211] width 444 height 130
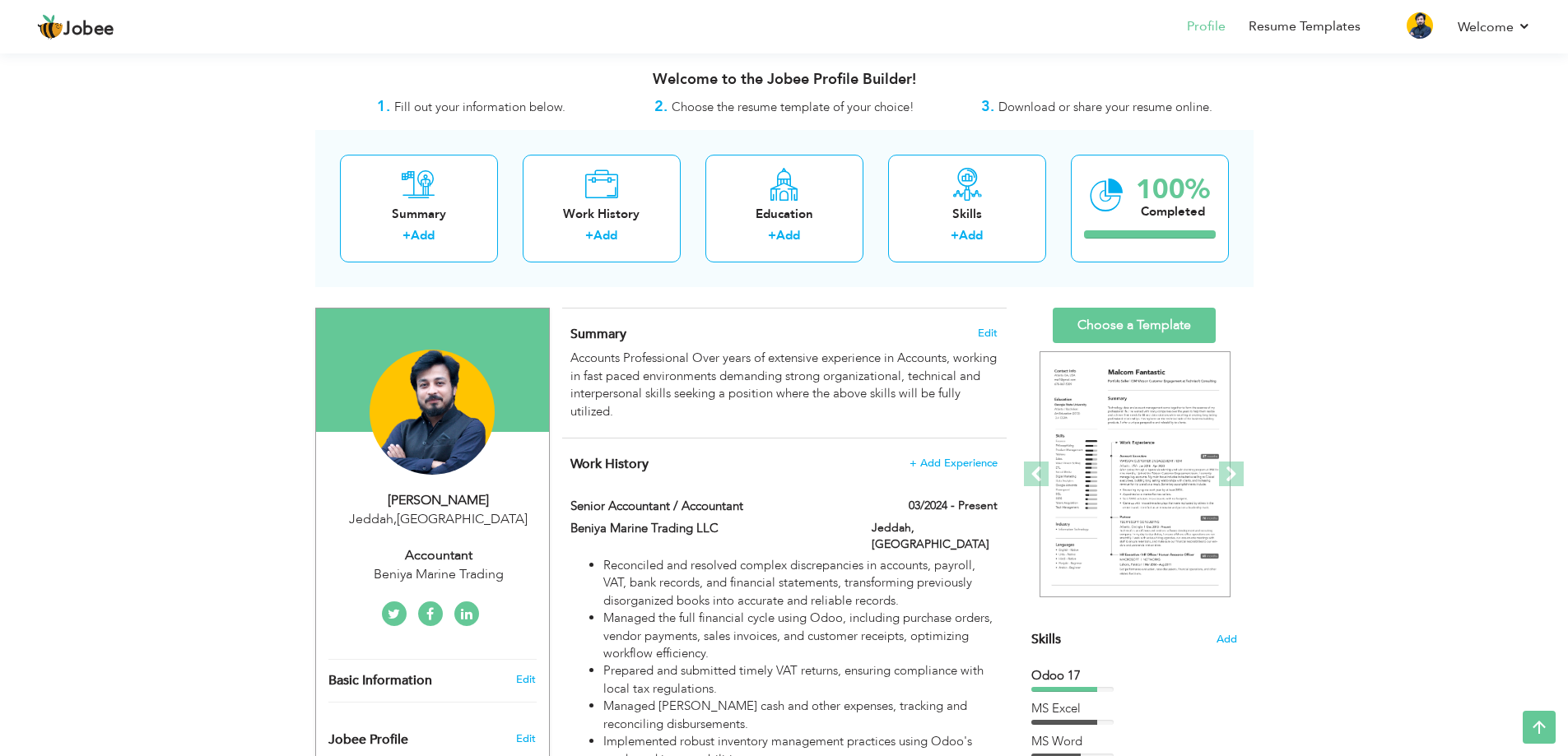
scroll to position [0, 0]
